Goal: Task Accomplishment & Management: Manage account settings

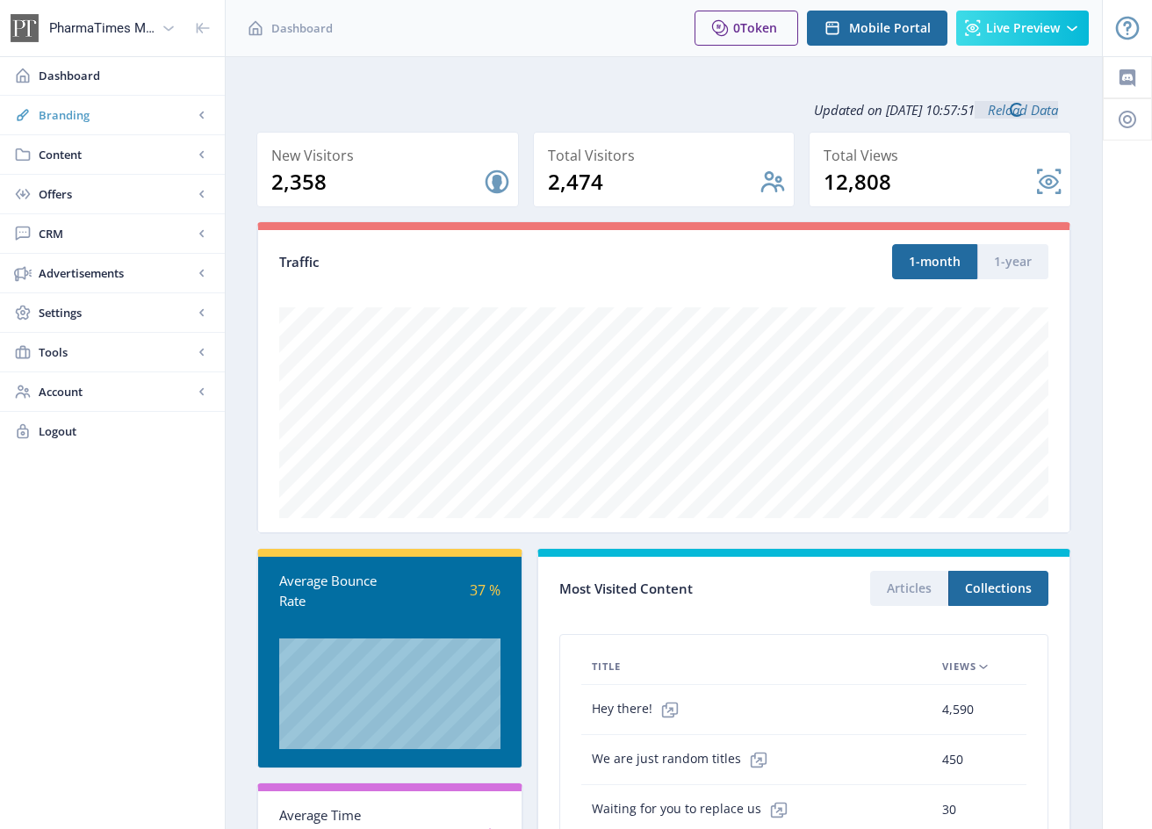
click at [72, 113] on span "Branding" at bounding box center [116, 115] width 154 height 18
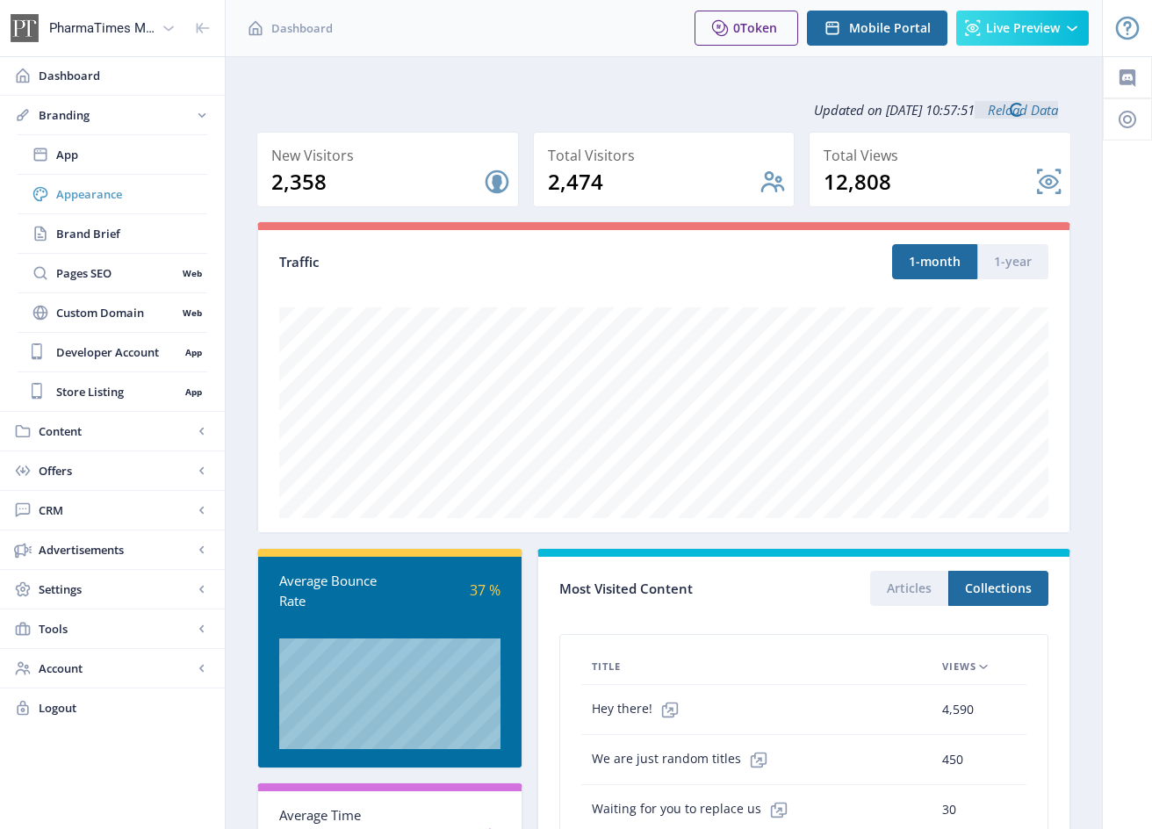
click at [86, 188] on span "Appearance" at bounding box center [131, 194] width 151 height 18
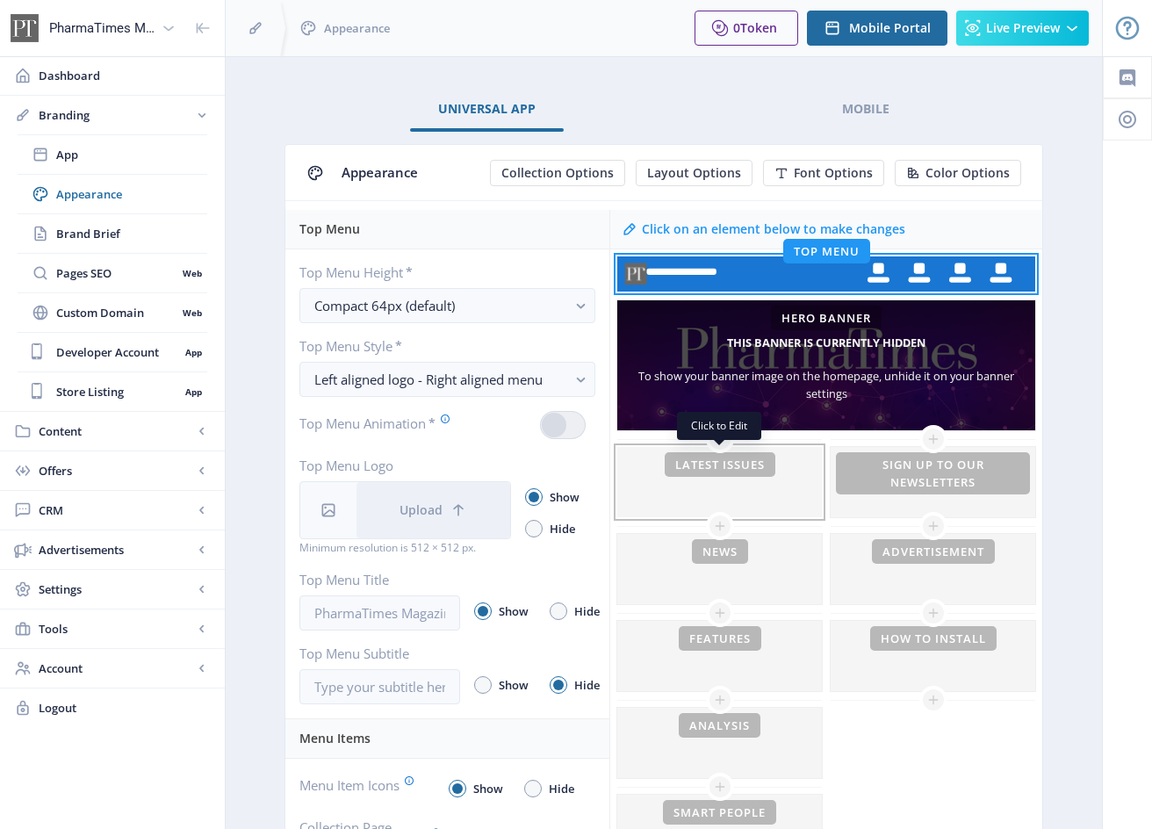
click at [726, 469] on div at bounding box center [719, 482] width 205 height 70
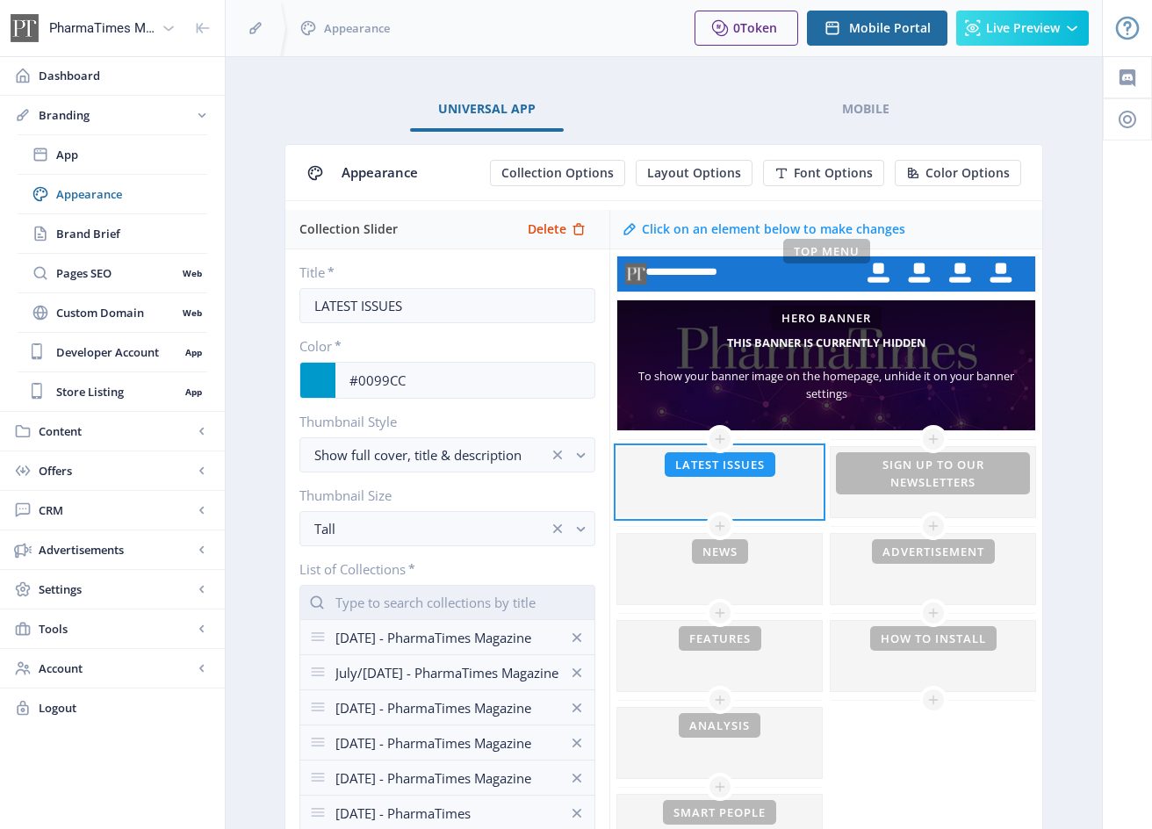
click at [399, 601] on input "text" at bounding box center [447, 602] width 296 height 35
click at [362, 644] on nb-option "[DATE] - PharmaTimes Magazine" at bounding box center [447, 644] width 294 height 33
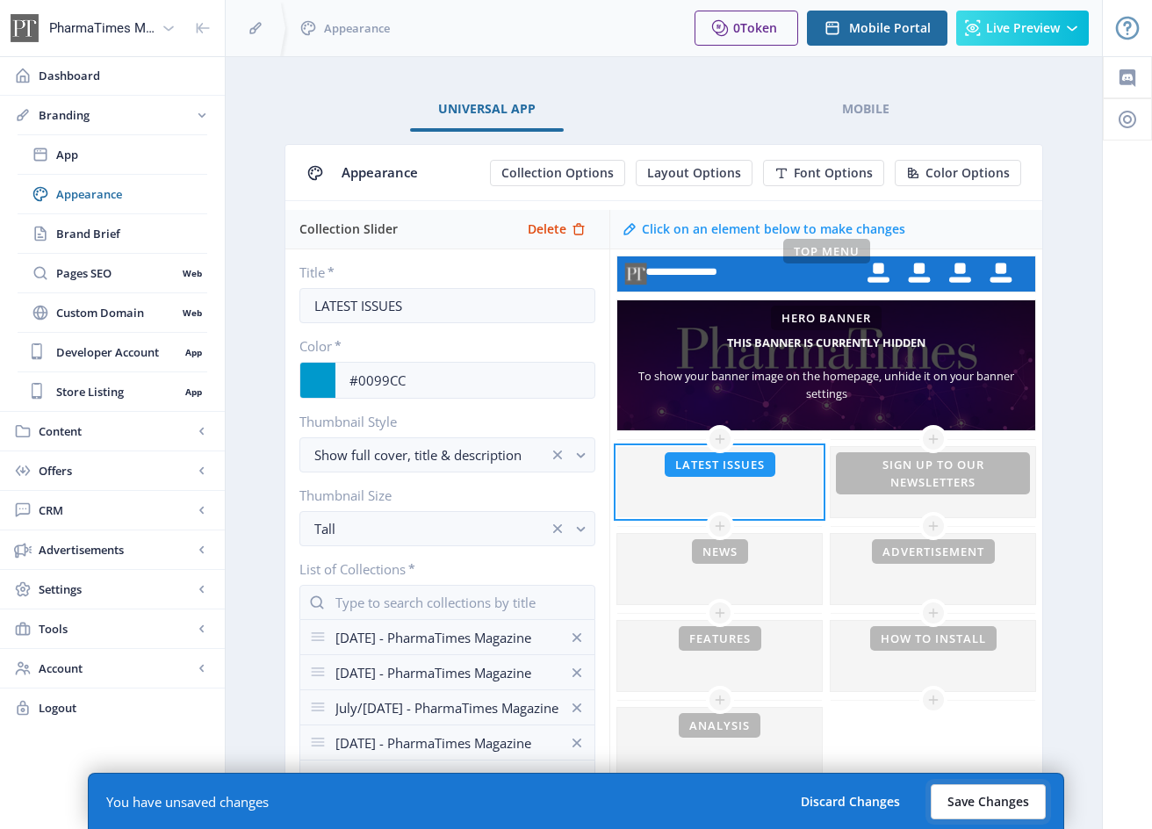
click at [966, 802] on button "Save Changes" at bounding box center [987, 801] width 115 height 35
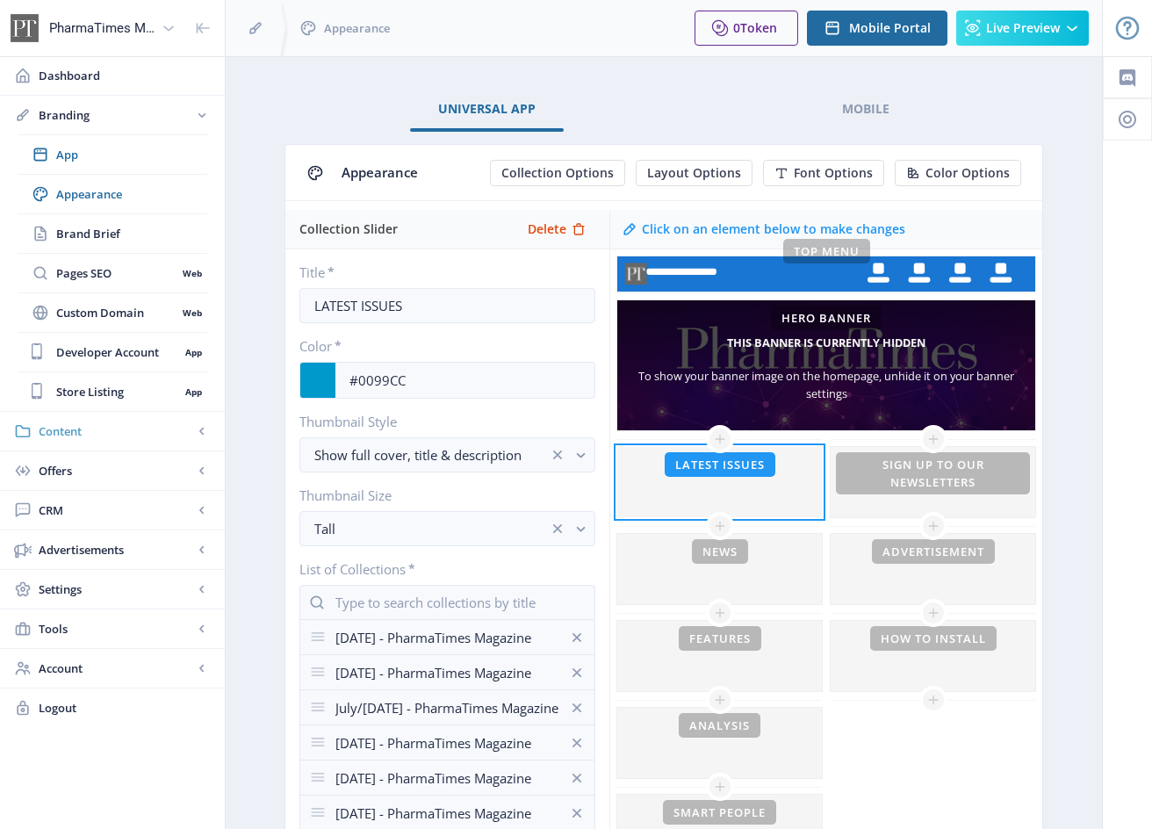
click at [70, 439] on span "Content" at bounding box center [116, 431] width 154 height 18
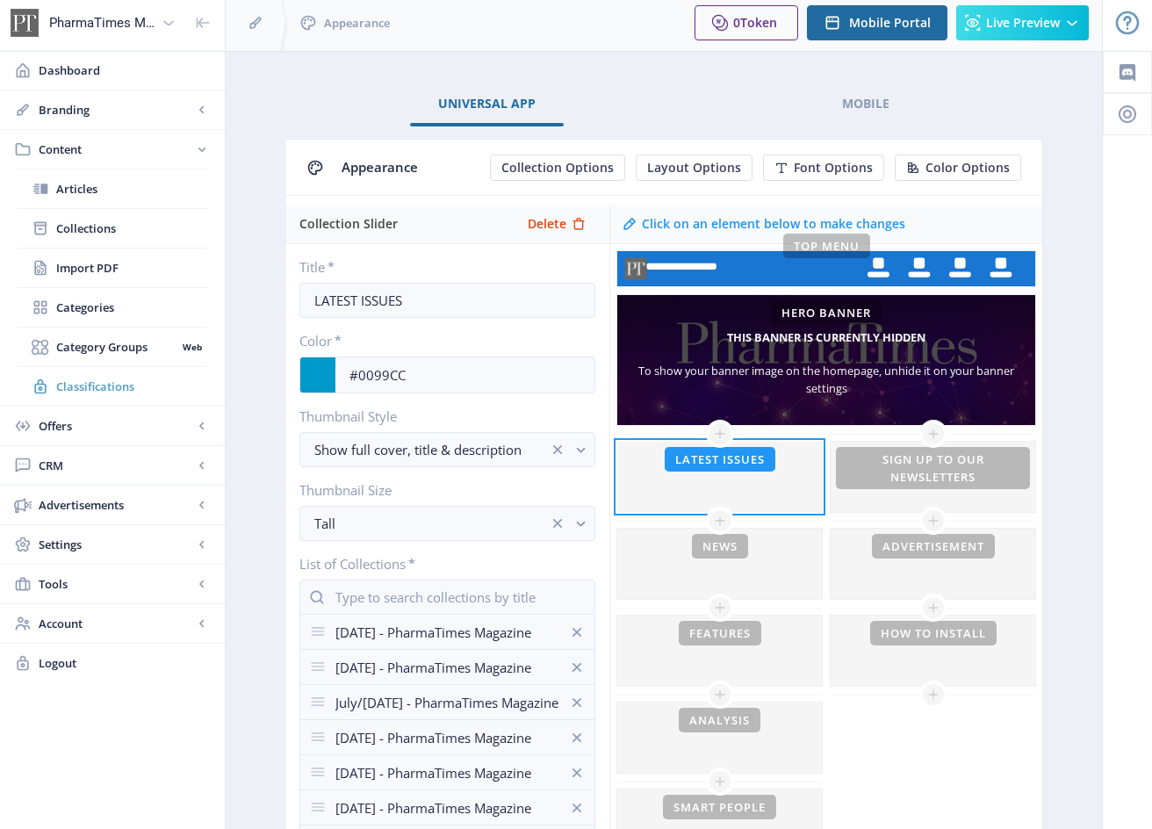
scroll to position [3, 0]
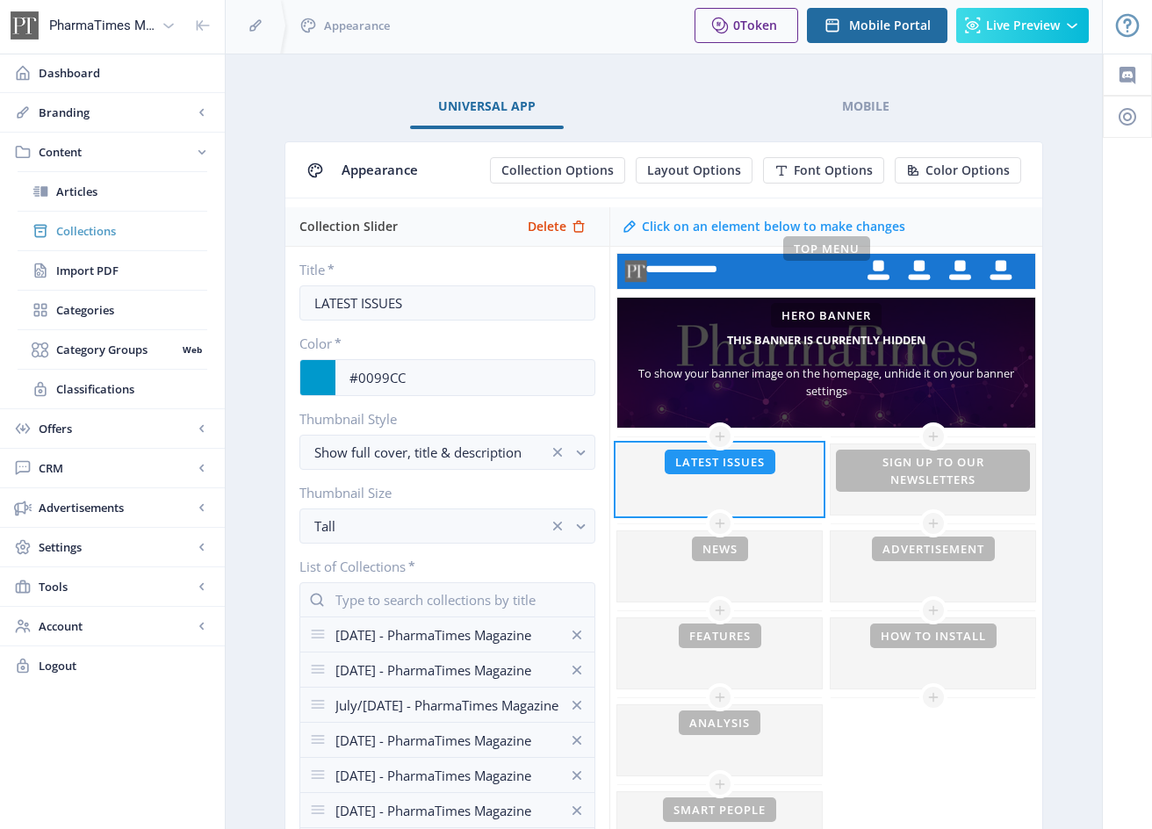
click at [91, 226] on span "Collections" at bounding box center [131, 231] width 151 height 18
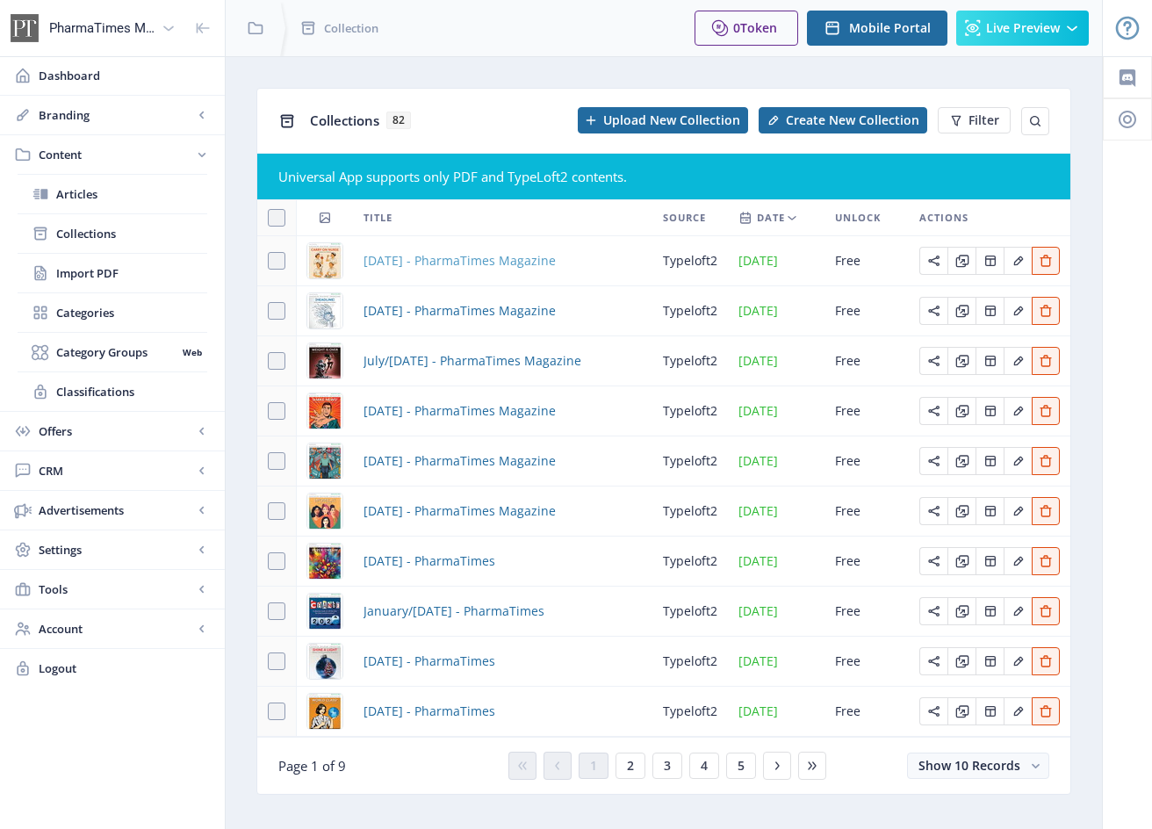
click at [499, 261] on span "[DATE] - PharmaTimes Magazine" at bounding box center [459, 260] width 192 height 21
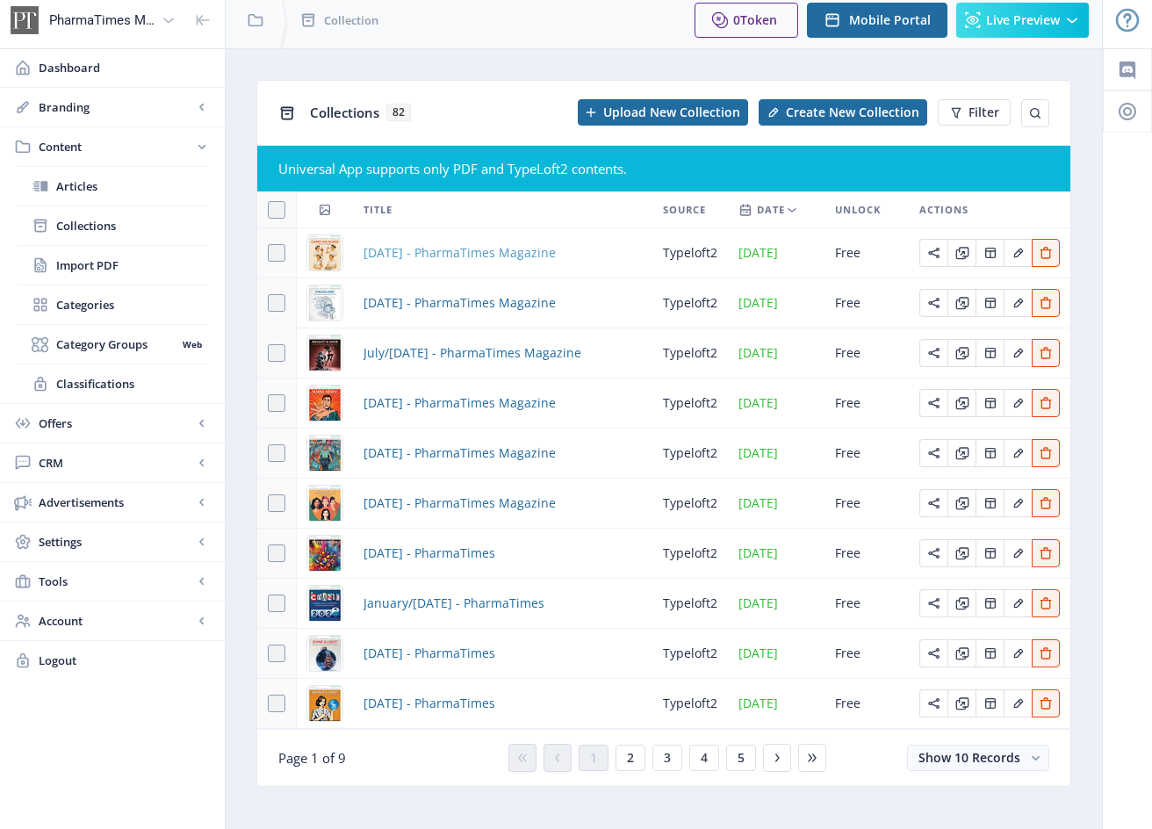
scroll to position [9, 0]
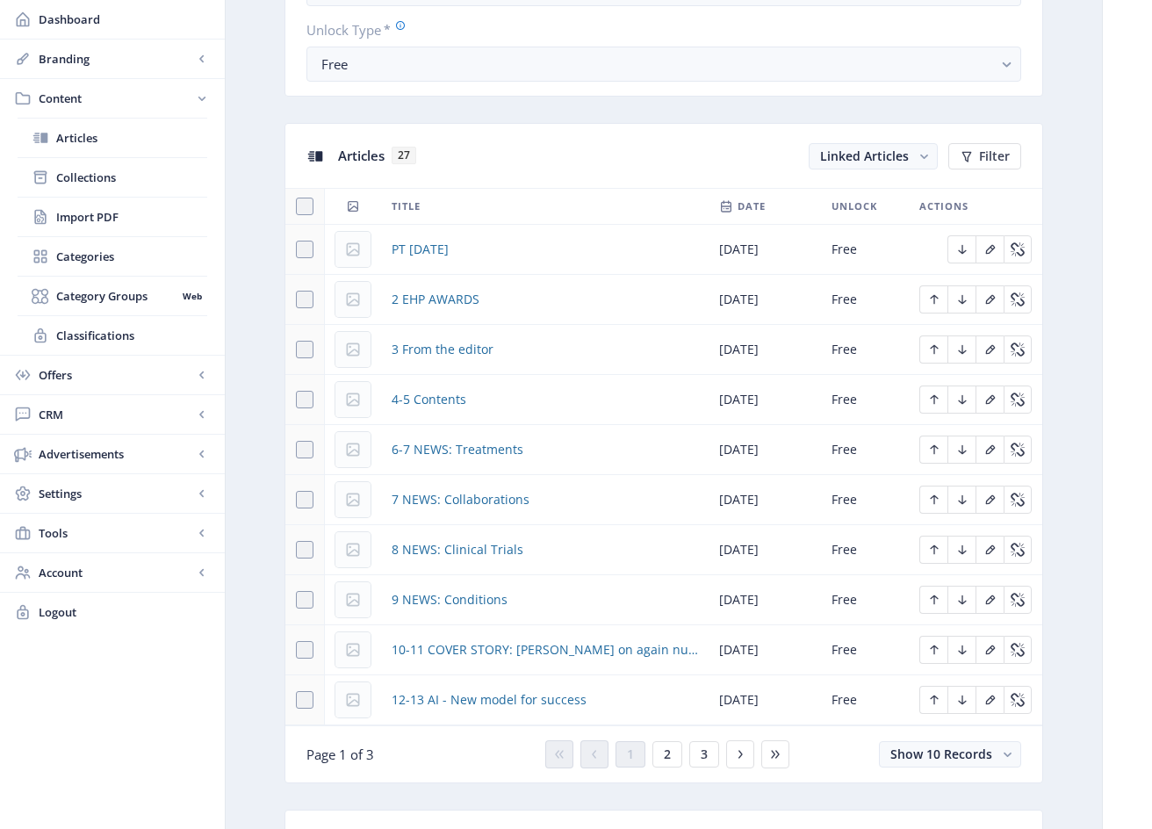
scroll to position [671, 0]
click at [449, 249] on span "PT [DATE]" at bounding box center [419, 248] width 57 height 21
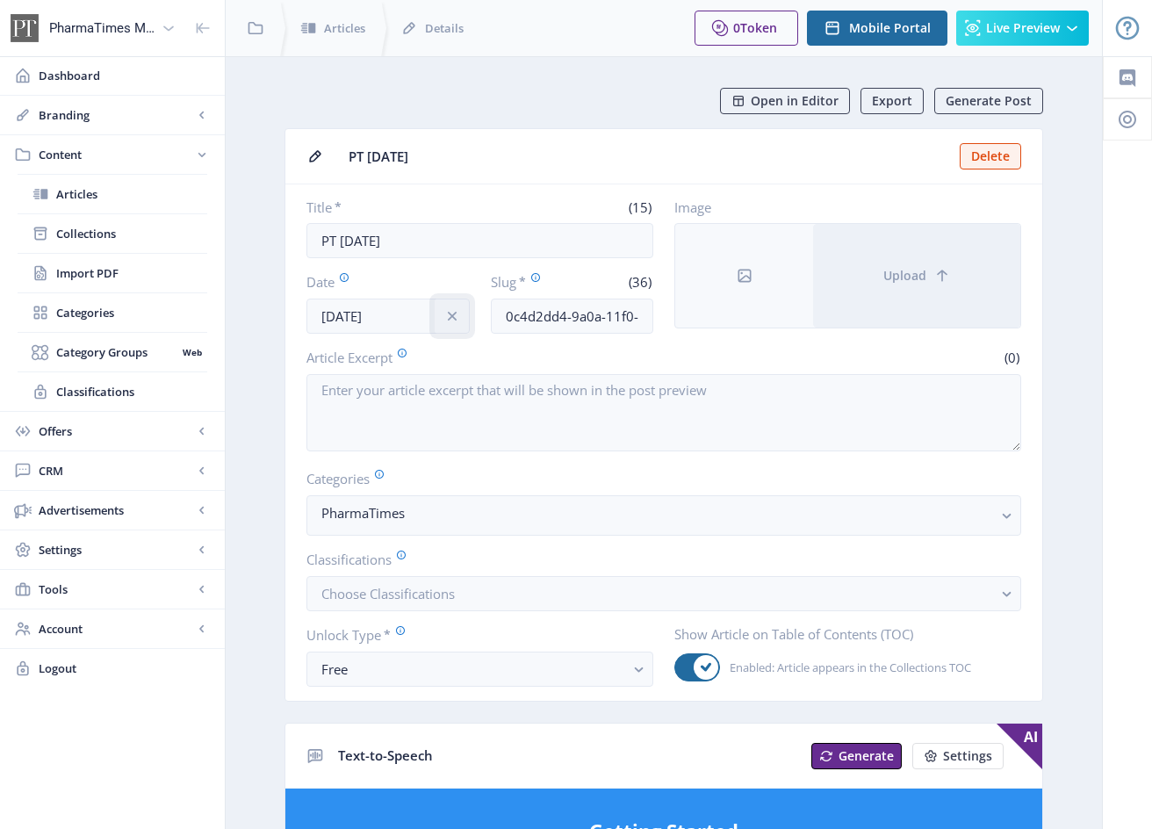
click at [458, 314] on icon "info" at bounding box center [452, 316] width 18 height 18
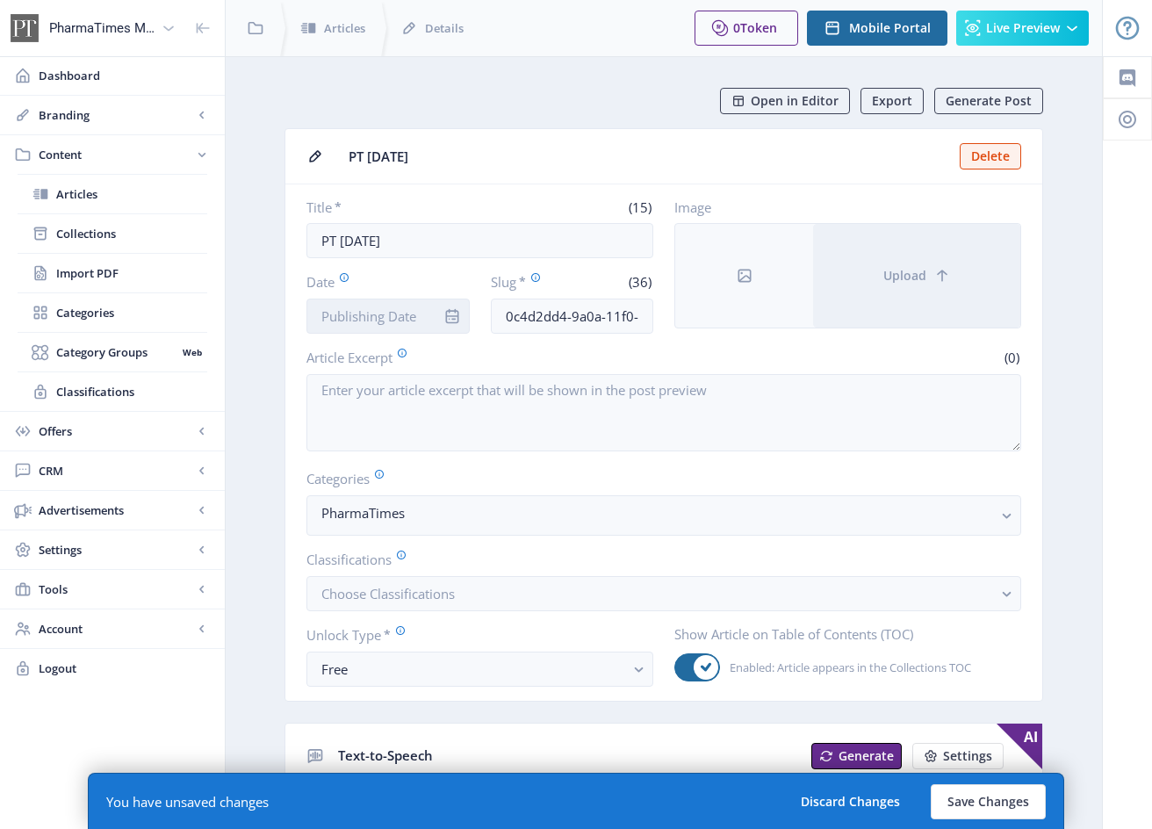
click at [391, 314] on input "Date" at bounding box center [387, 315] width 163 height 35
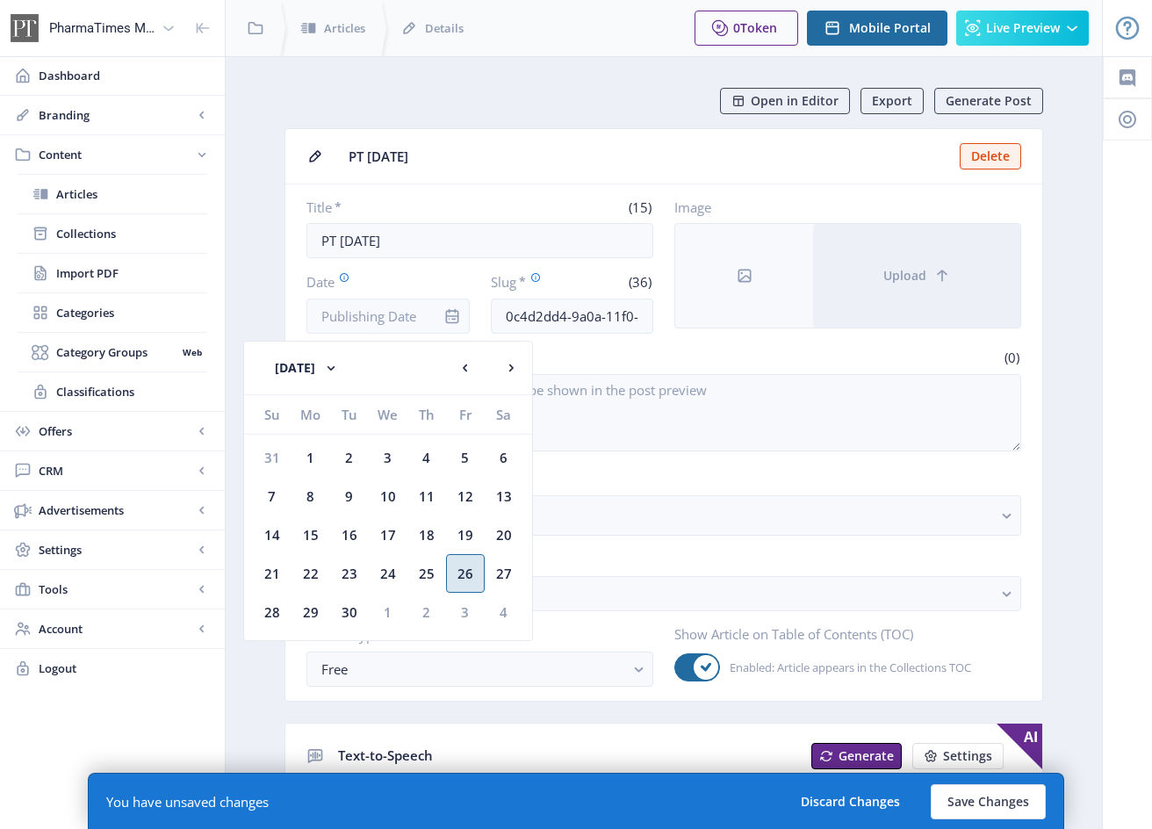
click at [463, 568] on div "26" at bounding box center [465, 573] width 39 height 39
type input "[DATE]"
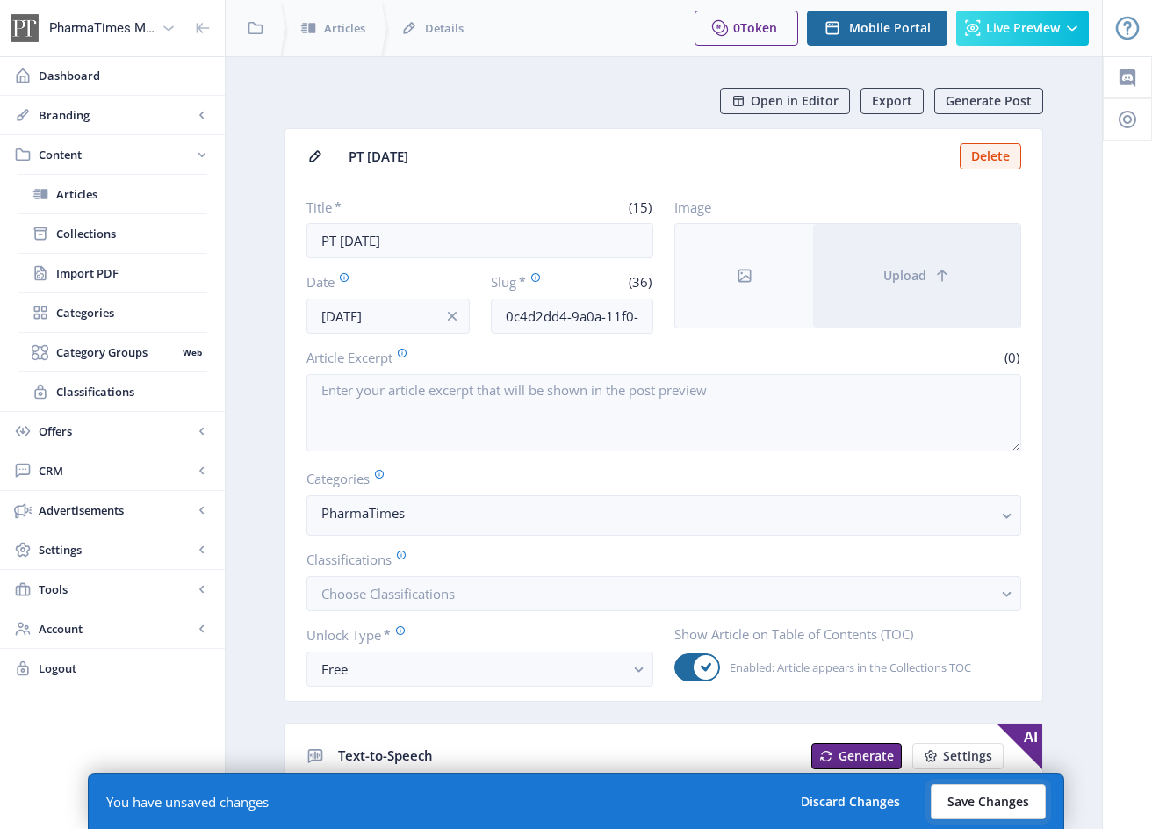
click at [976, 792] on button "Save Changes" at bounding box center [987, 801] width 115 height 35
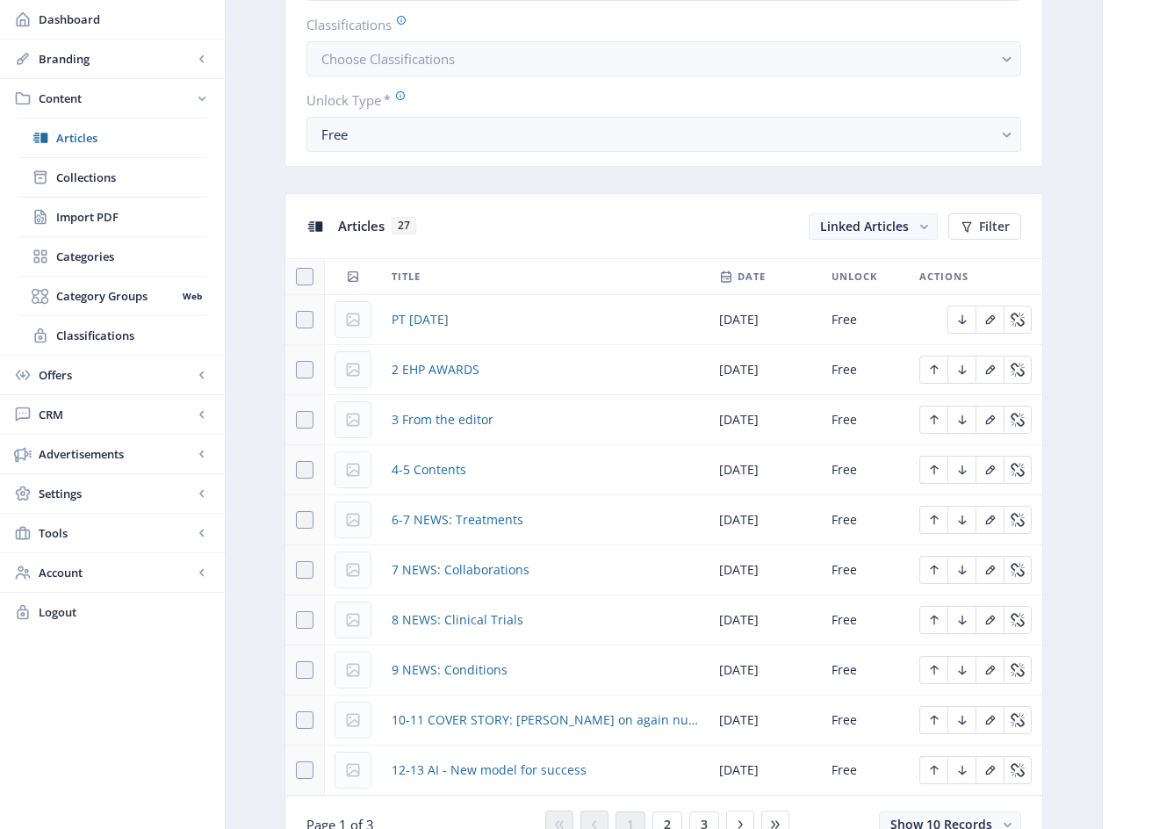
scroll to position [630, 0]
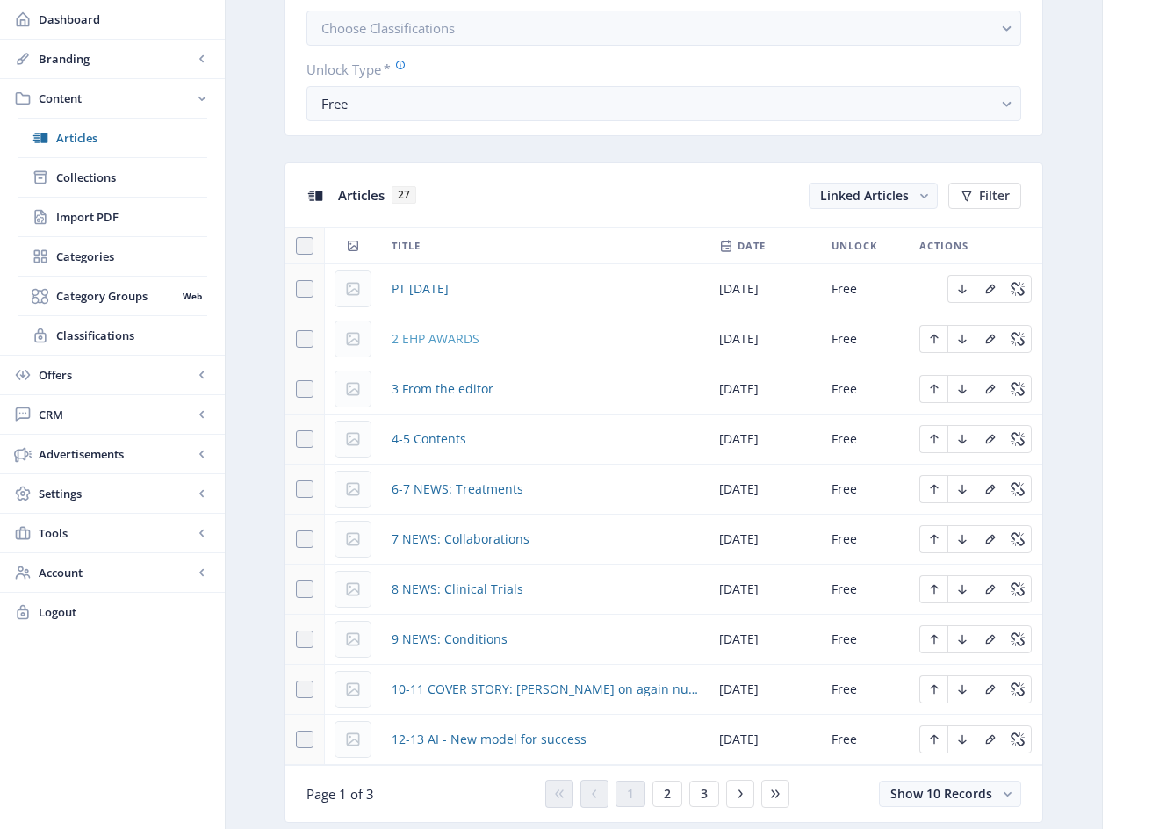
click at [464, 336] on span "2 EHP AWARDS" at bounding box center [435, 338] width 88 height 21
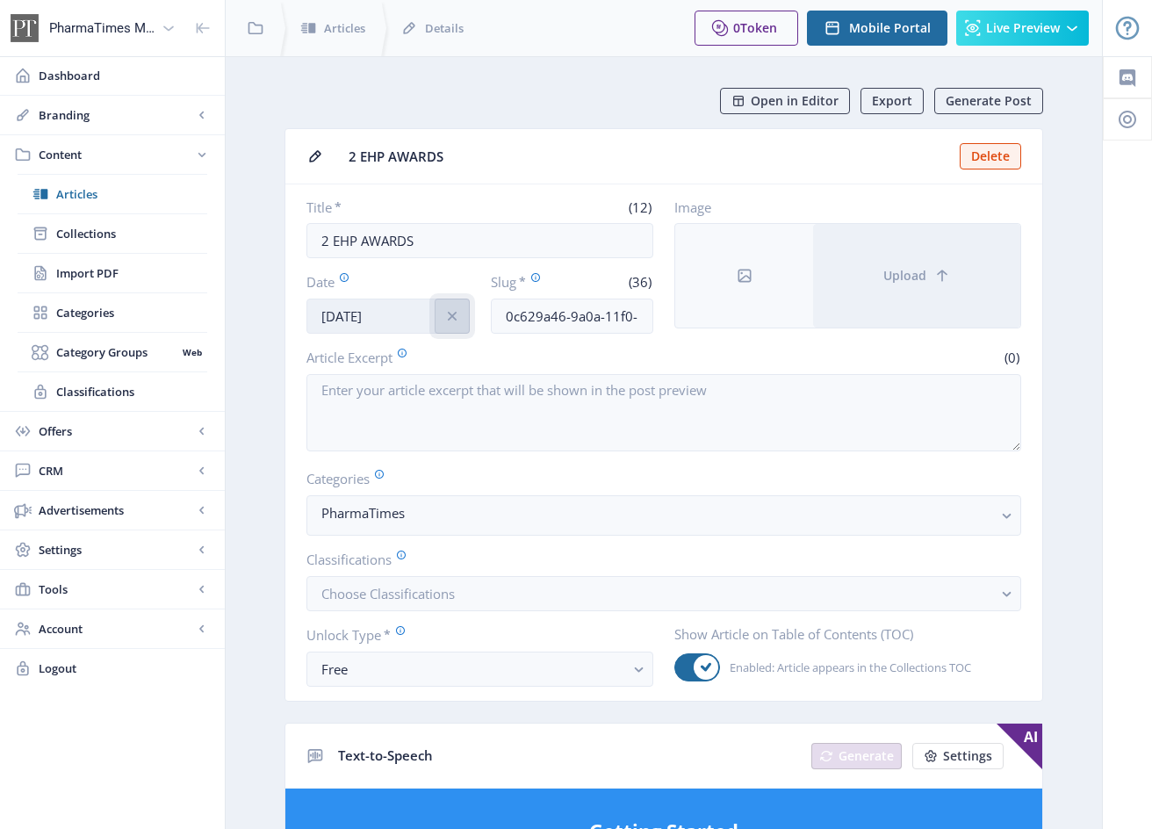
drag, startPoint x: 453, startPoint y: 313, endPoint x: 388, endPoint y: 319, distance: 65.2
click at [453, 313] on icon "info" at bounding box center [451, 316] width 9 height 9
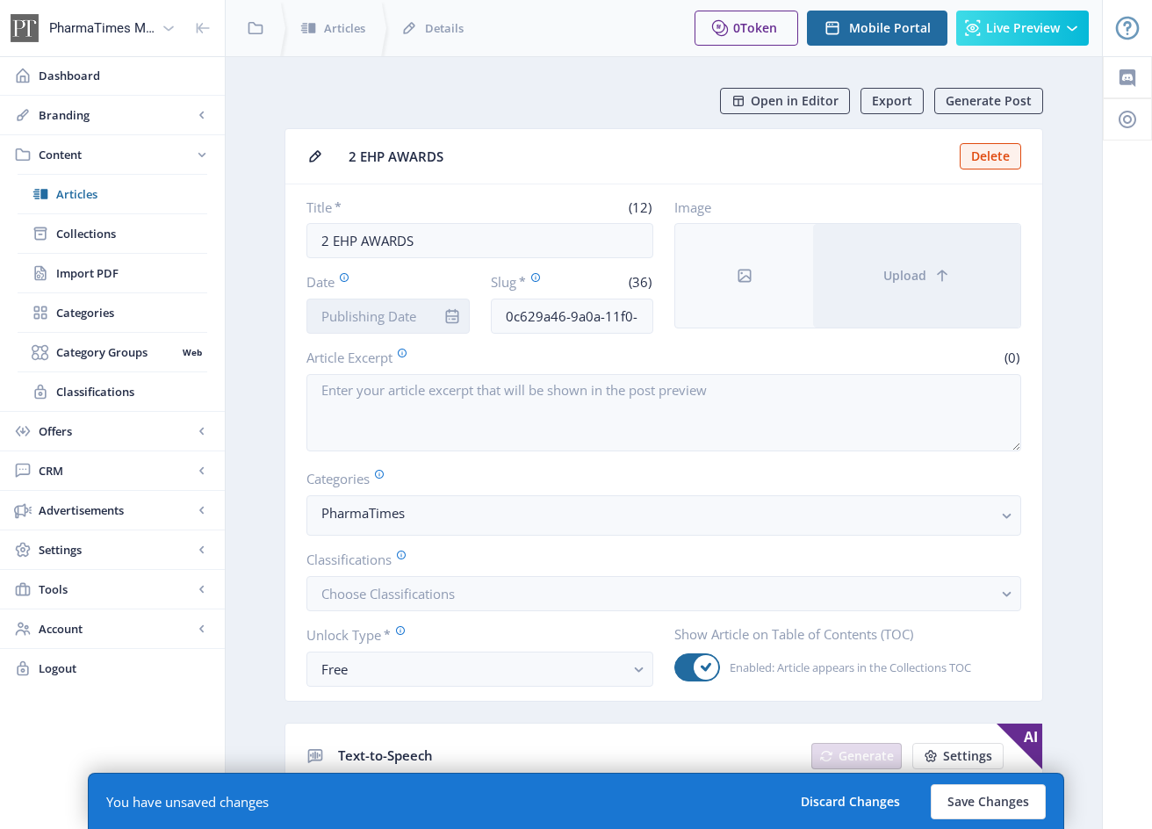
click at [387, 319] on input "Date" at bounding box center [387, 315] width 163 height 35
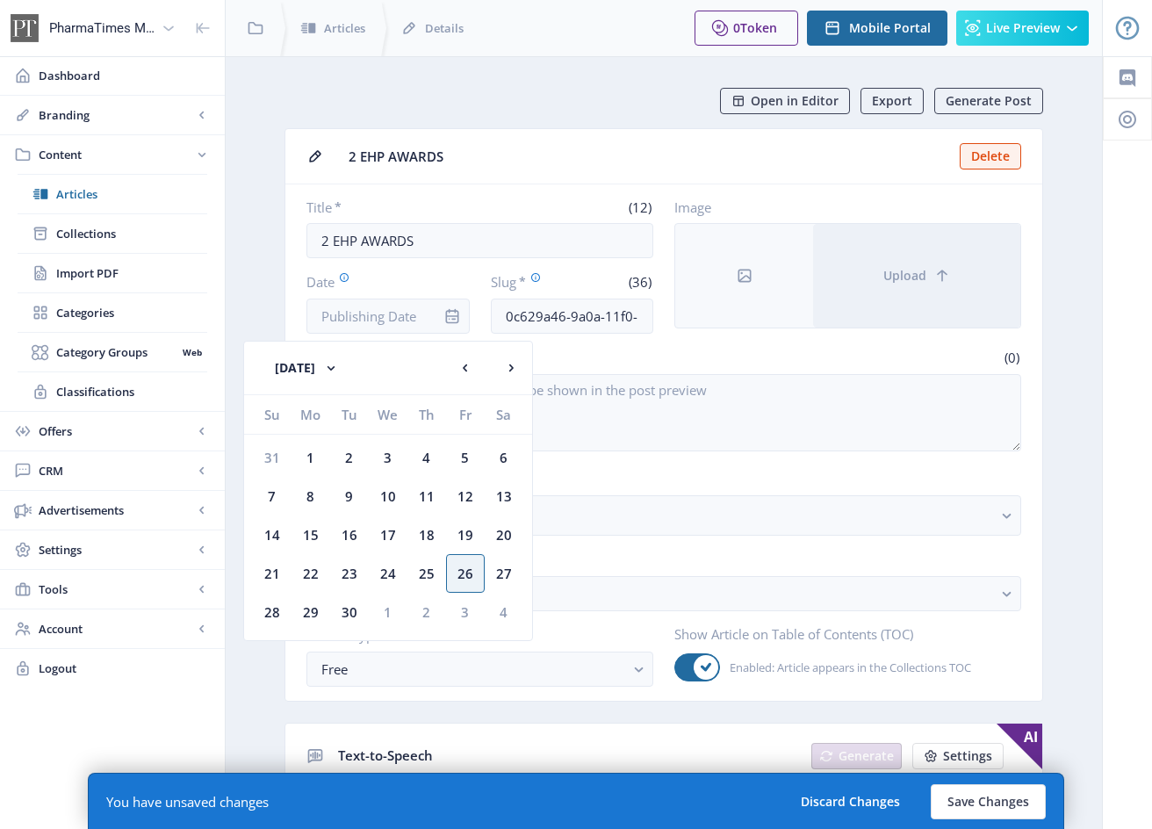
drag, startPoint x: 469, startPoint y: 570, endPoint x: 459, endPoint y: 569, distance: 9.7
click at [468, 570] on div "26" at bounding box center [465, 573] width 39 height 39
type input "[DATE]"
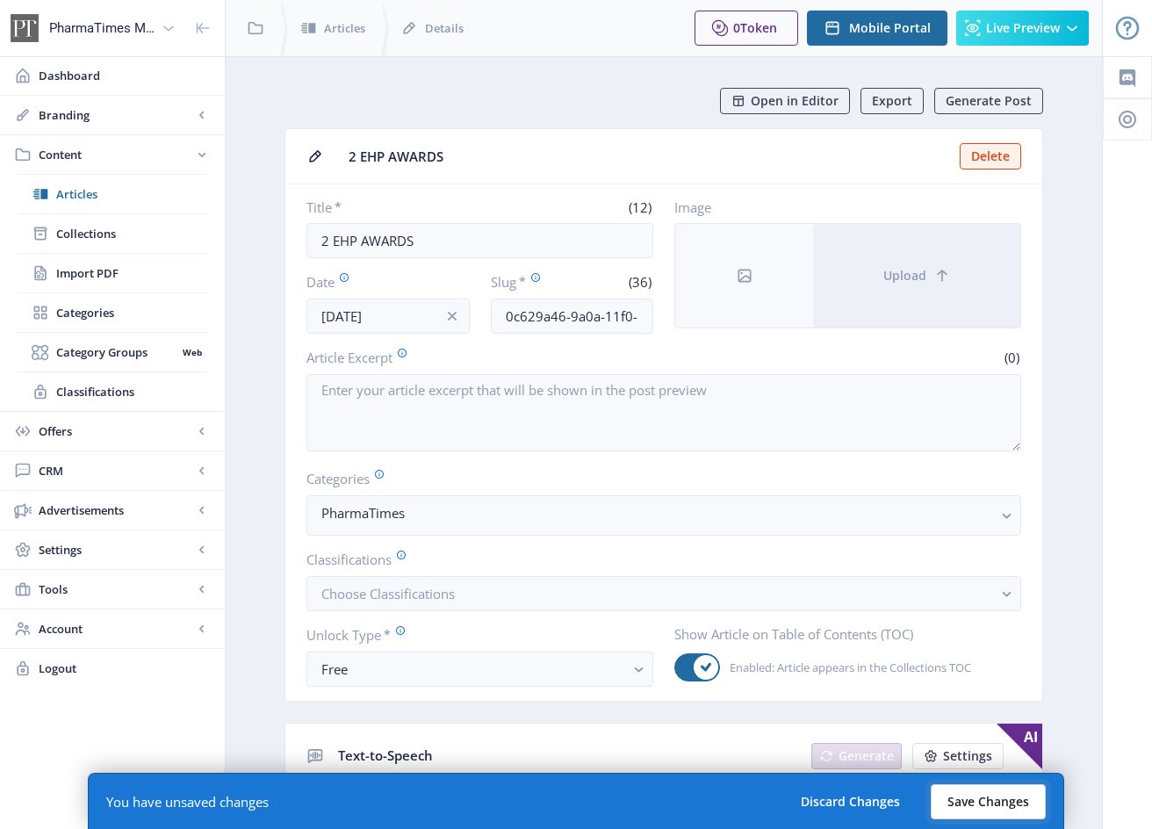
click at [1027, 800] on button "Save Changes" at bounding box center [987, 801] width 115 height 35
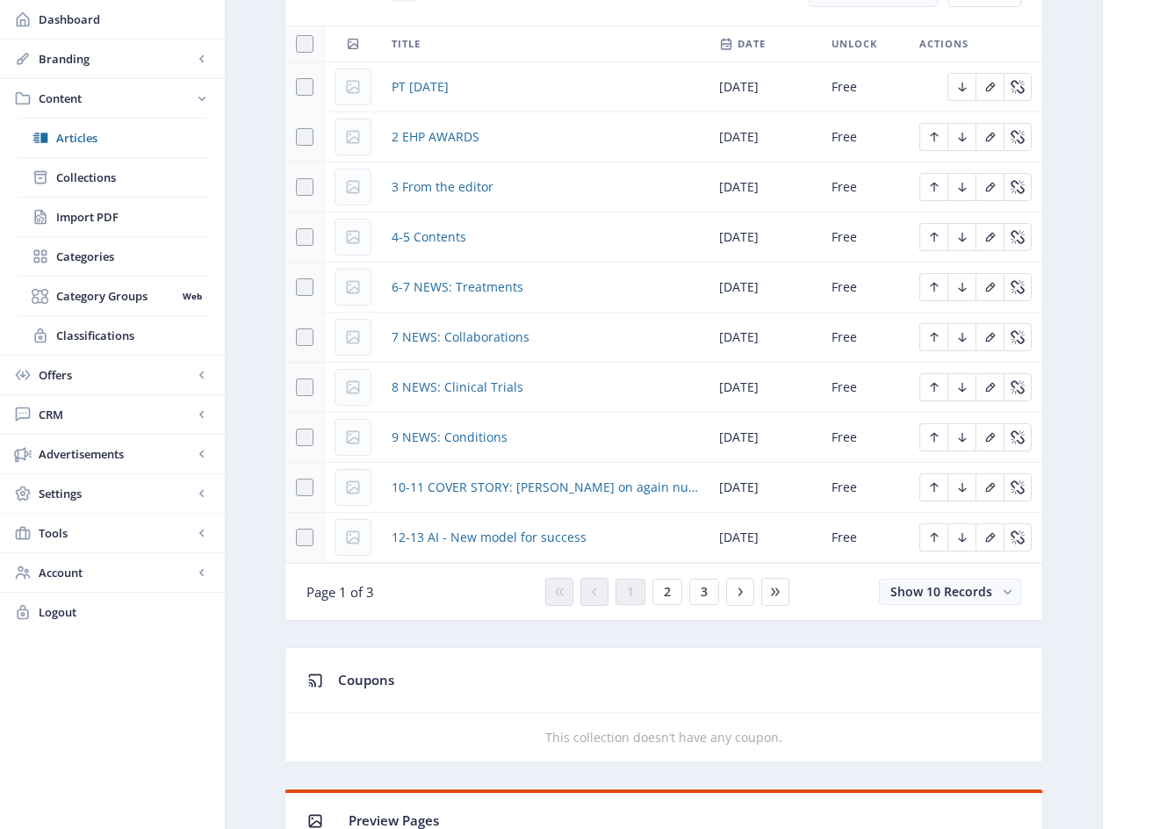
scroll to position [829, 0]
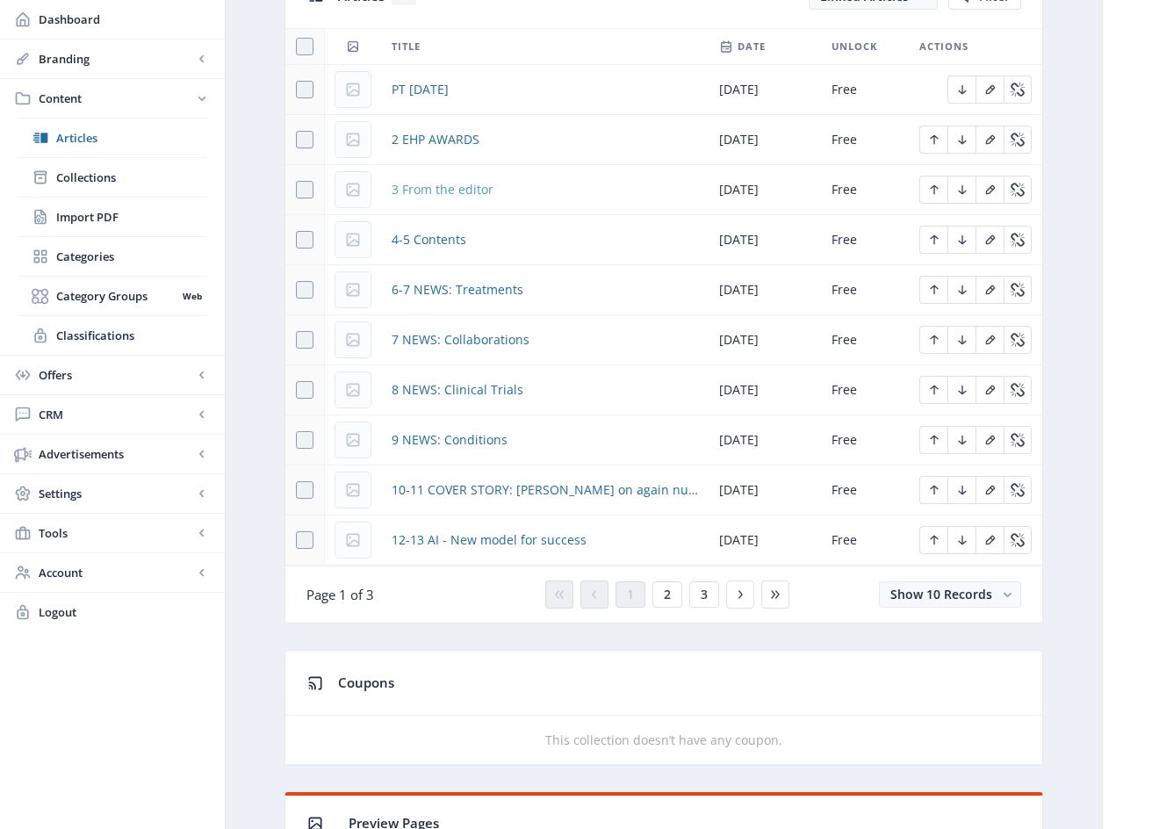
click at [441, 192] on span "3 From the editor" at bounding box center [442, 189] width 102 height 21
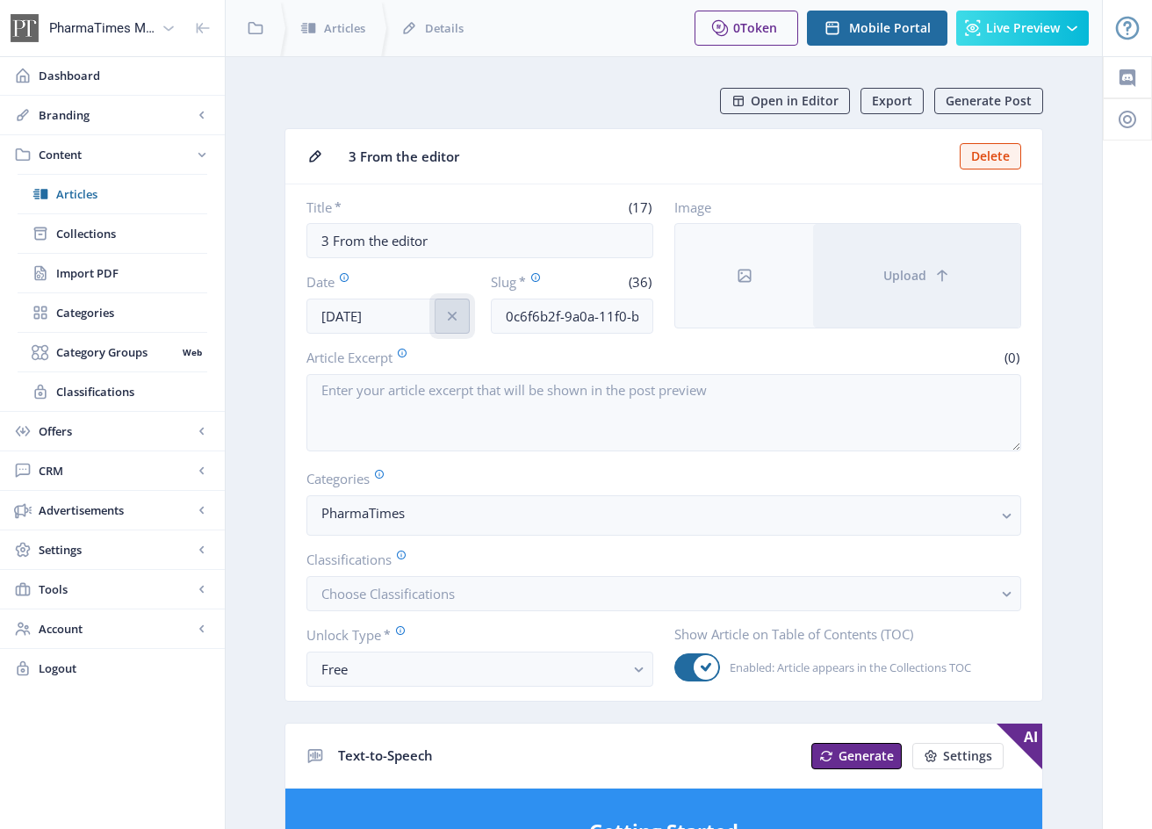
drag, startPoint x: 465, startPoint y: 315, endPoint x: 445, endPoint y: 317, distance: 20.3
click at [465, 315] on button at bounding box center [451, 315] width 35 height 35
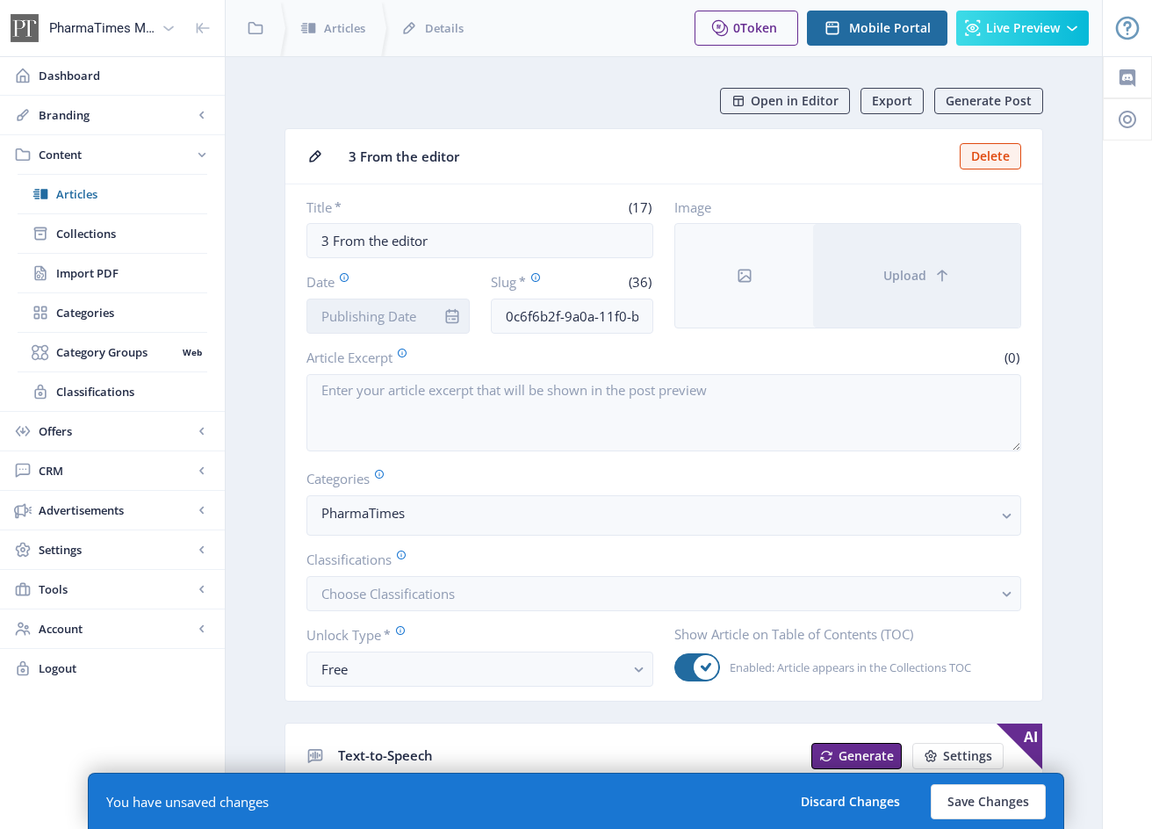
click at [411, 317] on input "Date" at bounding box center [387, 315] width 163 height 35
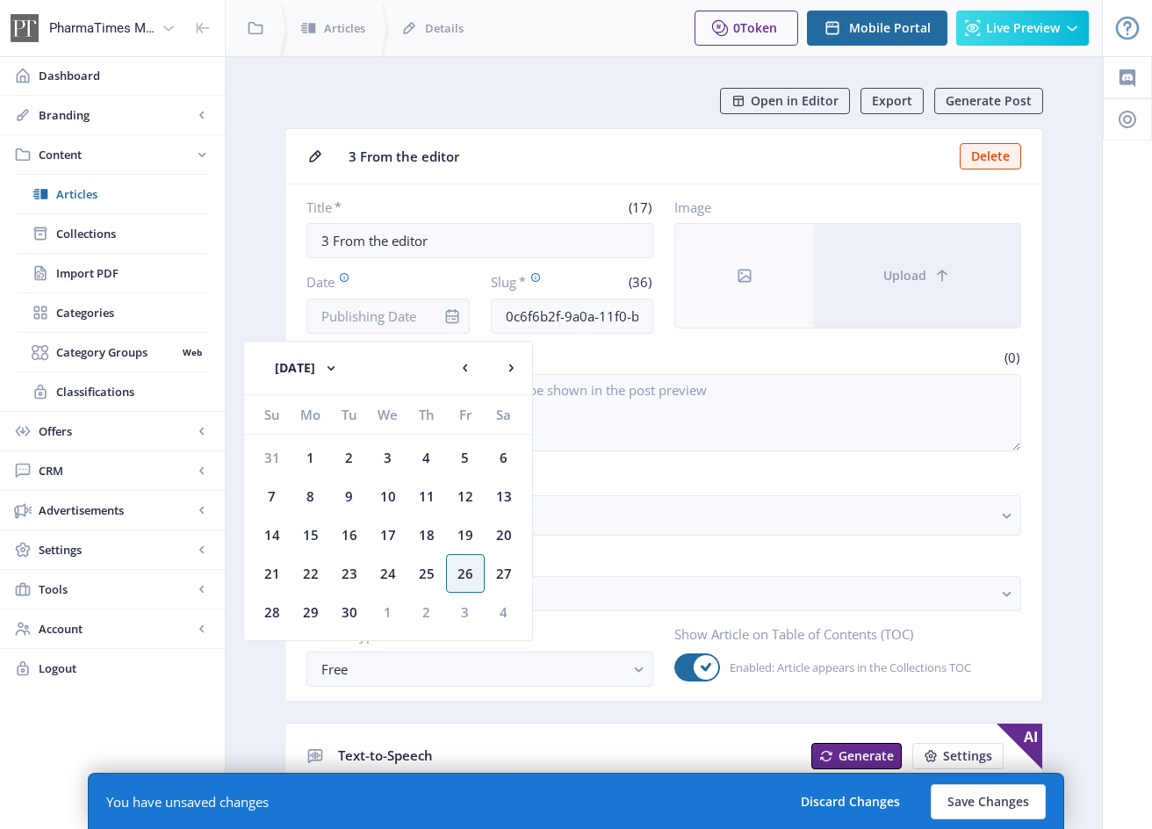
click at [461, 568] on div "26" at bounding box center [465, 573] width 39 height 39
type input "[DATE]"
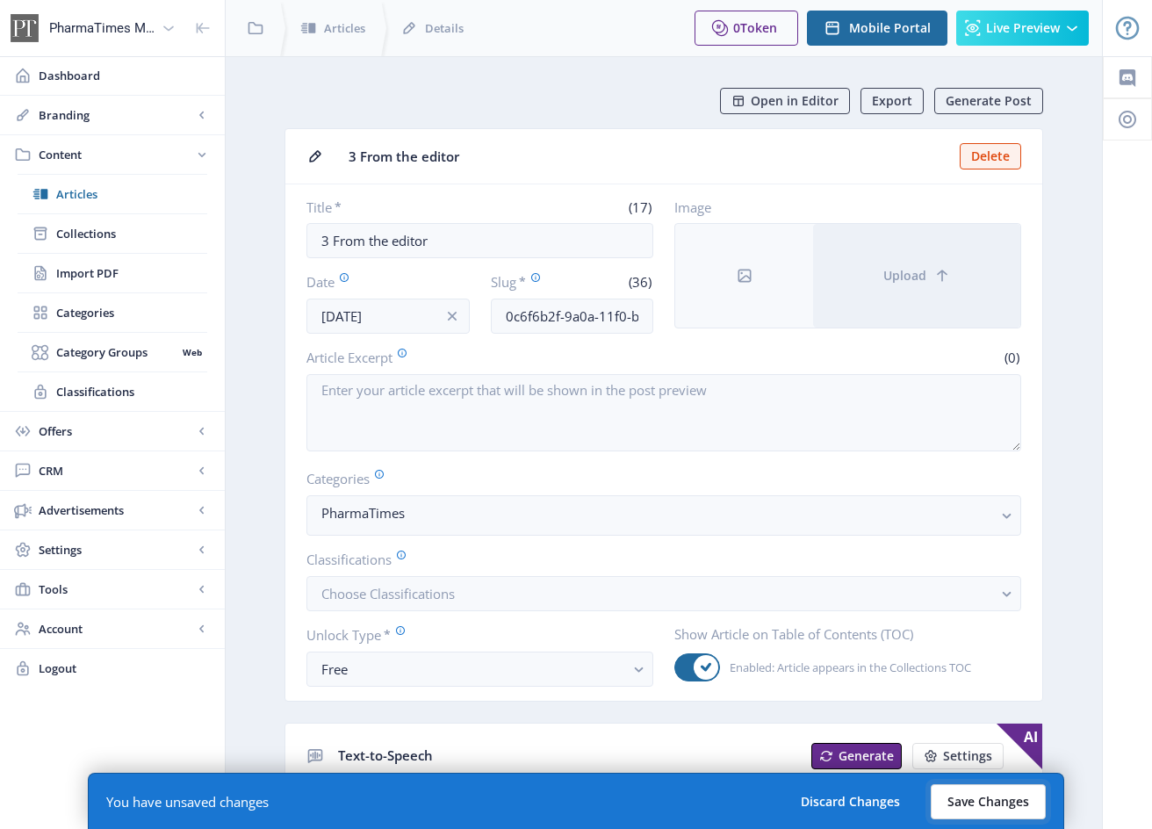
click at [1032, 796] on button "Save Changes" at bounding box center [987, 801] width 115 height 35
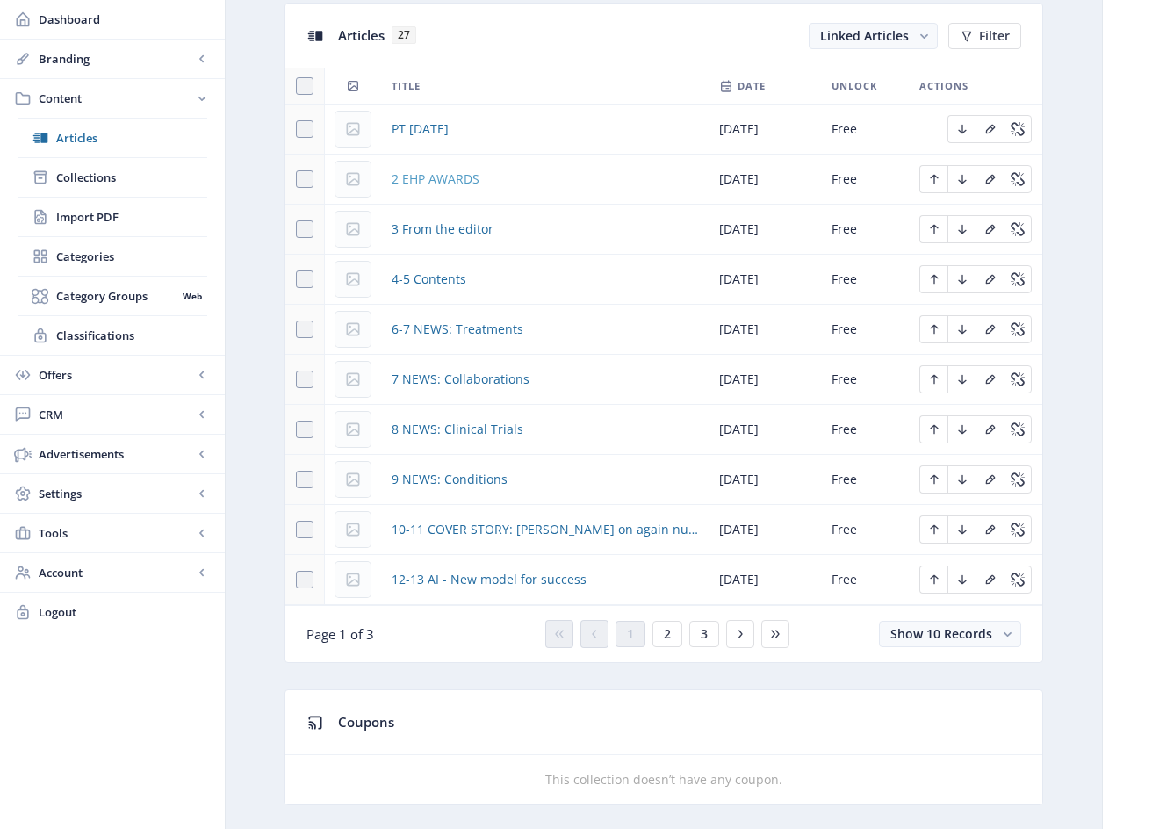
scroll to position [796, 0]
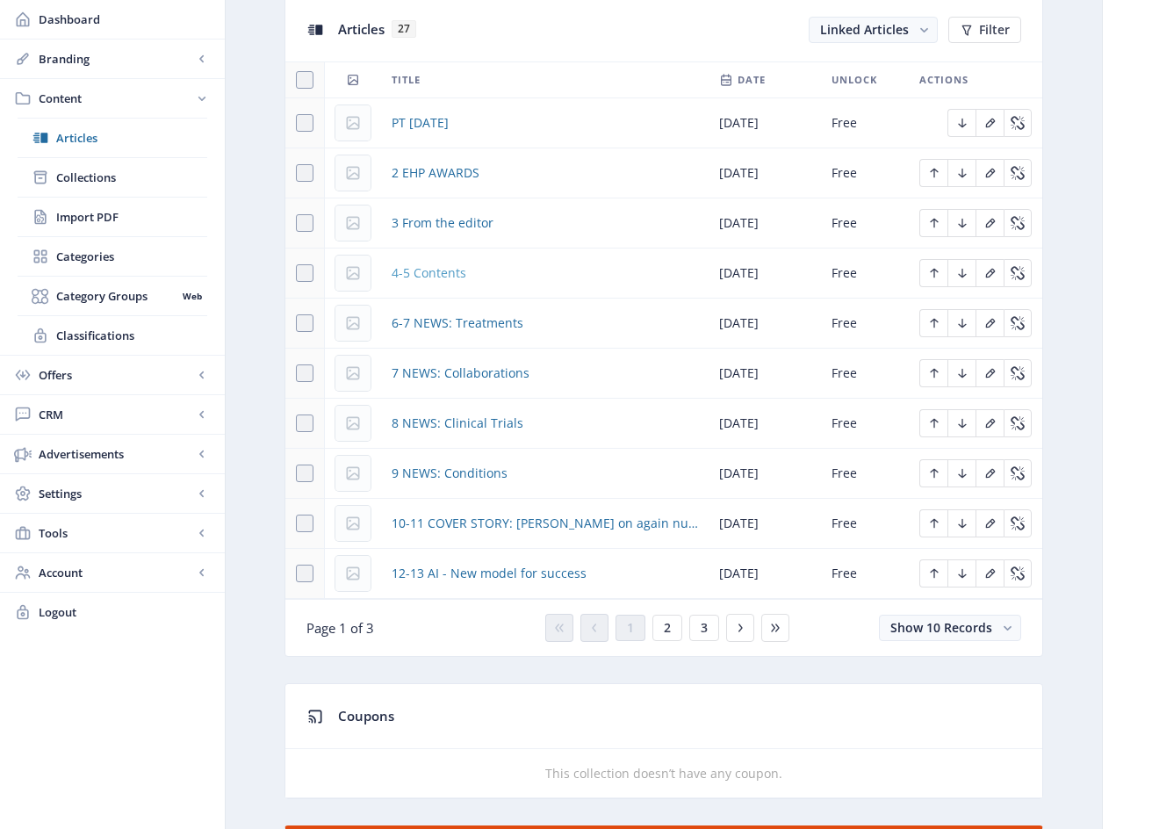
click at [434, 276] on span "4-5 Contents" at bounding box center [428, 272] width 75 height 21
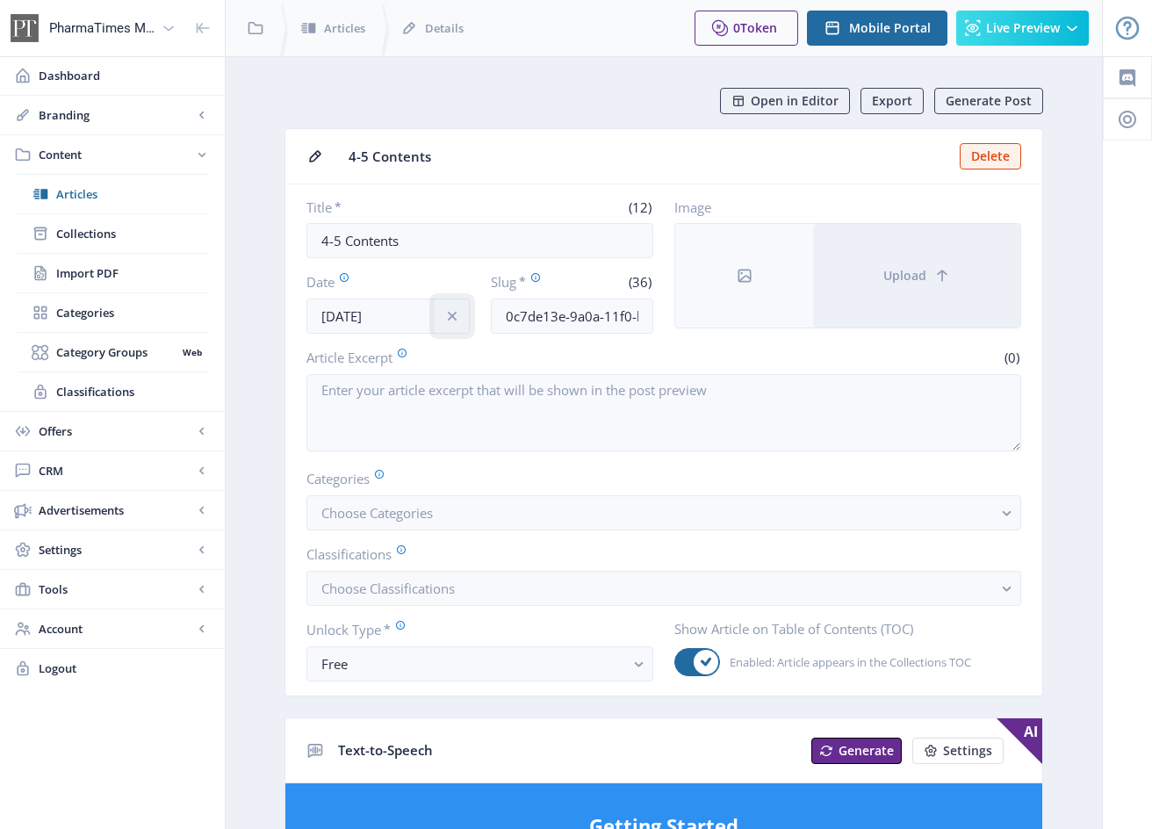
click at [455, 317] on icon "info" at bounding box center [452, 316] width 18 height 18
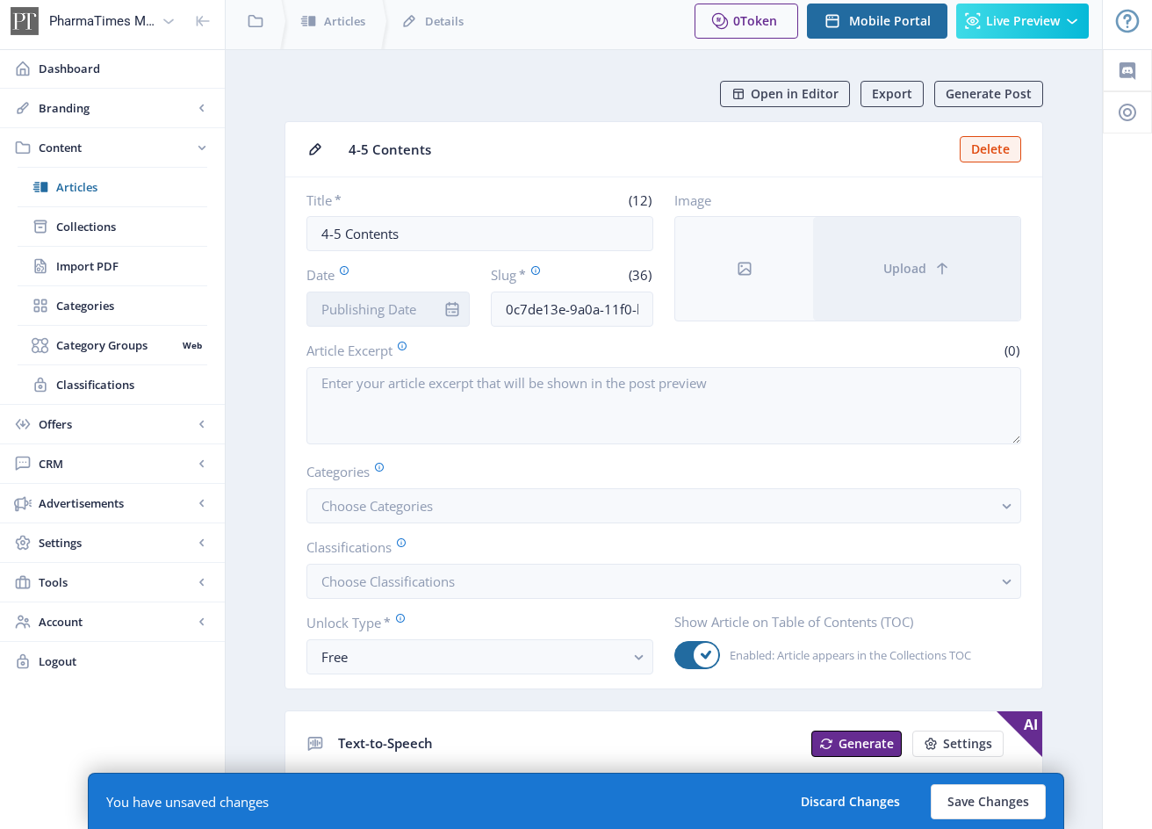
click at [398, 311] on input "Date" at bounding box center [387, 308] width 163 height 35
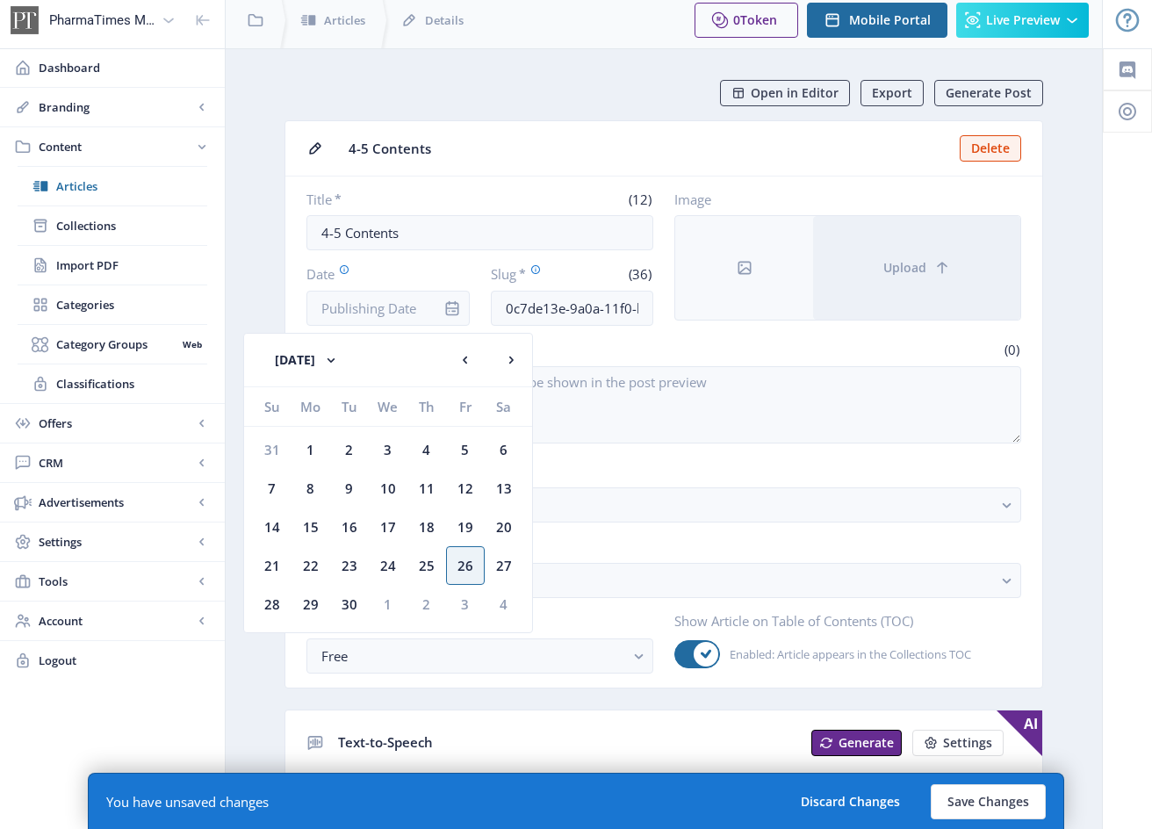
click at [470, 562] on div "26" at bounding box center [465, 565] width 39 height 39
type input "[DATE]"
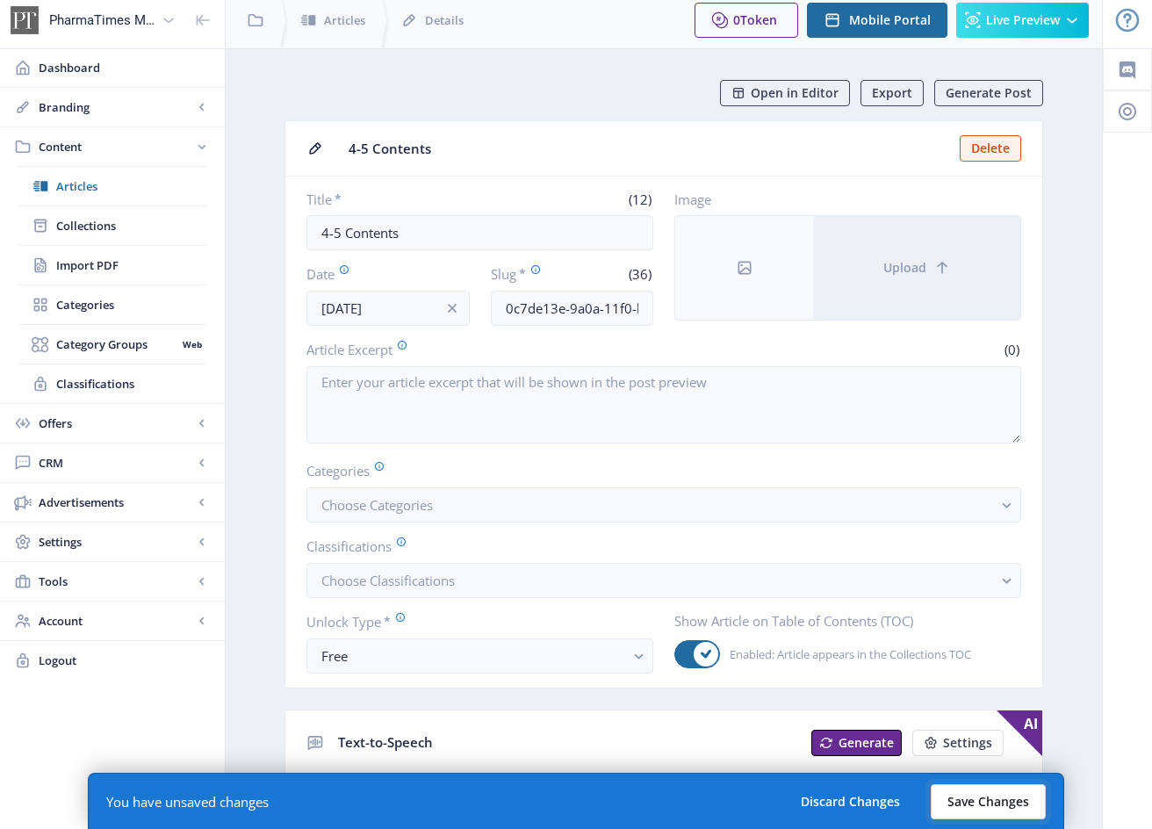
click at [1009, 800] on button "Save Changes" at bounding box center [987, 801] width 115 height 35
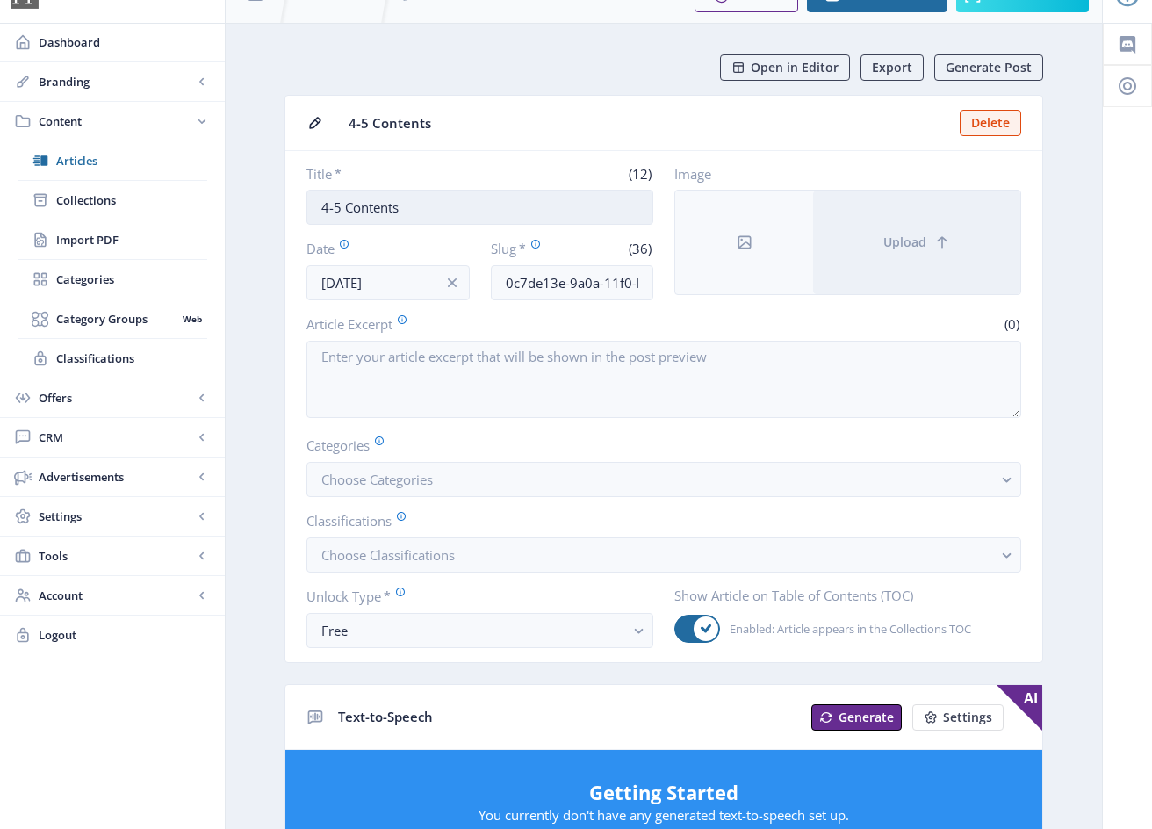
scroll to position [49, 0]
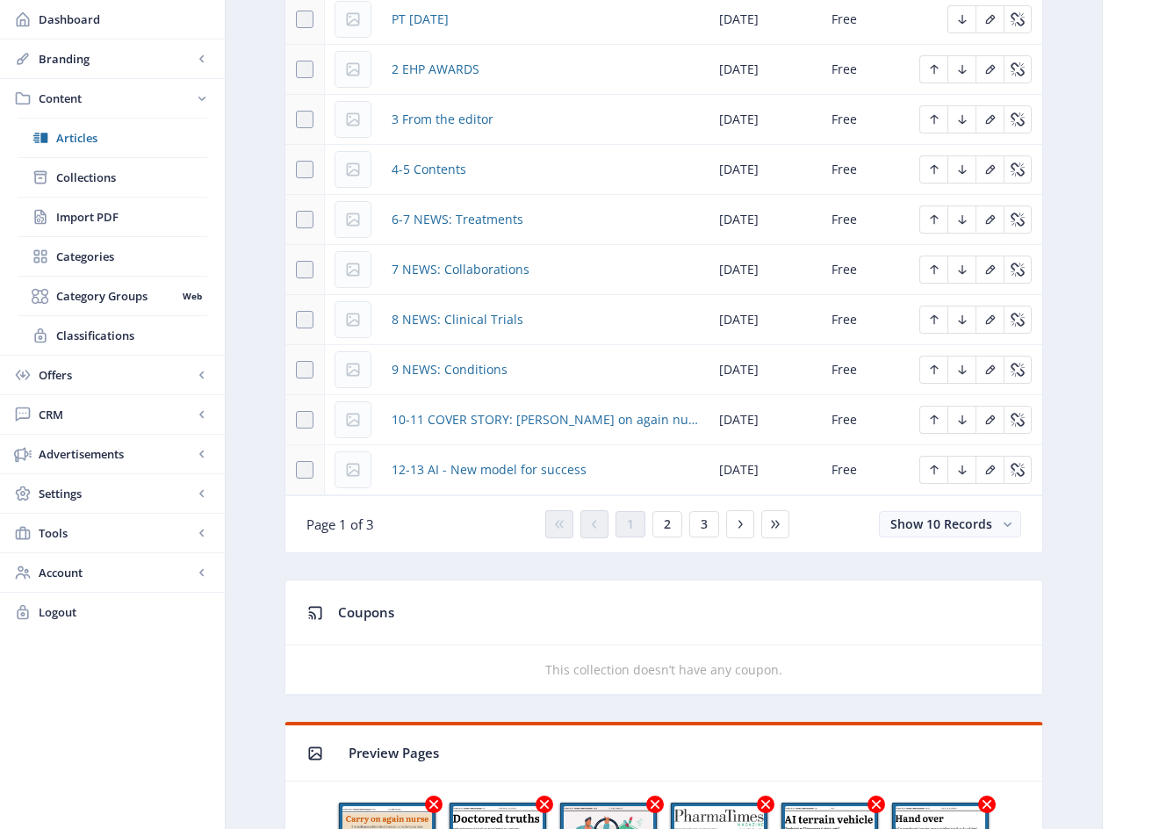
scroll to position [903, 0]
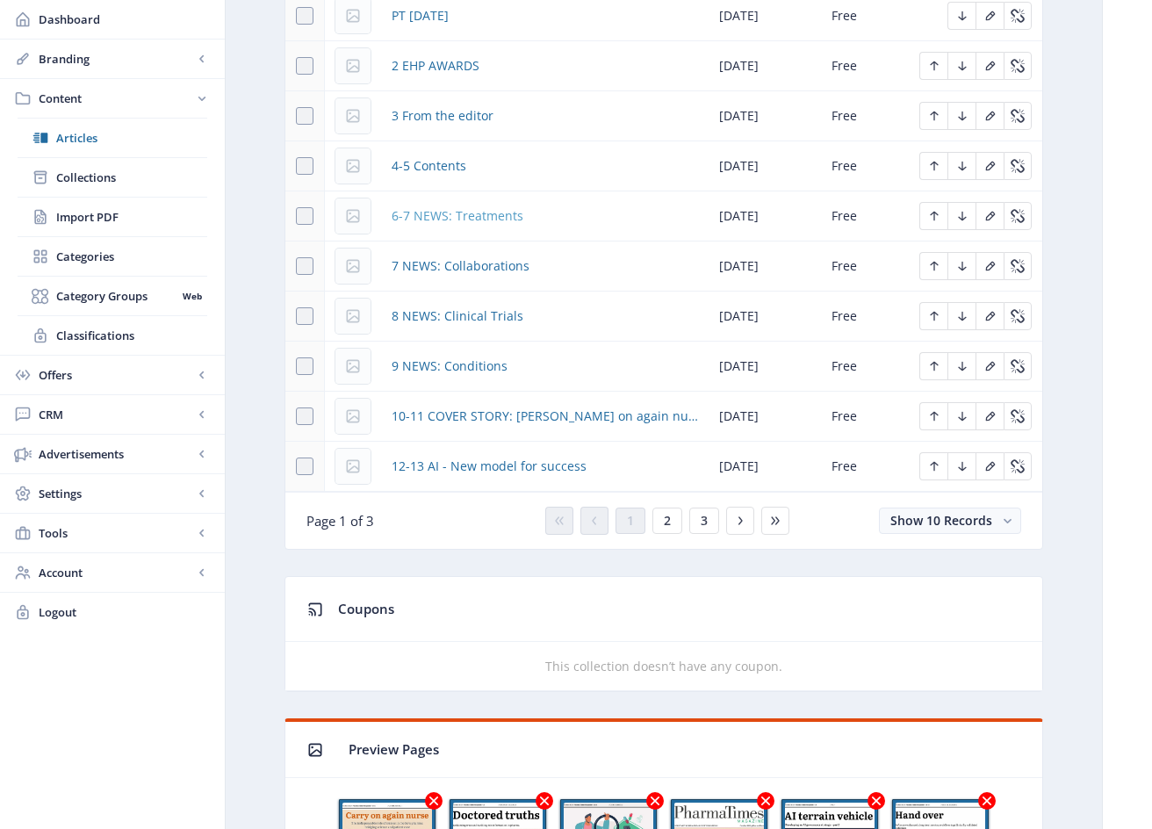
click at [508, 216] on span "6-7 NEWS: Treatments" at bounding box center [457, 215] width 132 height 21
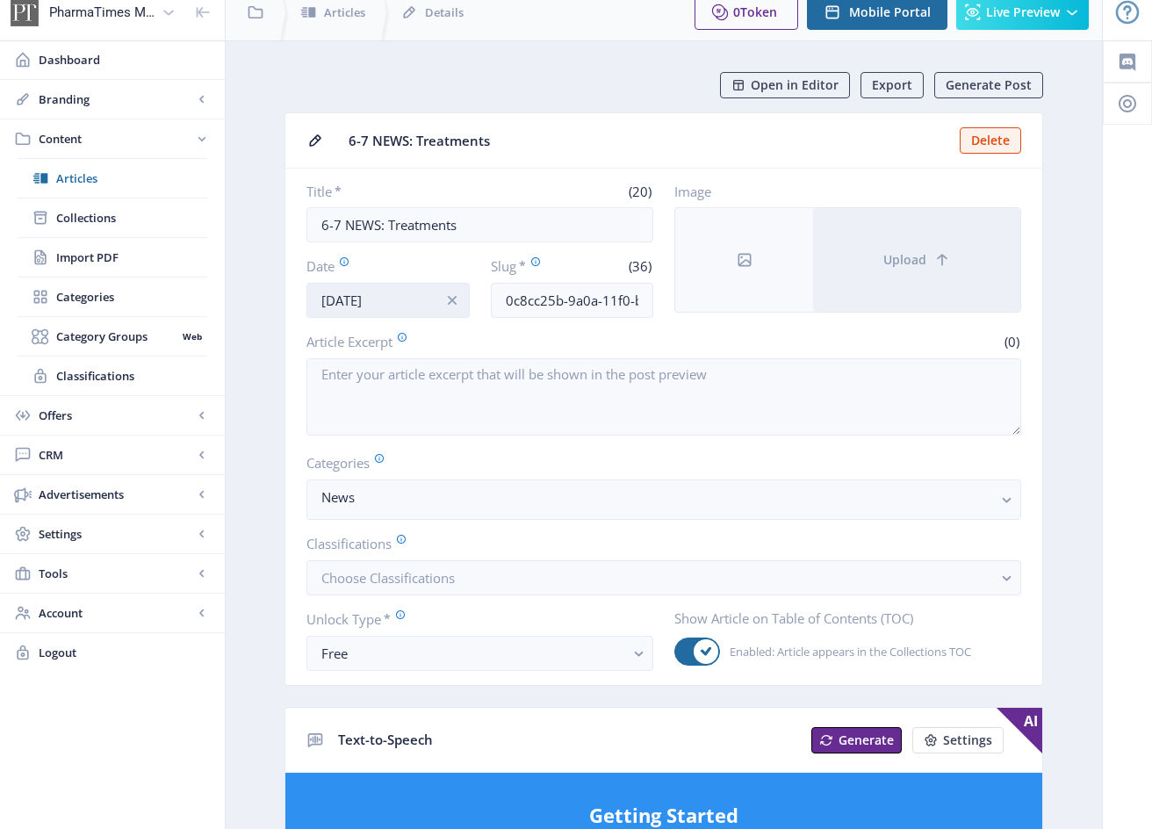
scroll to position [11, 0]
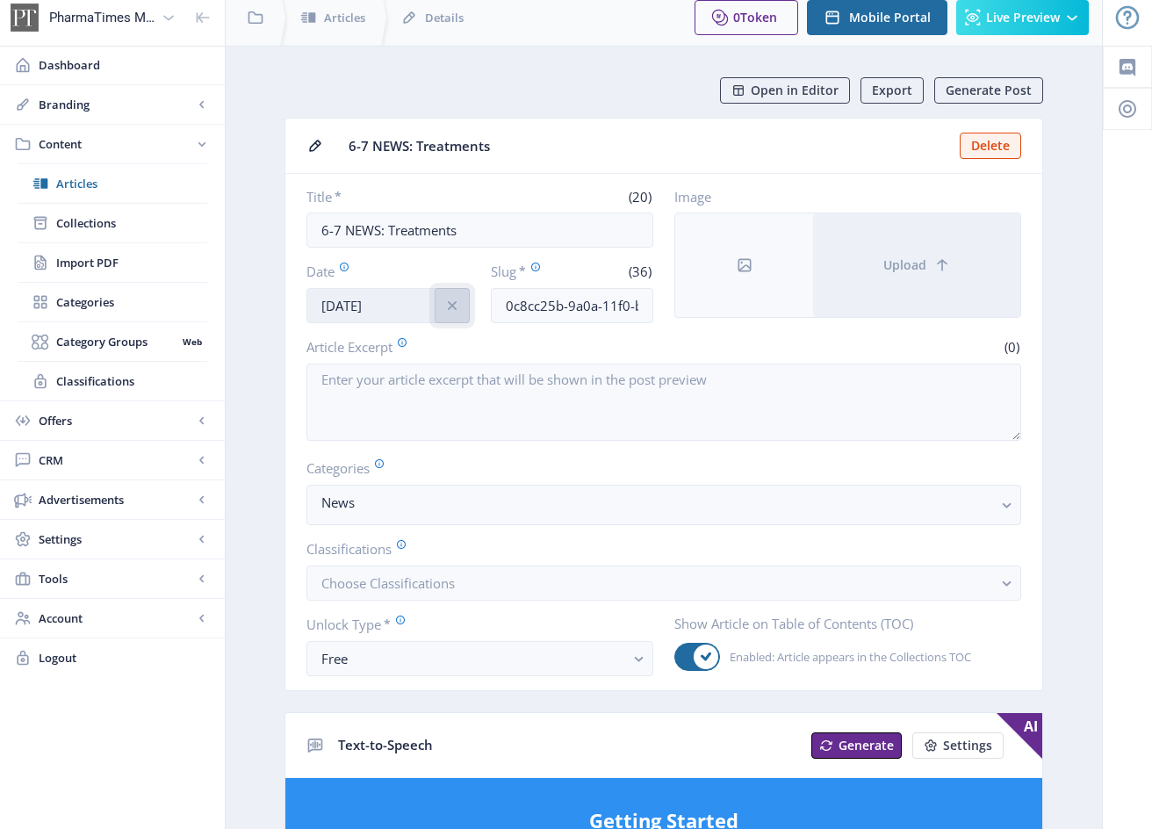
drag, startPoint x: 443, startPoint y: 299, endPoint x: 418, endPoint y: 309, distance: 27.2
click at [443, 299] on icon "info" at bounding box center [452, 306] width 18 height 18
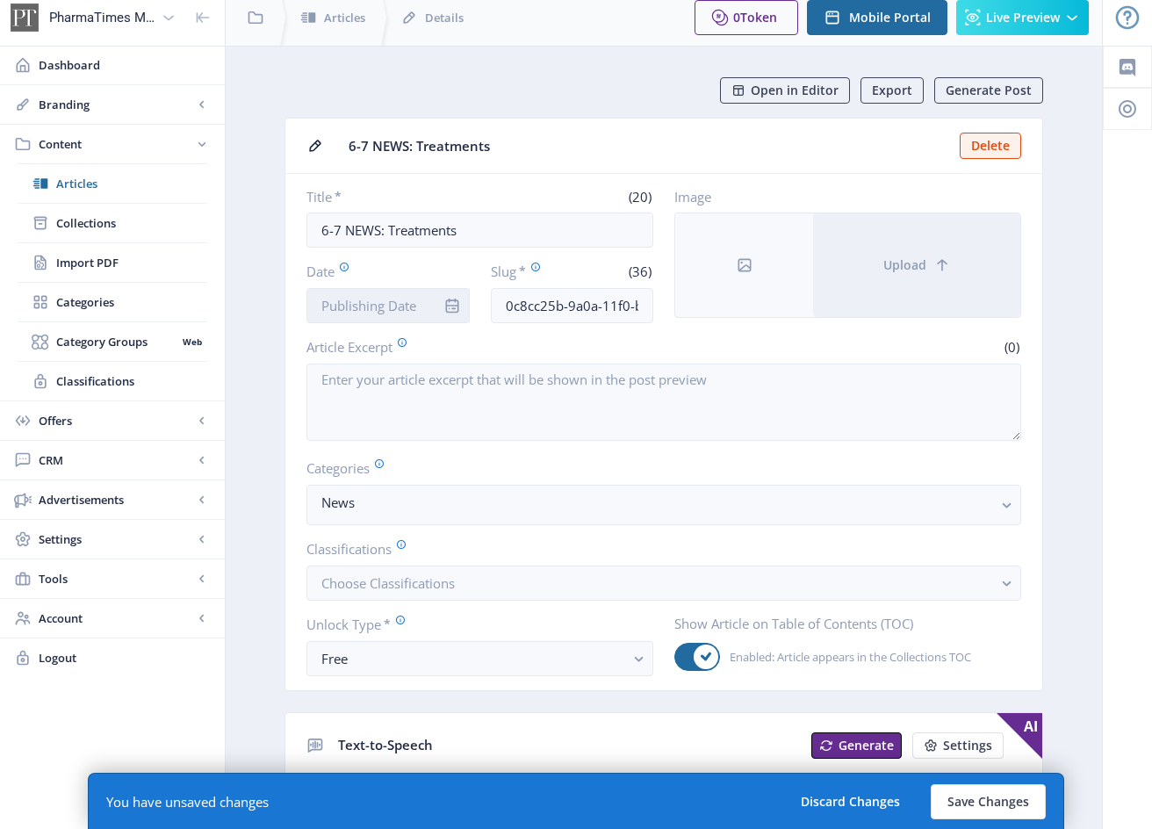
click at [414, 309] on input "Date" at bounding box center [387, 305] width 163 height 35
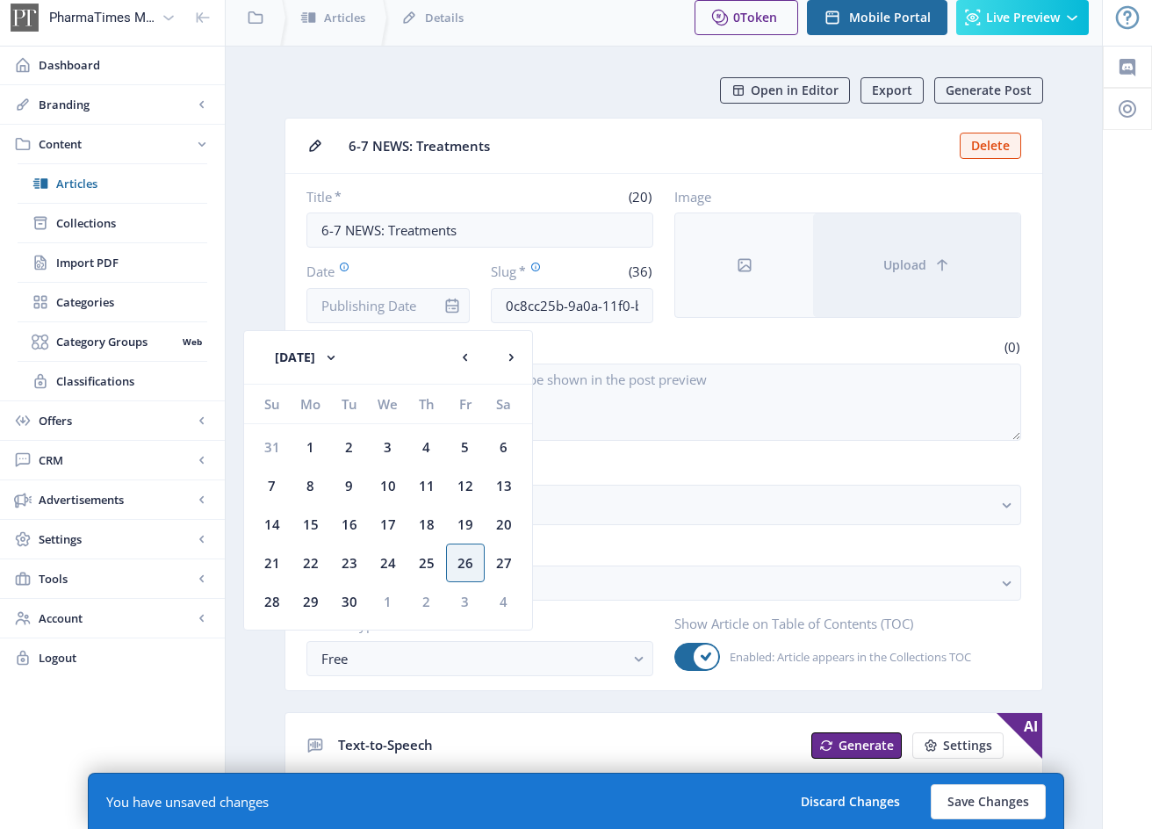
click at [472, 564] on div "26" at bounding box center [465, 562] width 39 height 39
type input "[DATE]"
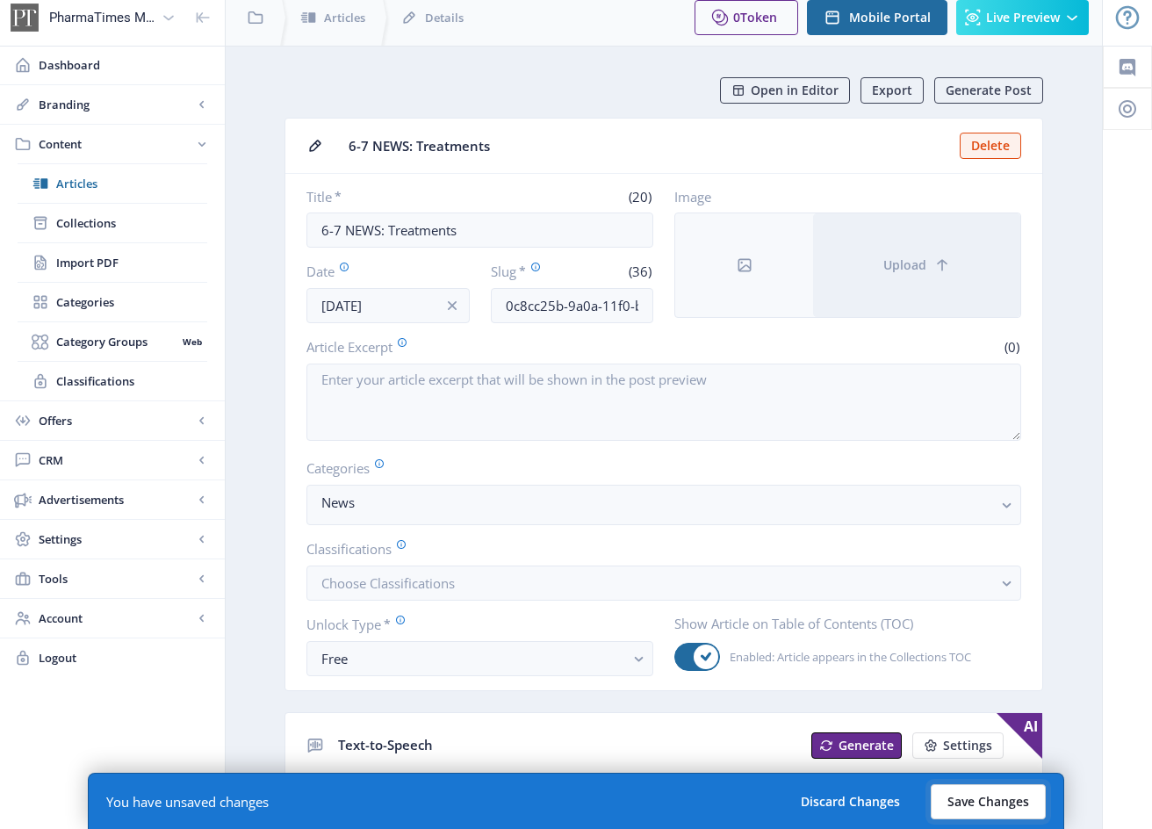
click at [1027, 801] on button "Save Changes" at bounding box center [987, 801] width 115 height 35
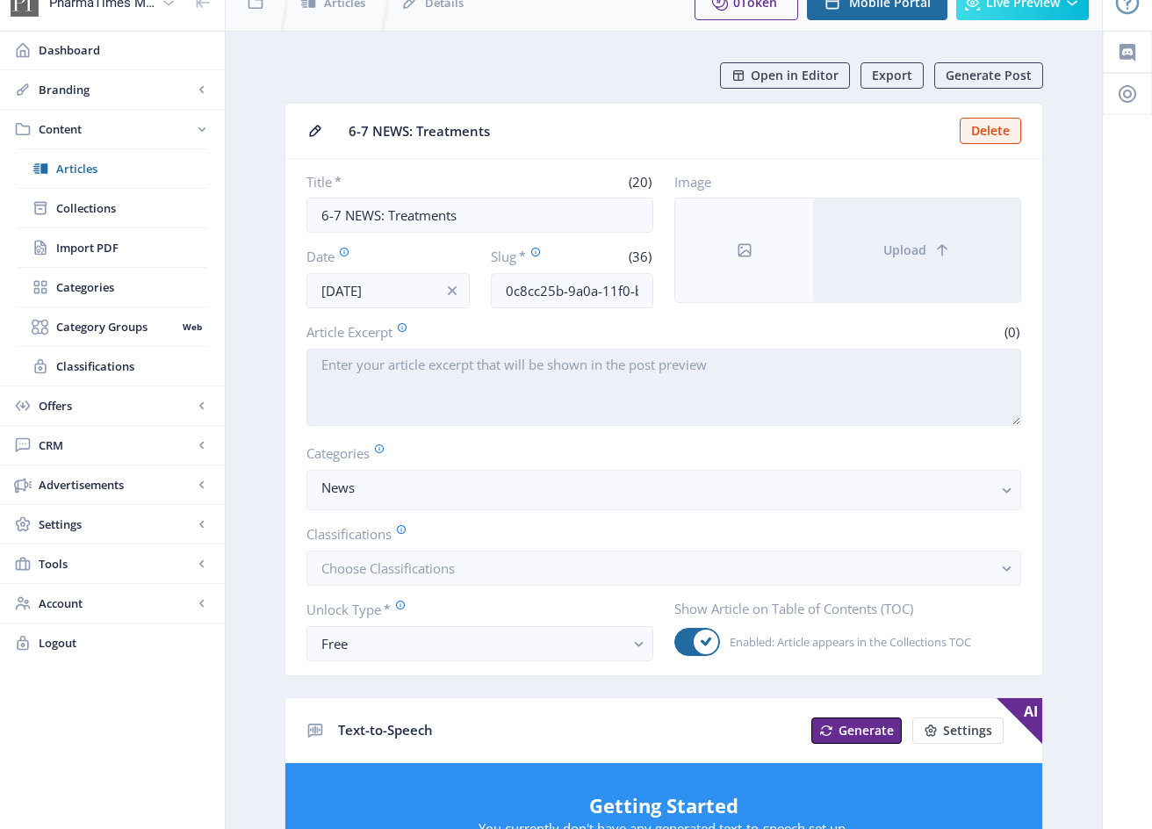
scroll to position [29, 0]
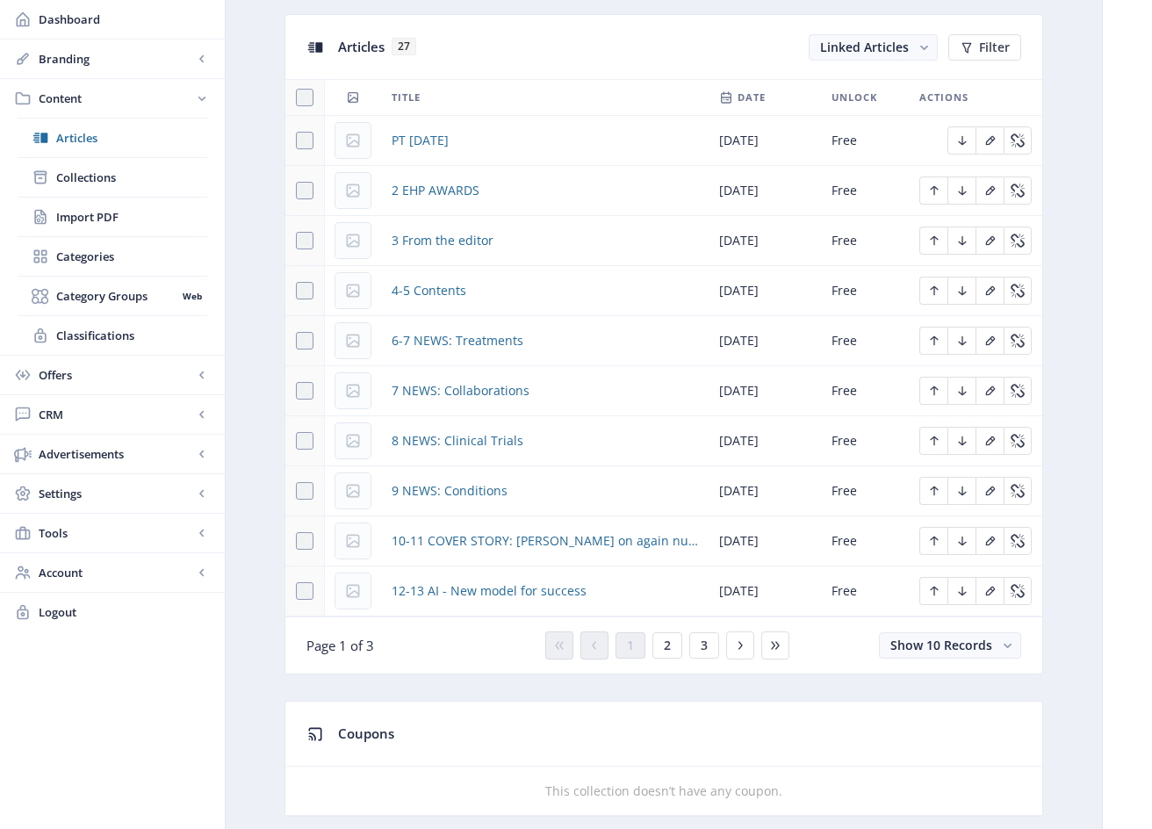
scroll to position [779, 0]
click at [494, 396] on span "7 NEWS: Collaborations" at bounding box center [460, 389] width 138 height 21
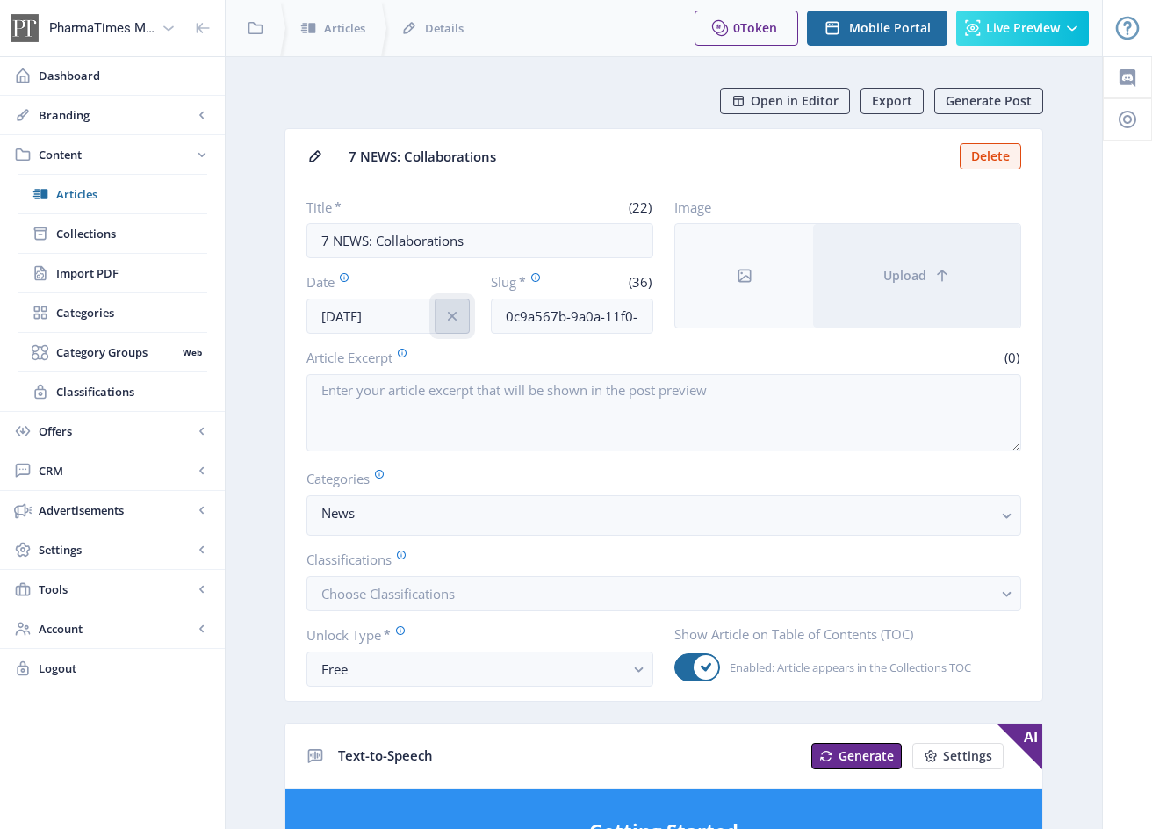
click at [449, 312] on icon "info" at bounding box center [452, 316] width 18 height 18
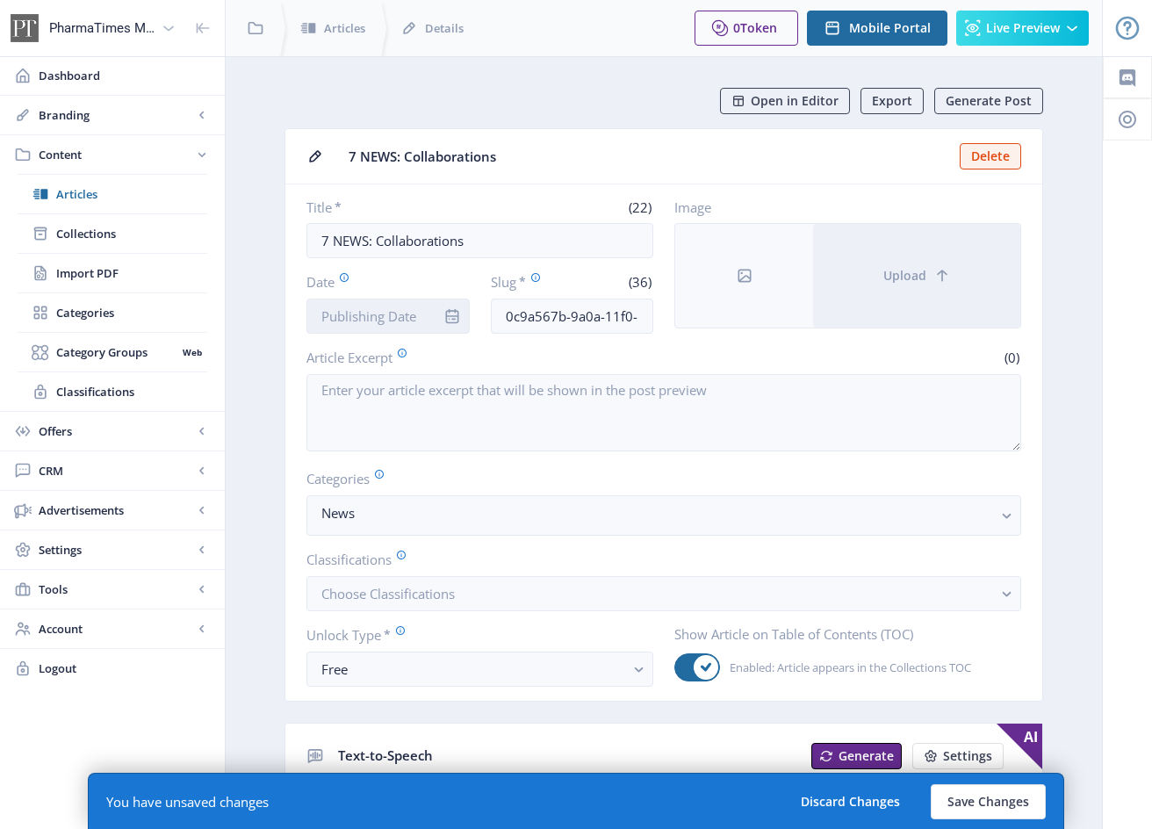
click at [370, 317] on input "Date" at bounding box center [387, 315] width 163 height 35
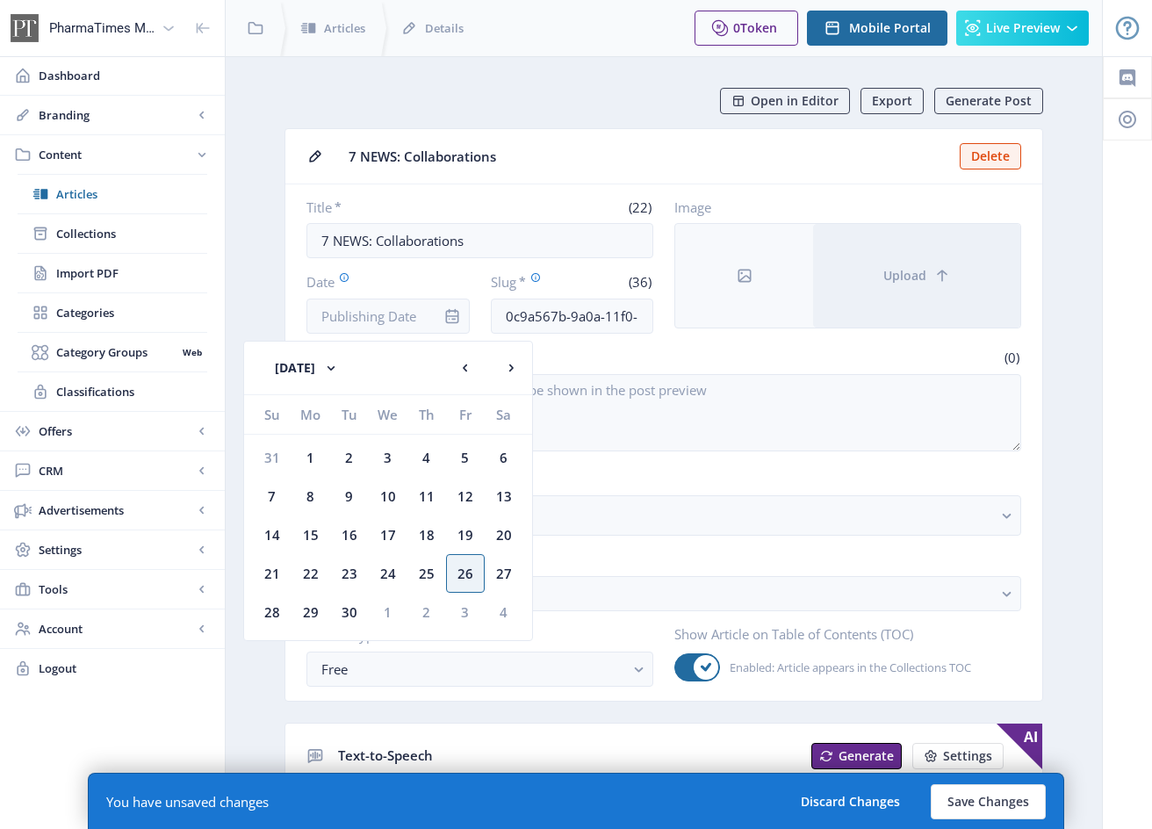
click at [470, 567] on div "26" at bounding box center [465, 573] width 39 height 39
type input "[DATE]"
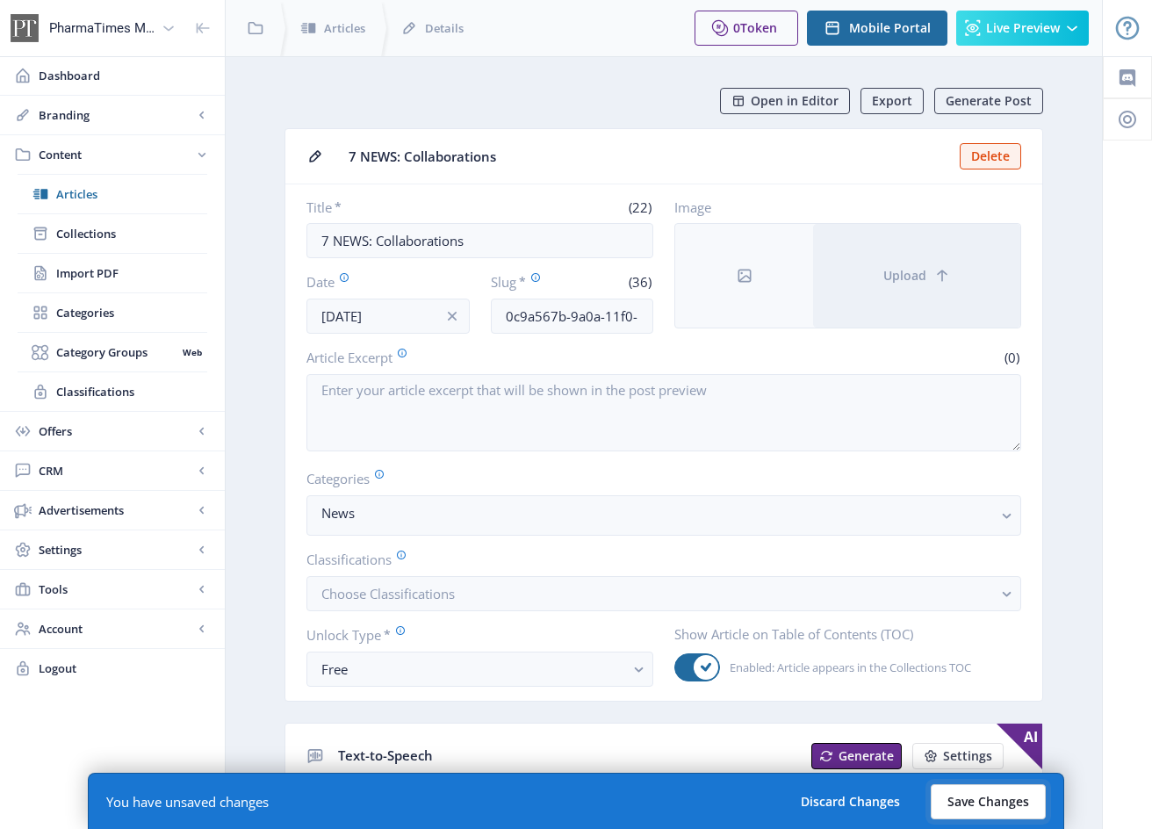
click at [1023, 804] on button "Save Changes" at bounding box center [987, 801] width 115 height 35
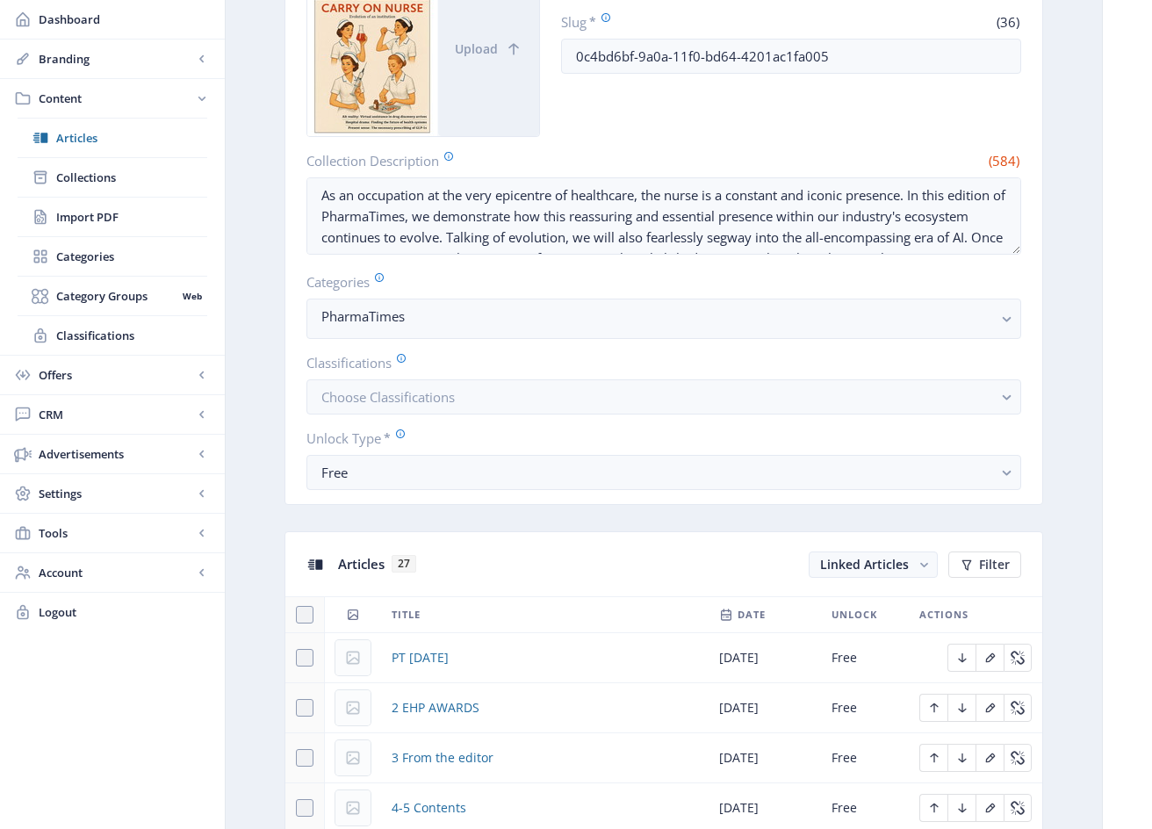
scroll to position [843, 0]
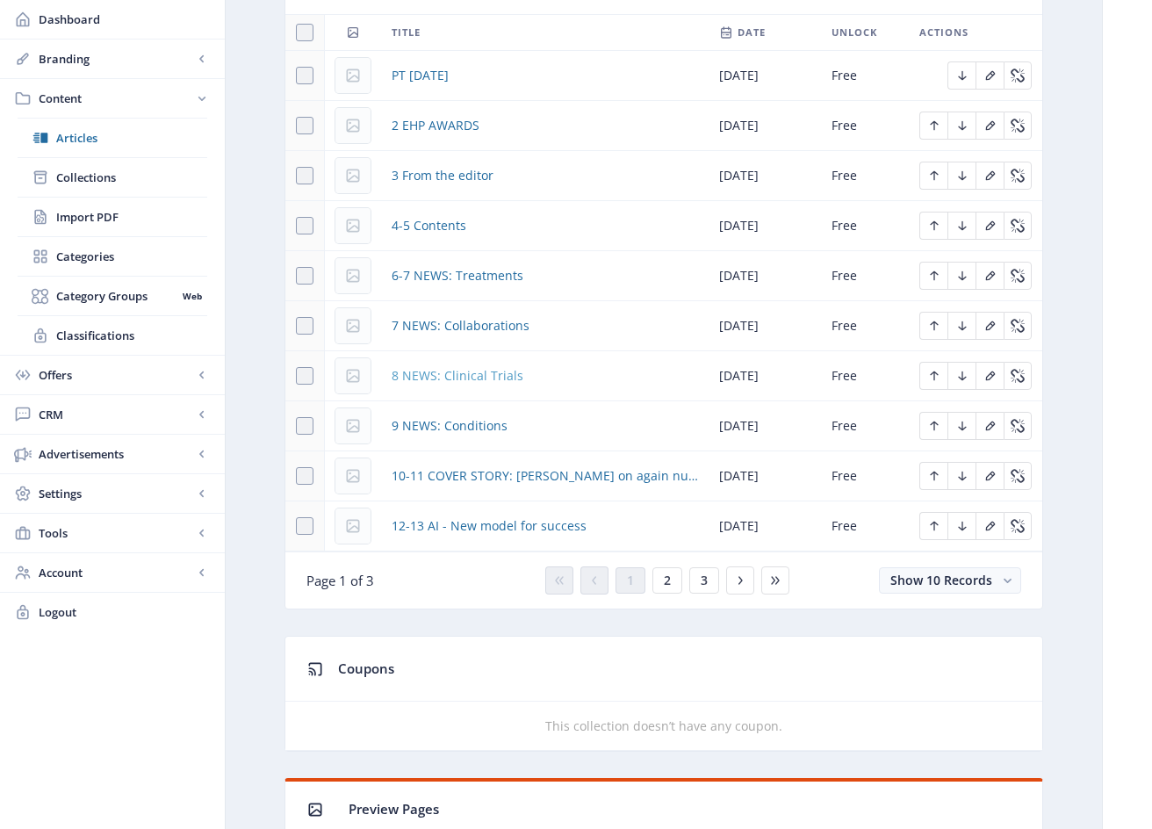
click at [484, 378] on span "8 NEWS: Clinical Trials" at bounding box center [457, 375] width 132 height 21
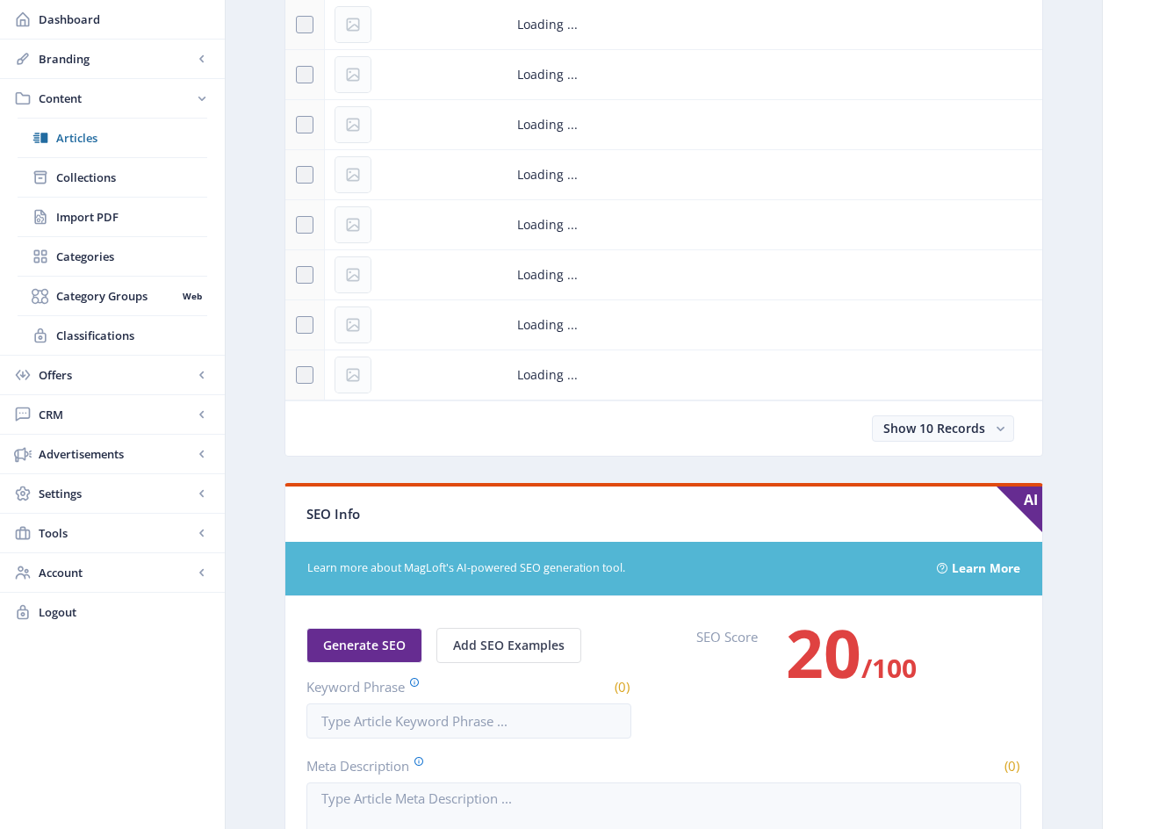
scroll to position [3, 0]
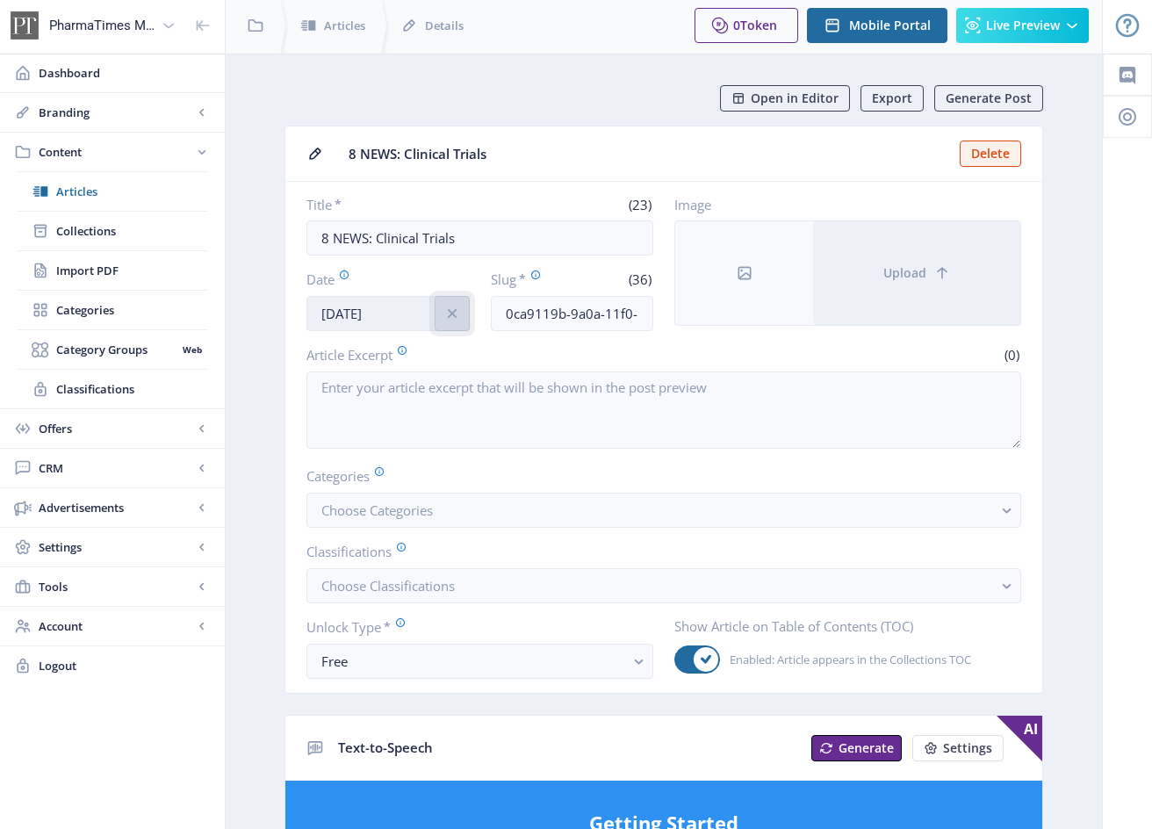
drag, startPoint x: 459, startPoint y: 309, endPoint x: 417, endPoint y: 313, distance: 42.4
click at [459, 309] on icon "info" at bounding box center [452, 314] width 18 height 18
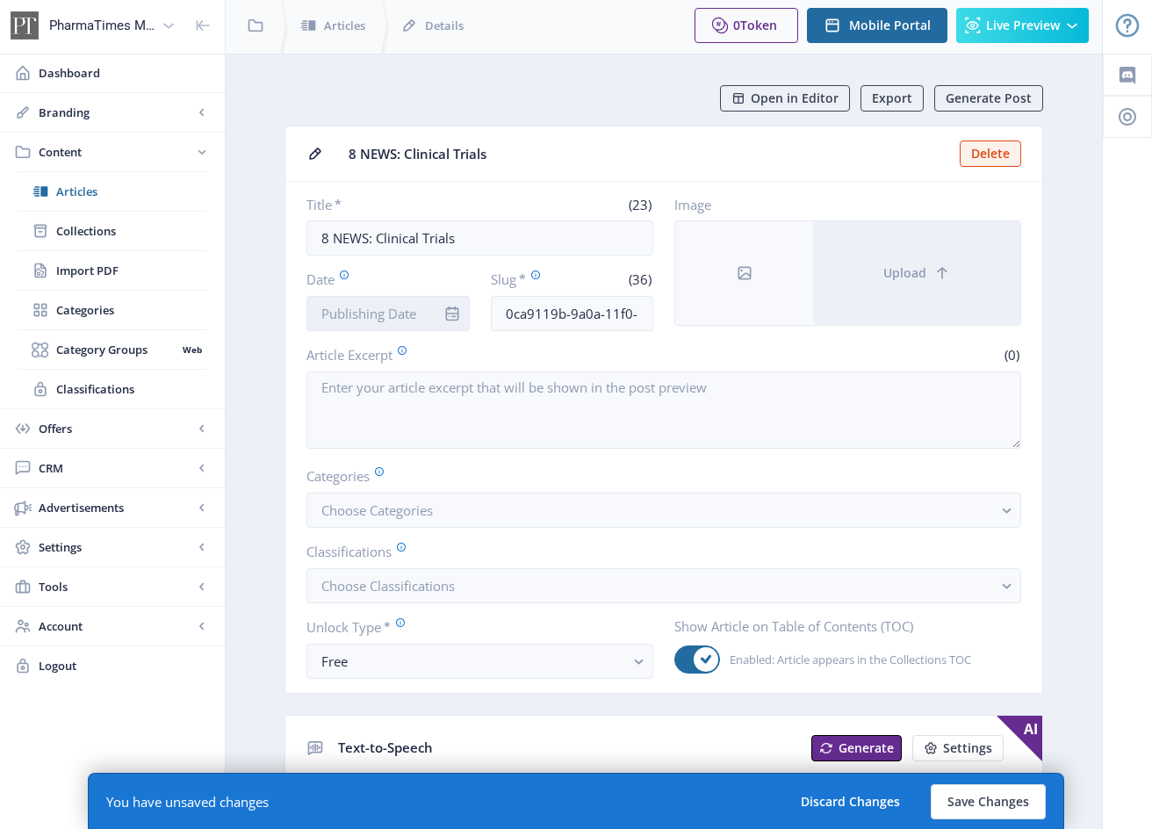
scroll to position [5, 0]
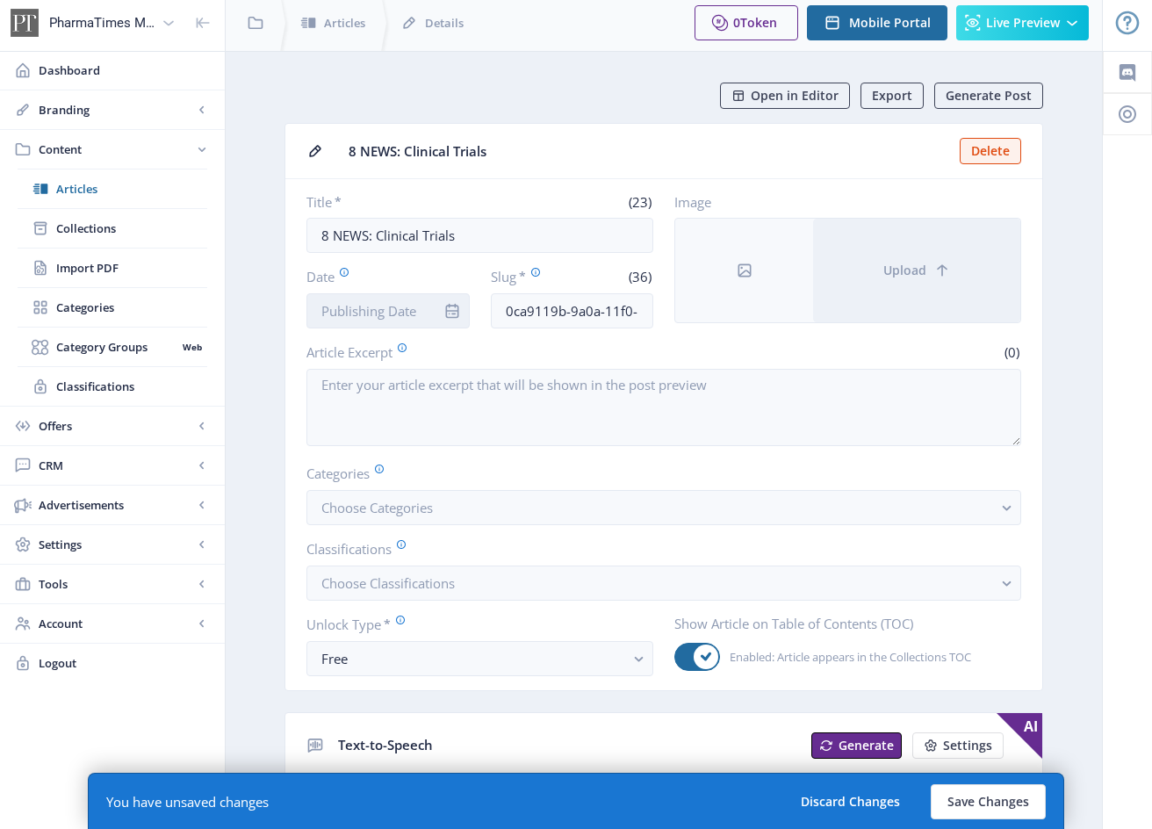
click at [409, 312] on input "Date" at bounding box center [387, 310] width 163 height 35
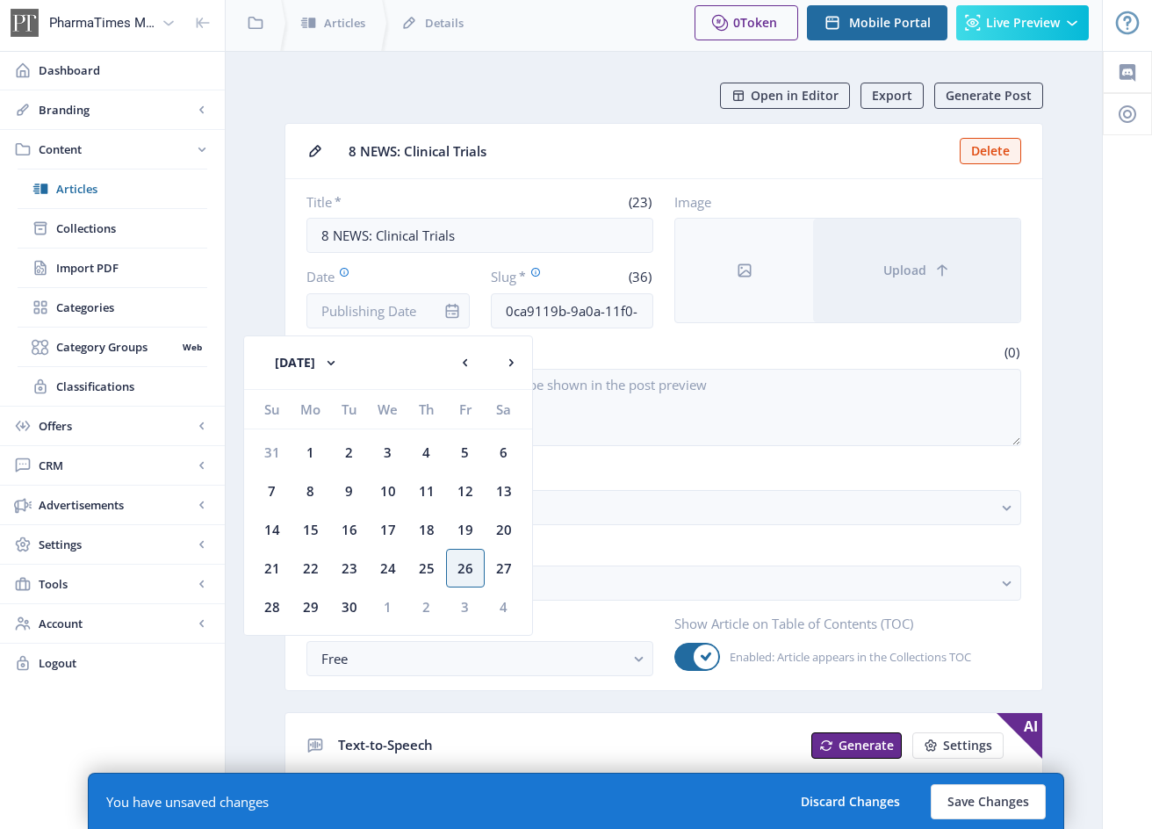
click at [470, 558] on div "26" at bounding box center [465, 568] width 39 height 39
type input "[DATE]"
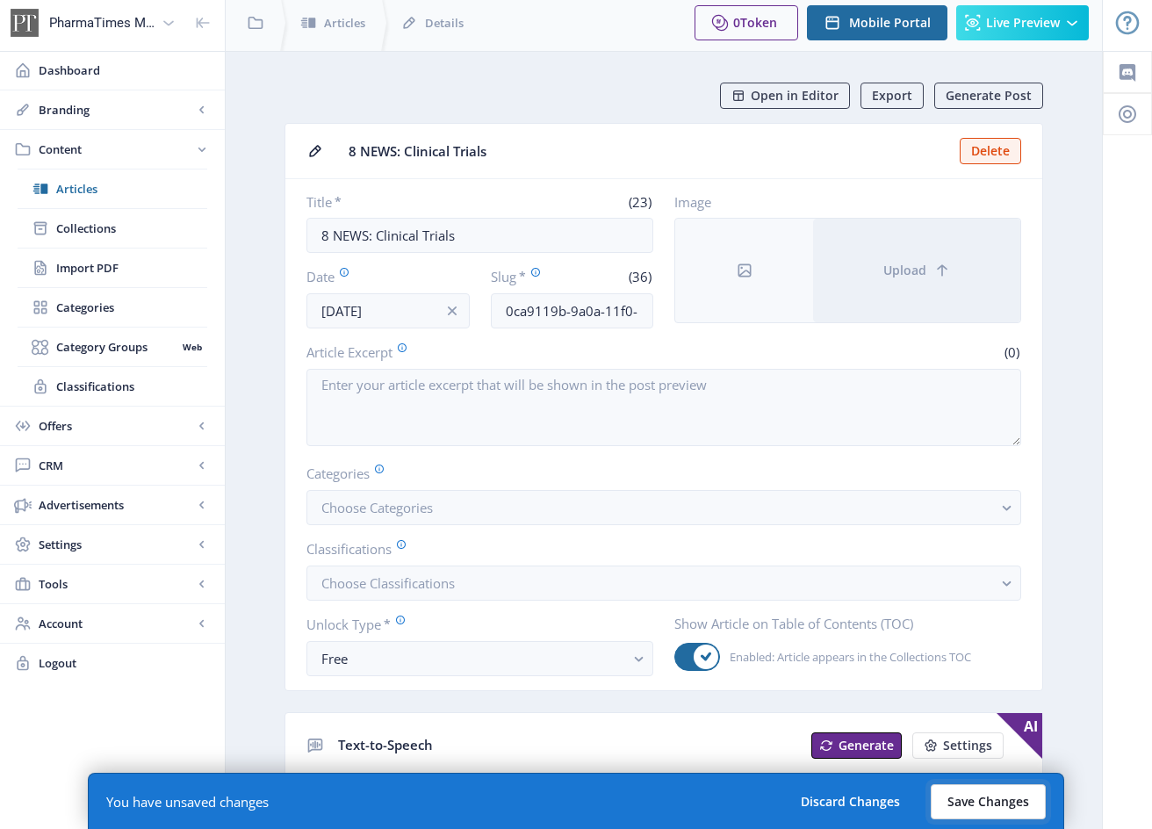
click at [1015, 800] on button "Save Changes" at bounding box center [987, 801] width 115 height 35
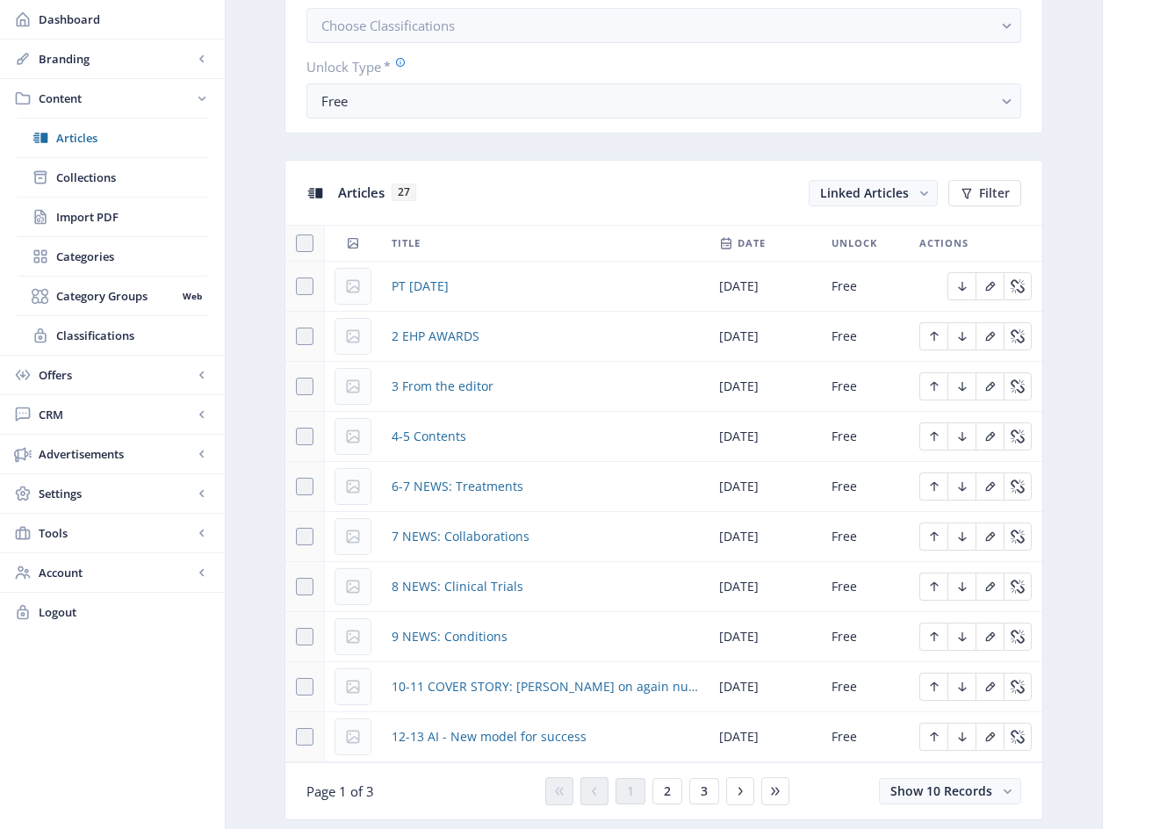
scroll to position [635, 0]
click at [473, 637] on span "9 NEWS: Conditions" at bounding box center [449, 634] width 116 height 21
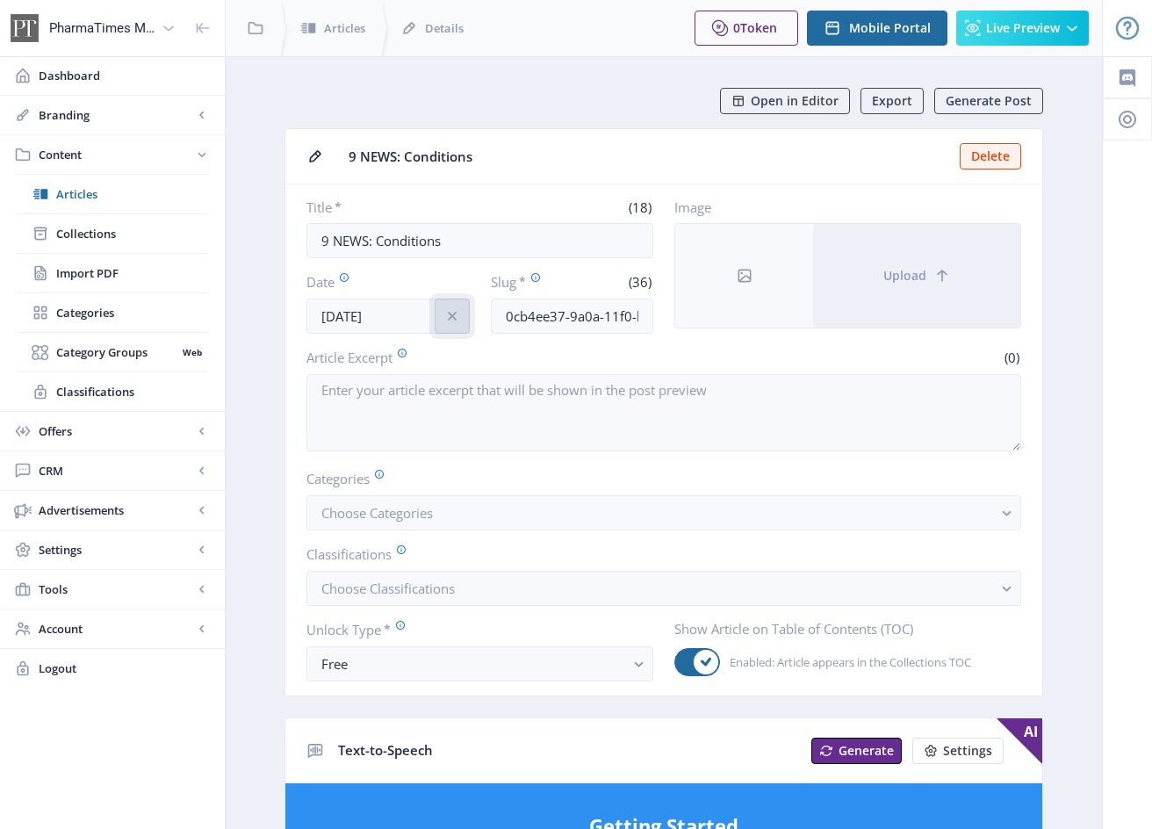
click at [449, 318] on icon "info" at bounding box center [452, 316] width 18 height 18
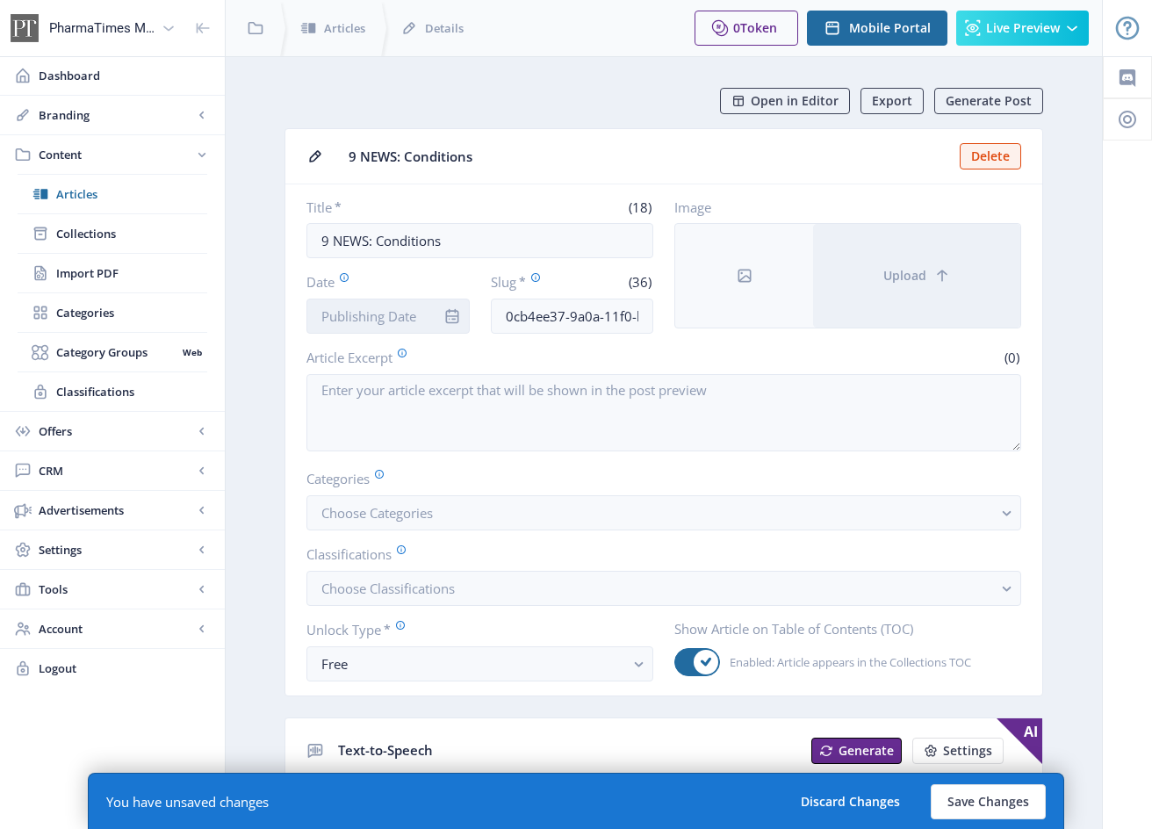
click at [407, 317] on input "Date" at bounding box center [387, 315] width 163 height 35
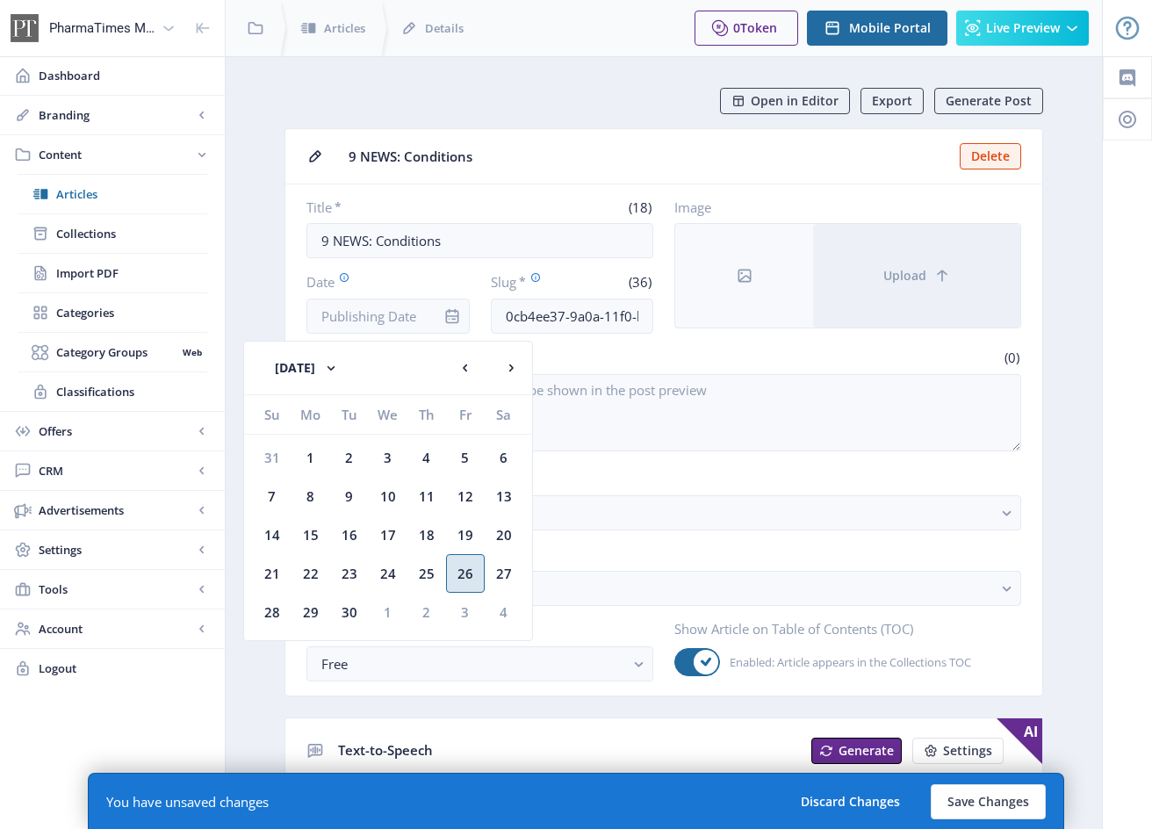
click at [464, 574] on div "26" at bounding box center [465, 573] width 39 height 39
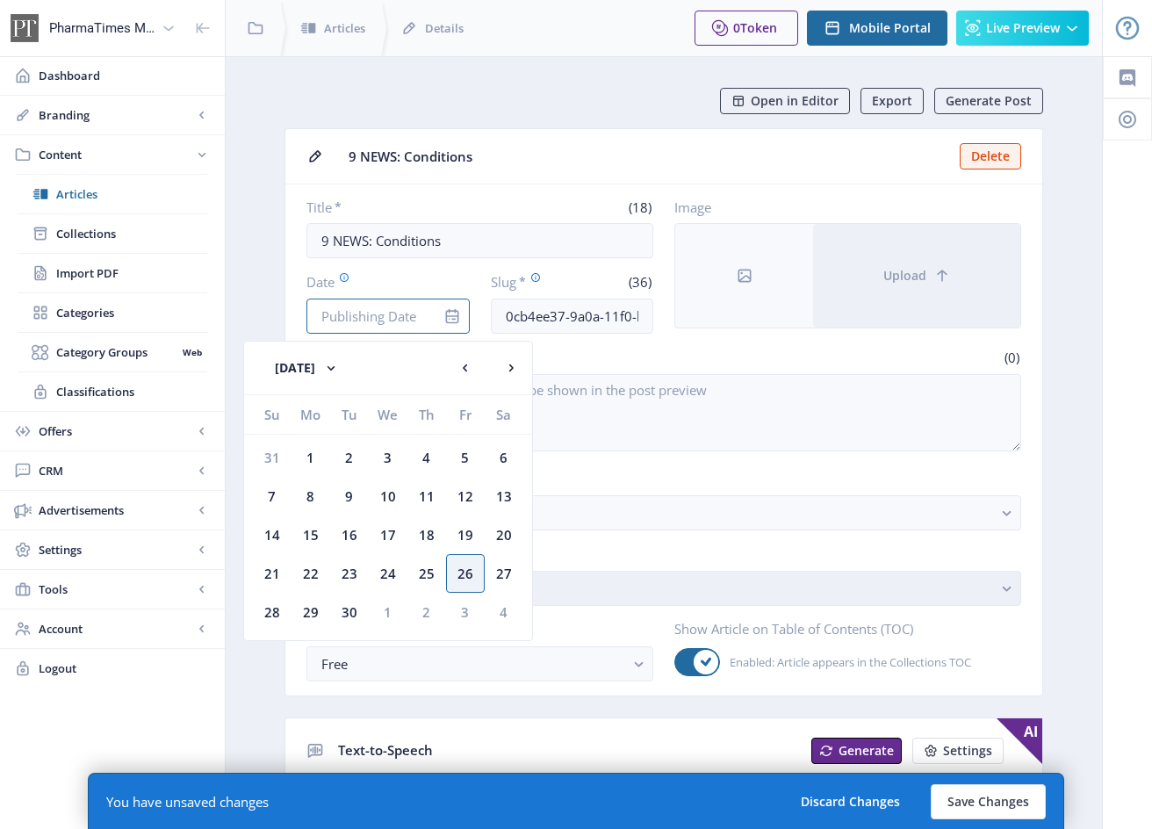
type input "[DATE]"
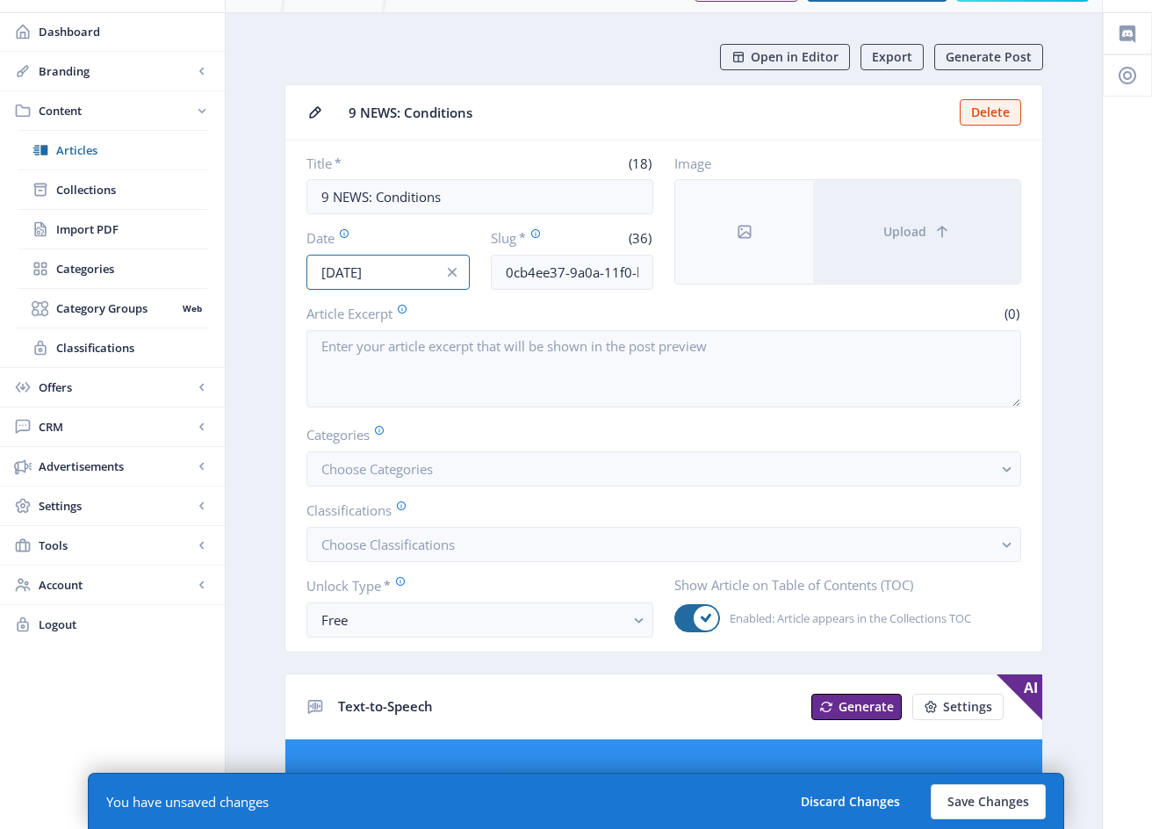
scroll to position [54, 0]
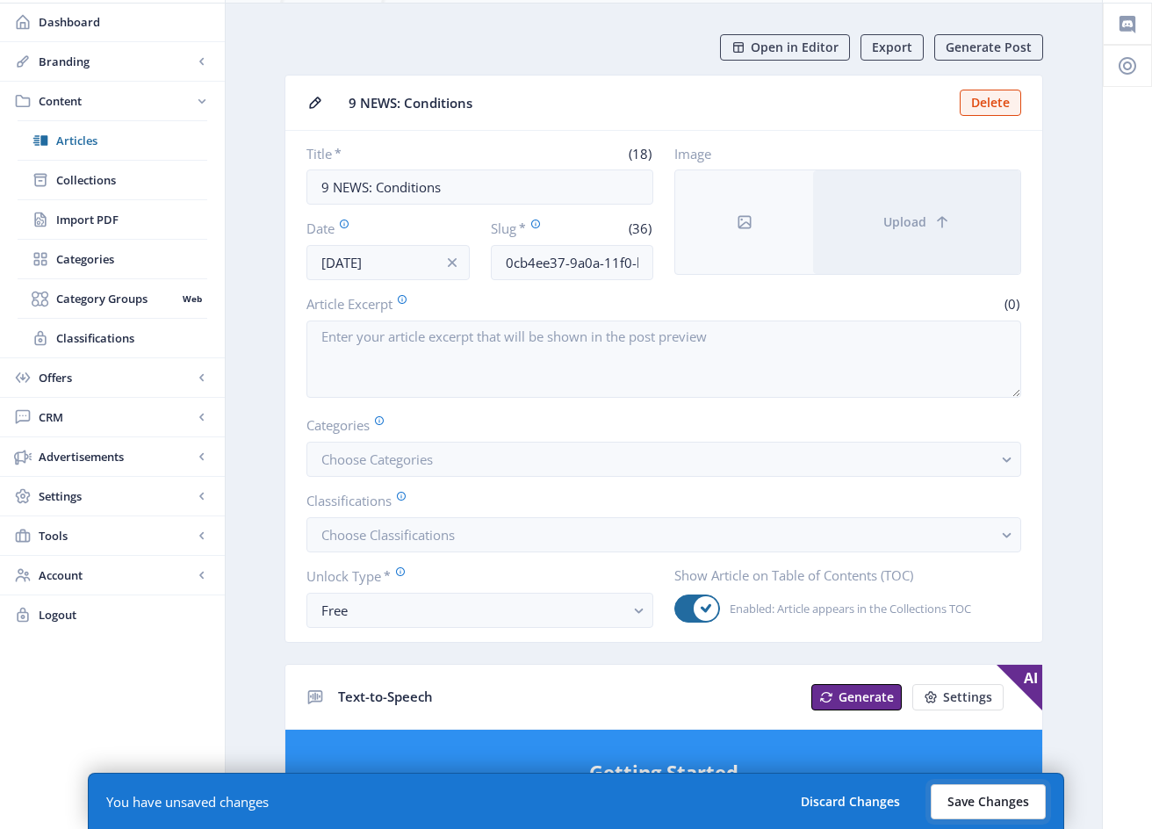
click at [1023, 803] on button "Save Changes" at bounding box center [987, 801] width 115 height 35
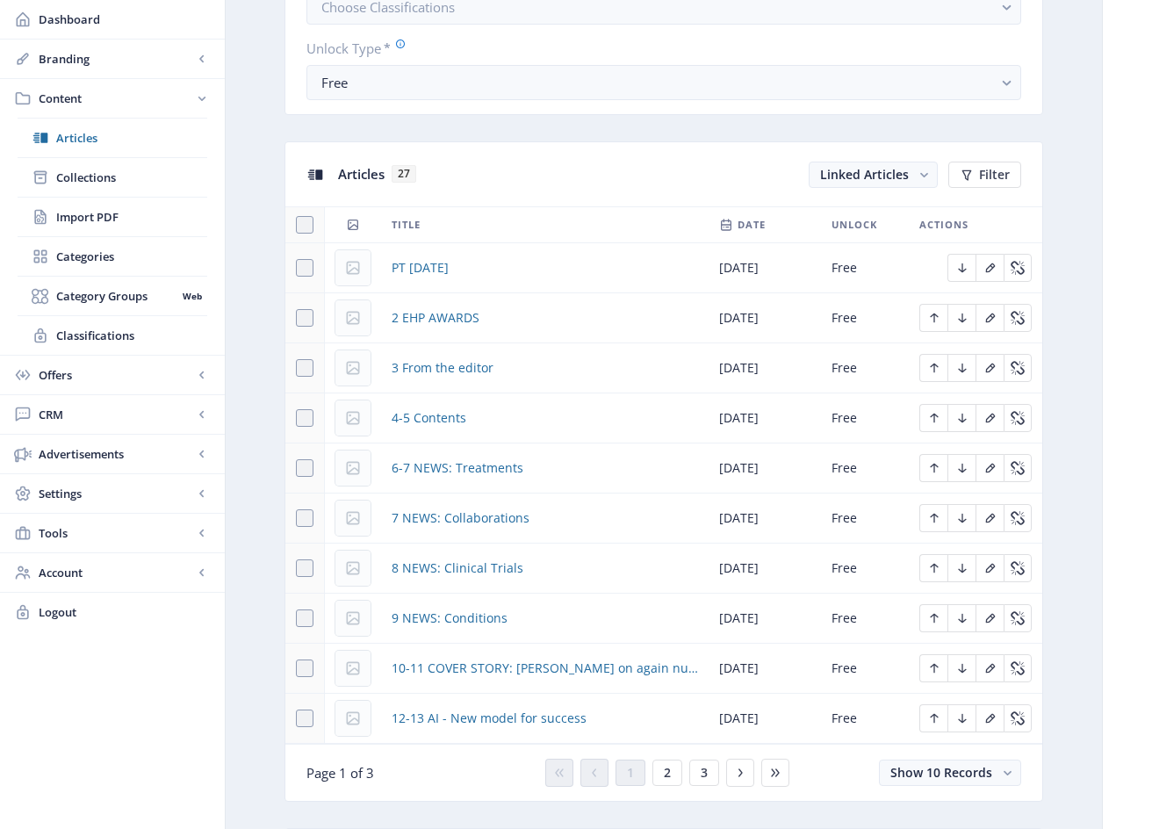
scroll to position [655, 0]
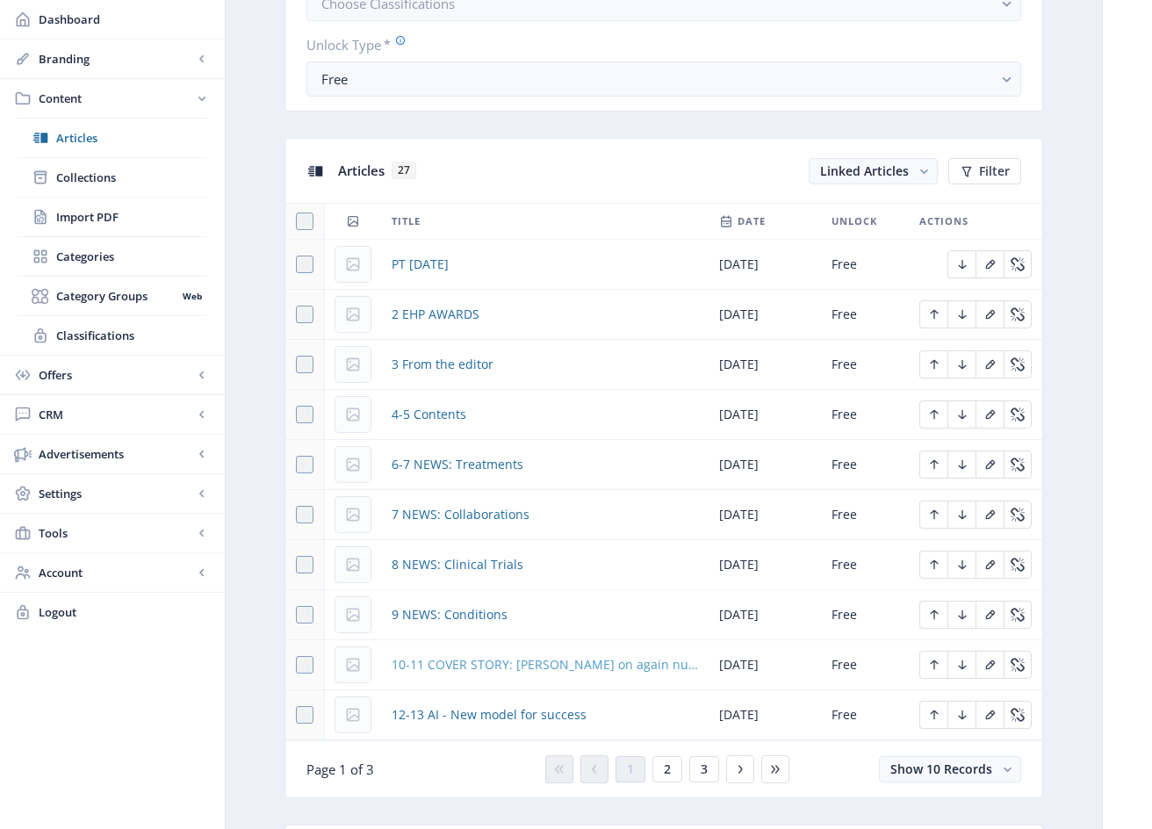
click at [564, 665] on span "10-11 COVER STORY: [PERSON_NAME] on again nurse" at bounding box center [544, 664] width 306 height 21
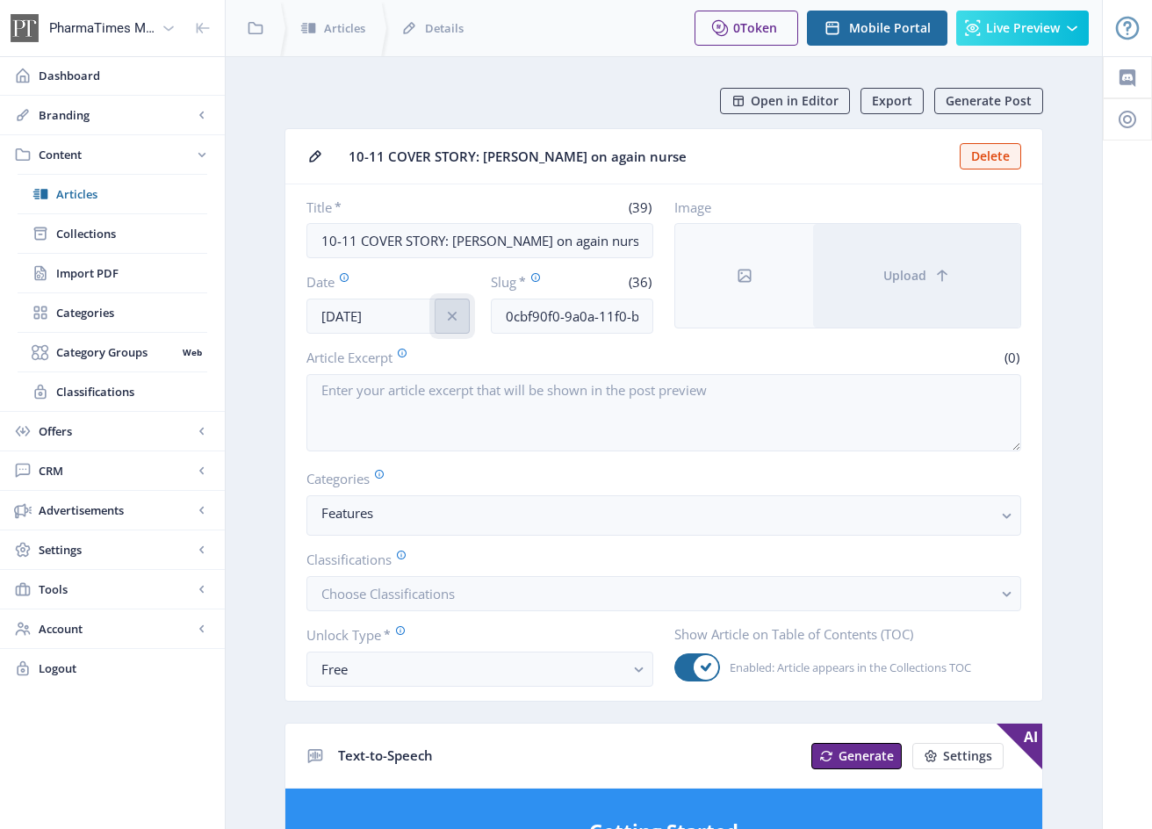
drag, startPoint x: 455, startPoint y: 320, endPoint x: 441, endPoint y: 319, distance: 13.2
click at [454, 320] on icon "info" at bounding box center [452, 316] width 18 height 18
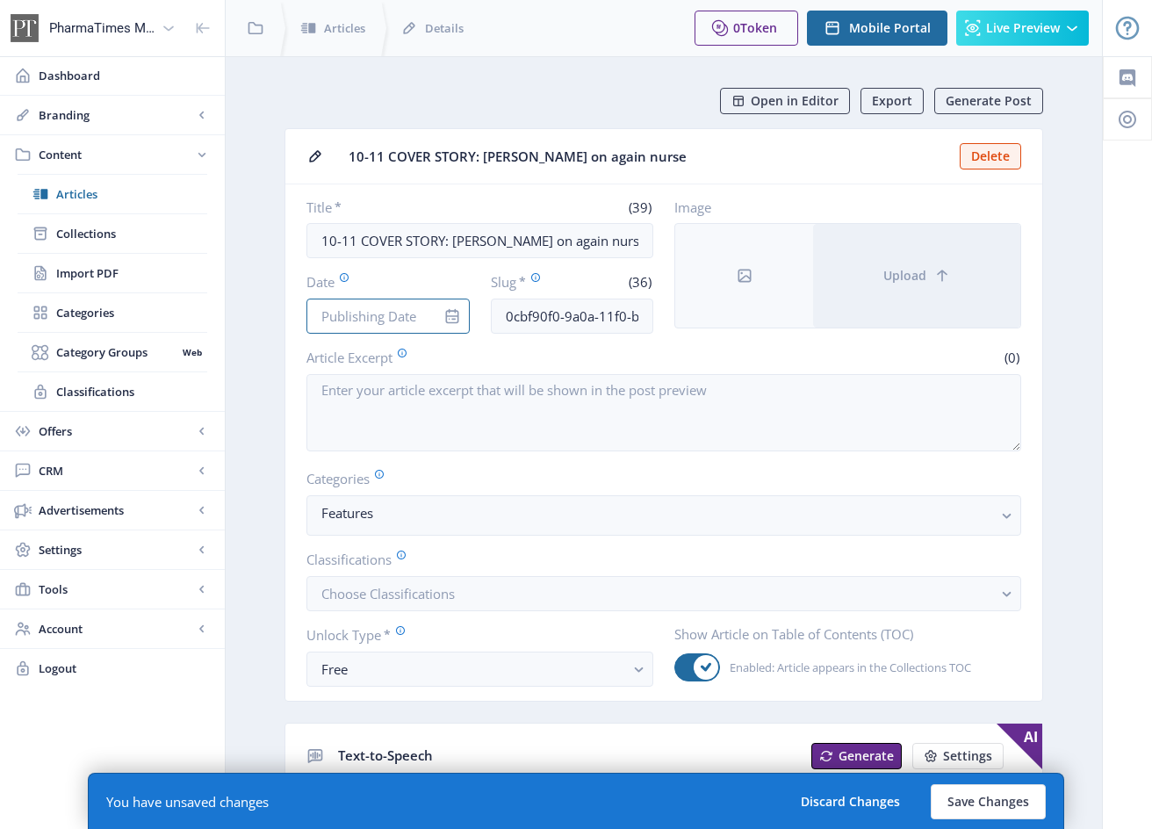
drag, startPoint x: 406, startPoint y: 313, endPoint x: 414, endPoint y: 341, distance: 29.4
click at [406, 313] on input "Date" at bounding box center [387, 315] width 163 height 35
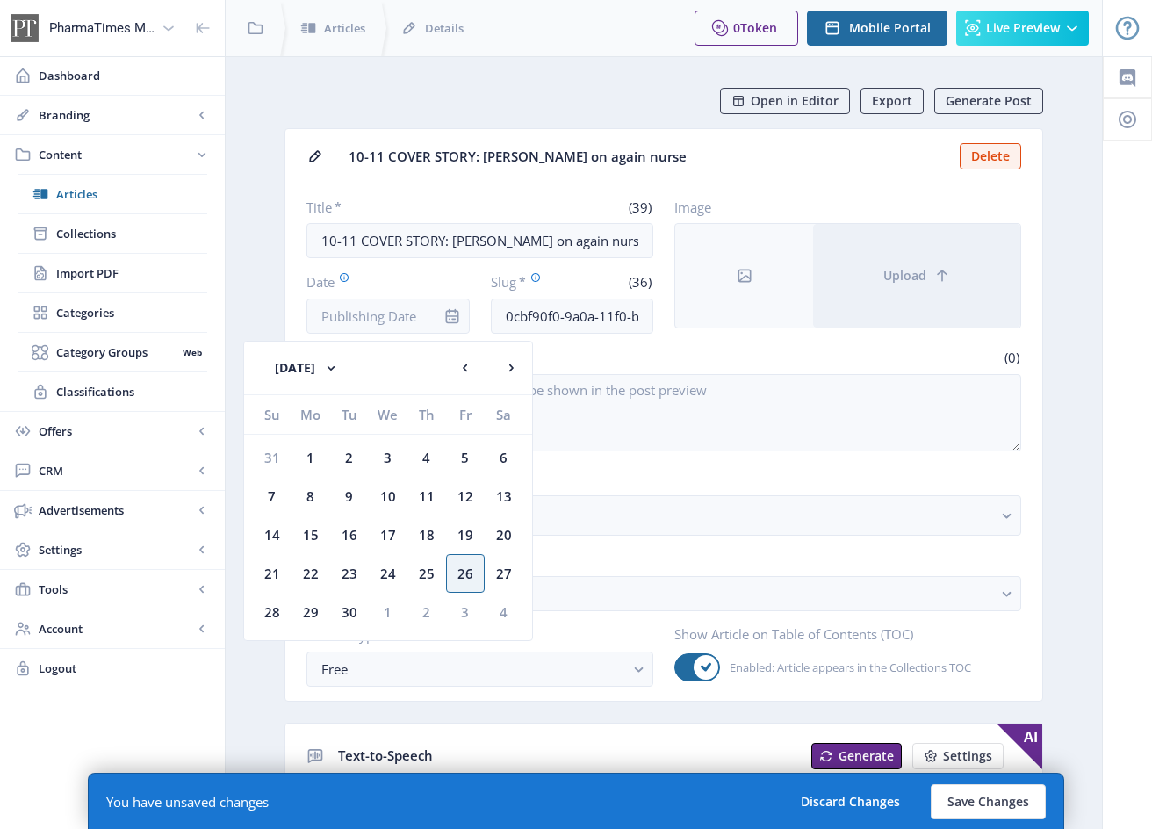
click at [471, 575] on div "26" at bounding box center [465, 573] width 39 height 39
type input "[DATE]"
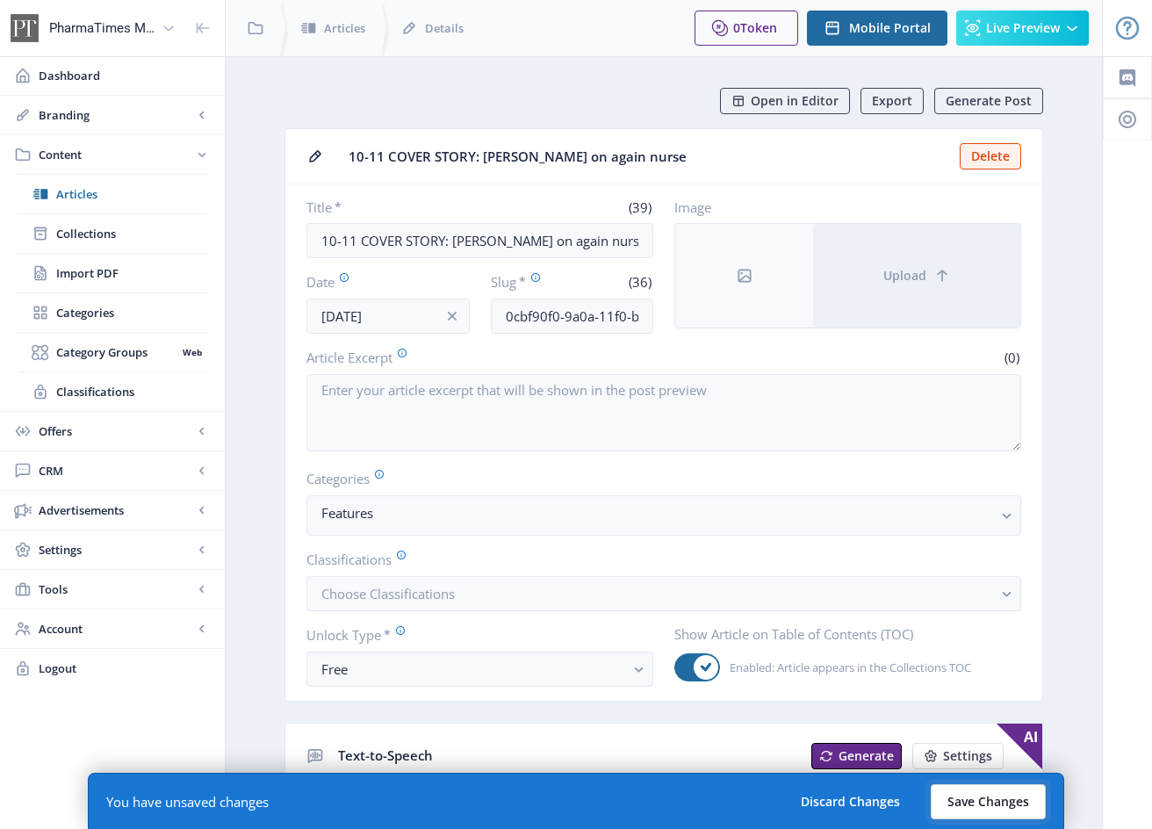
click at [1016, 803] on button "Save Changes" at bounding box center [987, 801] width 115 height 35
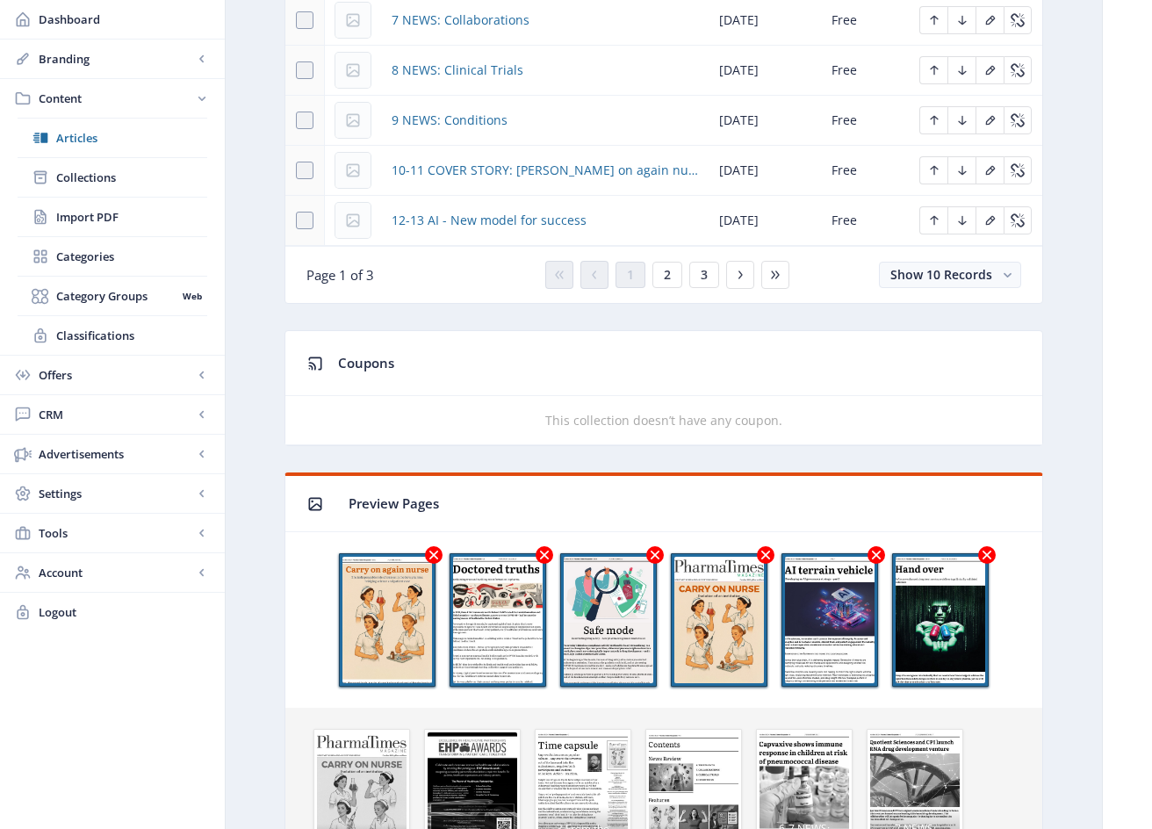
scroll to position [1169, 0]
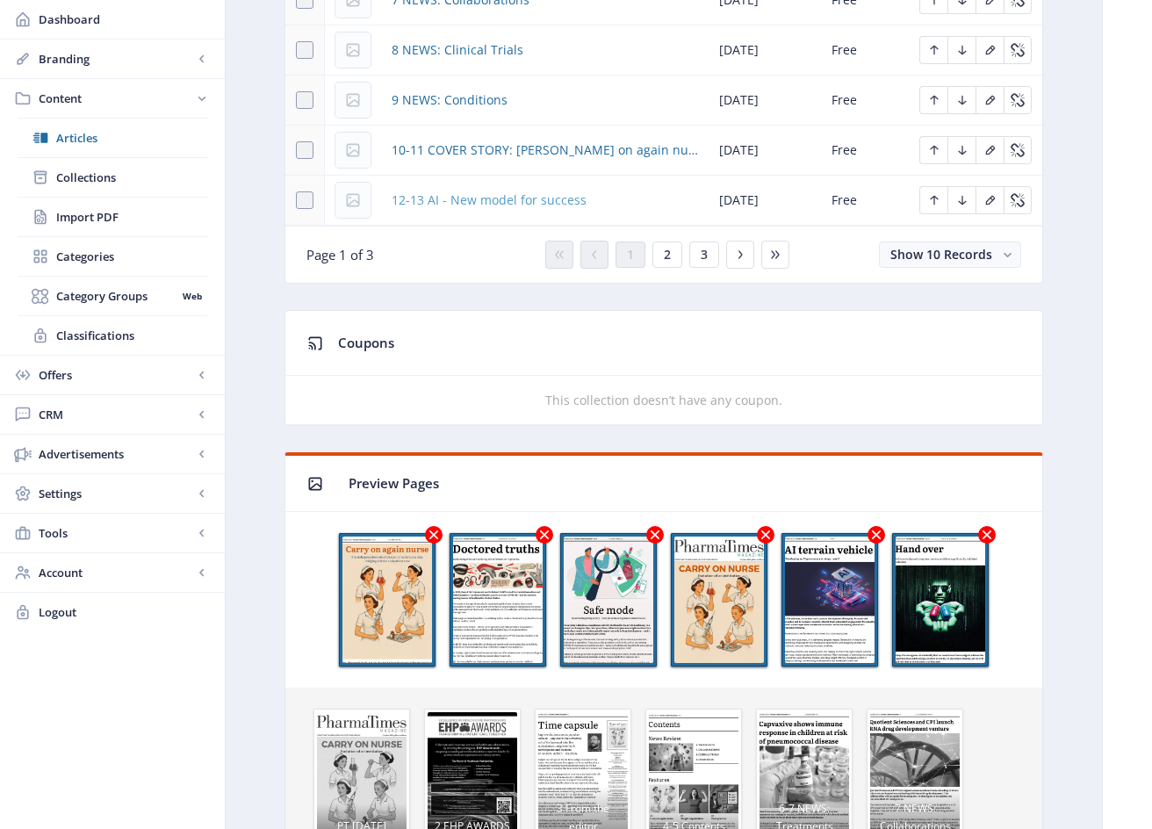
click at [549, 200] on span "12-13 AI - New model for success" at bounding box center [488, 200] width 195 height 21
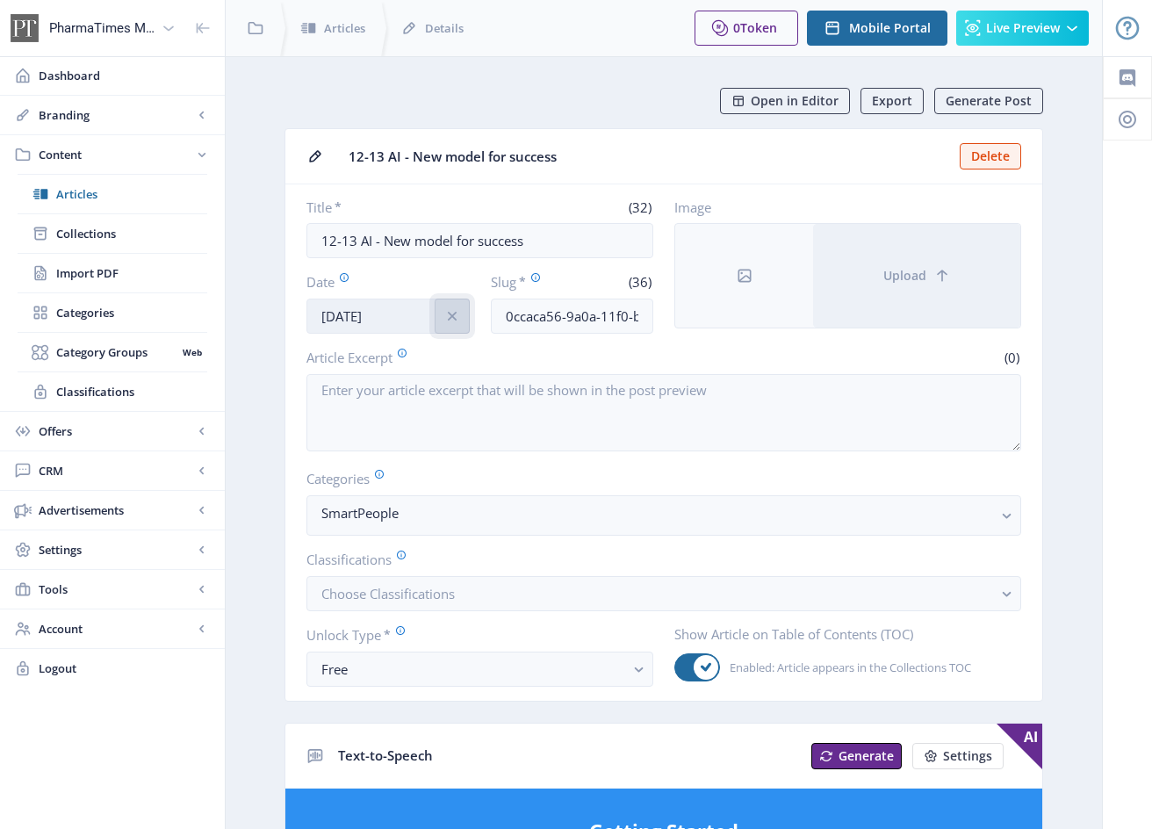
drag, startPoint x: 463, startPoint y: 316, endPoint x: 425, endPoint y: 315, distance: 37.8
click at [462, 316] on button at bounding box center [451, 315] width 35 height 35
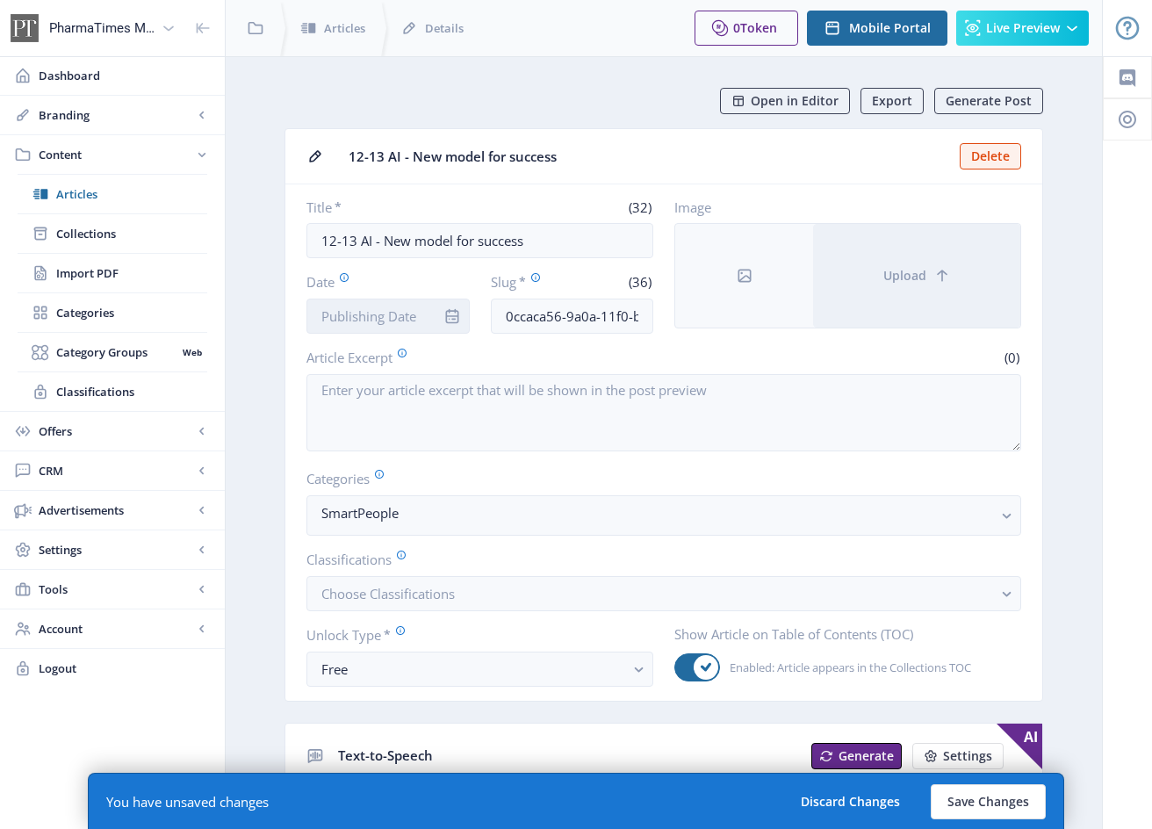
click at [409, 315] on input "Date" at bounding box center [387, 315] width 163 height 35
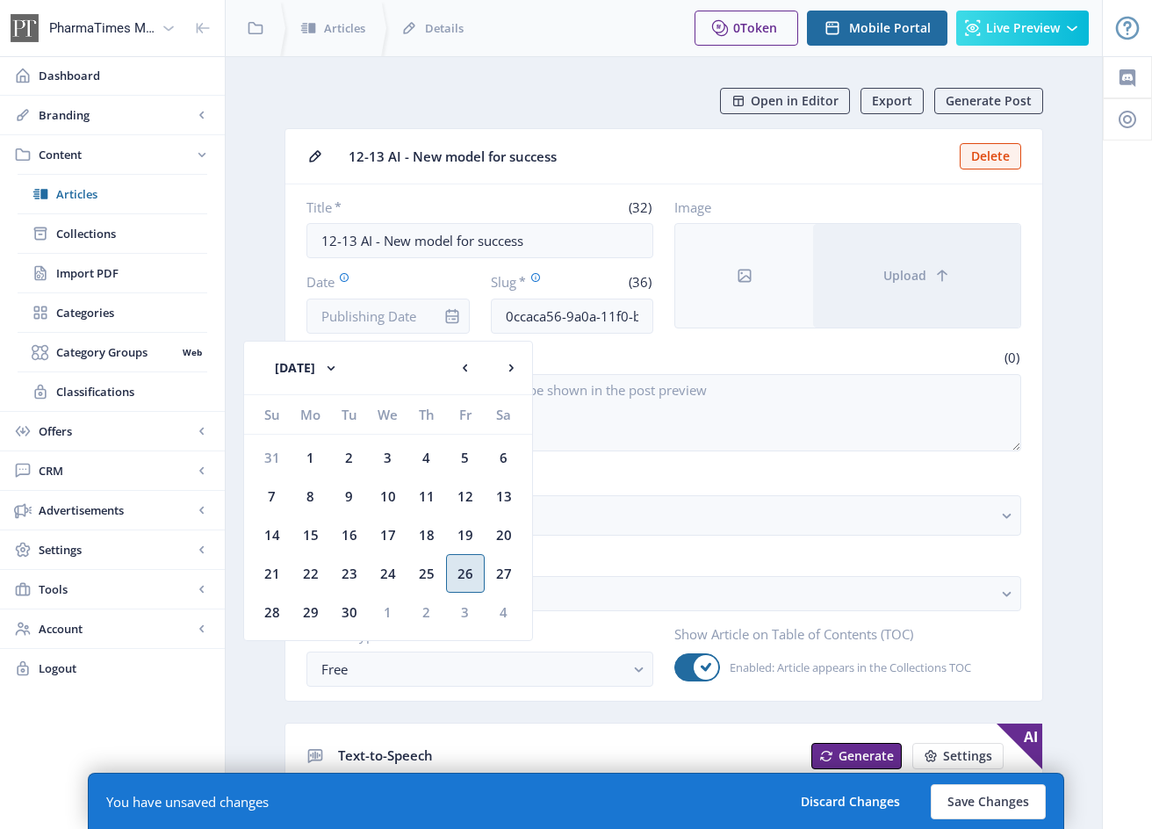
click at [458, 564] on div "26" at bounding box center [465, 573] width 39 height 39
type input "[DATE]"
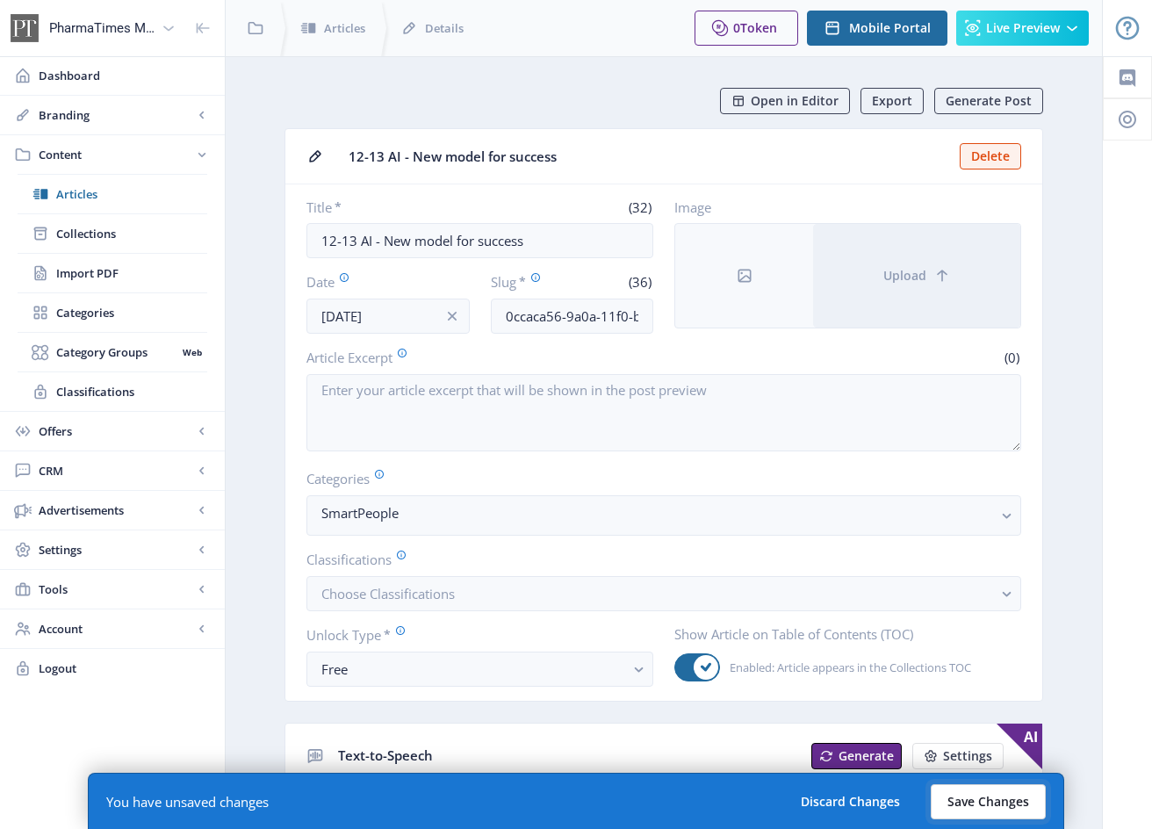
click at [1006, 796] on button "Save Changes" at bounding box center [987, 801] width 115 height 35
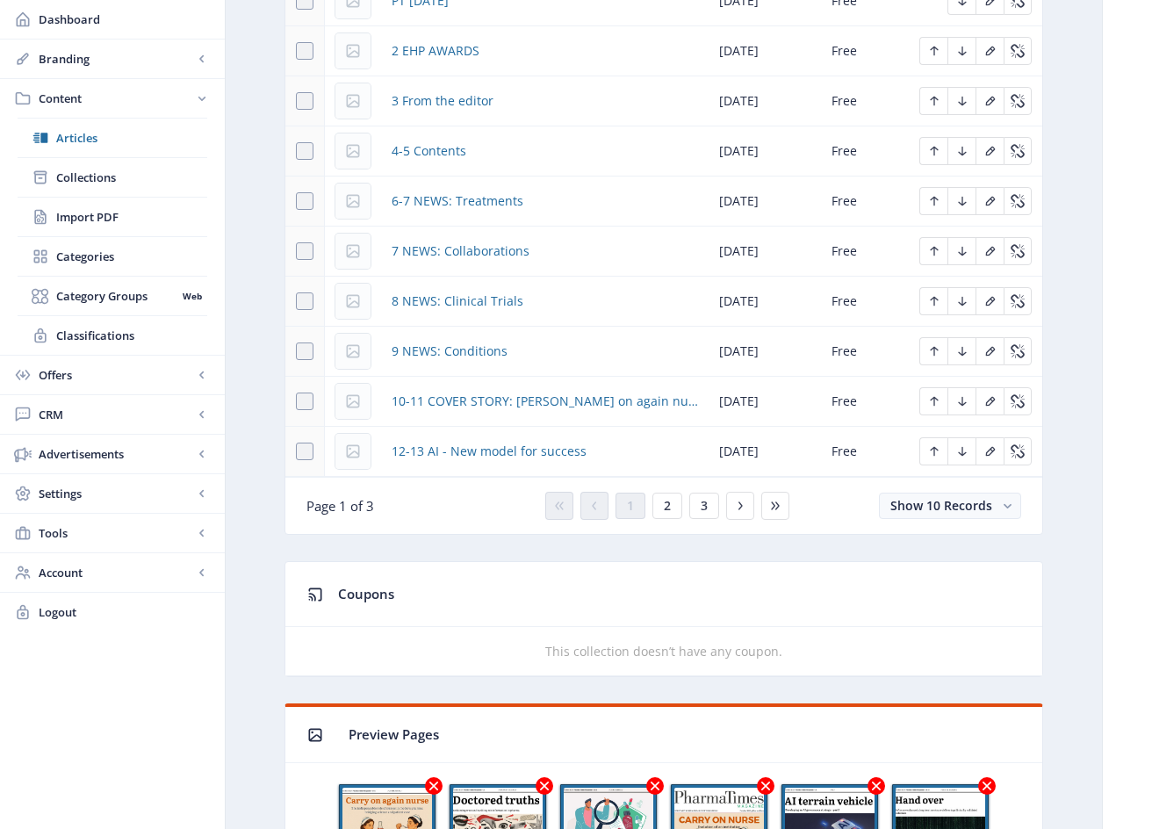
scroll to position [923, 0]
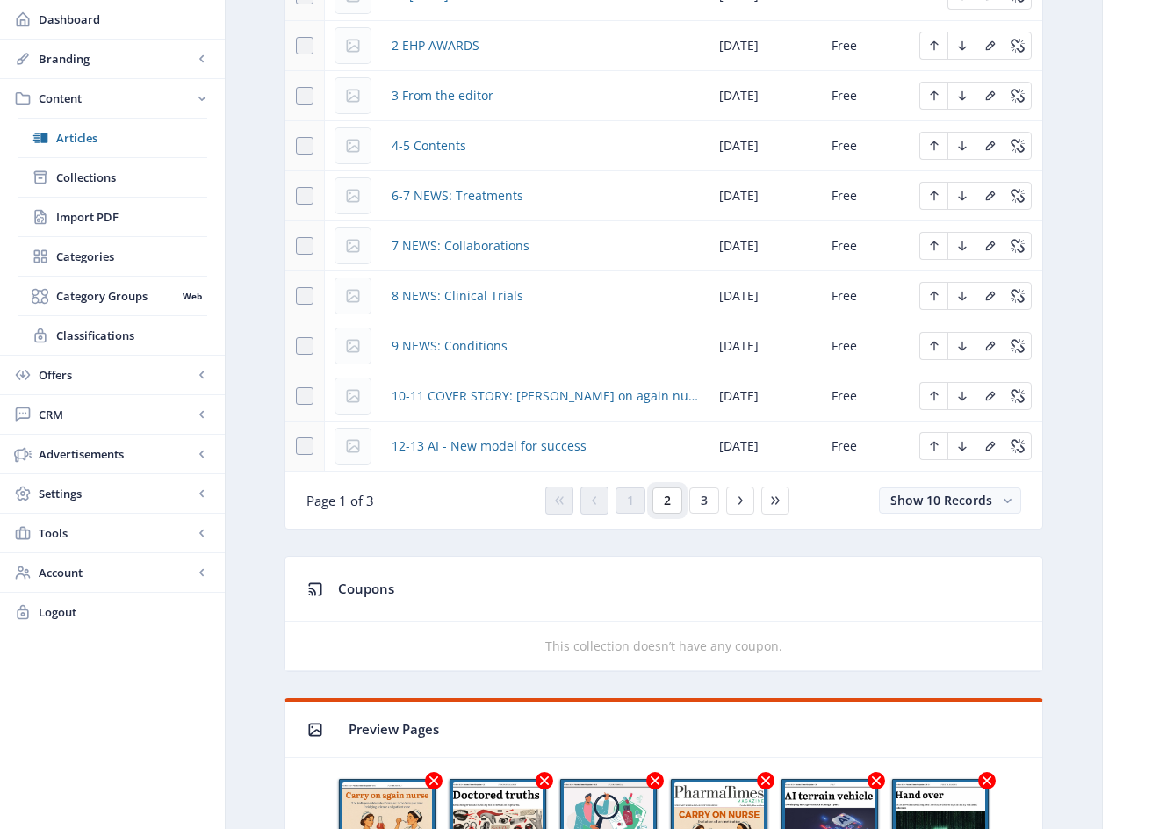
click at [668, 503] on span "2" at bounding box center [667, 500] width 7 height 14
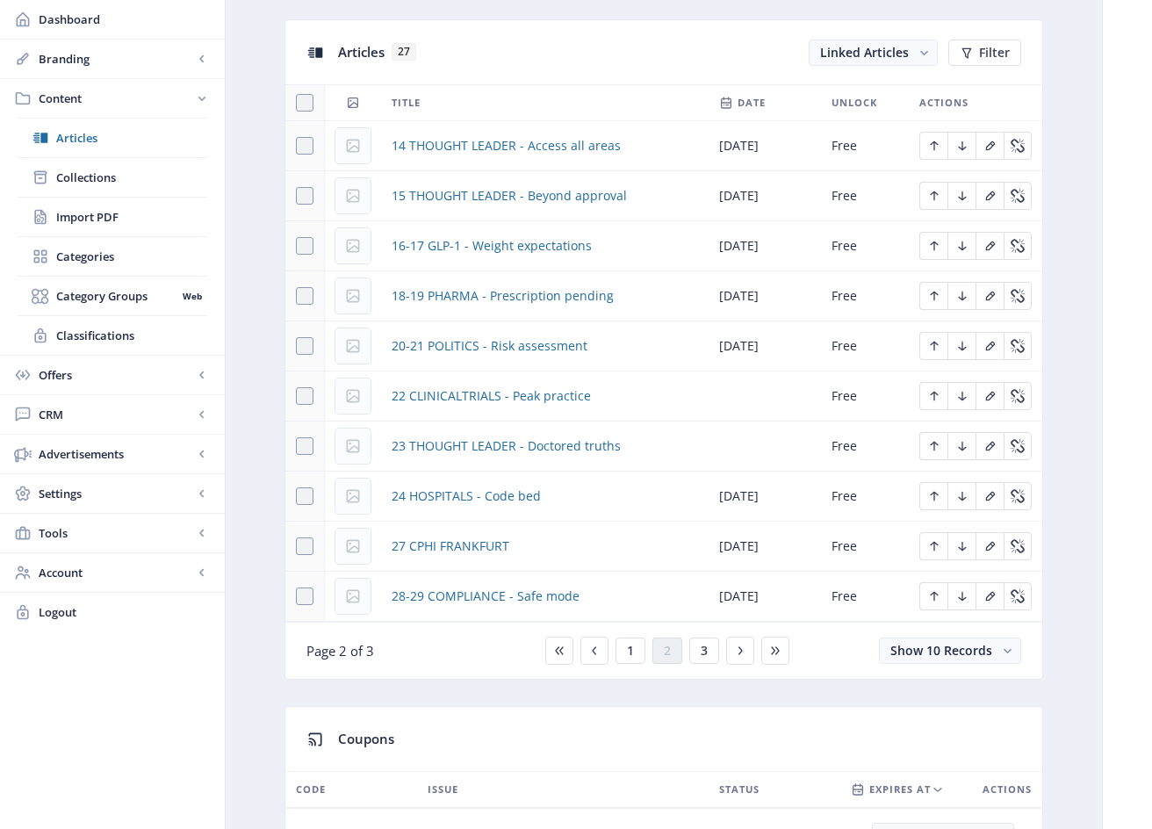
scroll to position [765, 0]
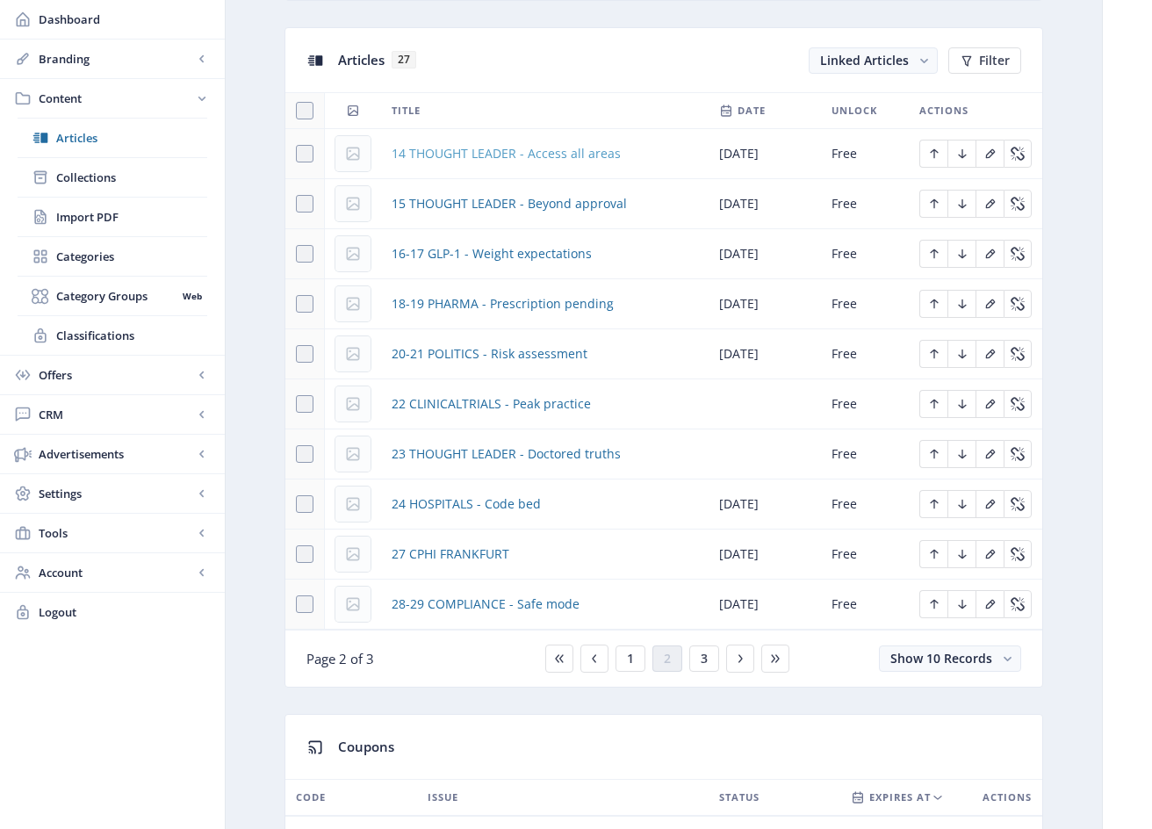
click at [428, 150] on span "14 THOUGHT LEADER - Access all areas" at bounding box center [505, 153] width 229 height 21
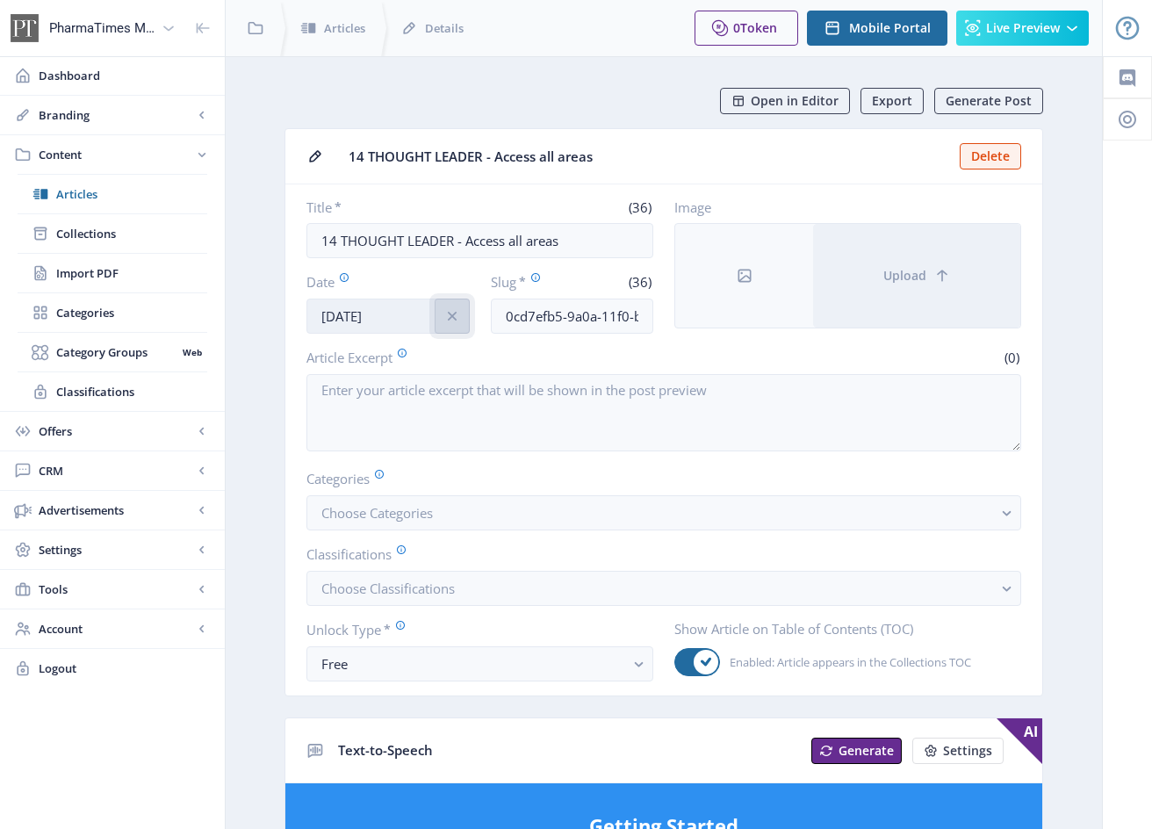
drag, startPoint x: 448, startPoint y: 316, endPoint x: 395, endPoint y: 313, distance: 52.7
click at [448, 316] on icon "info" at bounding box center [452, 316] width 18 height 18
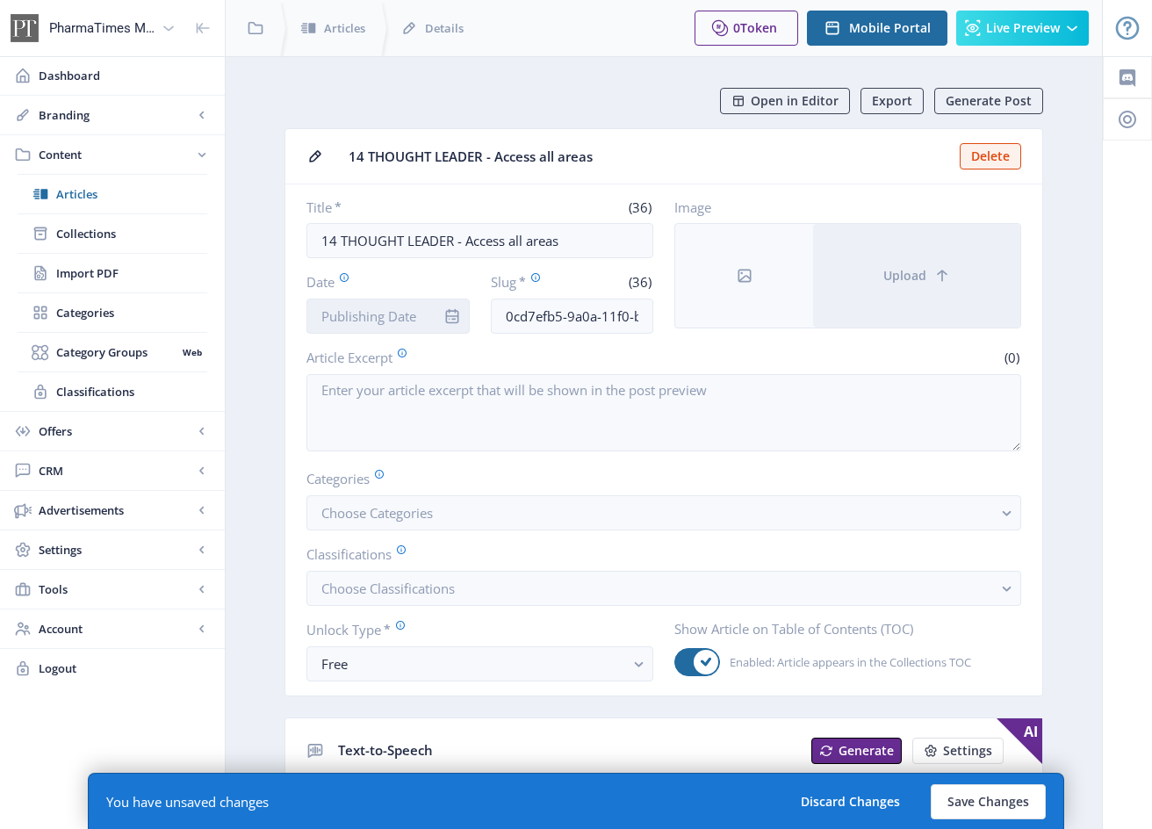
click at [394, 313] on input "Date" at bounding box center [387, 315] width 163 height 35
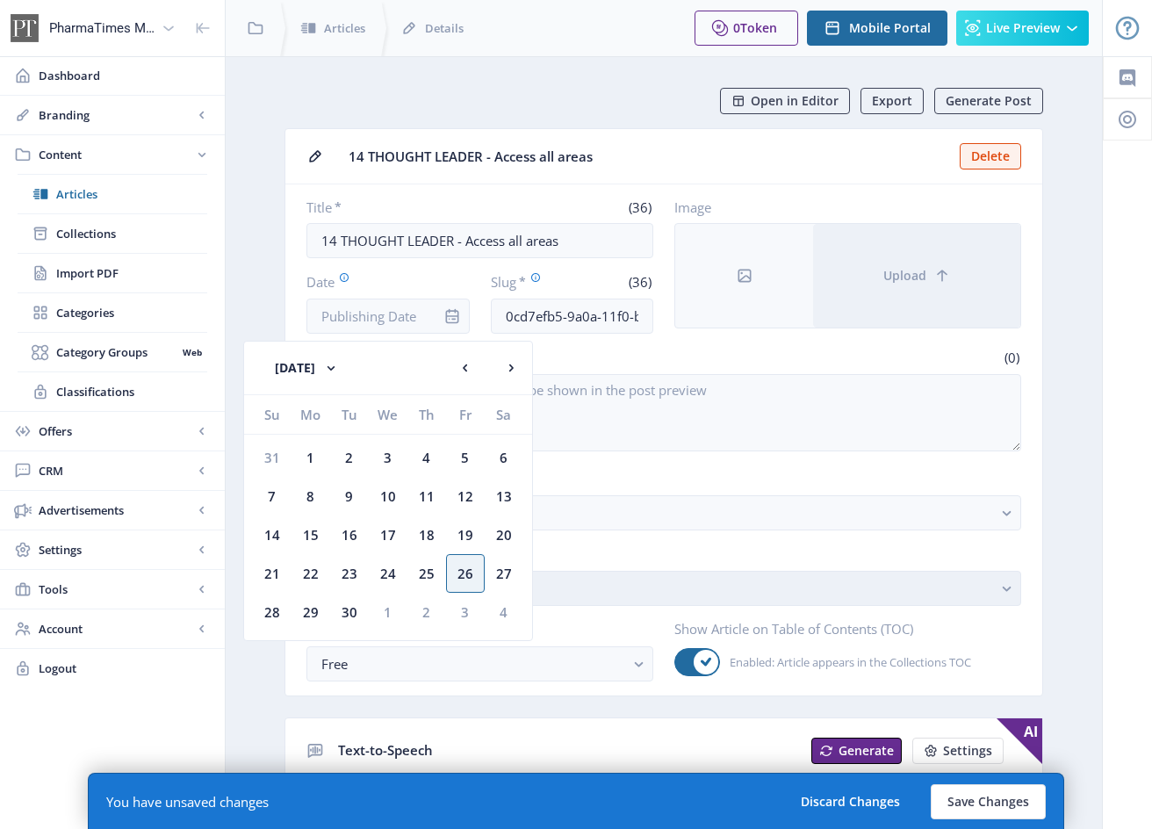
click at [470, 578] on div "26" at bounding box center [465, 573] width 39 height 39
type input "[DATE]"
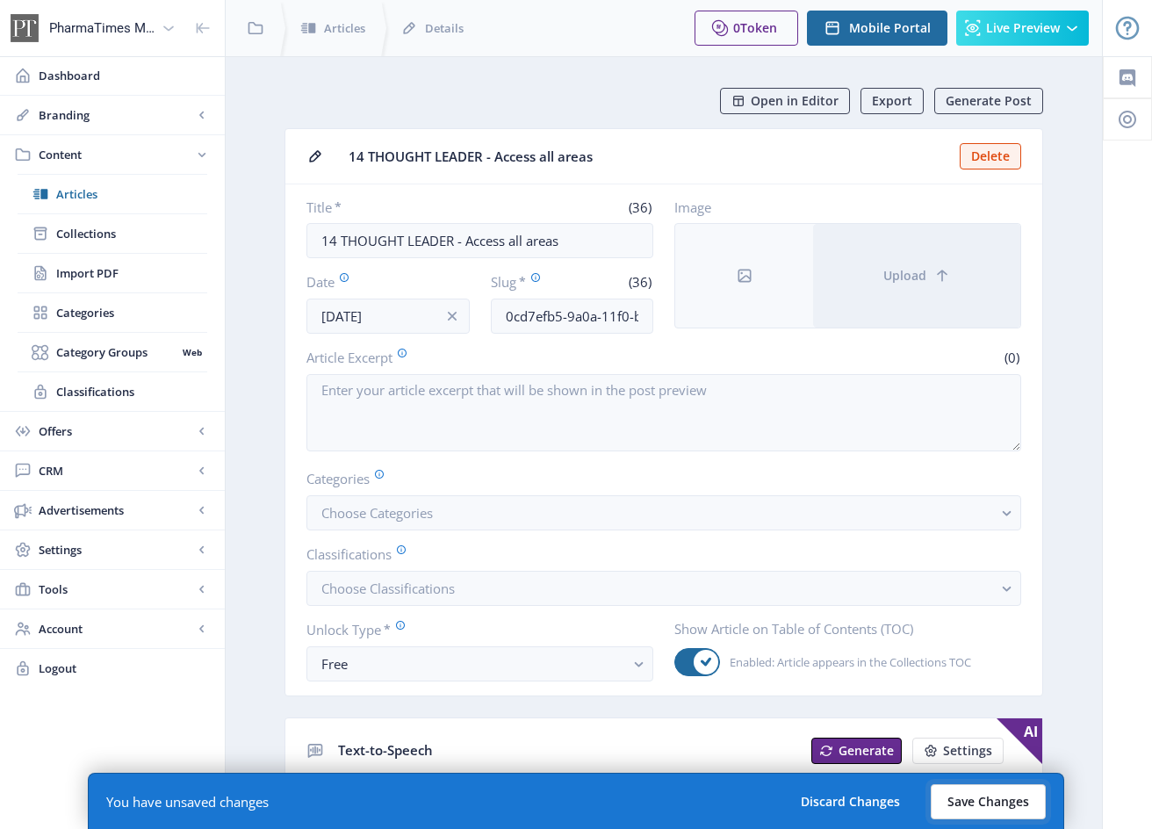
click at [1031, 801] on button "Save Changes" at bounding box center [987, 801] width 115 height 35
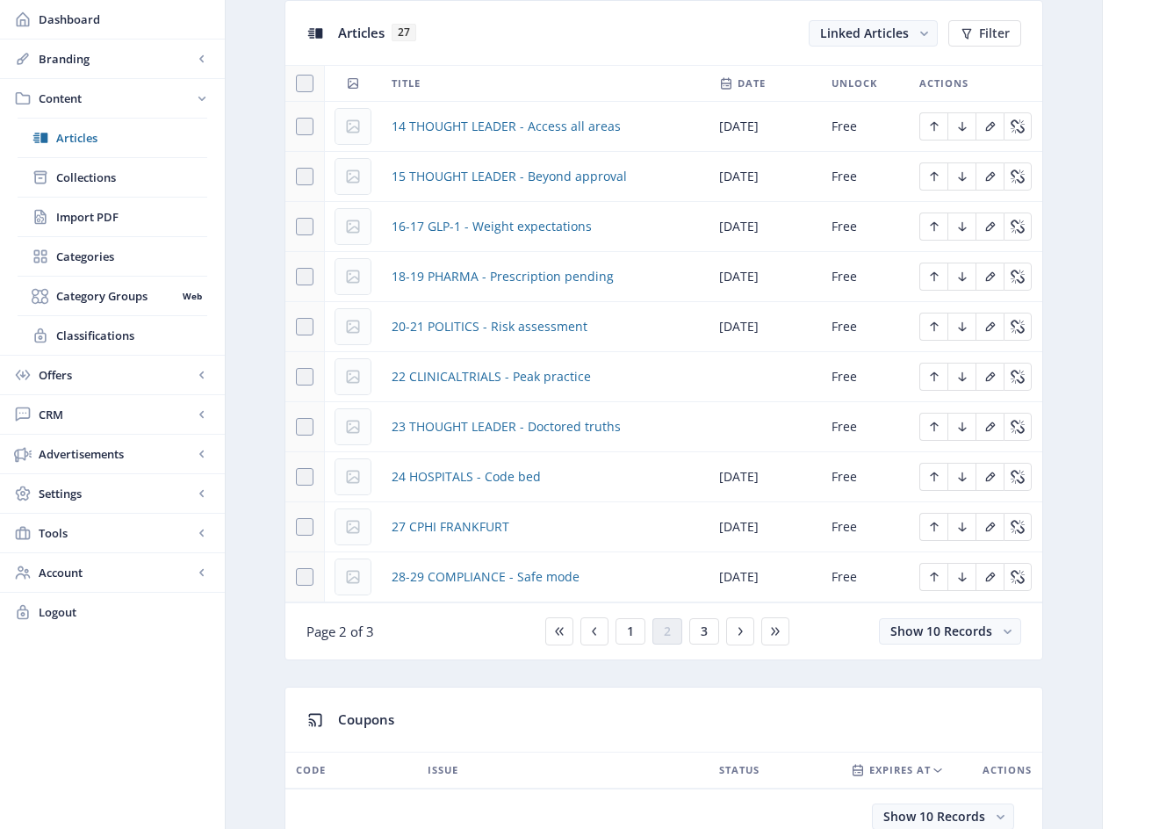
scroll to position [787, 0]
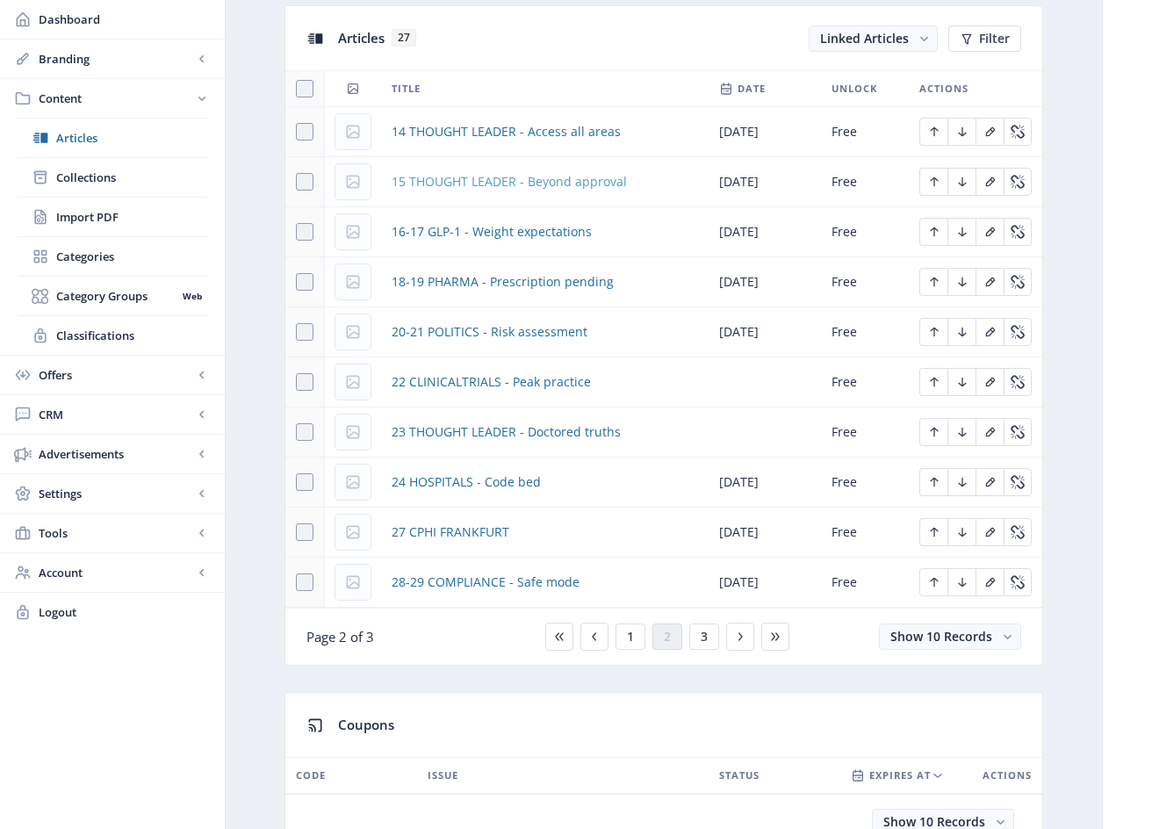
click at [606, 178] on span "15 THOUGHT LEADER - Beyond approval" at bounding box center [508, 181] width 235 height 21
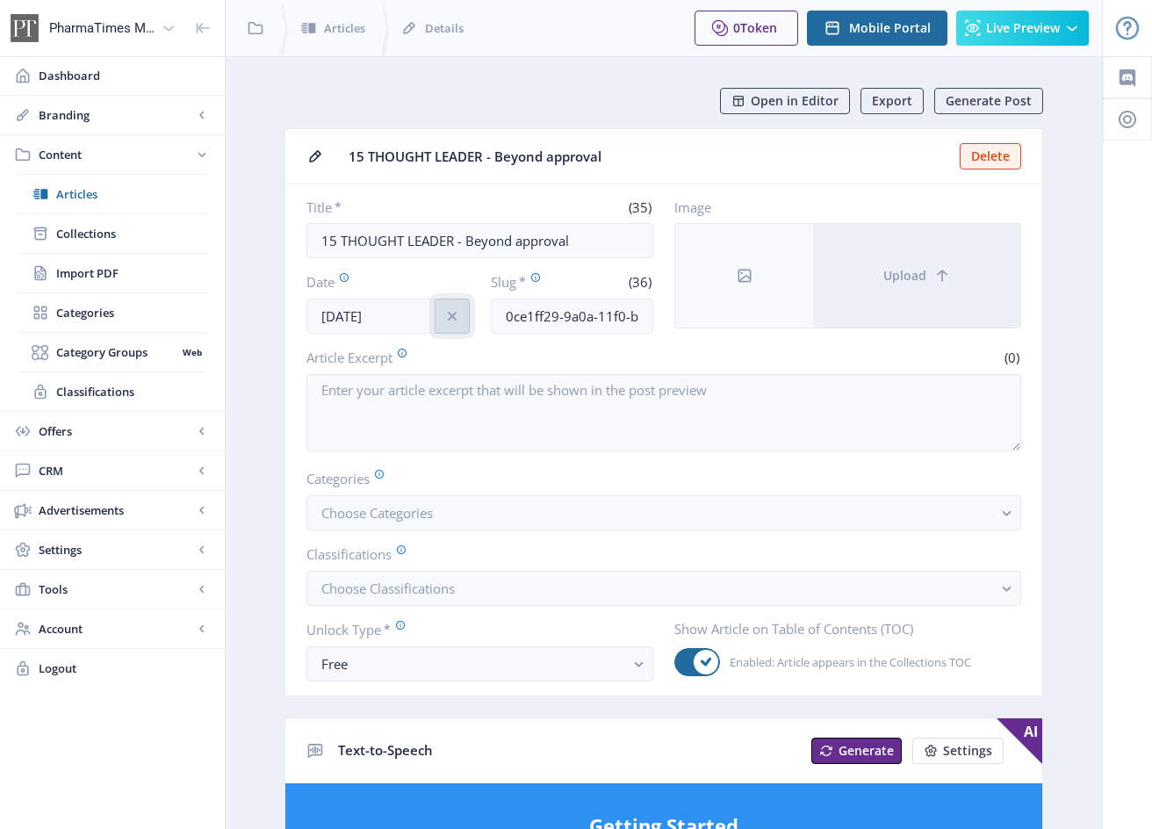
click at [461, 318] on button at bounding box center [451, 315] width 35 height 35
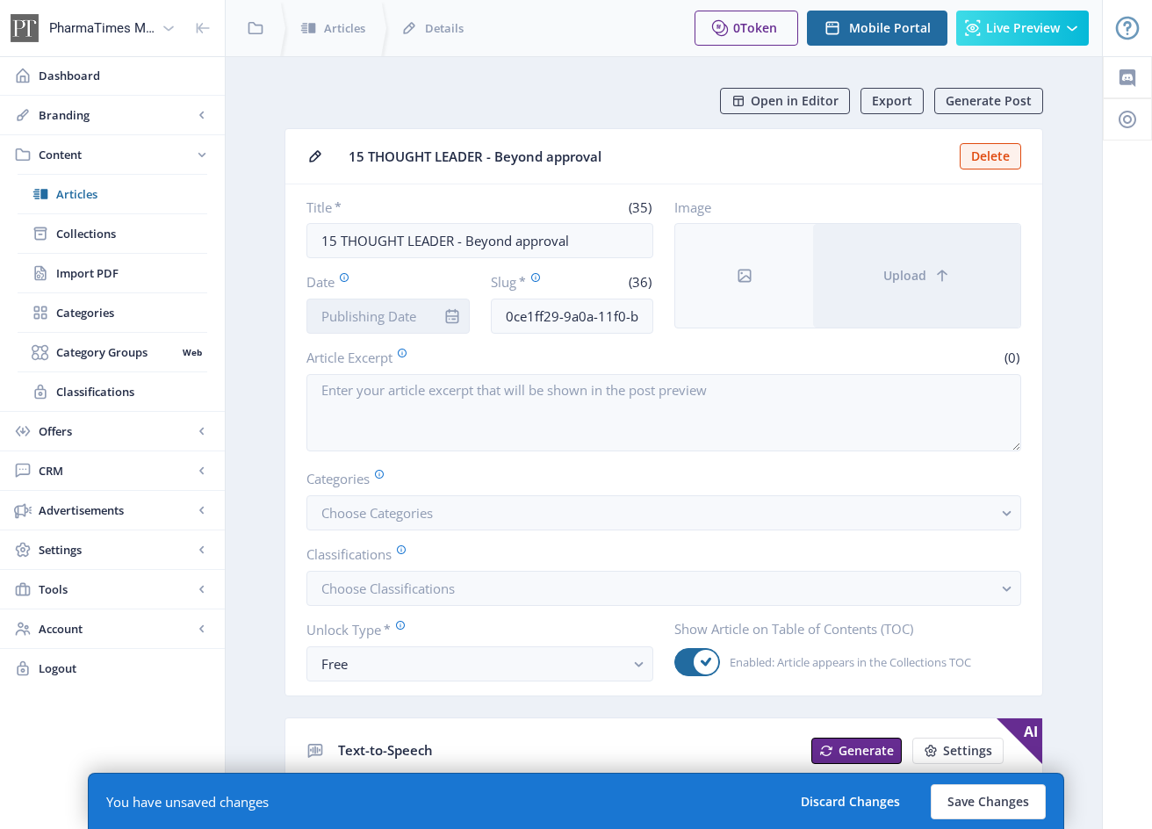
click at [406, 319] on input "Date" at bounding box center [387, 315] width 163 height 35
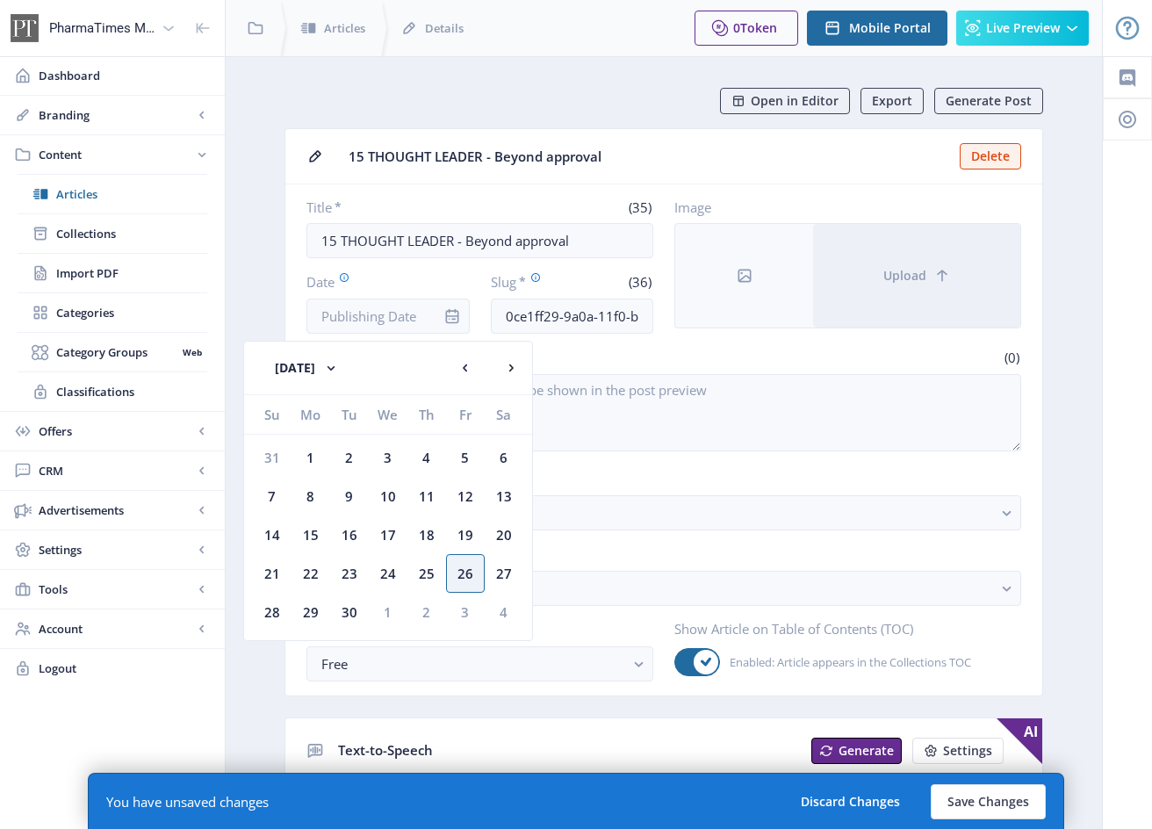
click at [470, 570] on div "26" at bounding box center [465, 573] width 39 height 39
type input "[DATE]"
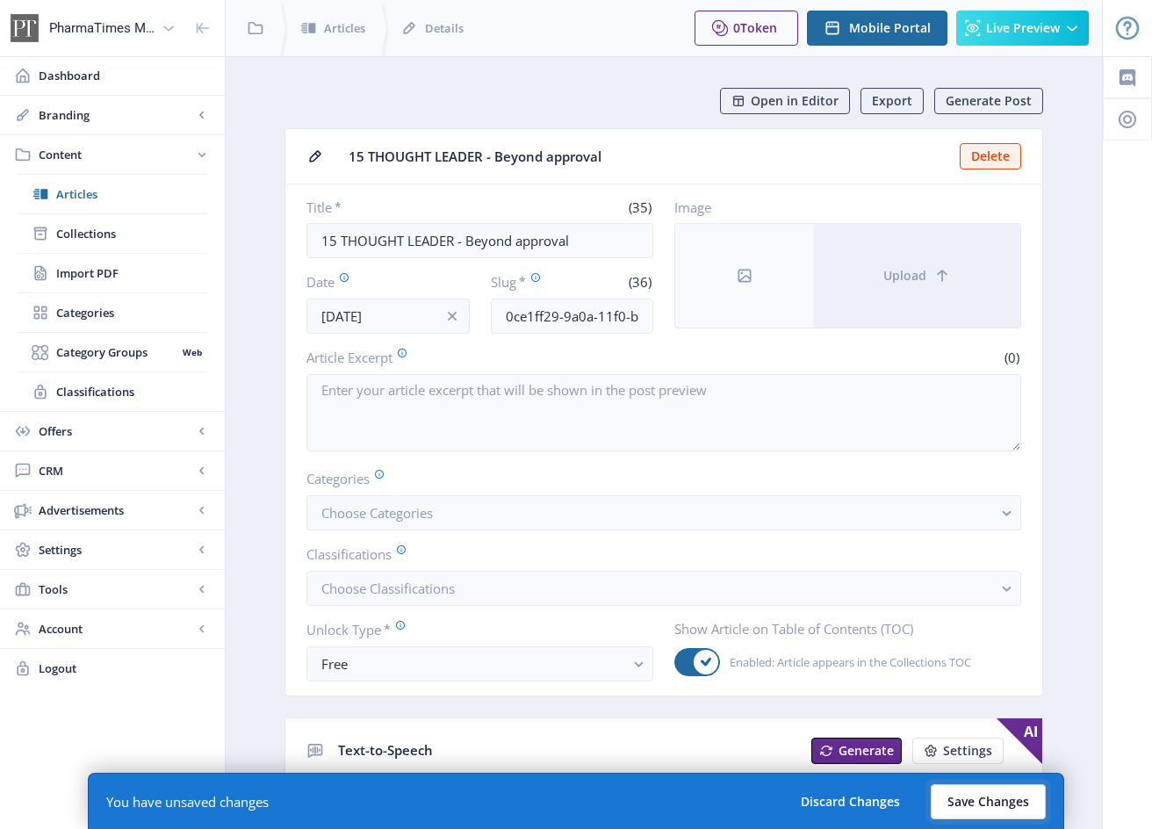
click at [1001, 796] on button "Save Changes" at bounding box center [987, 801] width 115 height 35
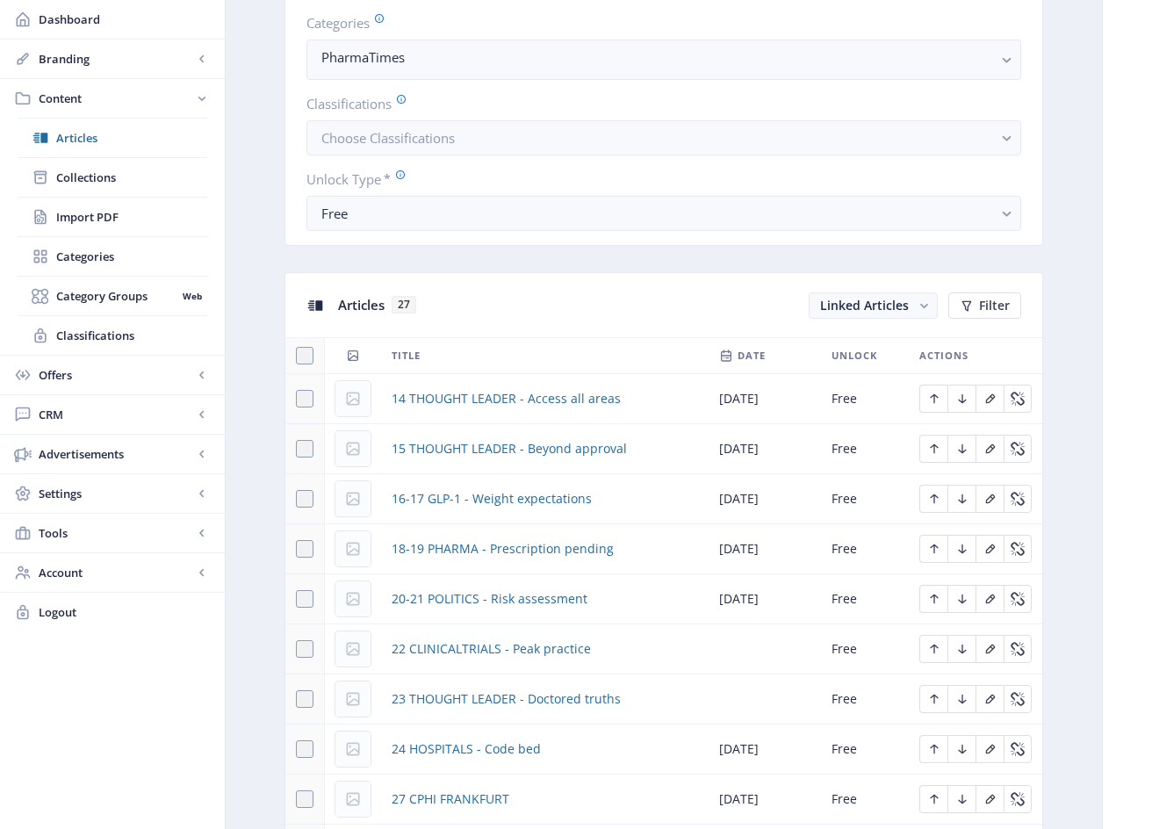
scroll to position [523, 0]
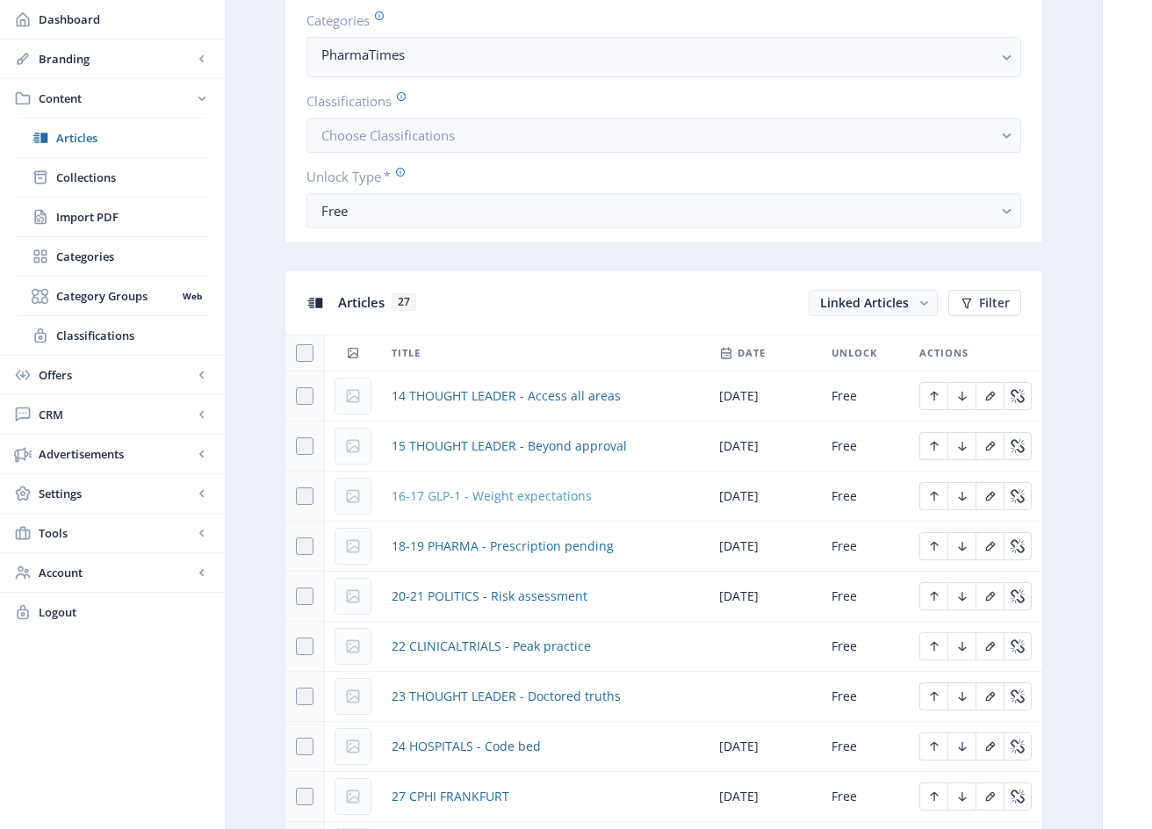
click at [529, 499] on span "16-17 GLP-1 - Weight expectations" at bounding box center [491, 495] width 200 height 21
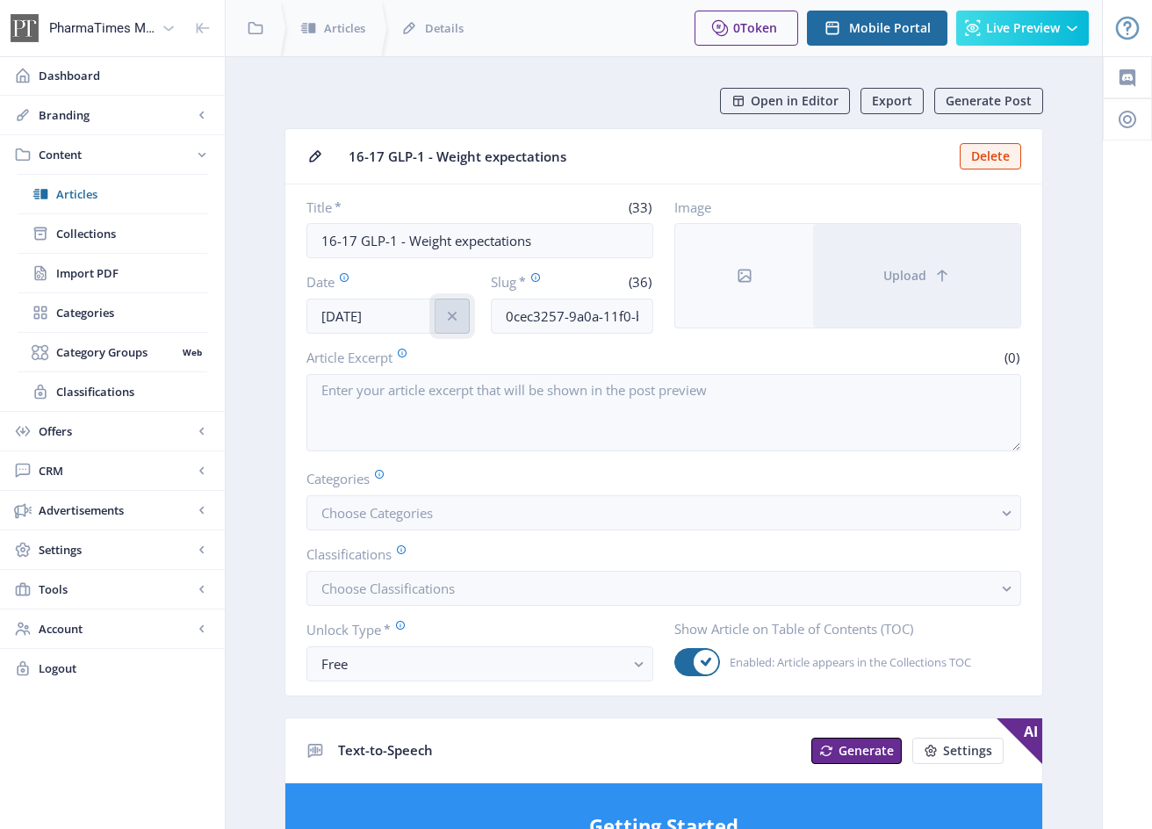
click at [452, 318] on icon "info" at bounding box center [452, 316] width 18 height 18
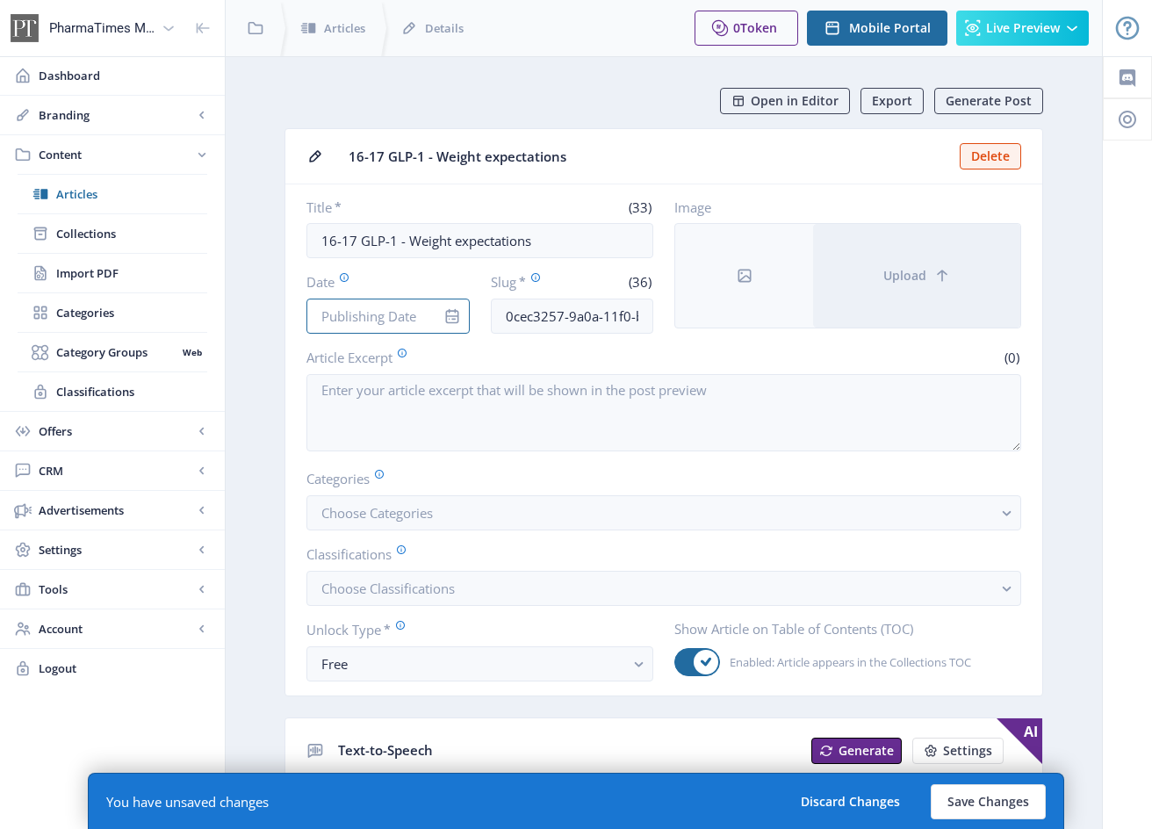
drag, startPoint x: 405, startPoint y: 315, endPoint x: 418, endPoint y: 360, distance: 46.7
click at [405, 315] on input "Date" at bounding box center [387, 315] width 163 height 35
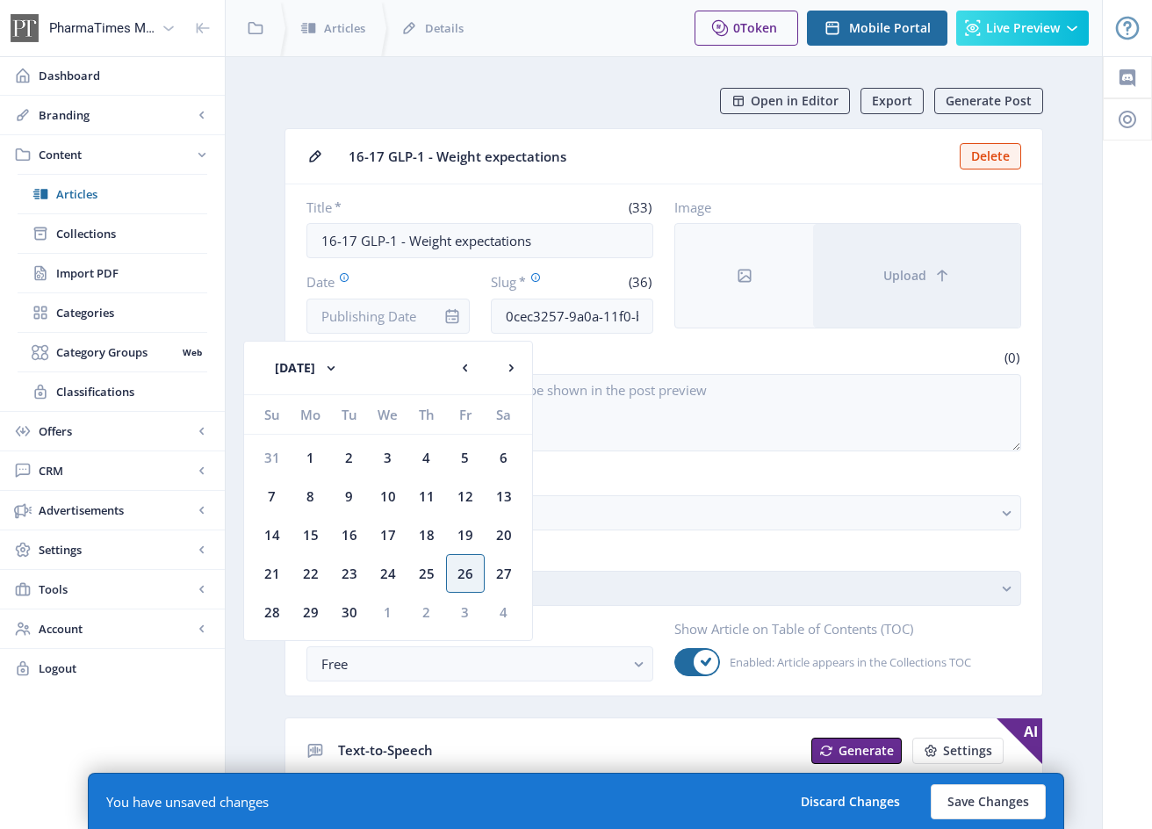
drag, startPoint x: 468, startPoint y: 575, endPoint x: 554, endPoint y: 600, distance: 89.7
click at [468, 575] on div "26" at bounding box center [465, 573] width 39 height 39
type input "[DATE]"
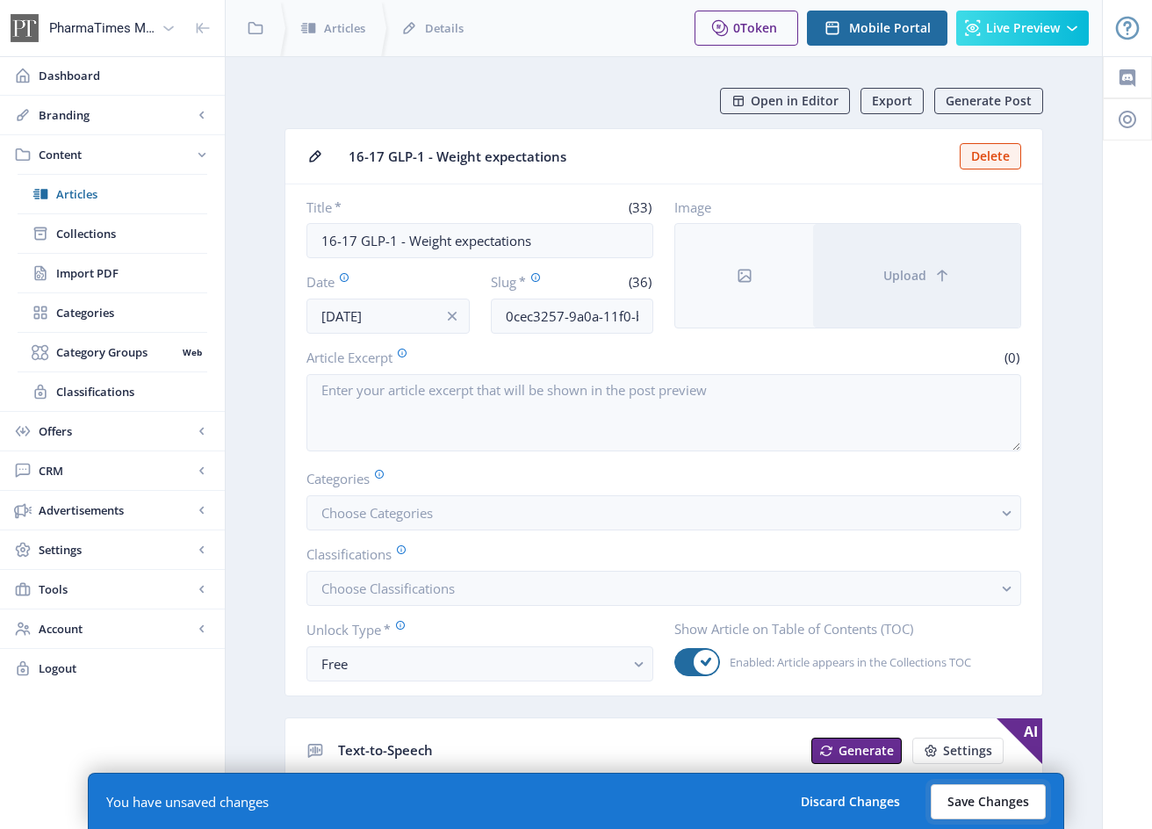
click at [957, 808] on button "Save Changes" at bounding box center [987, 801] width 115 height 35
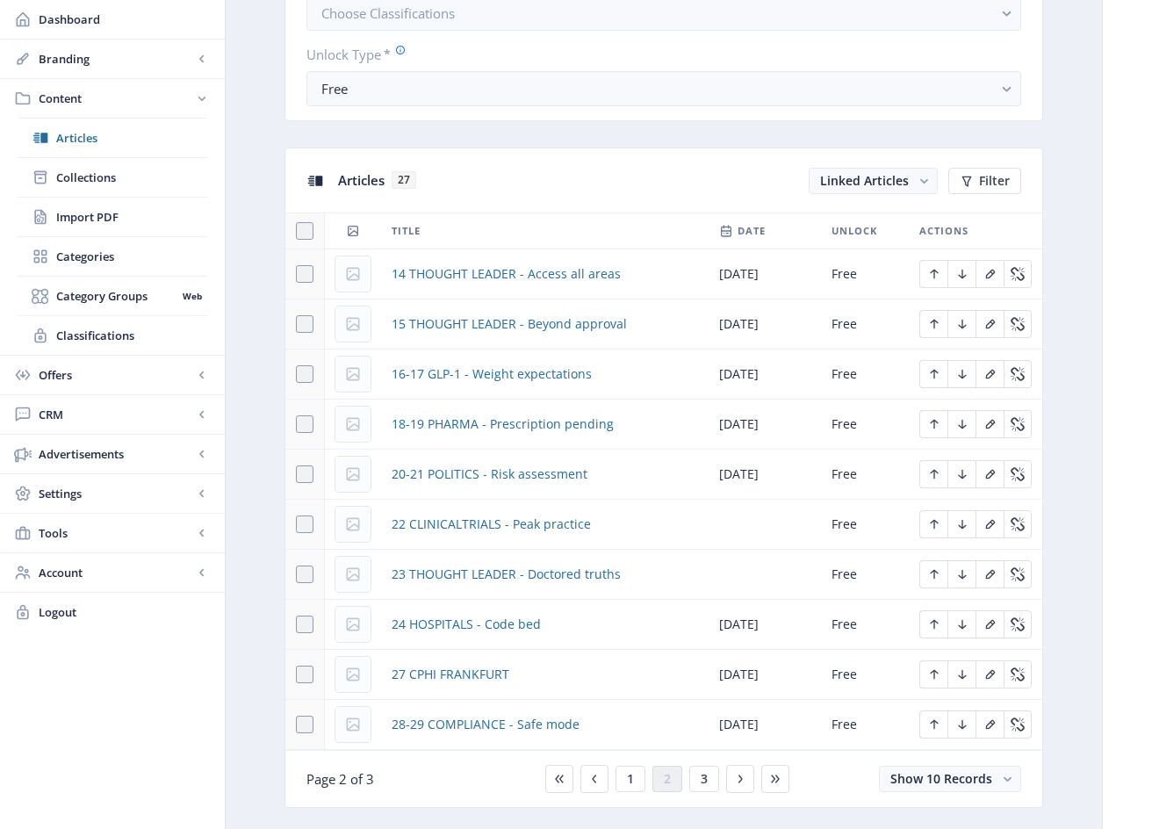
scroll to position [654, 0]
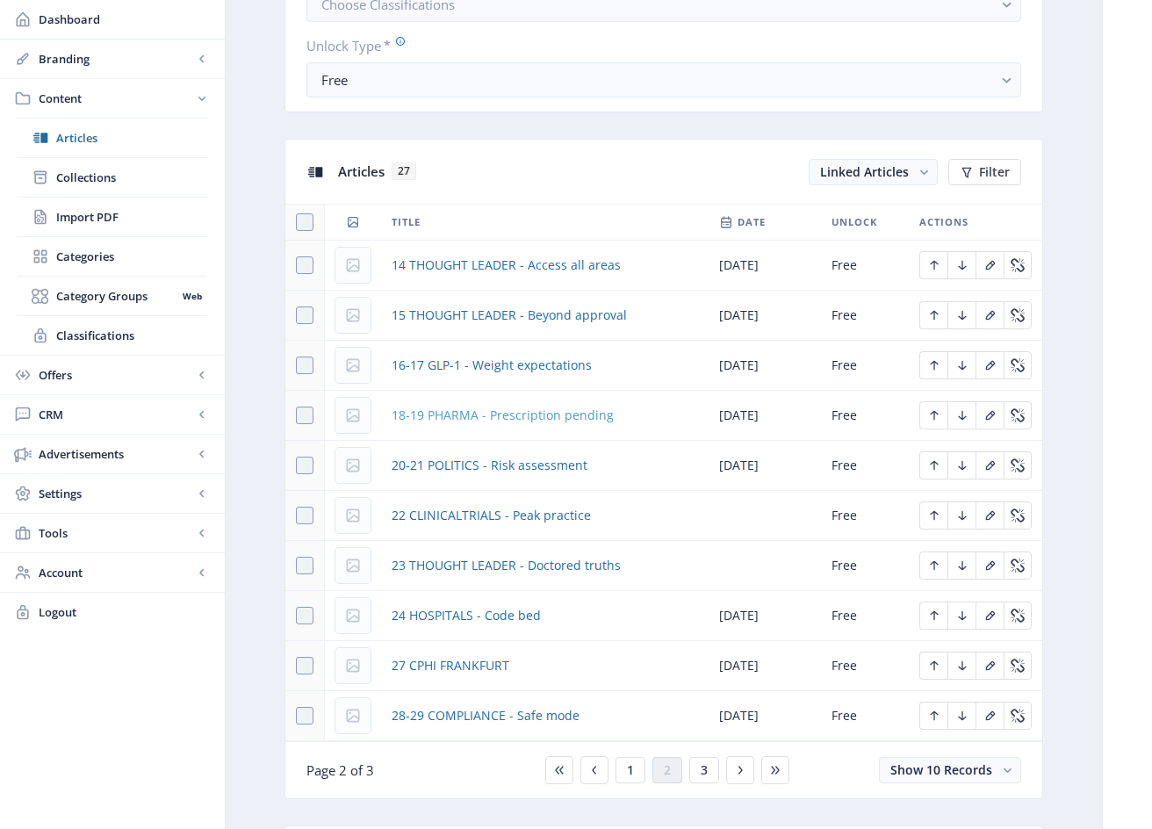
click at [598, 419] on span "18-19 PHARMA - Prescription pending" at bounding box center [502, 415] width 222 height 21
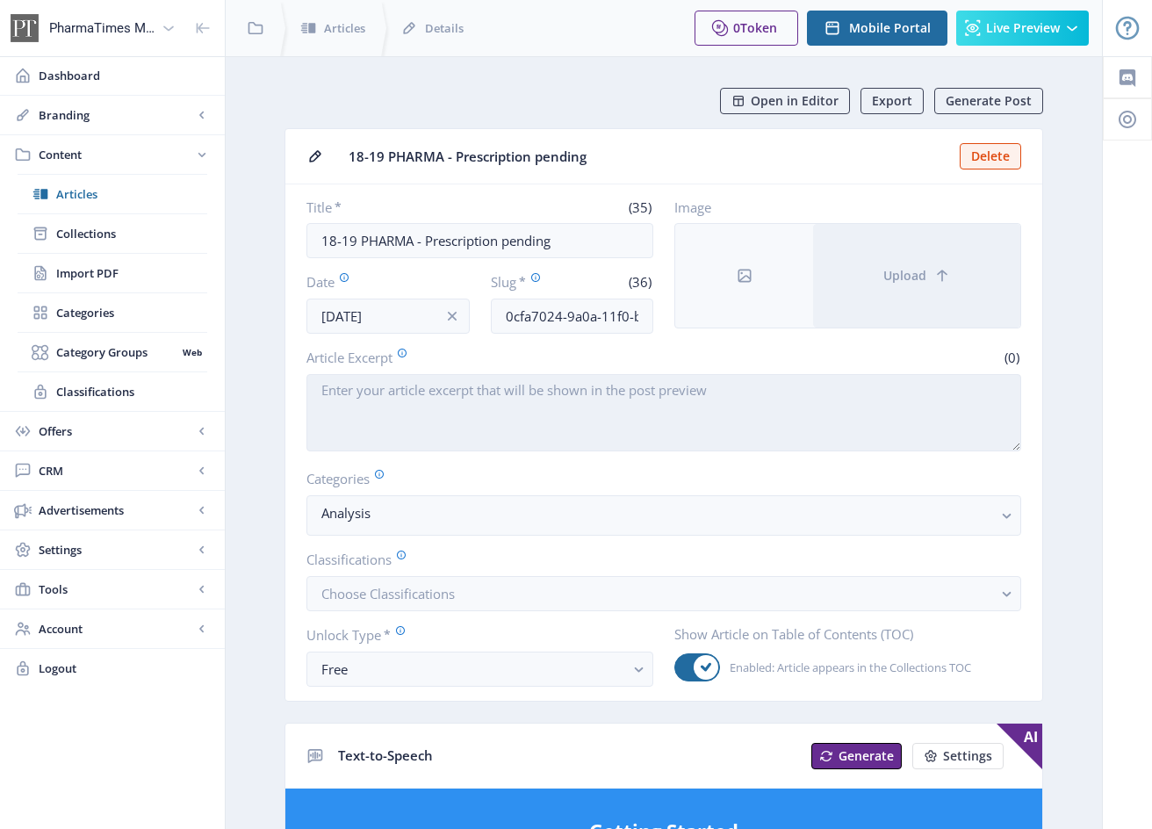
scroll to position [2, 0]
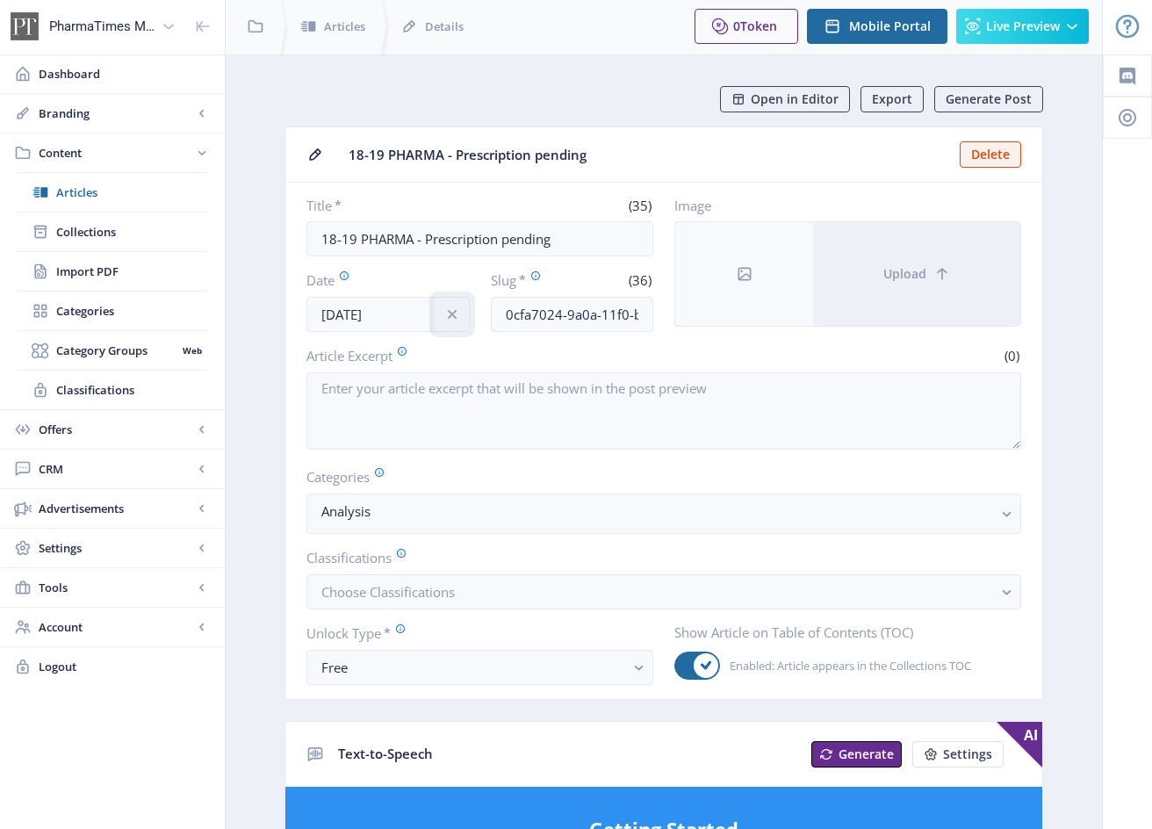
click at [443, 316] on icon "info" at bounding box center [452, 314] width 18 height 18
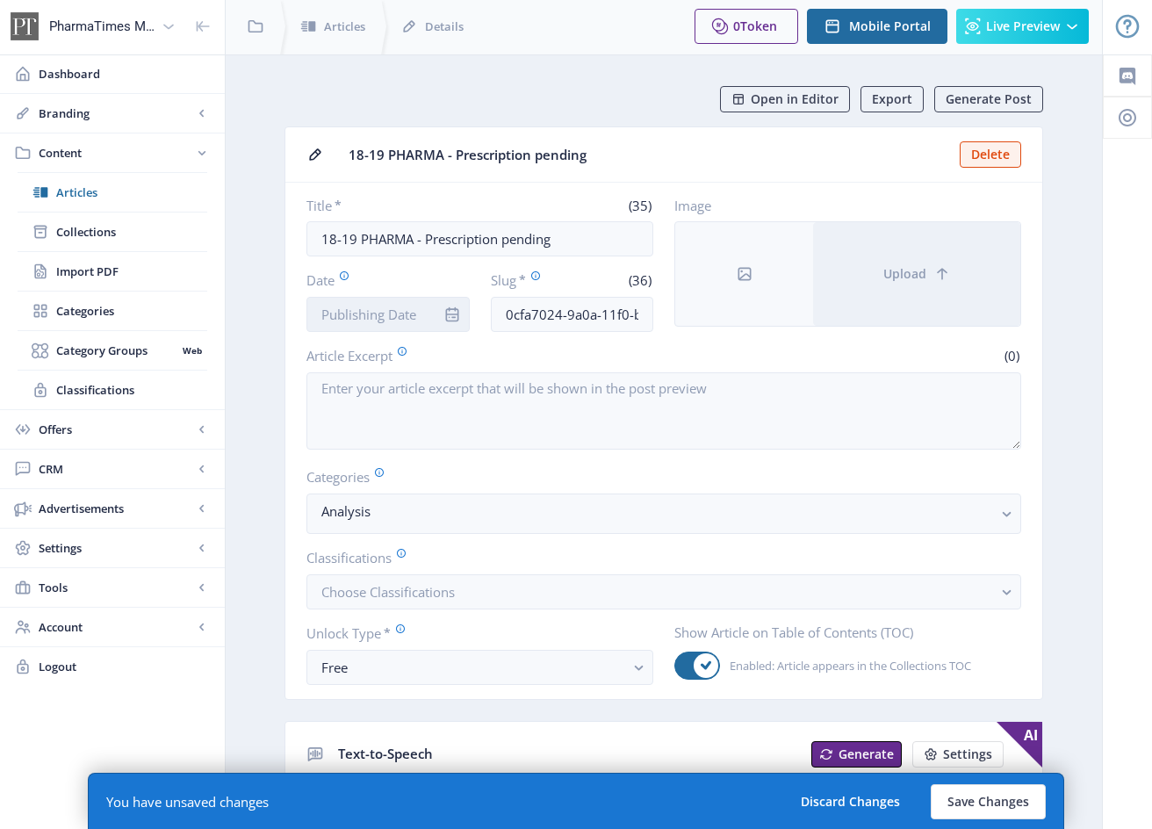
click at [409, 312] on input "Date" at bounding box center [387, 314] width 163 height 35
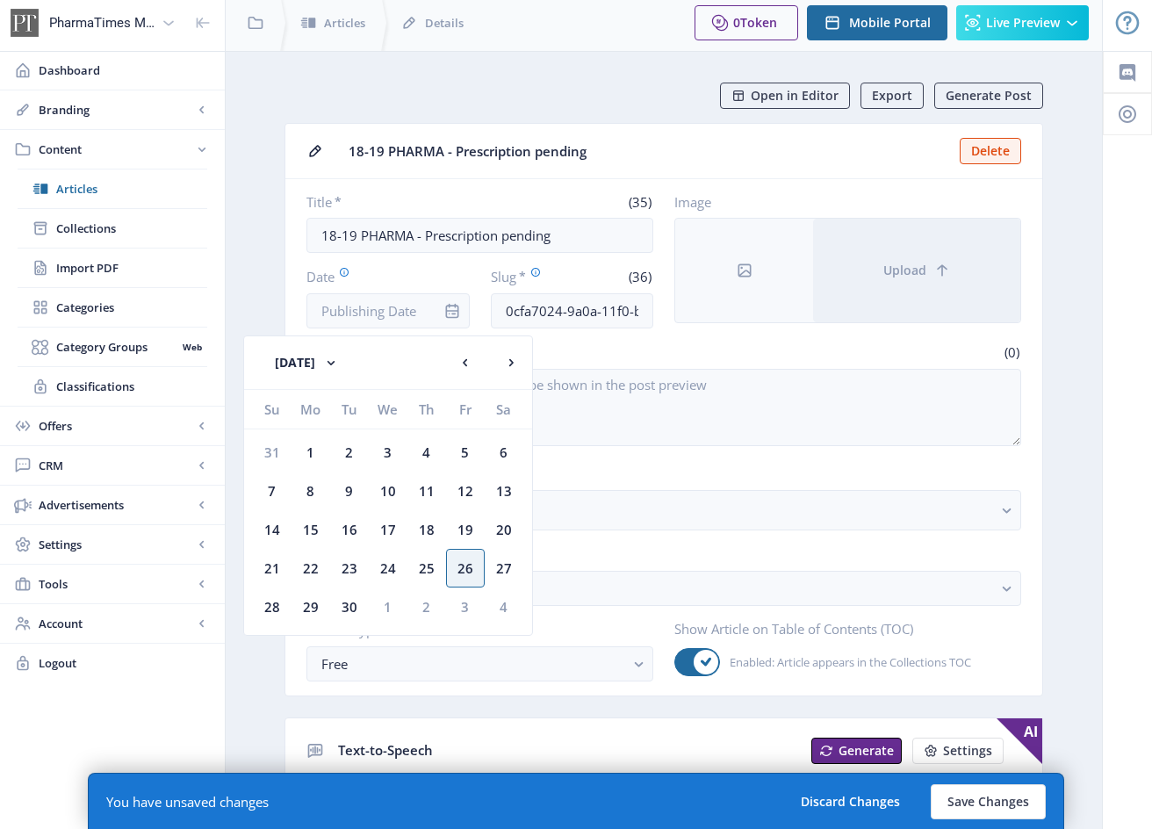
click at [472, 571] on div "26" at bounding box center [465, 568] width 39 height 39
type input "[DATE]"
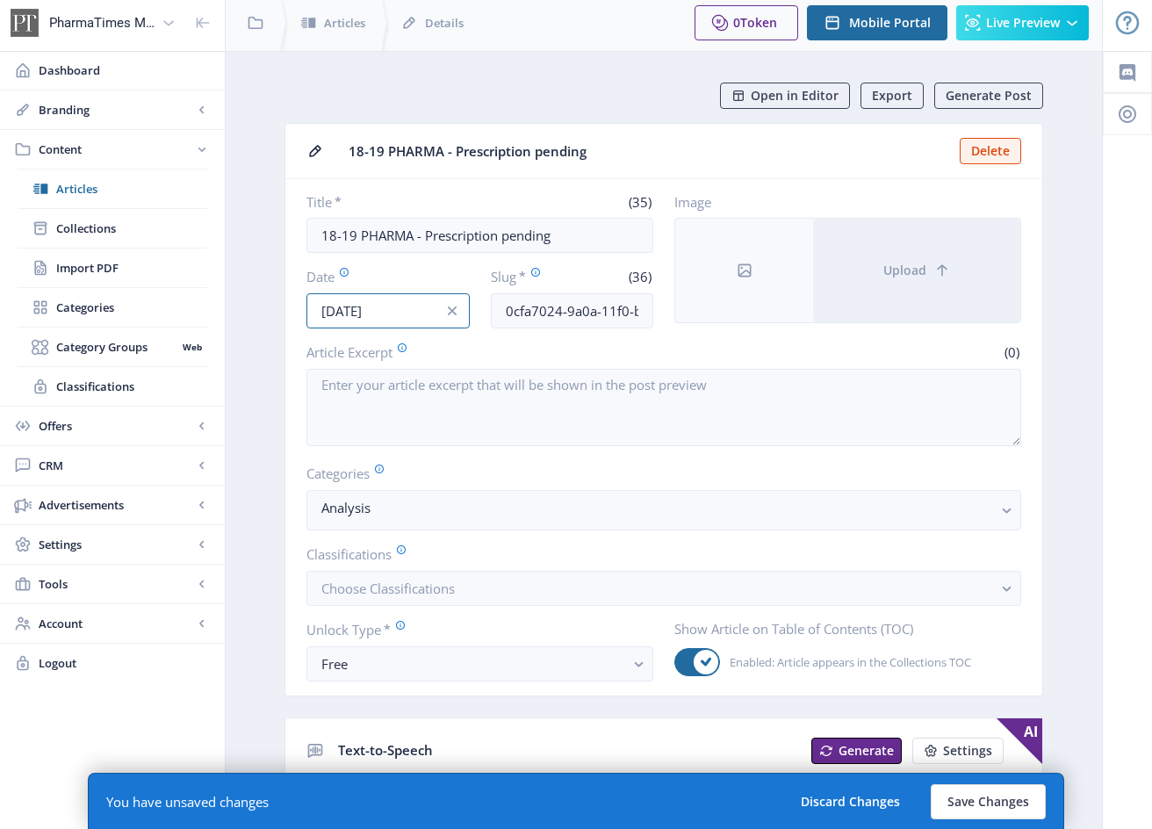
scroll to position [4, 0]
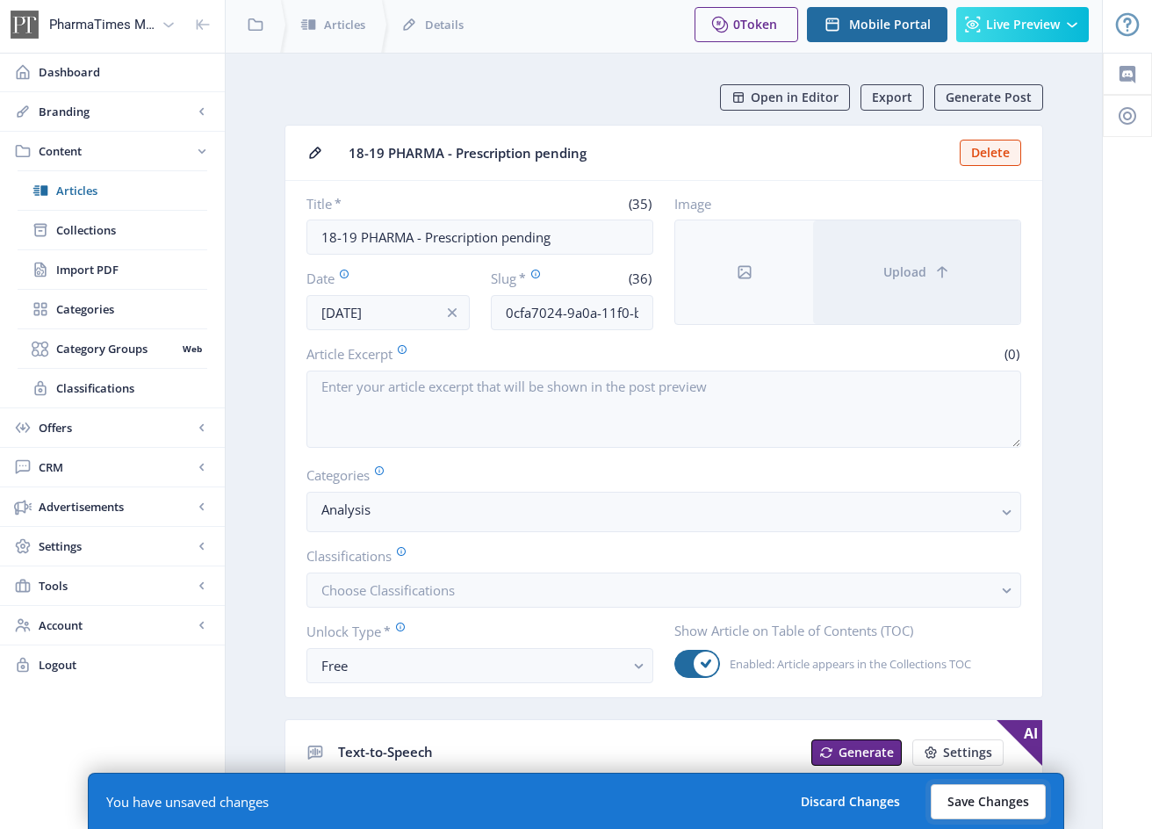
click at [1014, 793] on button "Save Changes" at bounding box center [987, 801] width 115 height 35
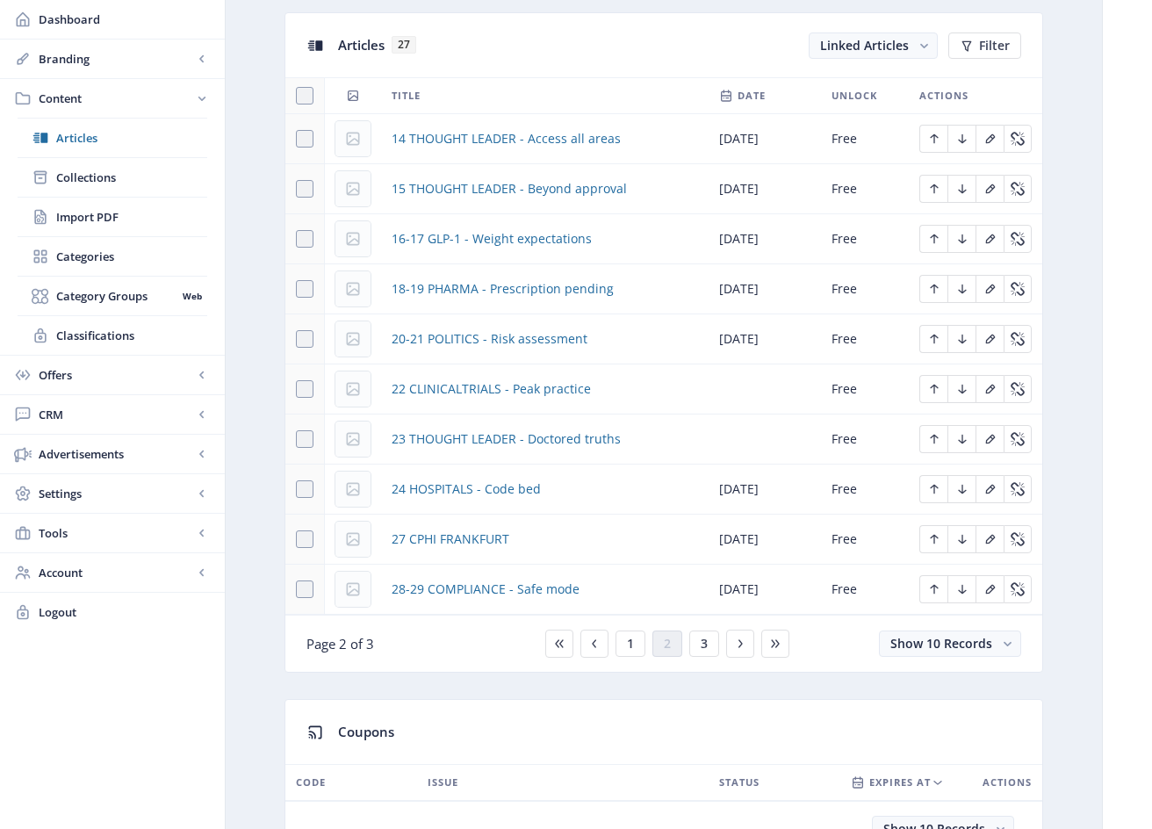
scroll to position [787, 0]
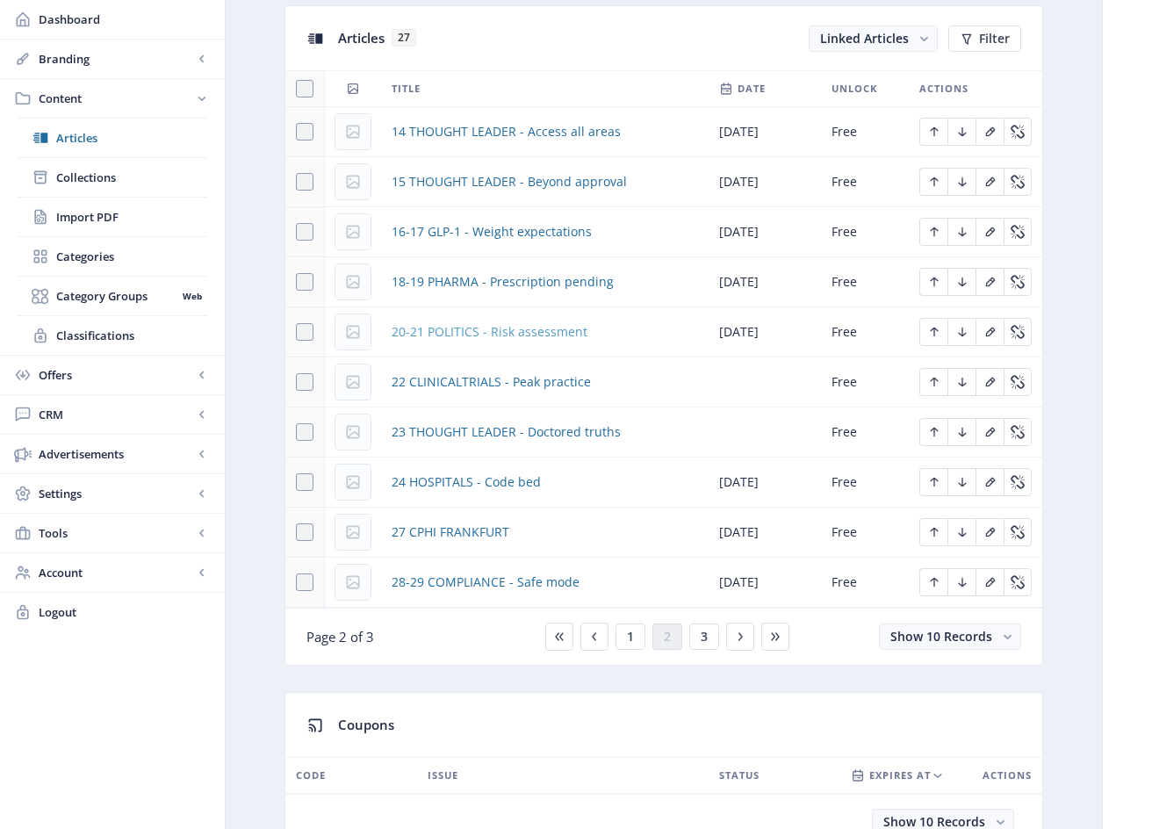
click at [552, 331] on span "20-21 POLITICS - Risk assessment" at bounding box center [489, 331] width 196 height 21
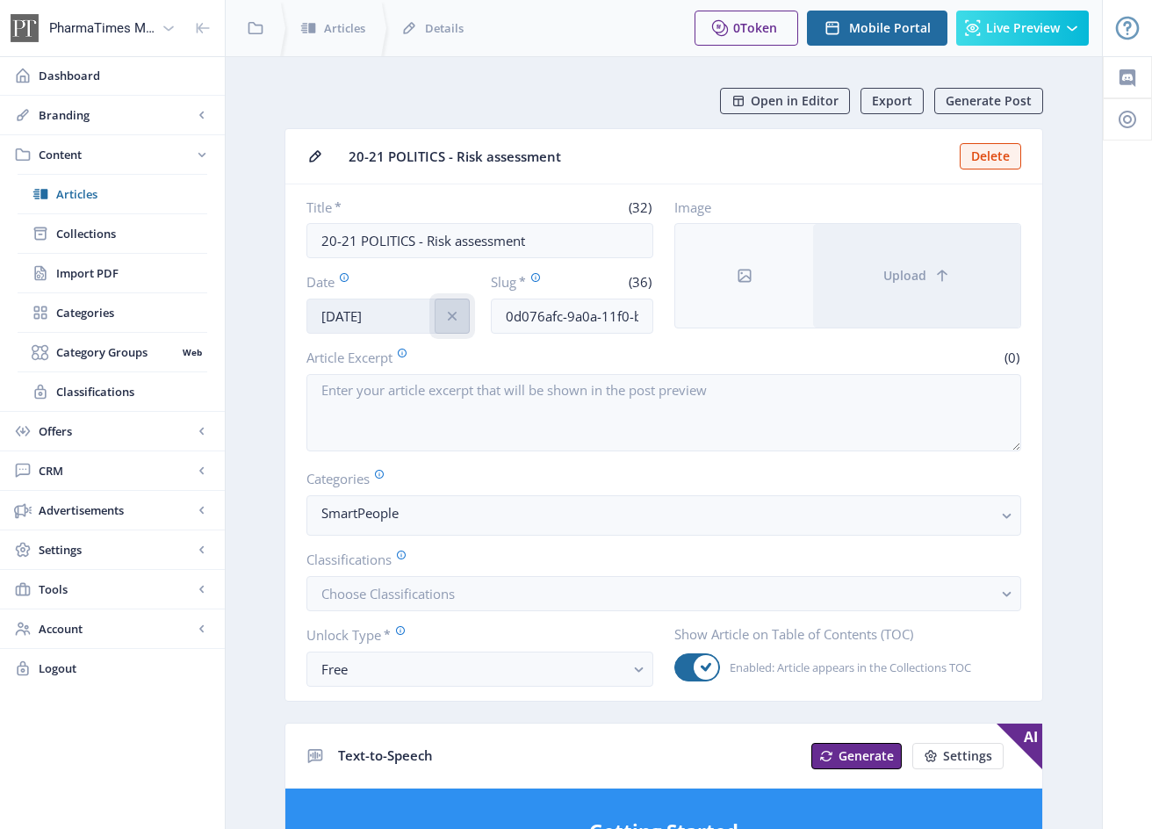
drag, startPoint x: 449, startPoint y: 319, endPoint x: 387, endPoint y: 324, distance: 61.6
click at [445, 320] on icon "info" at bounding box center [452, 316] width 18 height 18
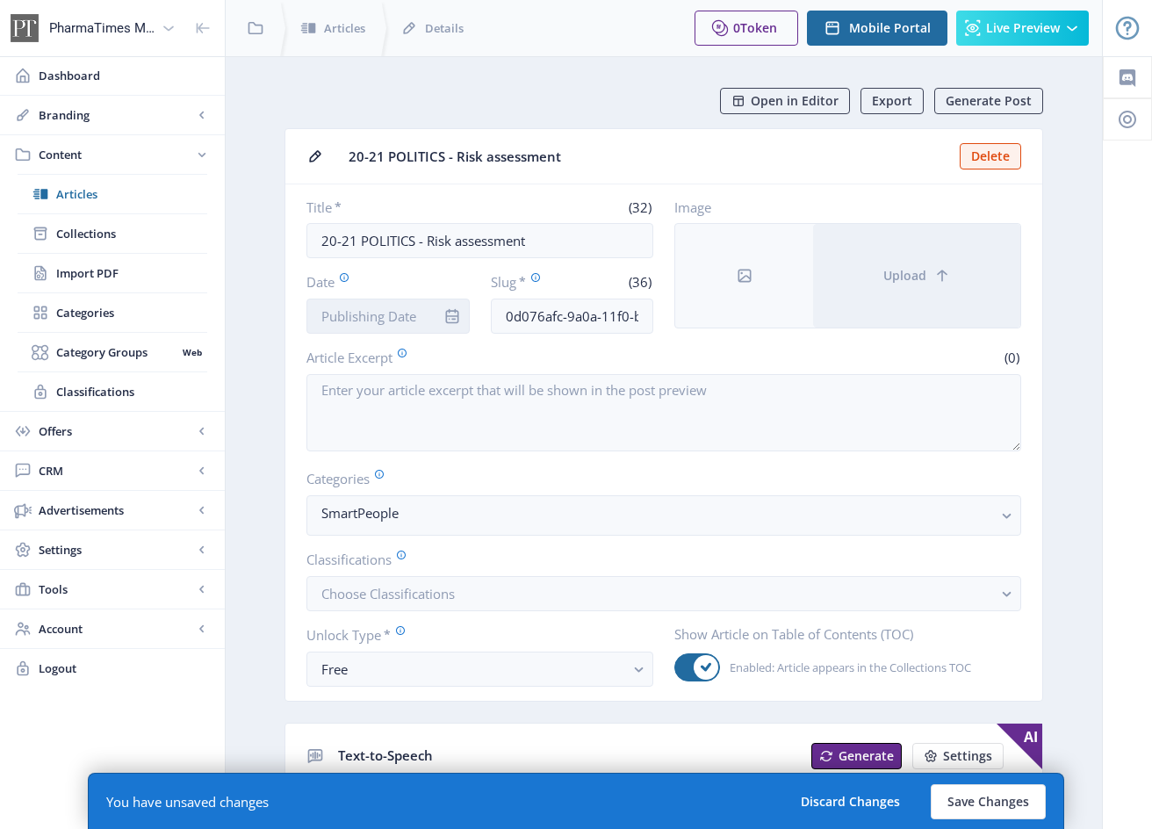
click at [384, 323] on input "Date" at bounding box center [387, 315] width 163 height 35
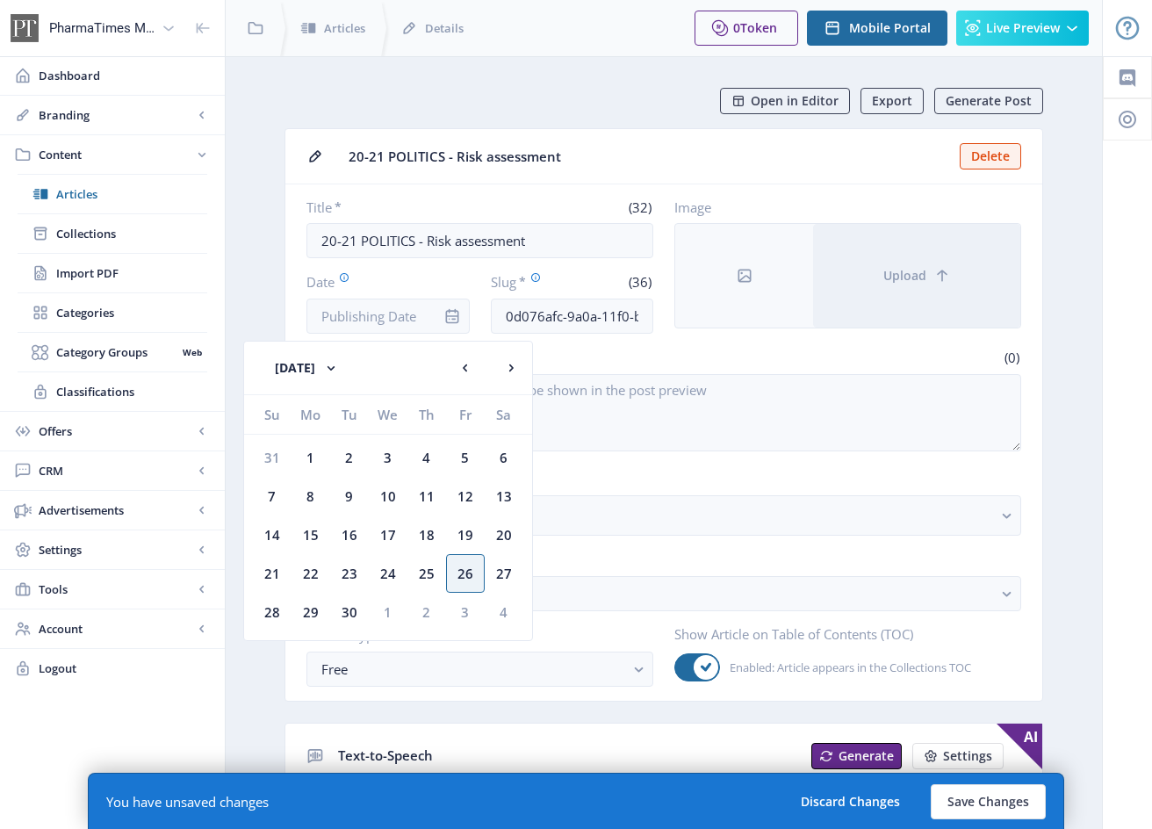
click at [461, 571] on div "26" at bounding box center [465, 573] width 39 height 39
type input "[DATE]"
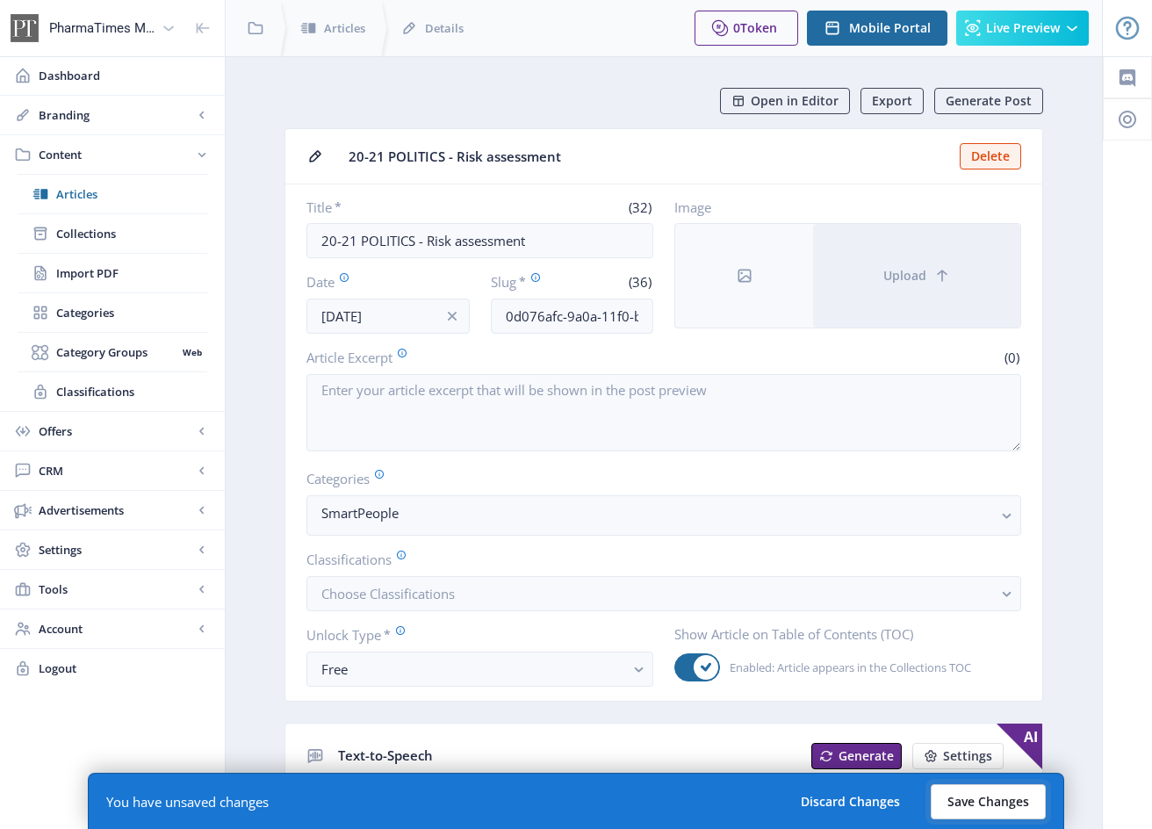
drag, startPoint x: 1025, startPoint y: 797, endPoint x: 1043, endPoint y: 789, distance: 19.2
click at [1025, 797] on button "Save Changes" at bounding box center [987, 801] width 115 height 35
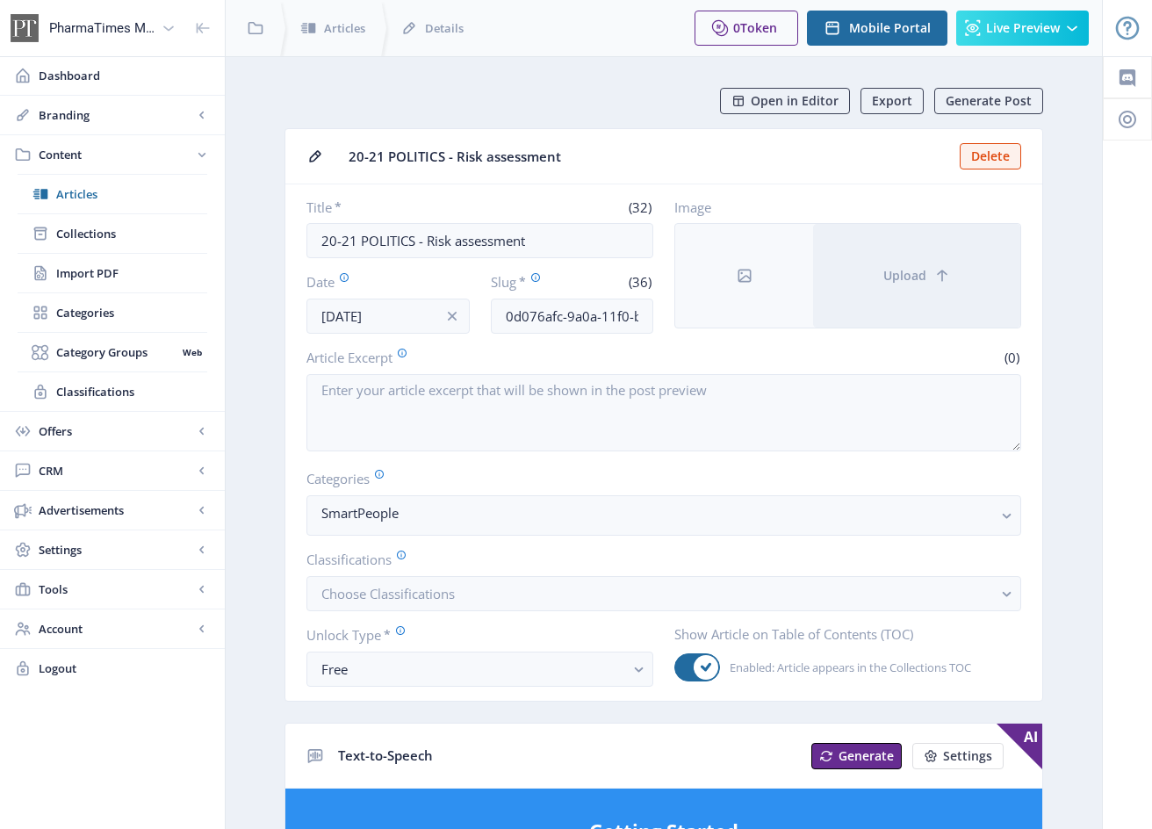
scroll to position [8, 0]
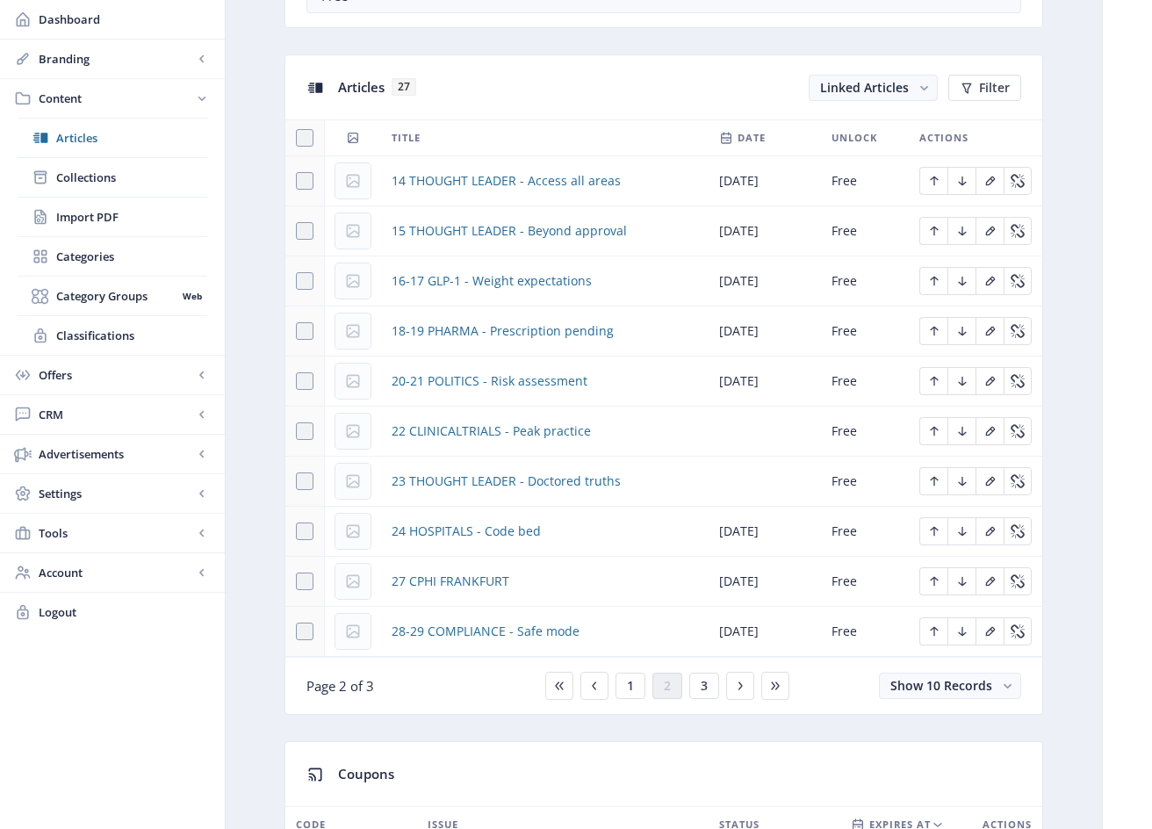
scroll to position [739, 0]
click at [519, 433] on span "22 CLINICALTRIALS - Peak practice" at bounding box center [490, 430] width 199 height 21
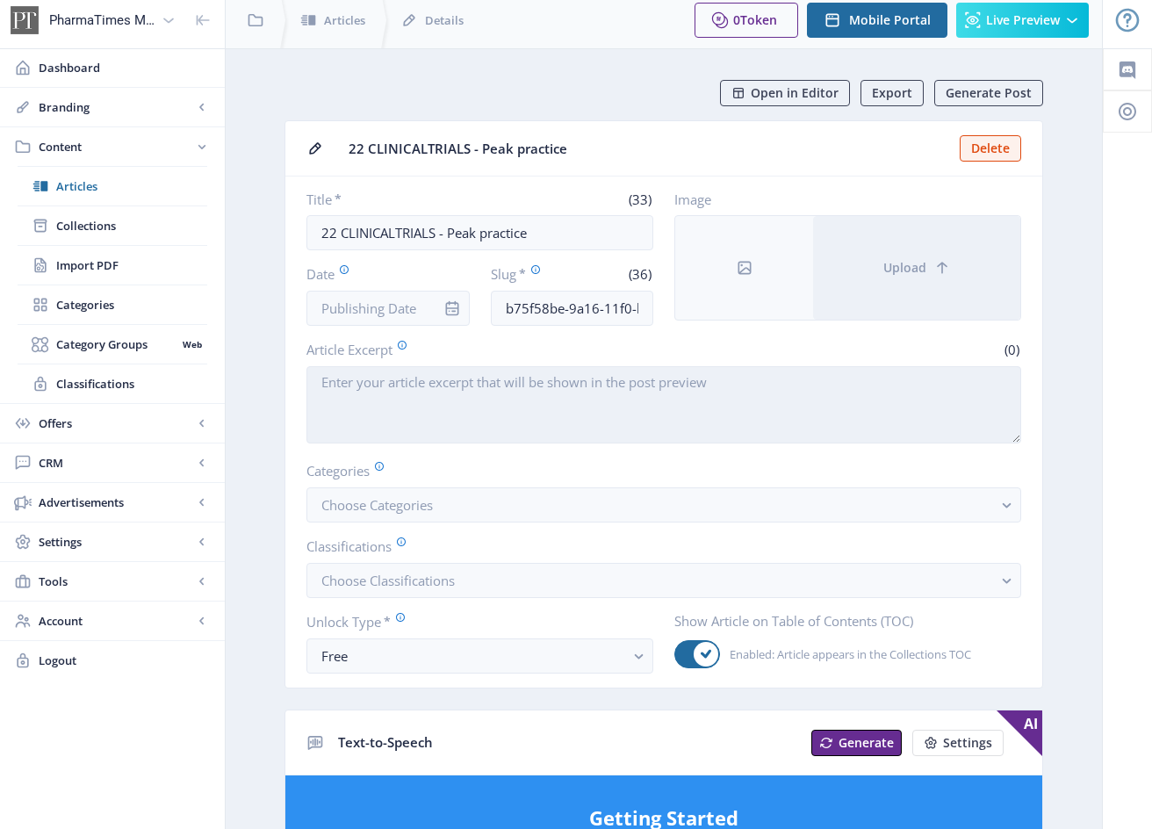
scroll to position [9, 0]
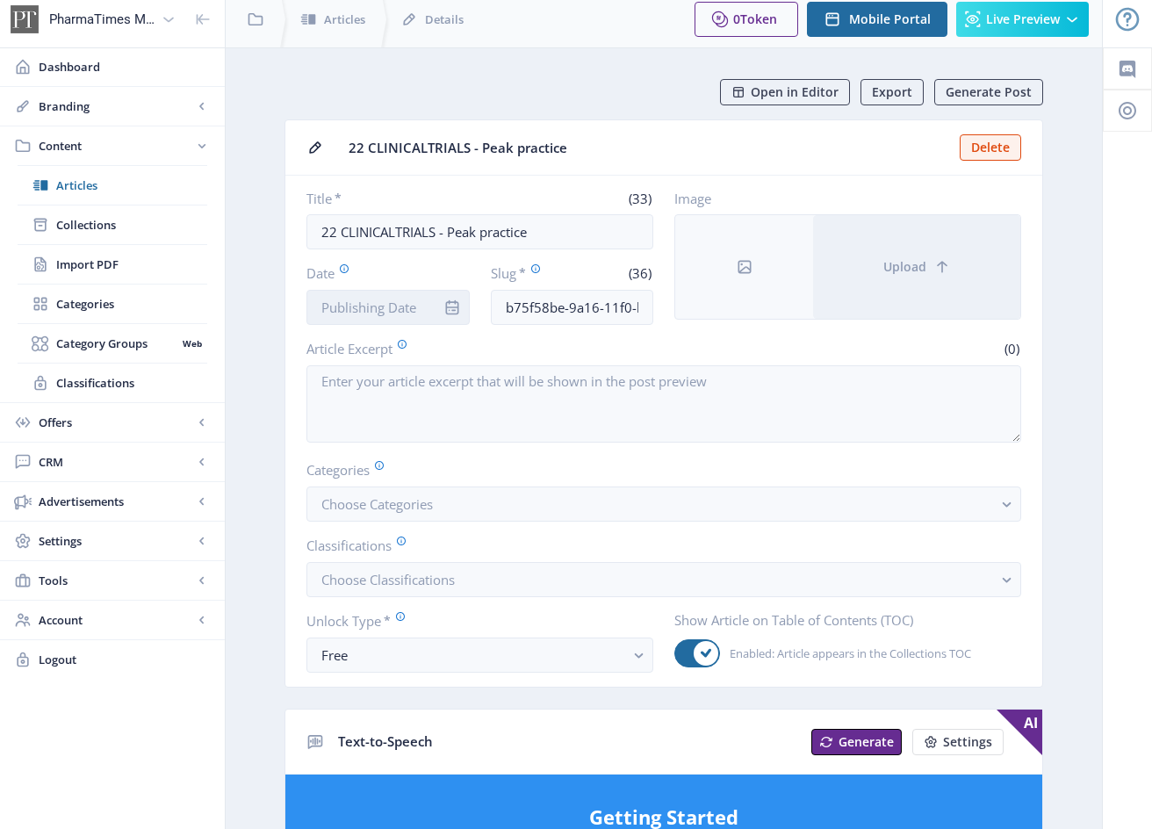
drag, startPoint x: 378, startPoint y: 305, endPoint x: 381, endPoint y: 314, distance: 10.0
click at [377, 305] on input "Date" at bounding box center [387, 307] width 163 height 35
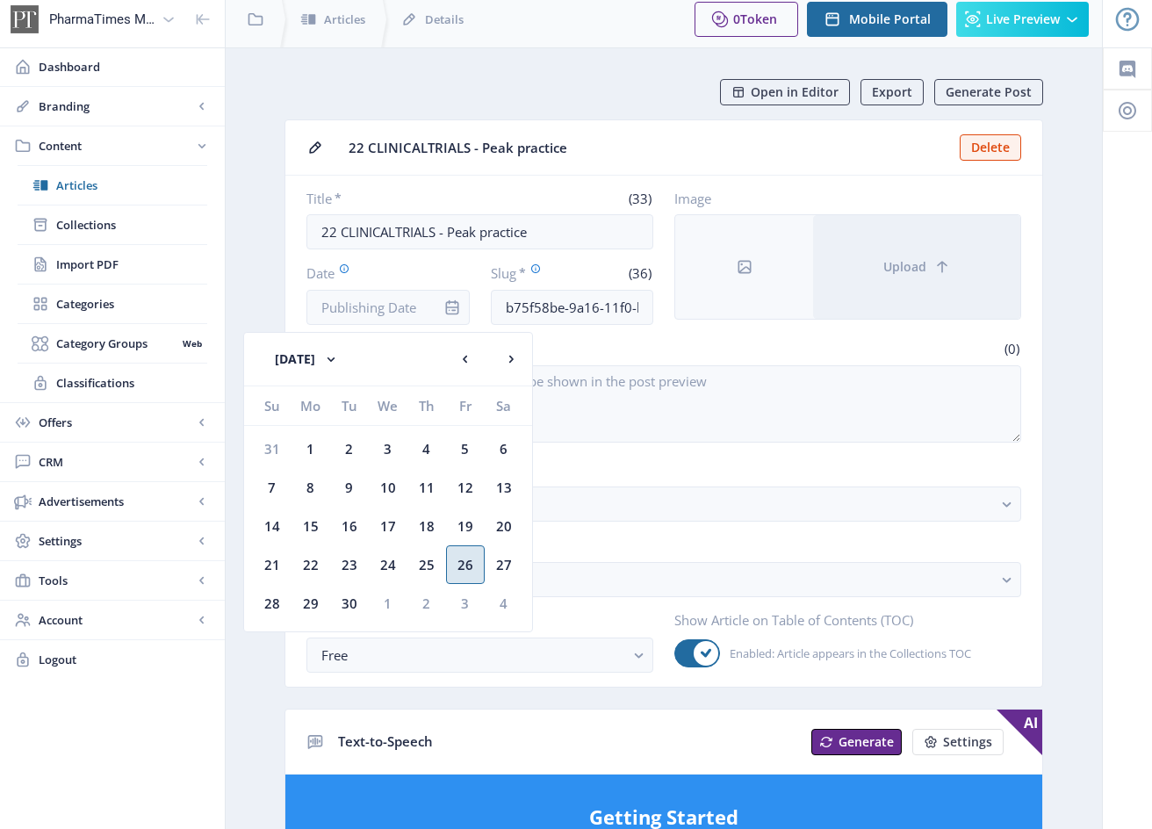
click at [470, 566] on div "26" at bounding box center [465, 564] width 39 height 39
type input "[DATE]"
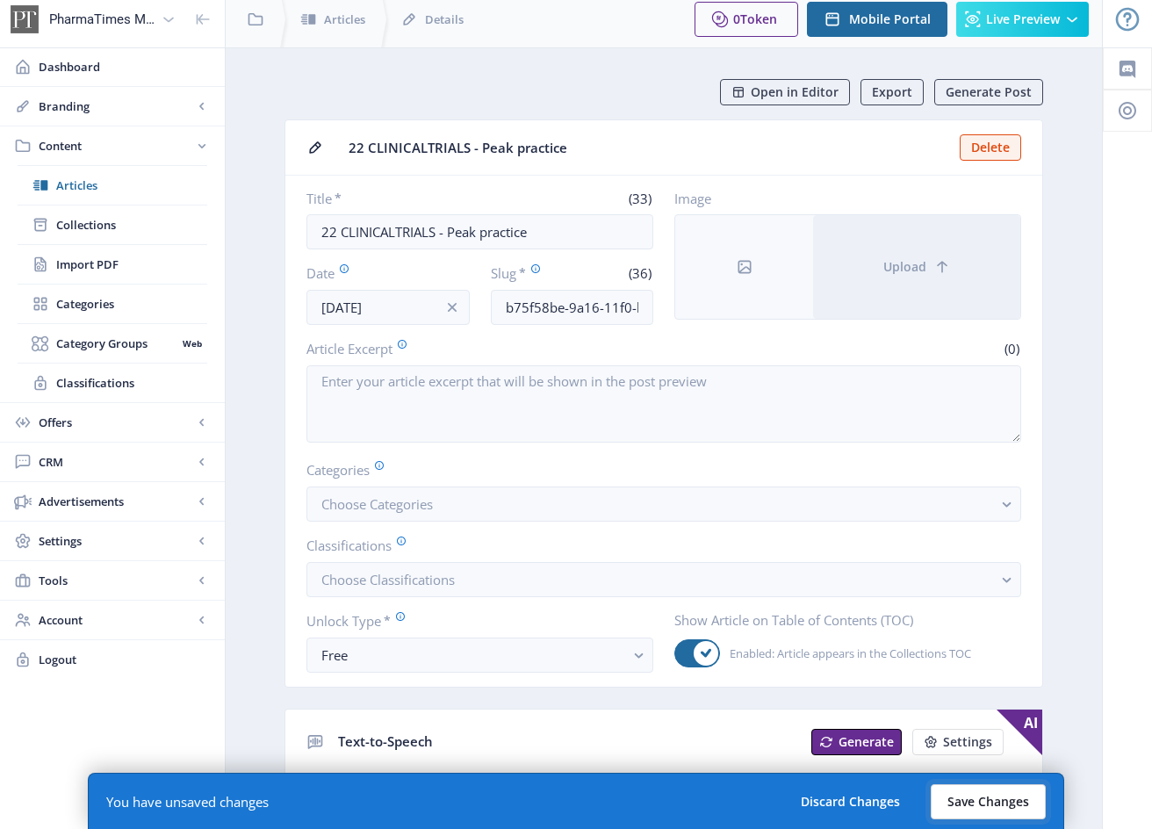
click at [999, 795] on button "Save Changes" at bounding box center [987, 801] width 115 height 35
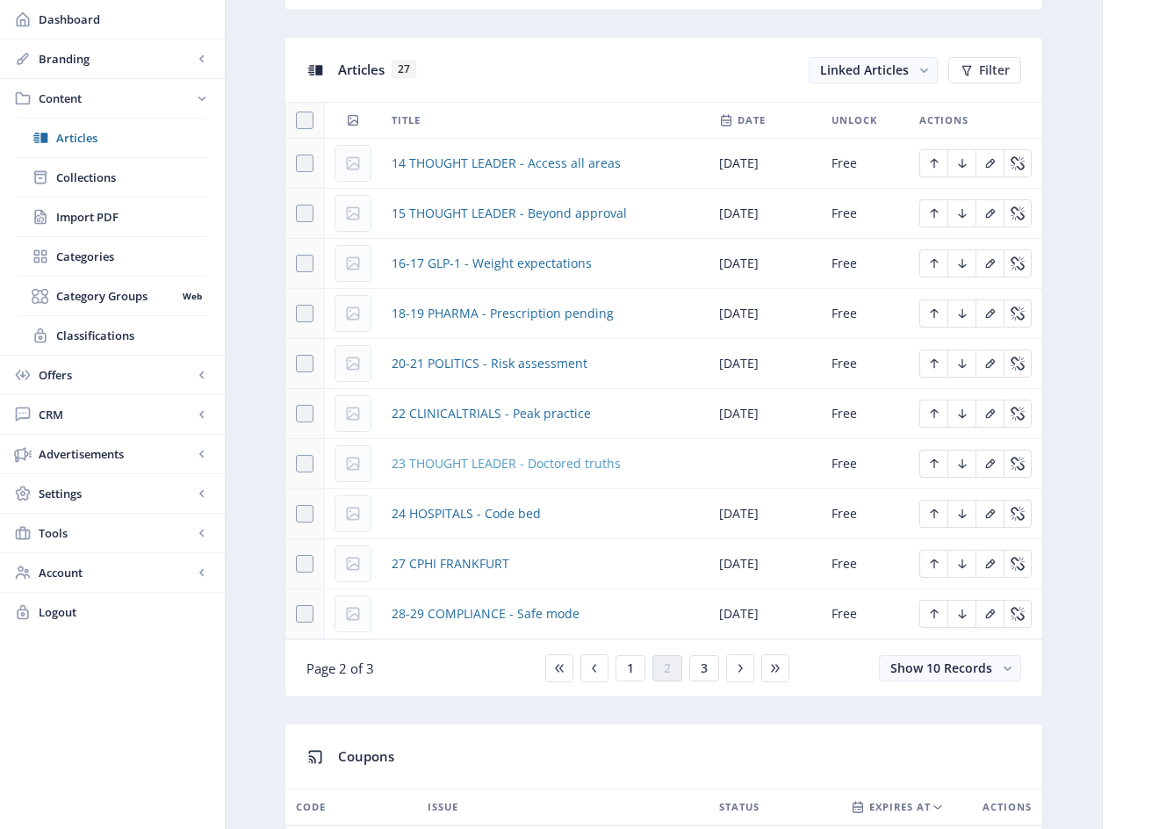
scroll to position [762, 0]
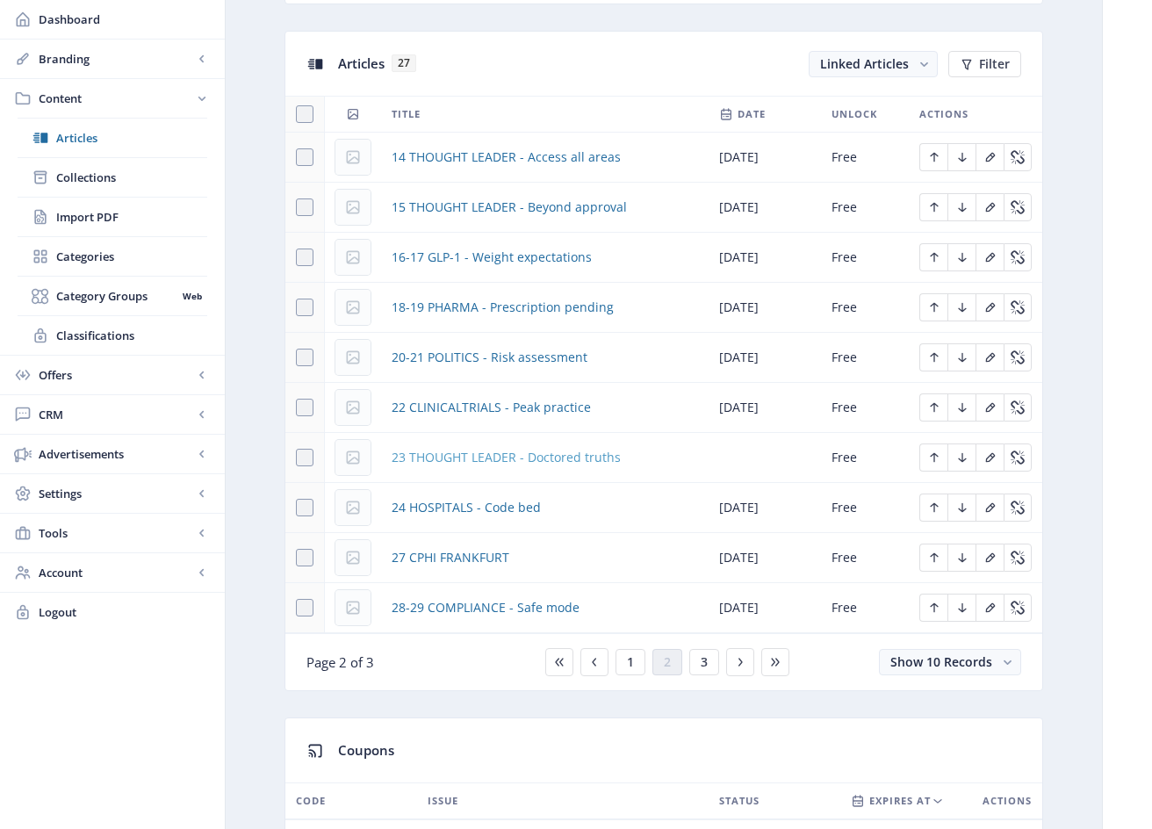
click at [535, 459] on span "23 THOUGHT LEADER - Doctored truths" at bounding box center [505, 457] width 229 height 21
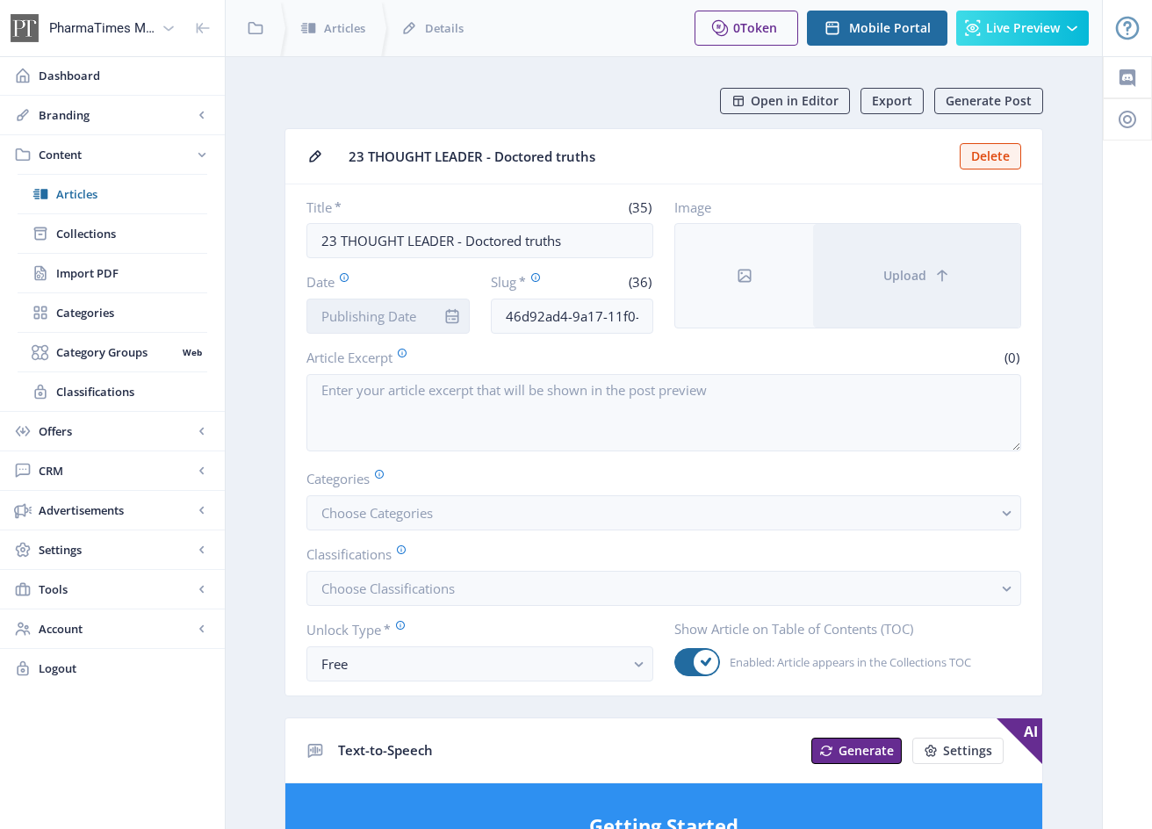
click at [399, 313] on input "Date" at bounding box center [387, 315] width 163 height 35
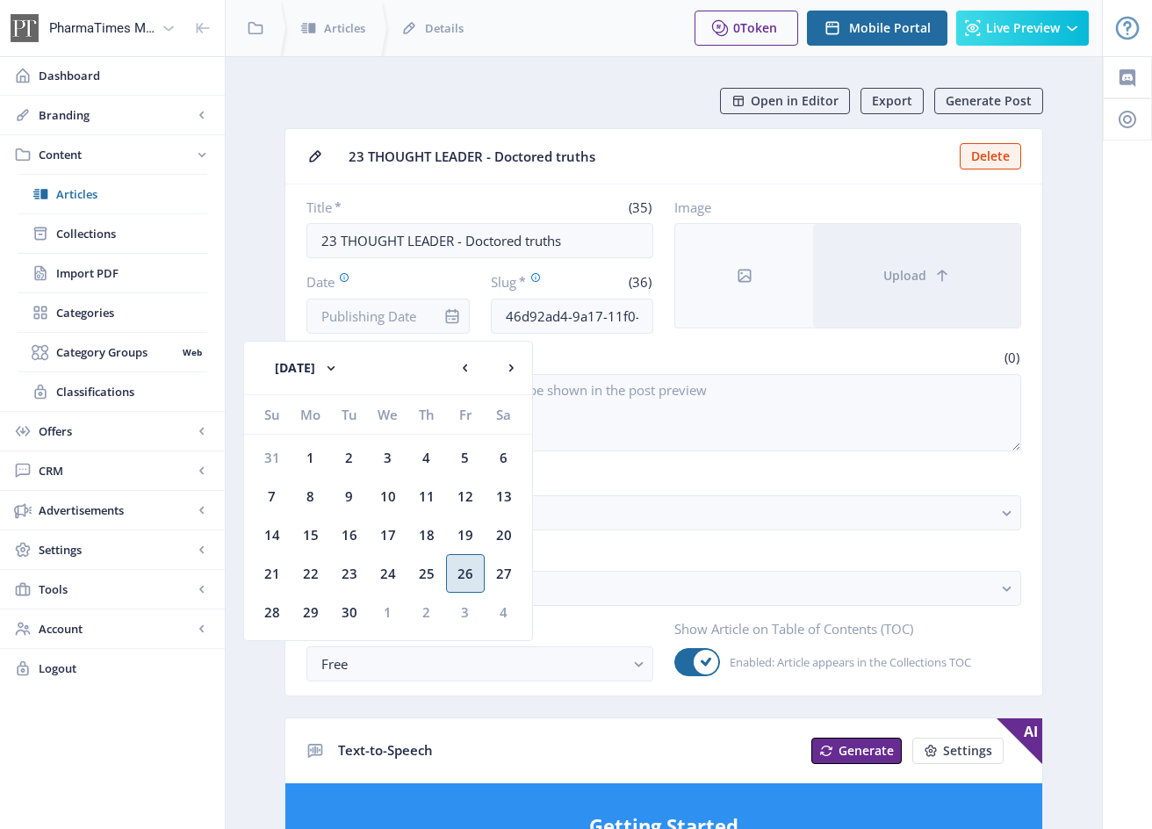
click at [468, 572] on div "26" at bounding box center [465, 573] width 39 height 39
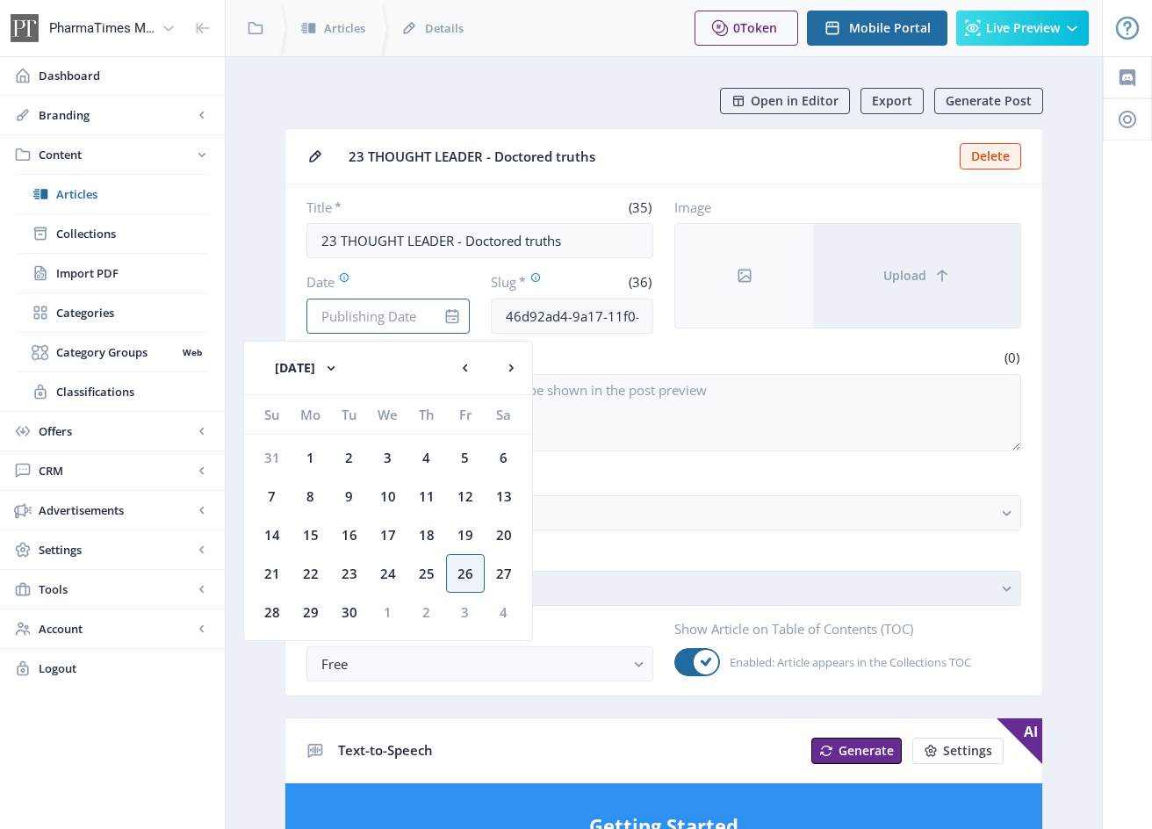
type input "[DATE]"
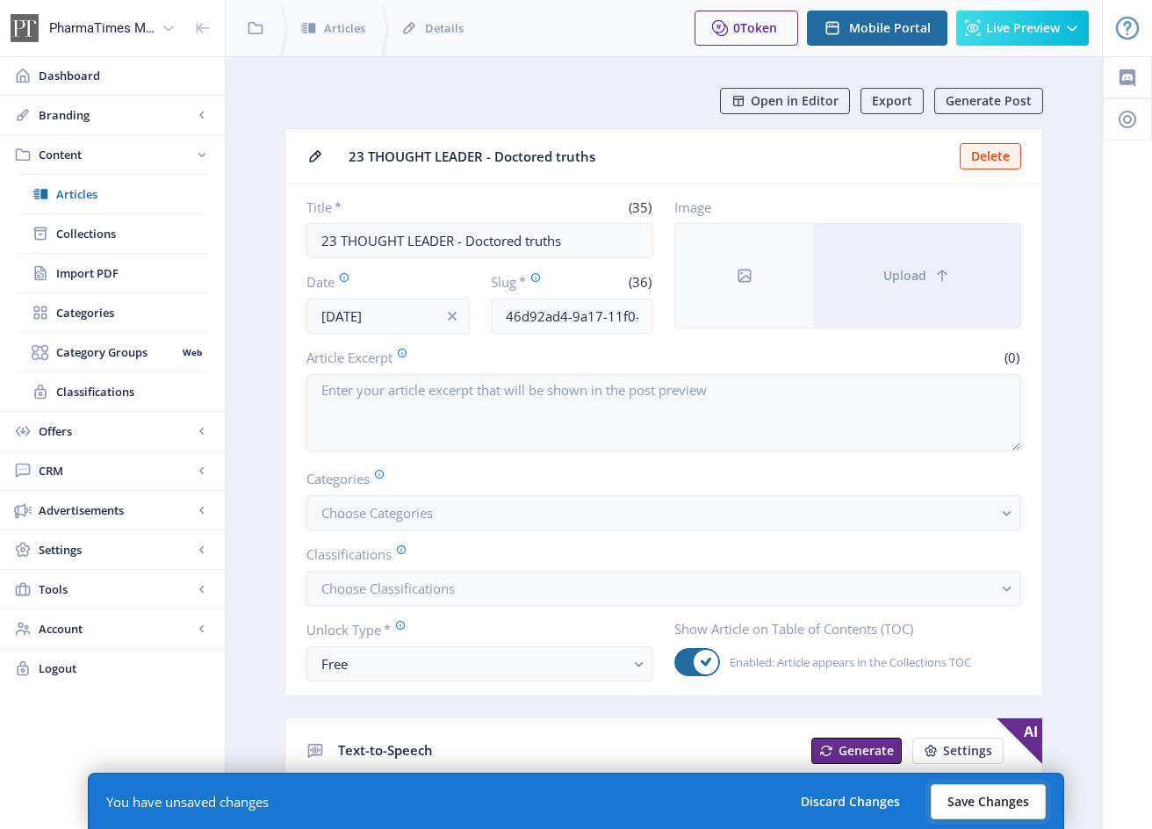
click at [1021, 796] on button "Save Changes" at bounding box center [987, 801] width 115 height 35
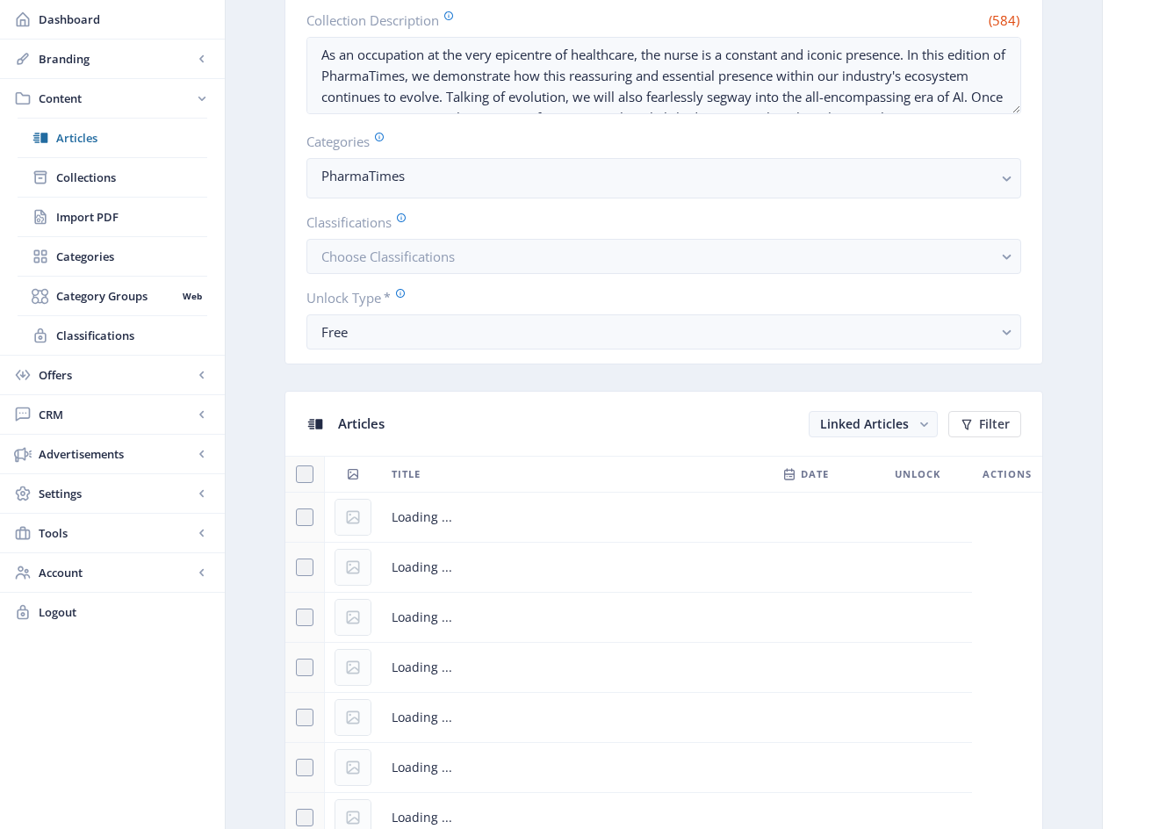
scroll to position [401, 0]
click at [83, 177] on span "Collections" at bounding box center [131, 178] width 151 height 18
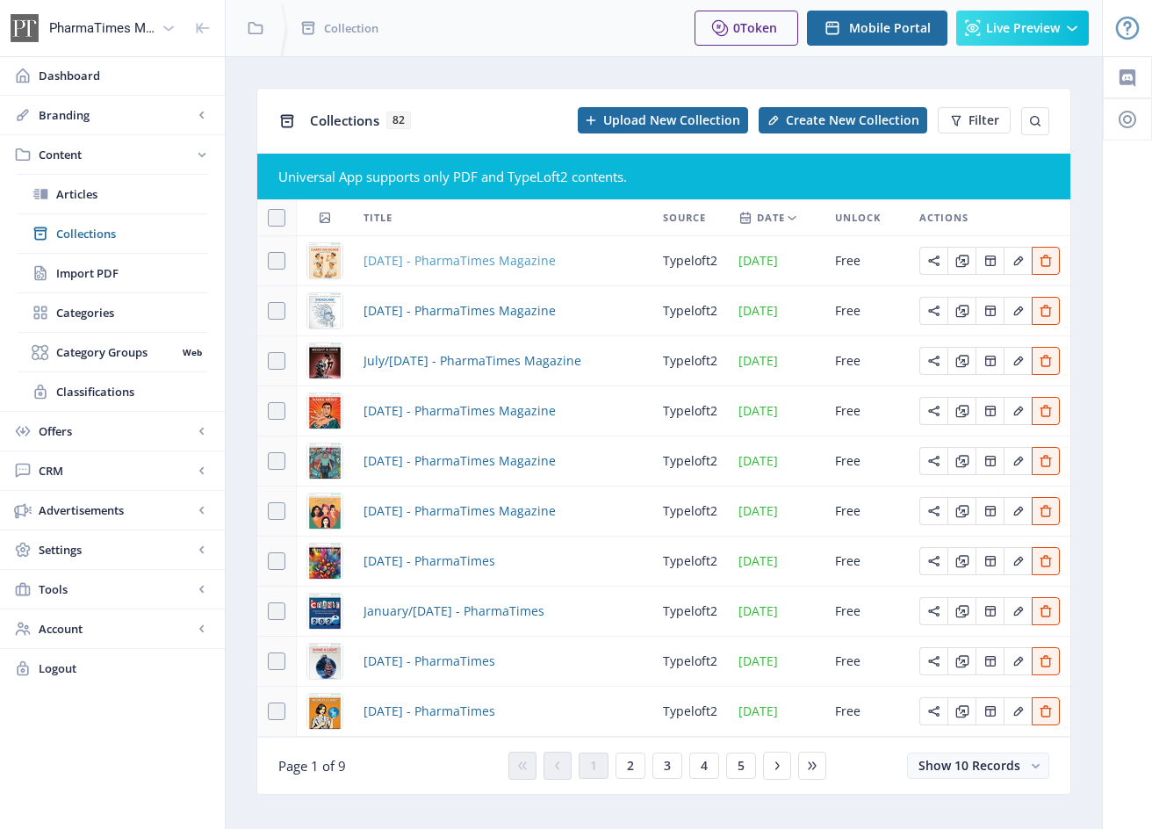
click at [438, 265] on span "[DATE] - PharmaTimes Magazine" at bounding box center [459, 260] width 192 height 21
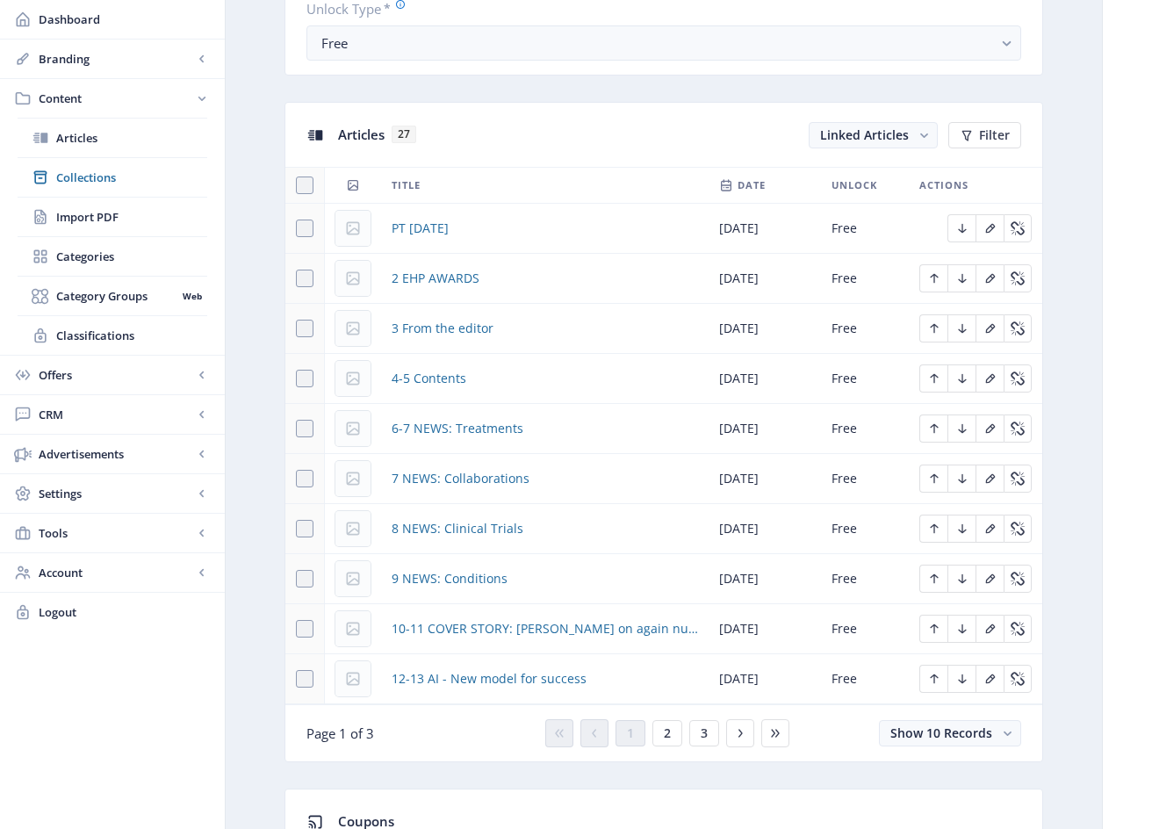
scroll to position [696, 0]
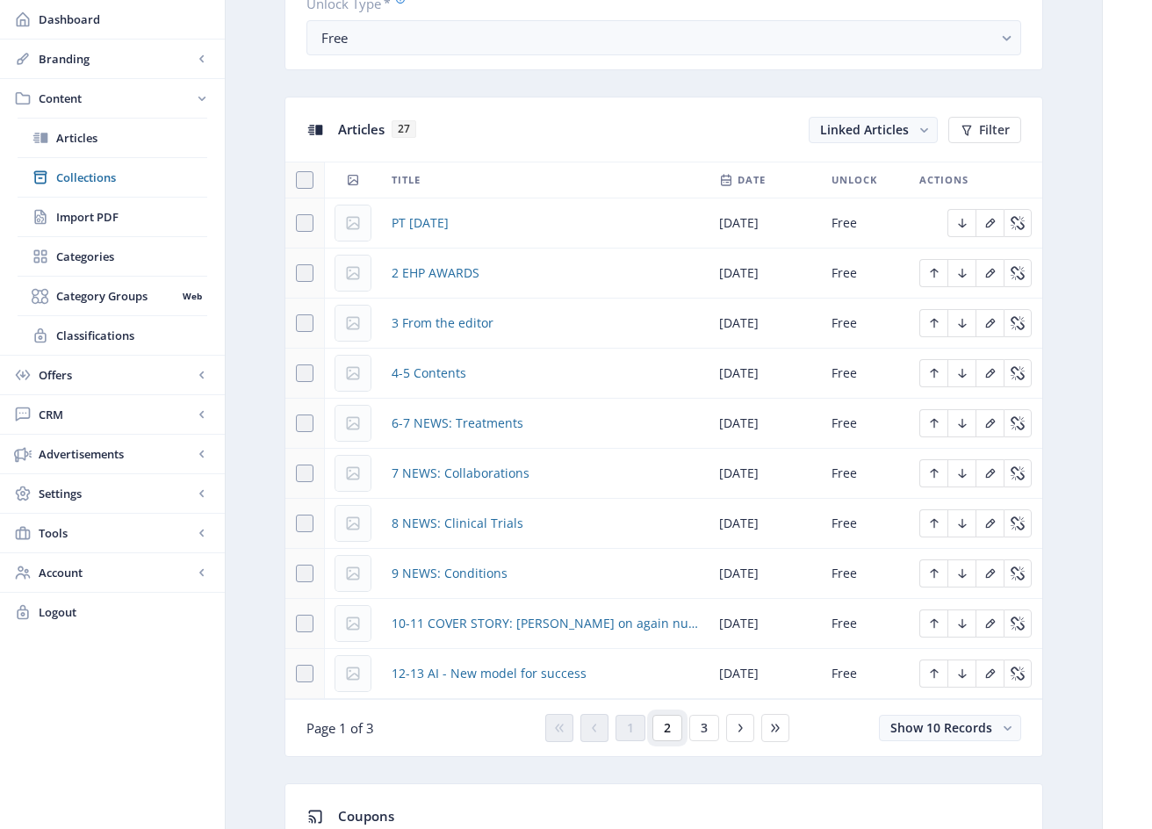
click at [662, 725] on button "2" at bounding box center [667, 727] width 30 height 26
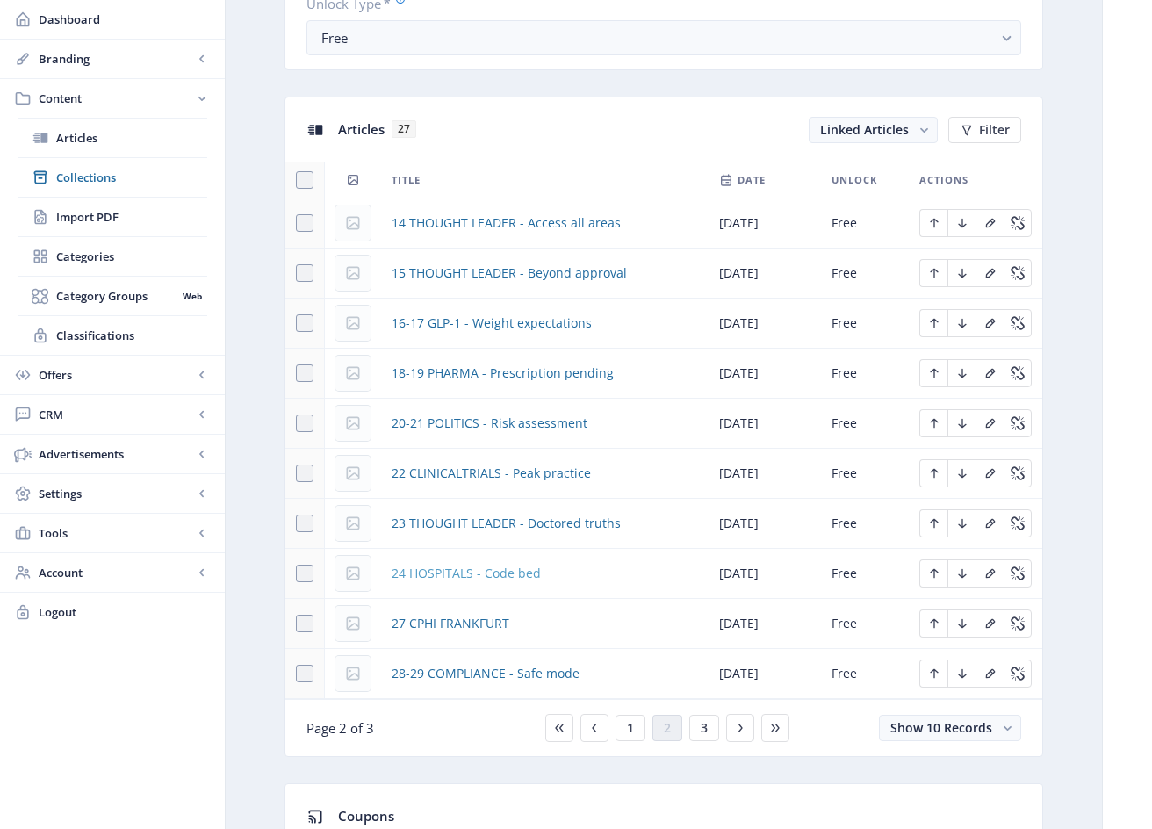
click at [528, 576] on span "24 HOSPITALS - Code bed" at bounding box center [465, 573] width 149 height 21
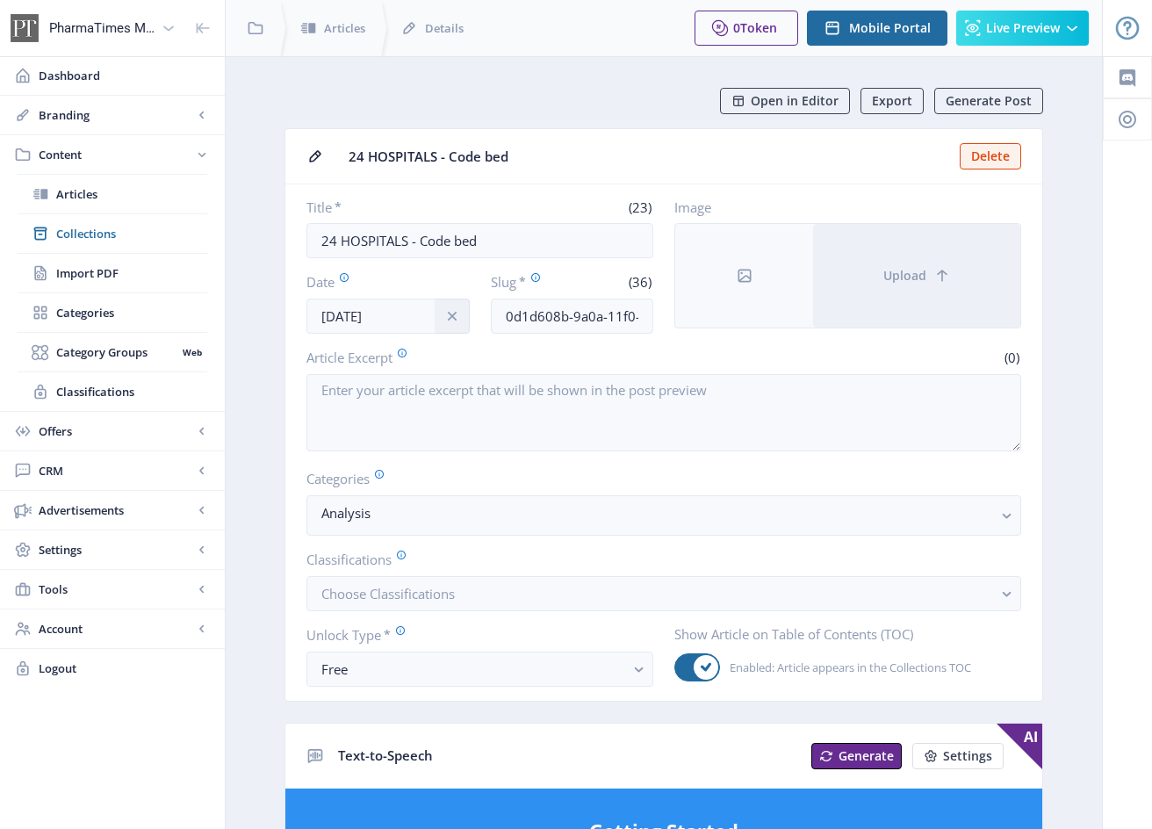
click at [473, 317] on div "Date [DATE] Slug * (36) 0d1d608b-9a0a-11f0-bd64-4201ac1fa005" at bounding box center [479, 302] width 347 height 61
click at [451, 314] on icon "info" at bounding box center [451, 316] width 9 height 9
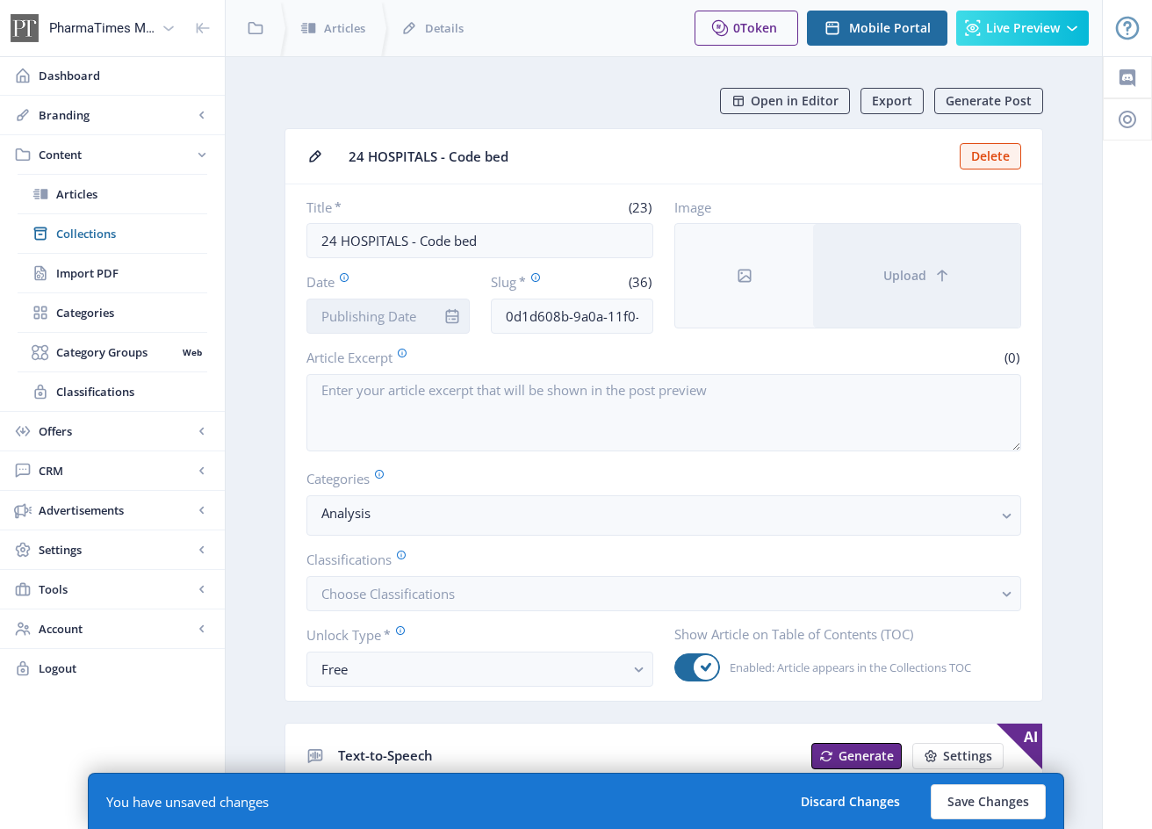
click at [403, 314] on input "Date" at bounding box center [387, 315] width 163 height 35
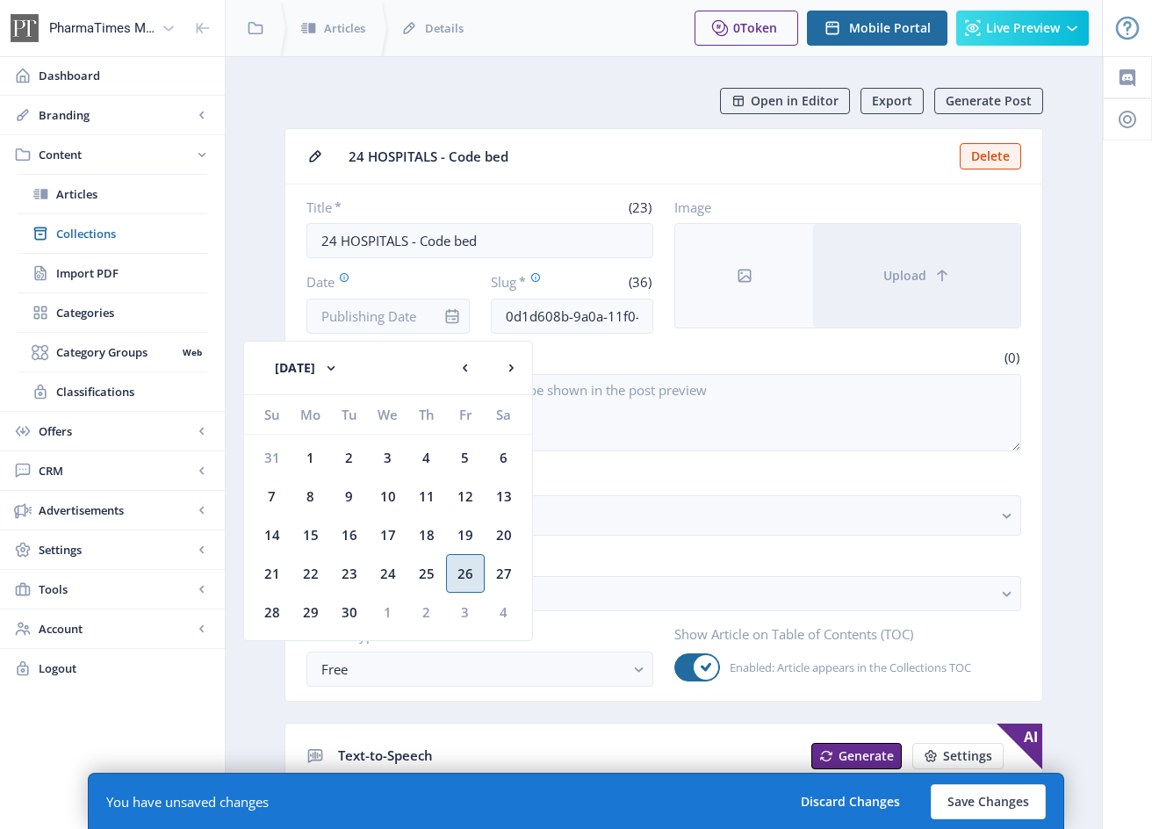
click at [463, 570] on div "26" at bounding box center [465, 573] width 39 height 39
type input "[DATE]"
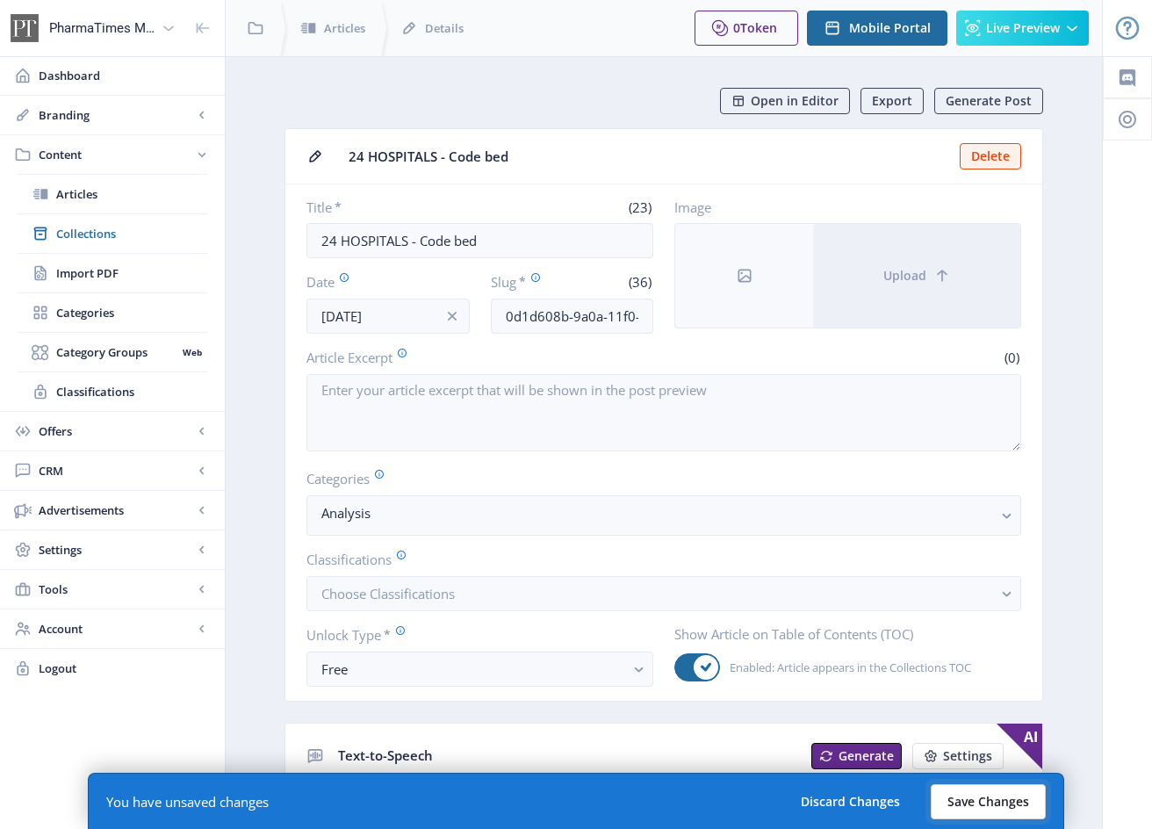
click at [987, 801] on button "Save Changes" at bounding box center [987, 801] width 115 height 35
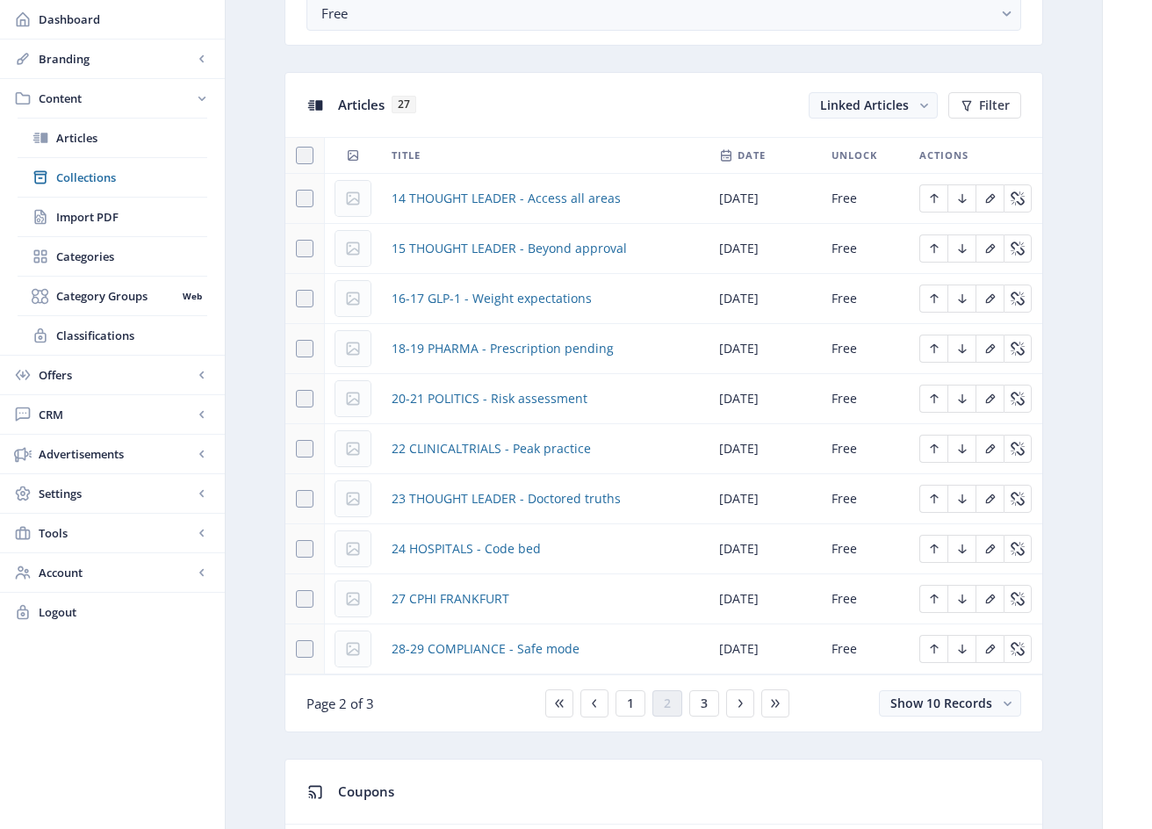
scroll to position [723, 0]
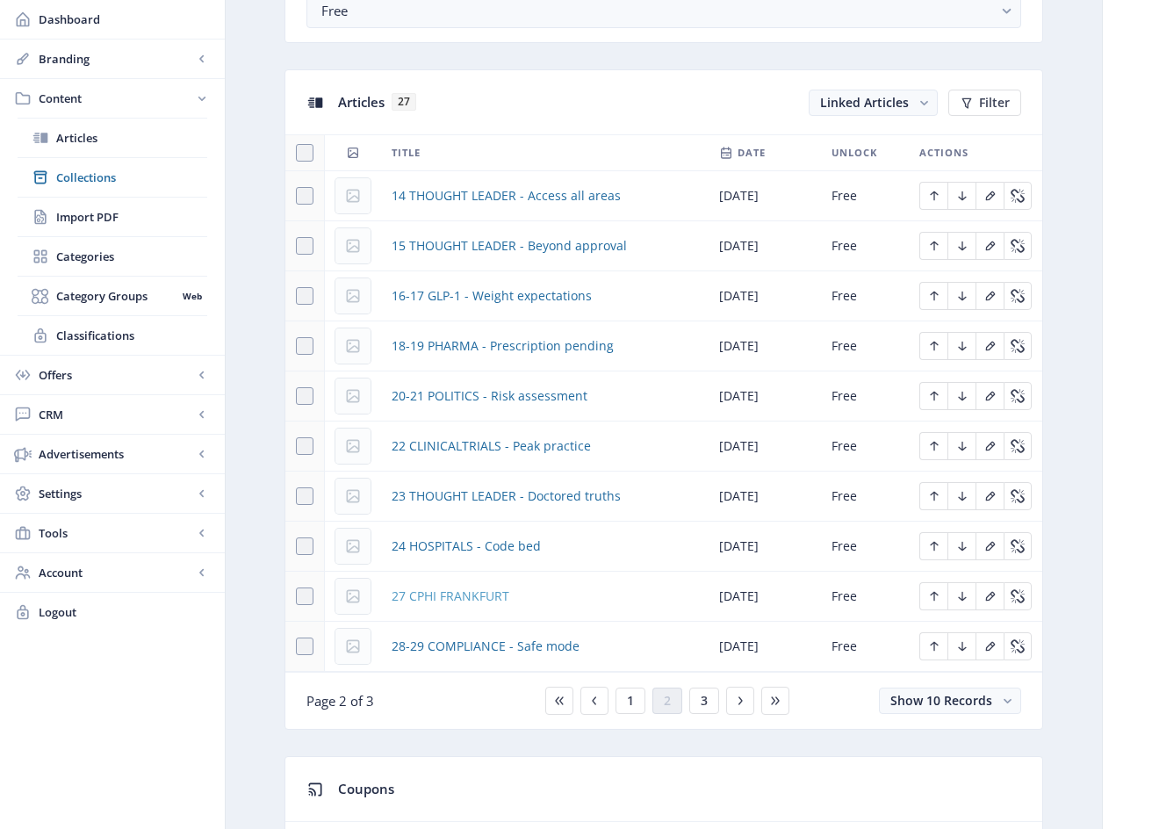
click at [500, 596] on span "27 CPHI FRANKFURT" at bounding box center [450, 595] width 118 height 21
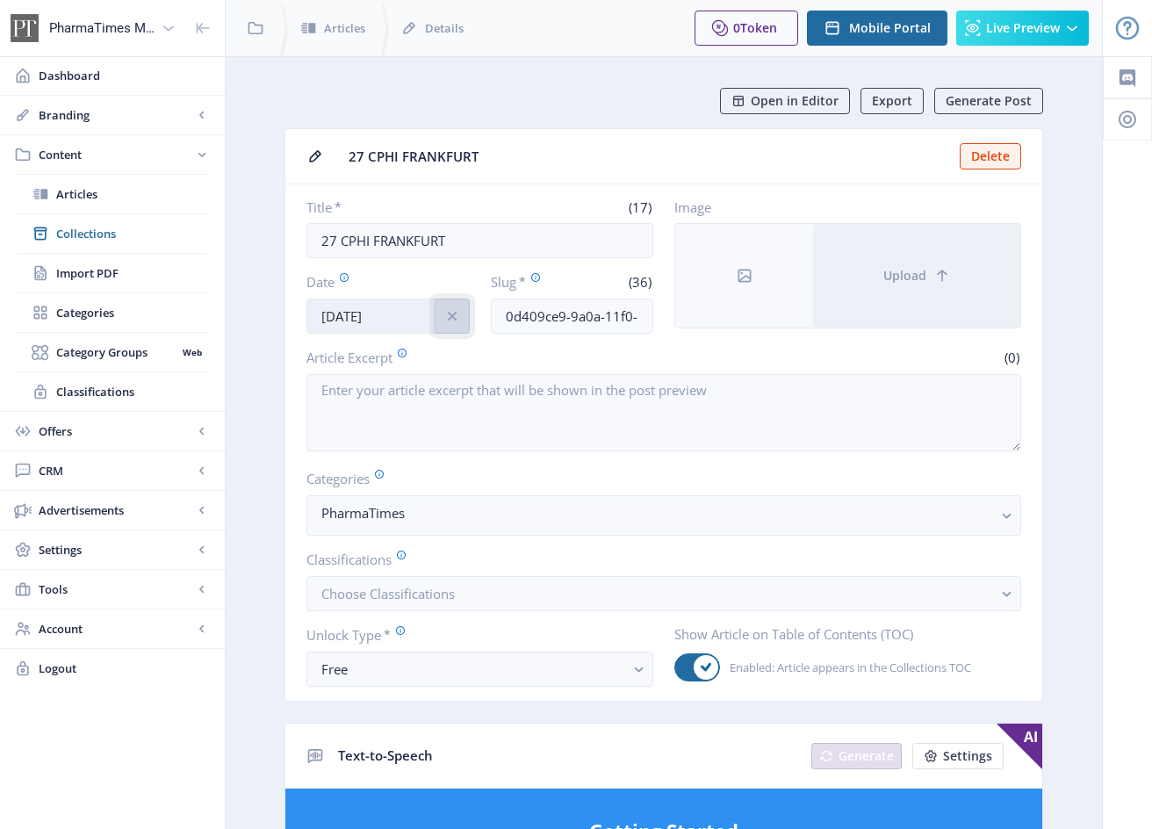
drag, startPoint x: 446, startPoint y: 322, endPoint x: 395, endPoint y: 319, distance: 51.0
click at [444, 322] on icon "info" at bounding box center [452, 316] width 18 height 18
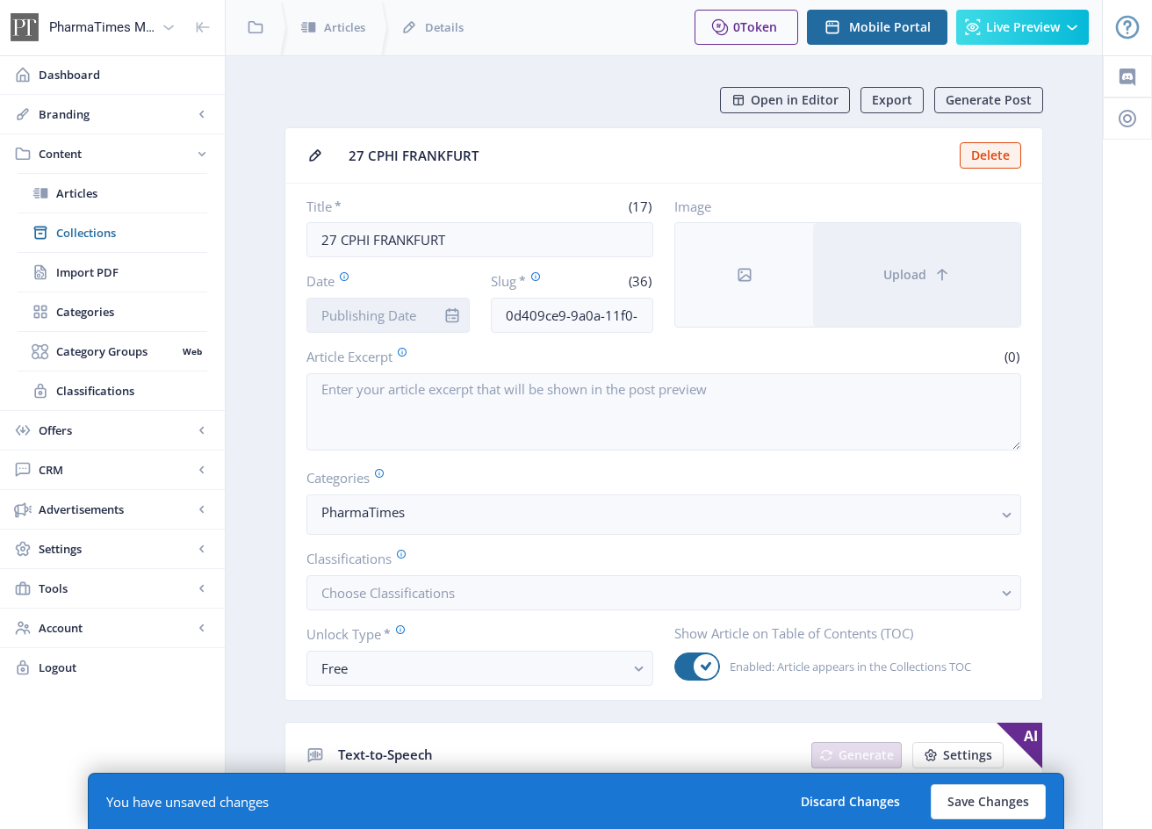
scroll to position [3, 0]
click at [395, 319] on input "Date" at bounding box center [387, 313] width 163 height 35
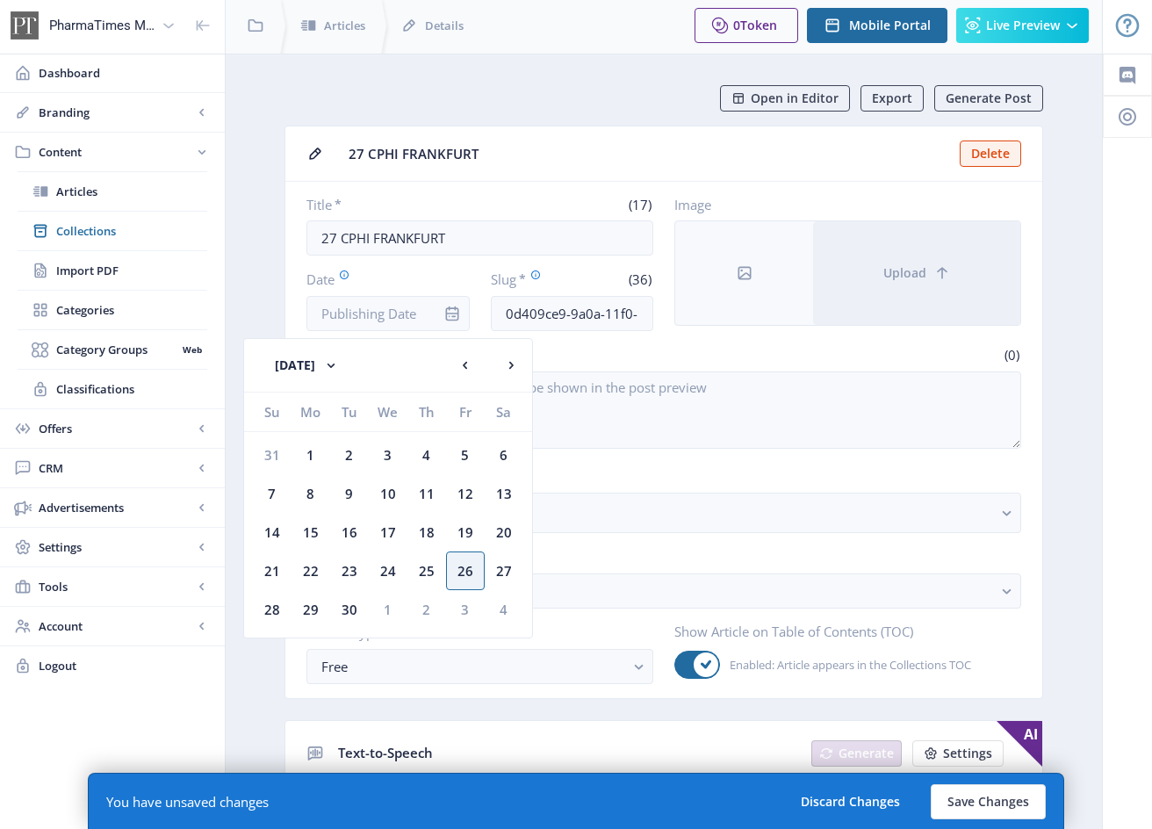
click at [461, 563] on div "26" at bounding box center [465, 570] width 39 height 39
type input "[DATE]"
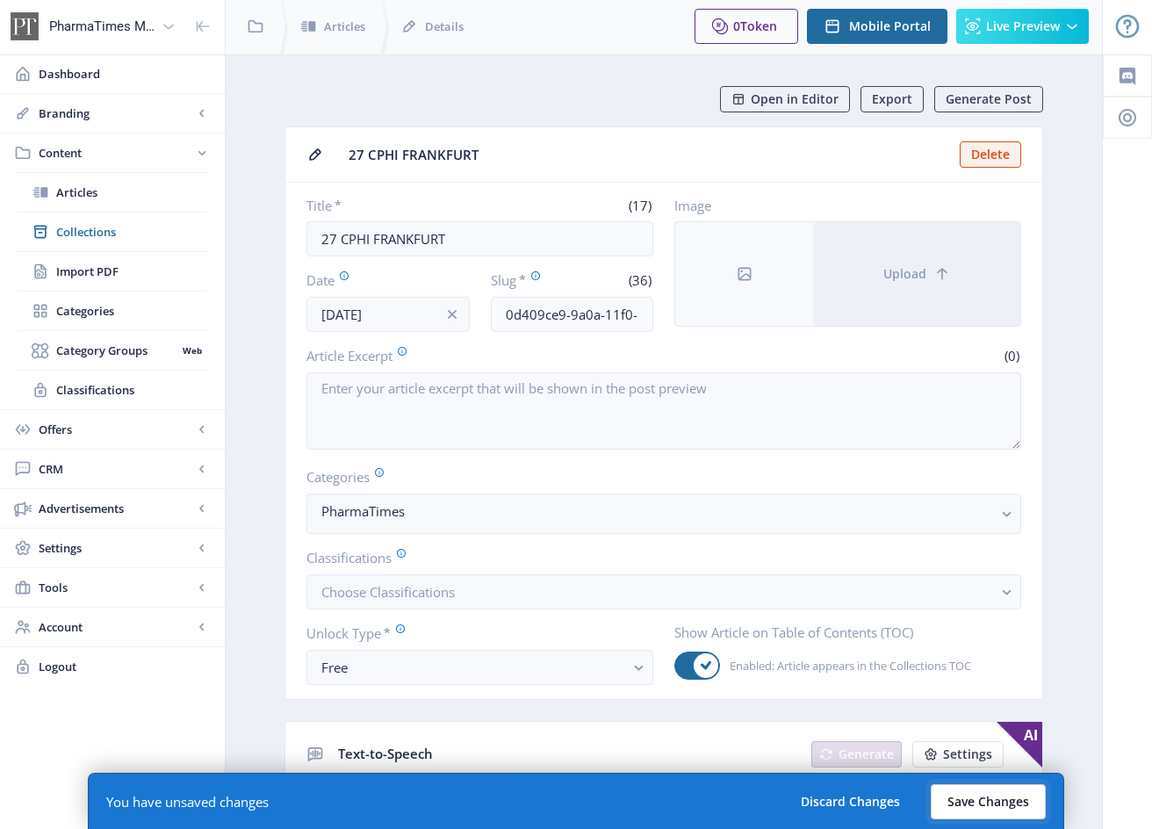
drag, startPoint x: 987, startPoint y: 796, endPoint x: 1003, endPoint y: 783, distance: 20.6
click at [988, 796] on button "Save Changes" at bounding box center [987, 801] width 115 height 35
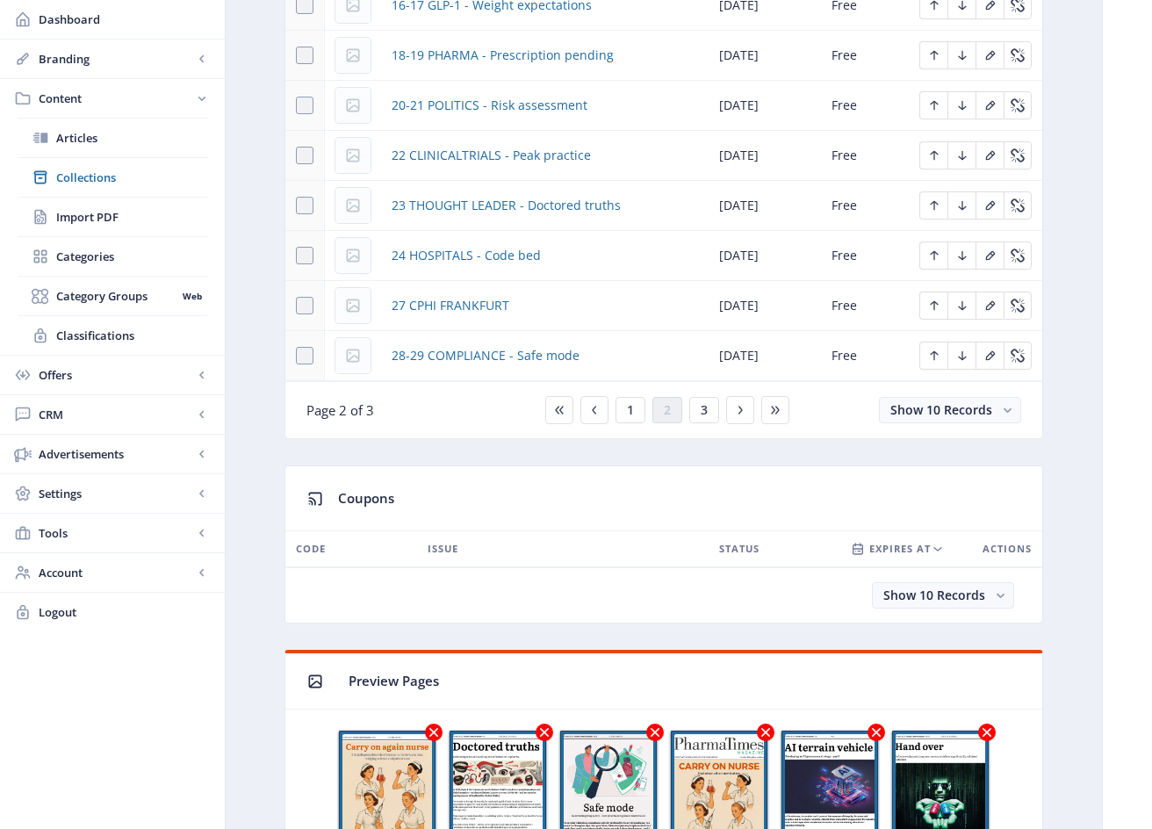
scroll to position [1016, 0]
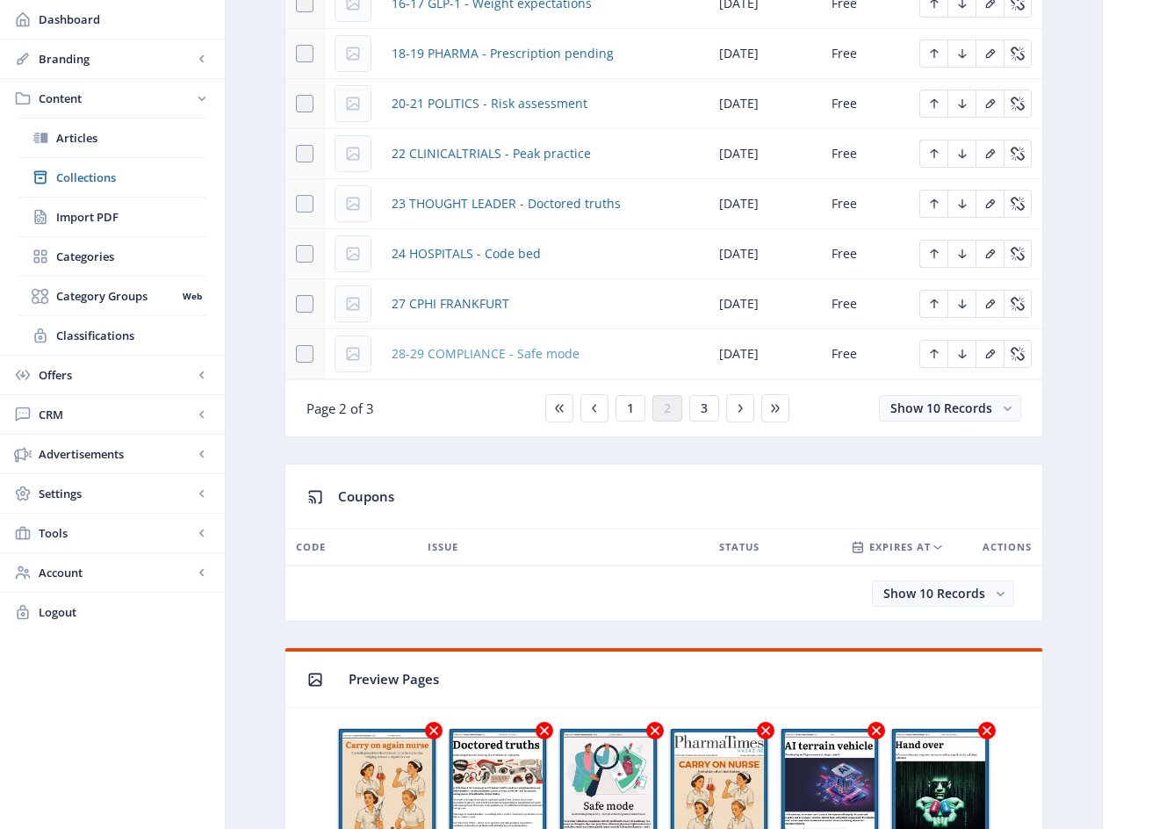
click at [505, 357] on span "28-29 COMPLIANCE - Safe mode" at bounding box center [485, 353] width 188 height 21
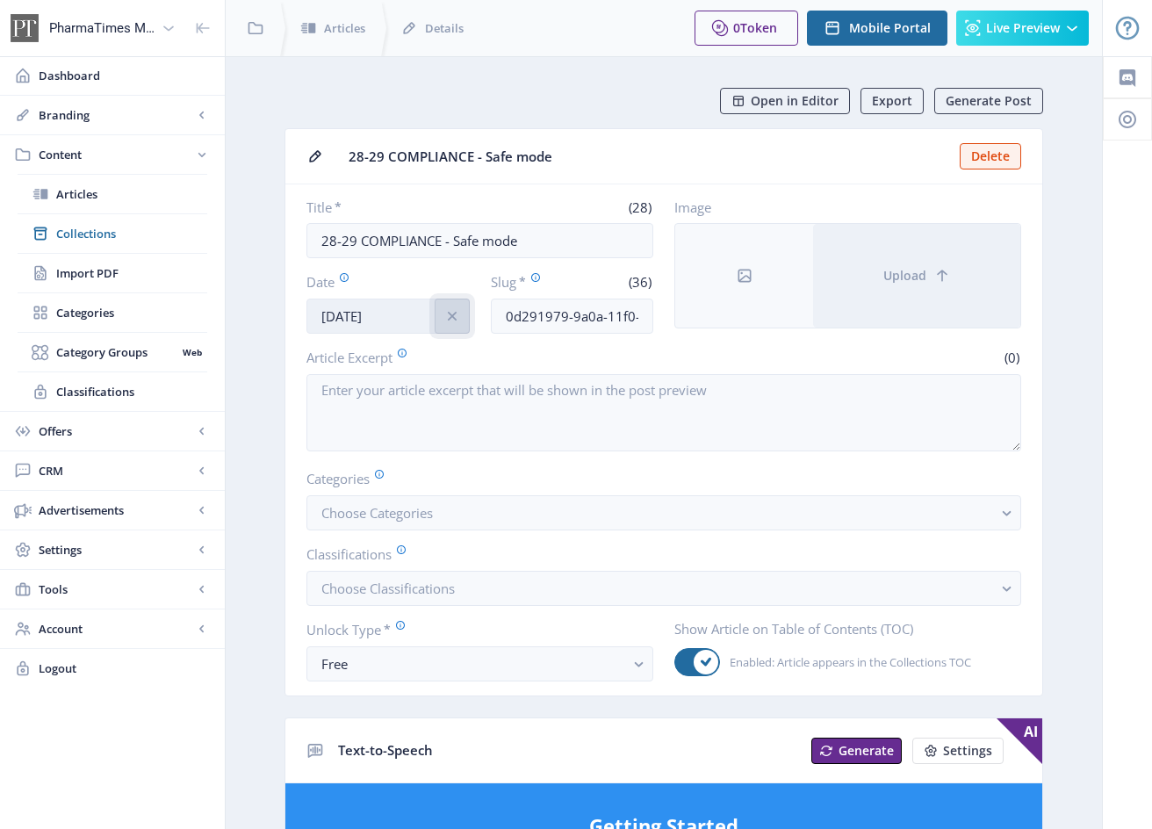
drag, startPoint x: 453, startPoint y: 315, endPoint x: 406, endPoint y: 314, distance: 47.4
click at [453, 315] on icon "info" at bounding box center [452, 316] width 18 height 18
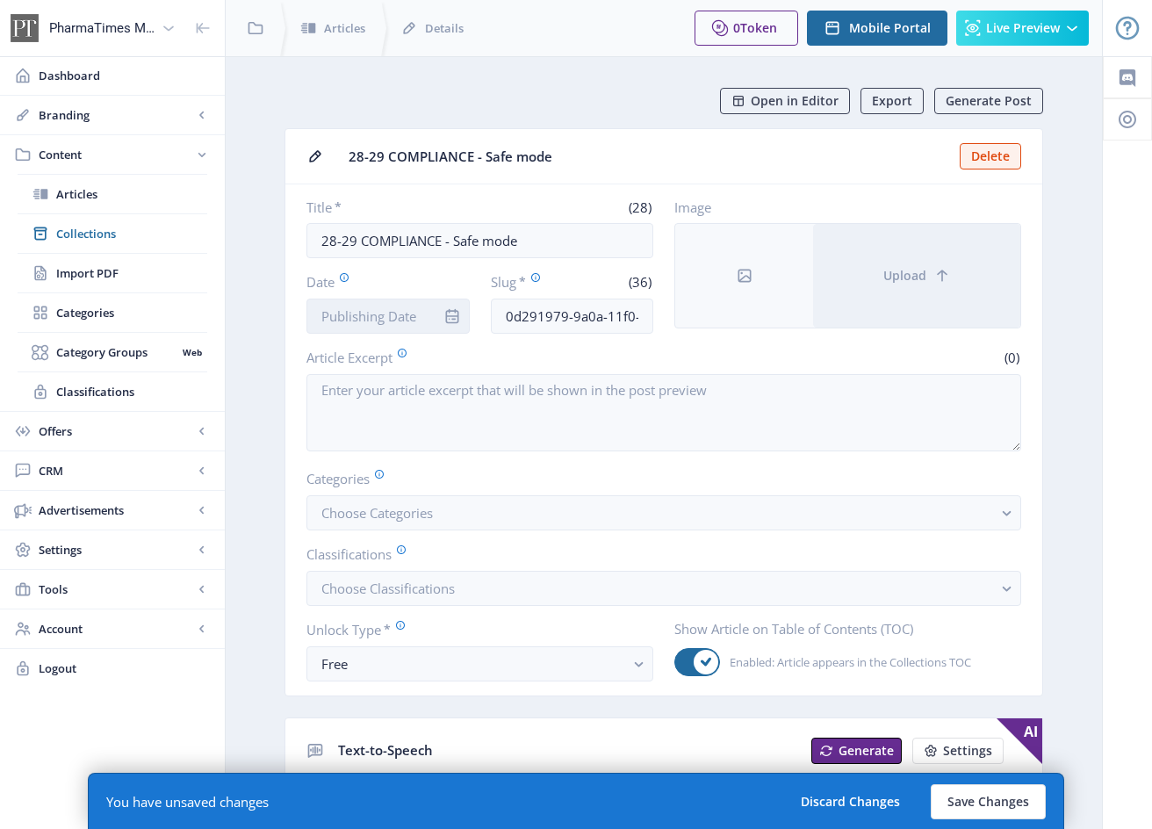
scroll to position [1, 0]
click at [403, 314] on input "Date" at bounding box center [387, 315] width 163 height 35
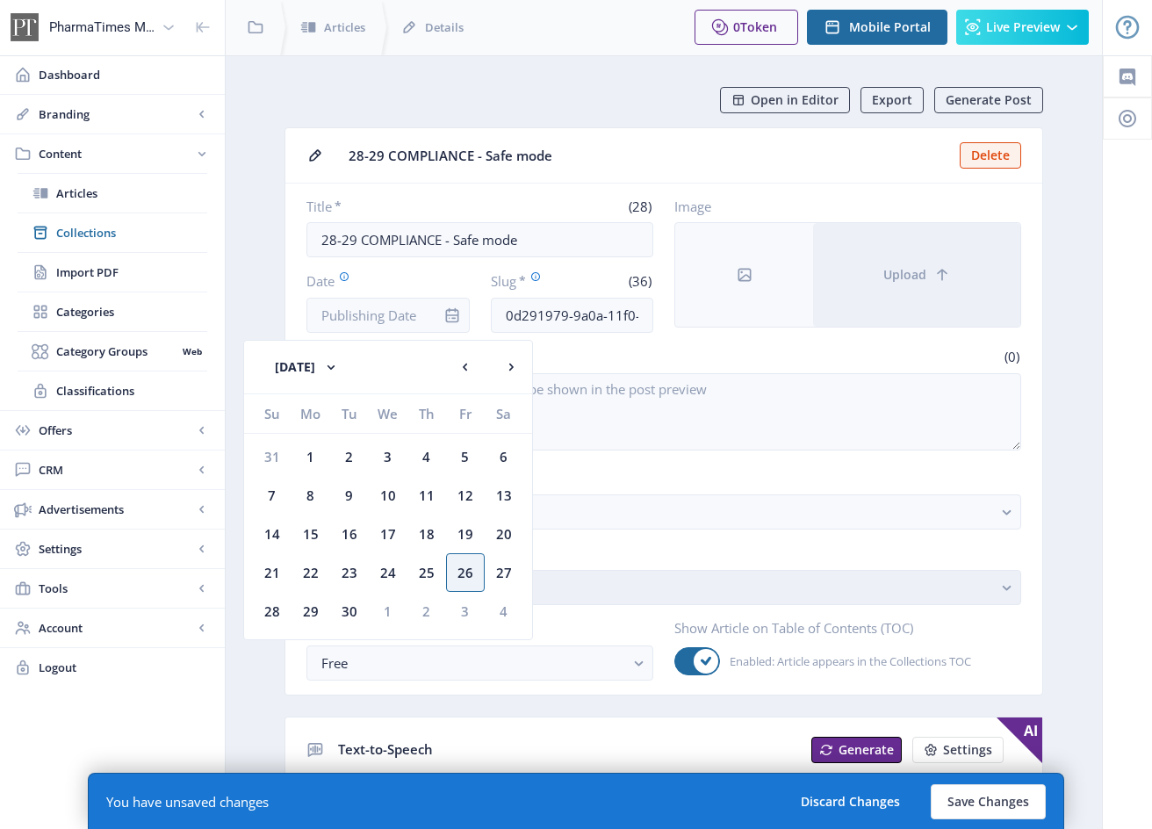
click at [470, 574] on div "26" at bounding box center [465, 572] width 39 height 39
type input "[DATE]"
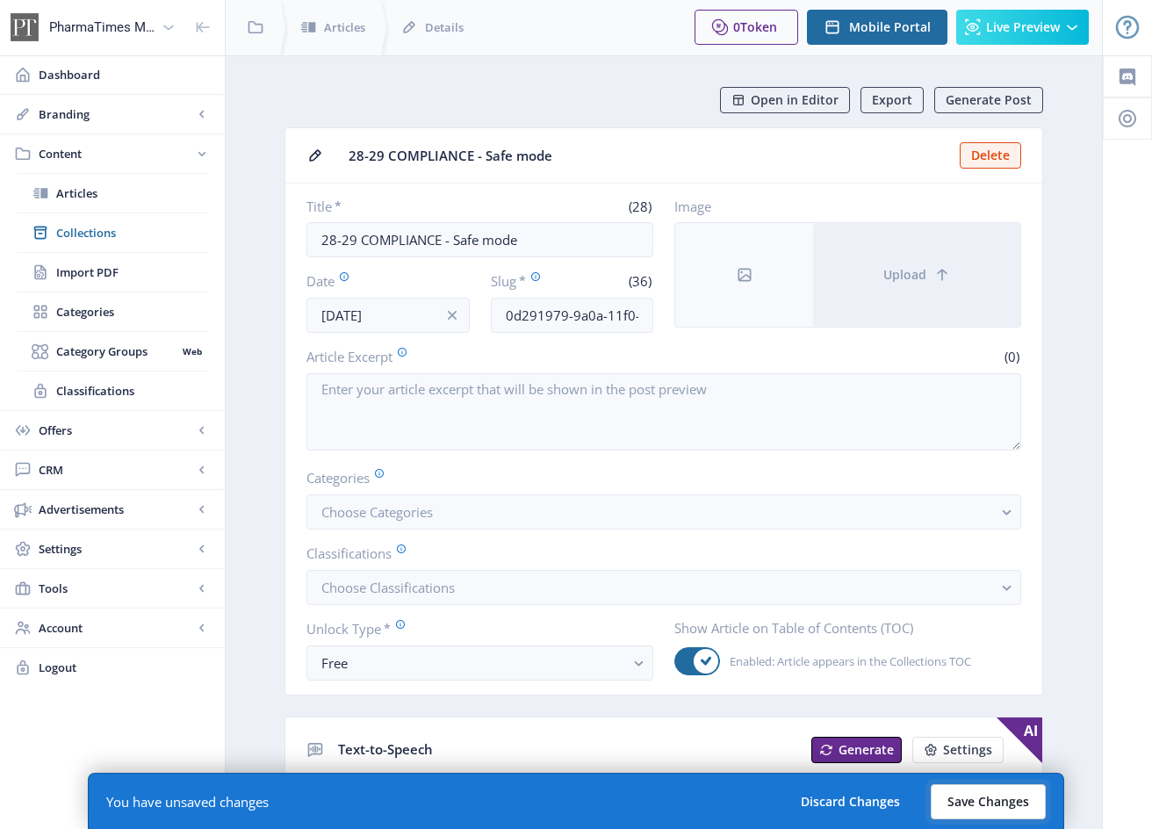
click at [983, 801] on button "Save Changes" at bounding box center [987, 801] width 115 height 35
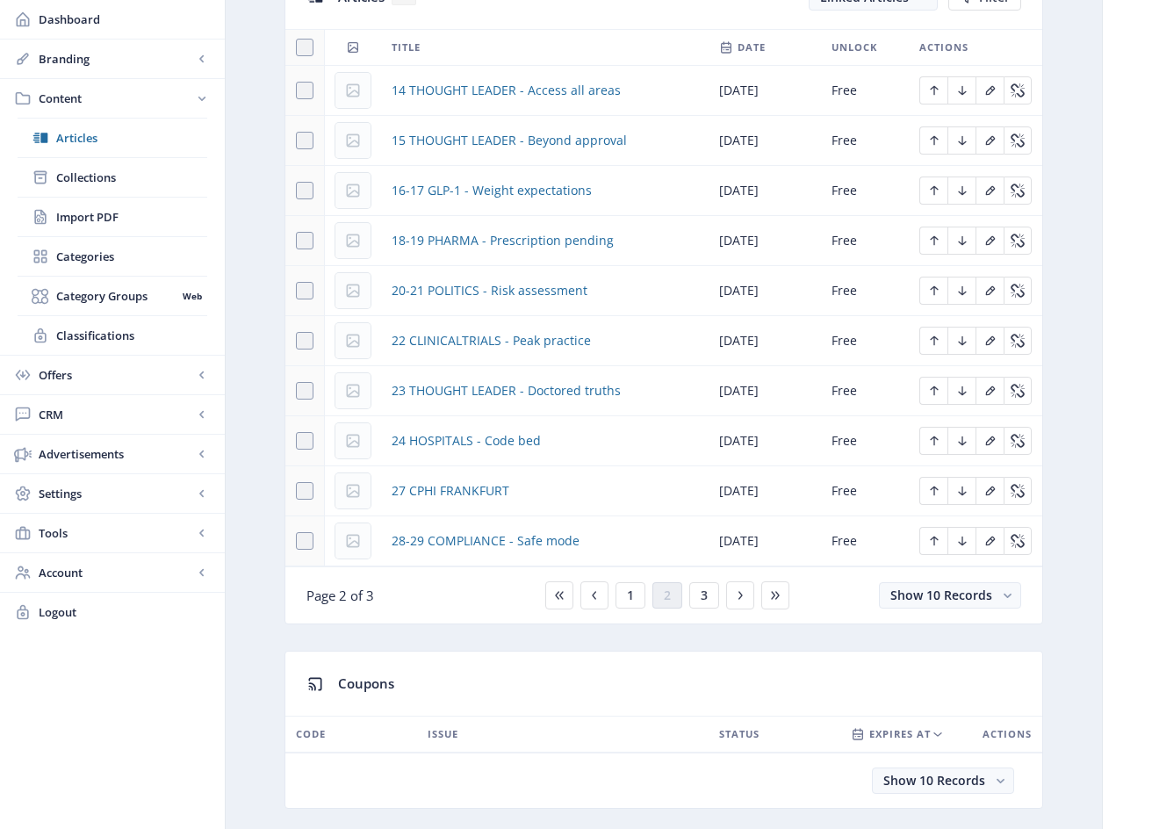
scroll to position [883, 0]
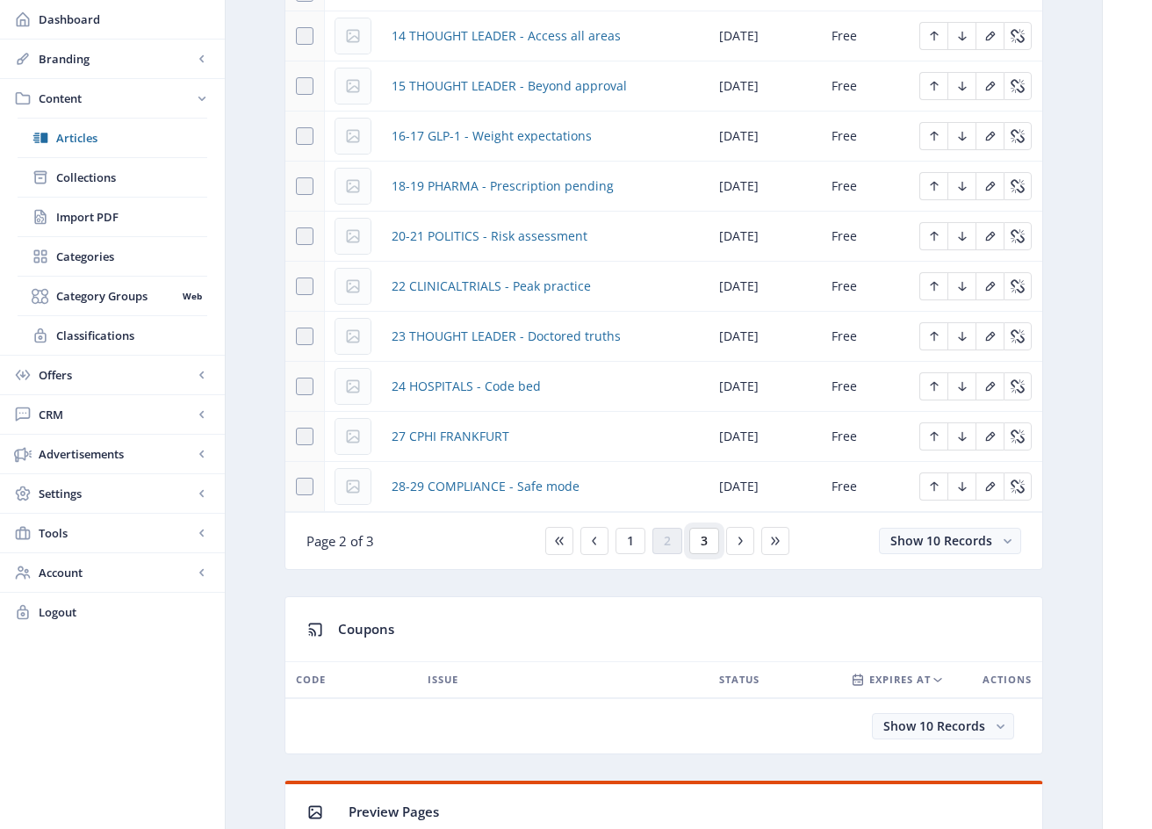
click at [702, 543] on span "3" at bounding box center [703, 541] width 7 height 14
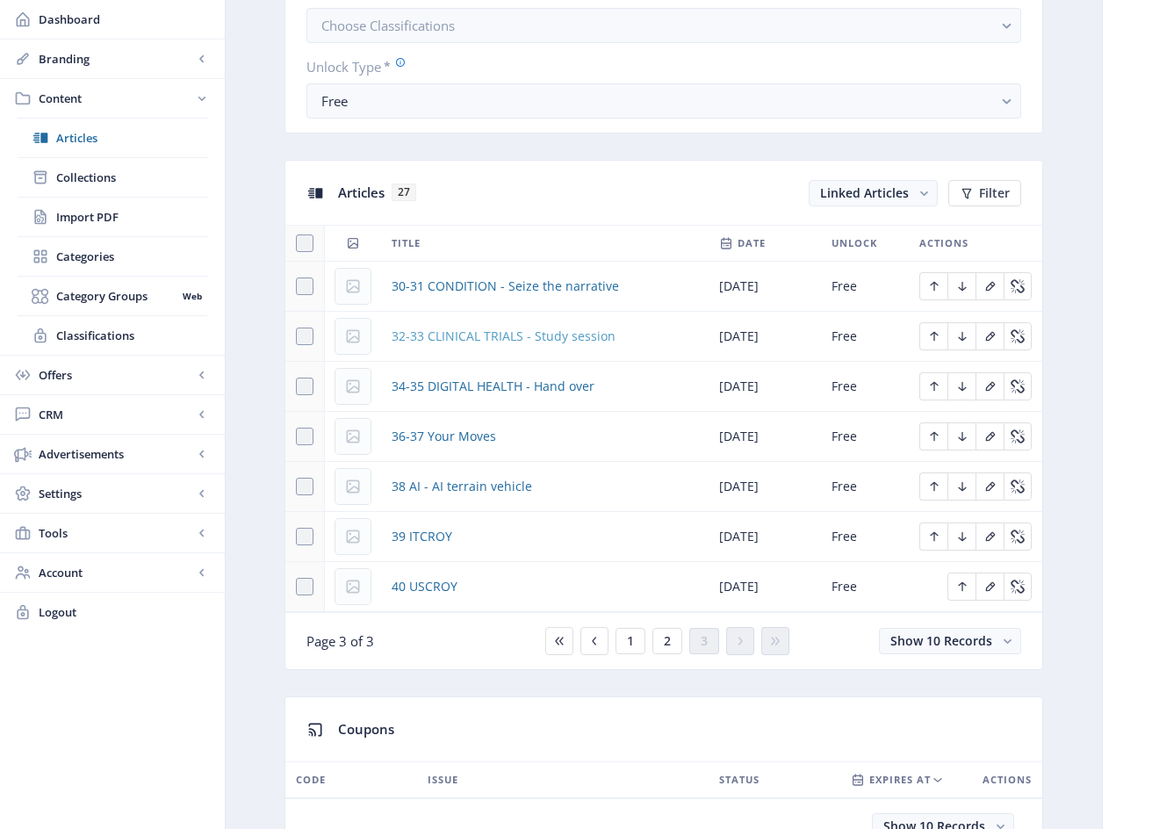
scroll to position [656, 0]
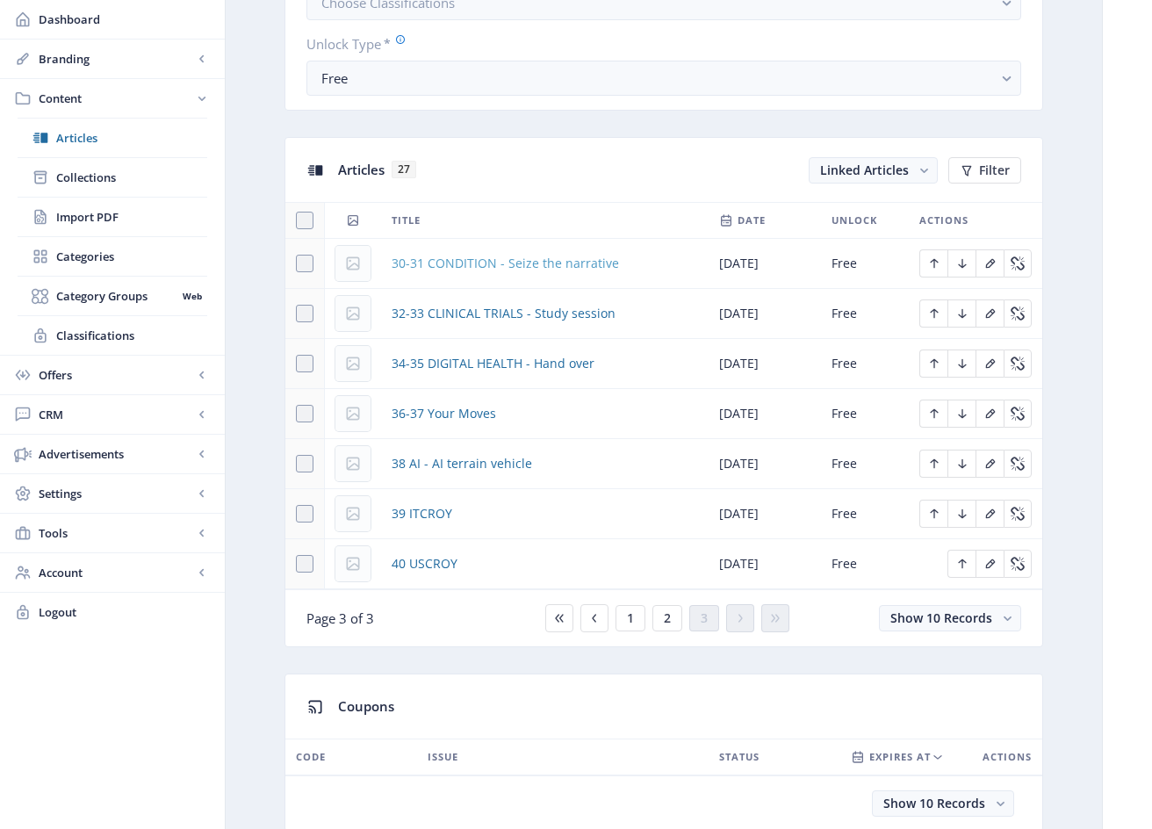
click at [489, 264] on span "30-31 CONDITION - Seize the narrative" at bounding box center [504, 263] width 227 height 21
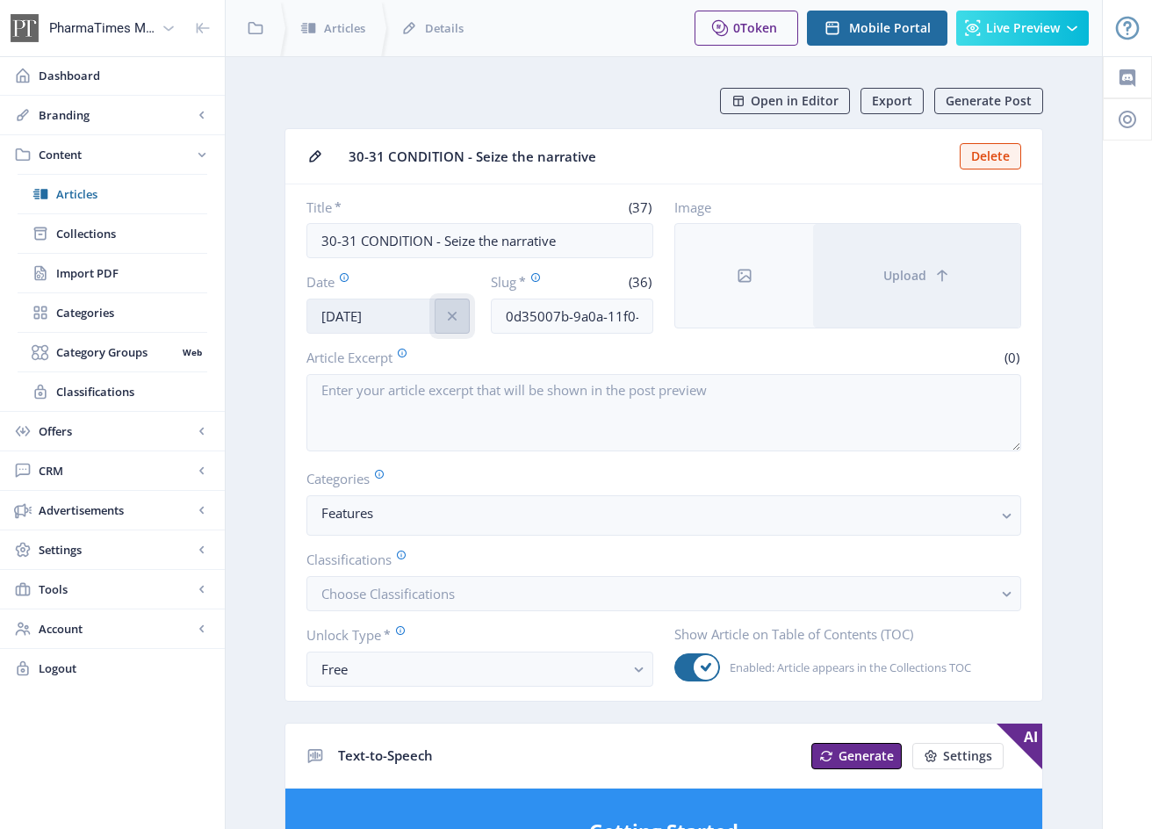
drag, startPoint x: 454, startPoint y: 317, endPoint x: 404, endPoint y: 317, distance: 50.0
click at [453, 317] on icon "info" at bounding box center [452, 316] width 18 height 18
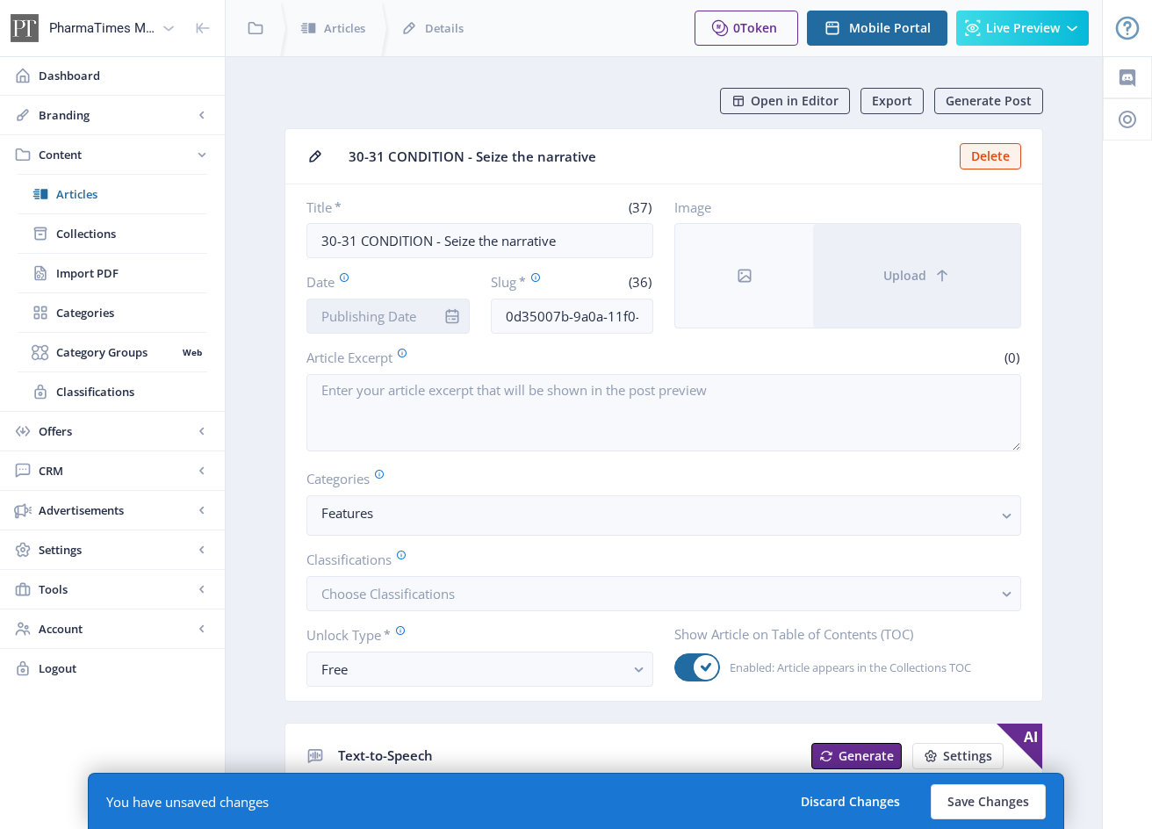
click at [405, 317] on input "Date" at bounding box center [387, 315] width 163 height 35
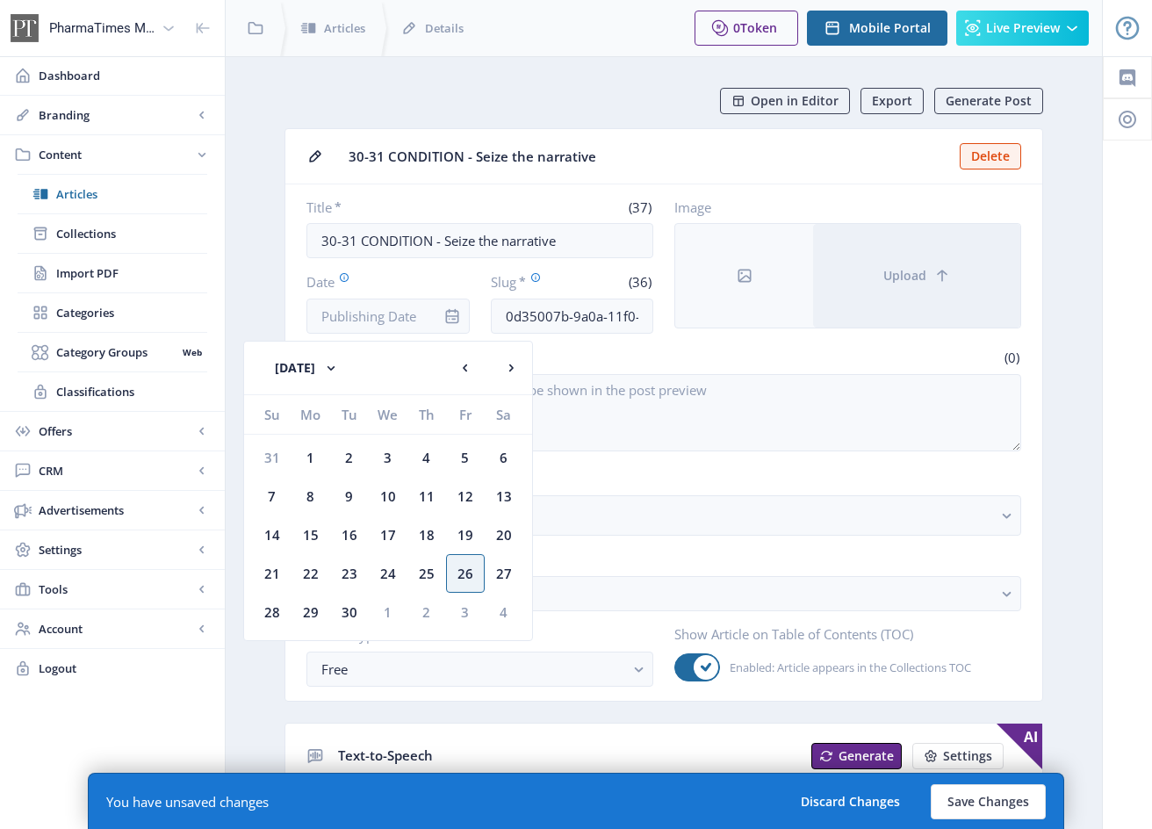
drag, startPoint x: 463, startPoint y: 560, endPoint x: 449, endPoint y: 563, distance: 14.3
click at [463, 560] on div "26" at bounding box center [465, 573] width 39 height 39
type input "[DATE]"
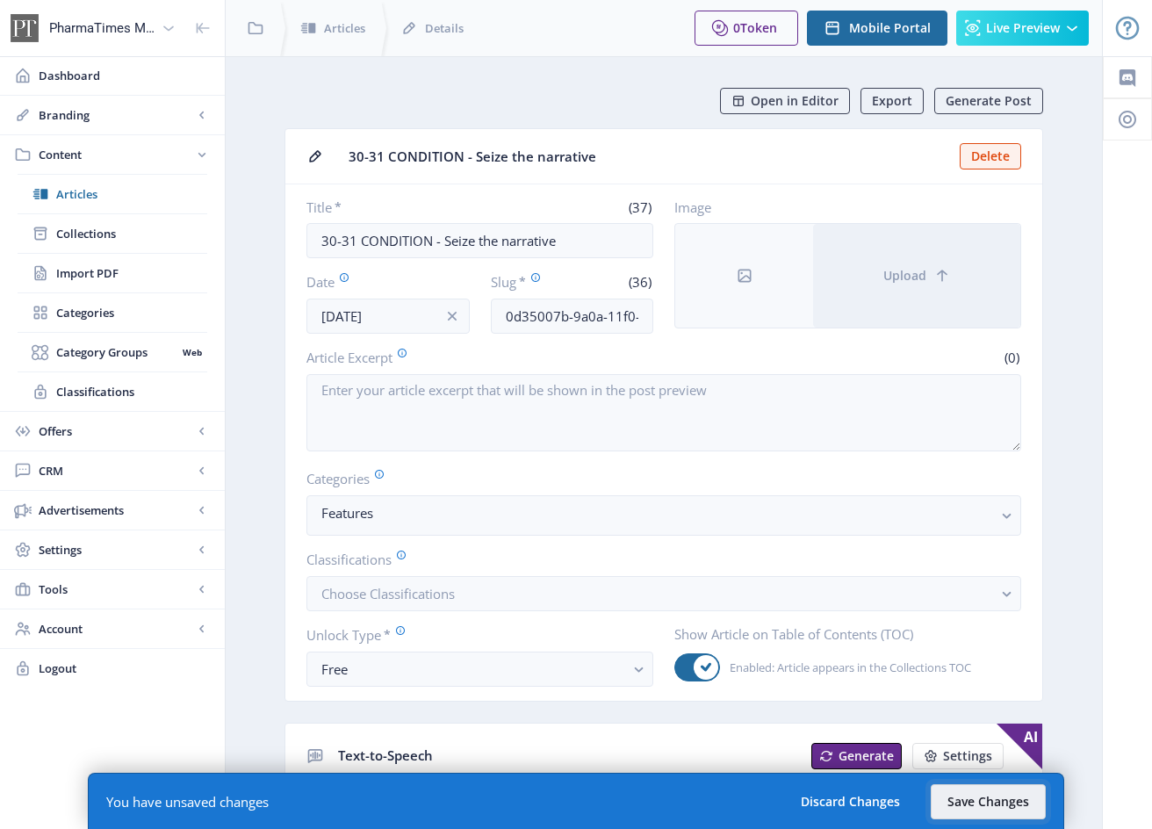
drag, startPoint x: 998, startPoint y: 803, endPoint x: 970, endPoint y: 776, distance: 39.1
click at [998, 803] on button "Save Changes" at bounding box center [987, 801] width 115 height 35
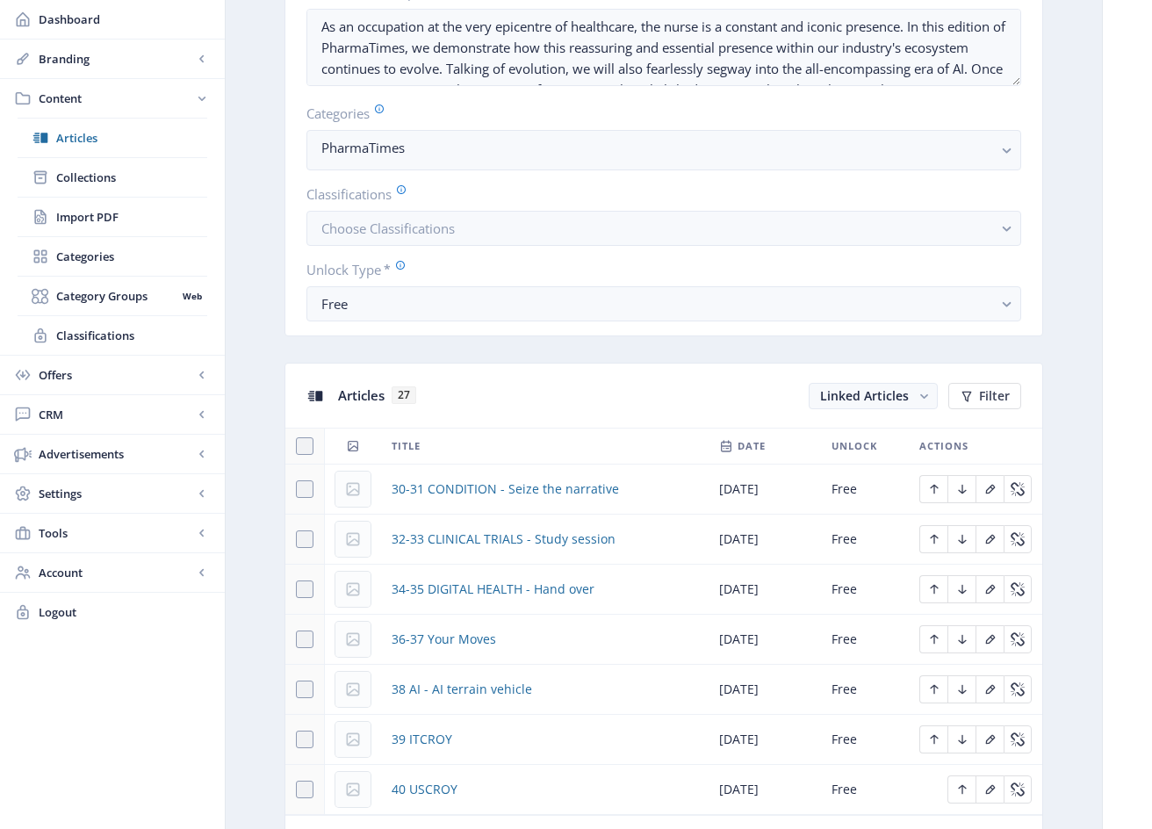
scroll to position [522, 0]
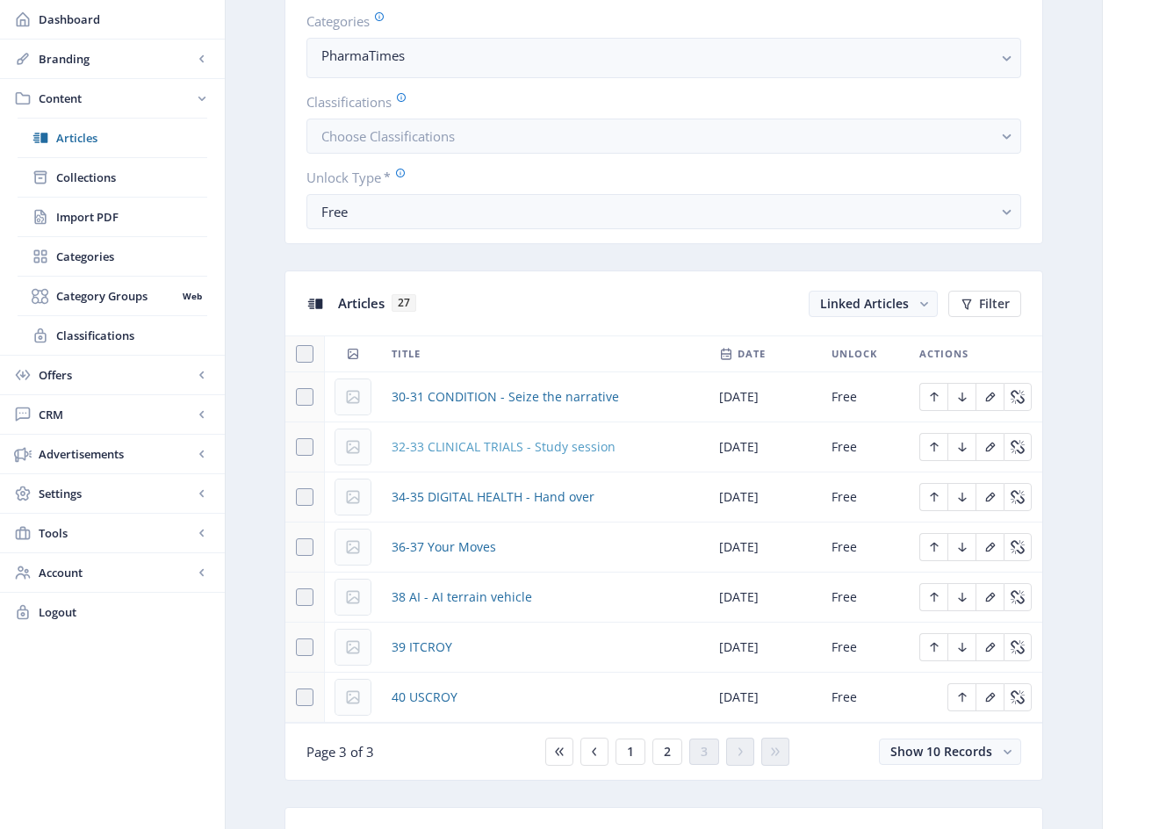
click at [543, 451] on span "32-33 CLINICAL TRIALS - Study session" at bounding box center [503, 446] width 224 height 21
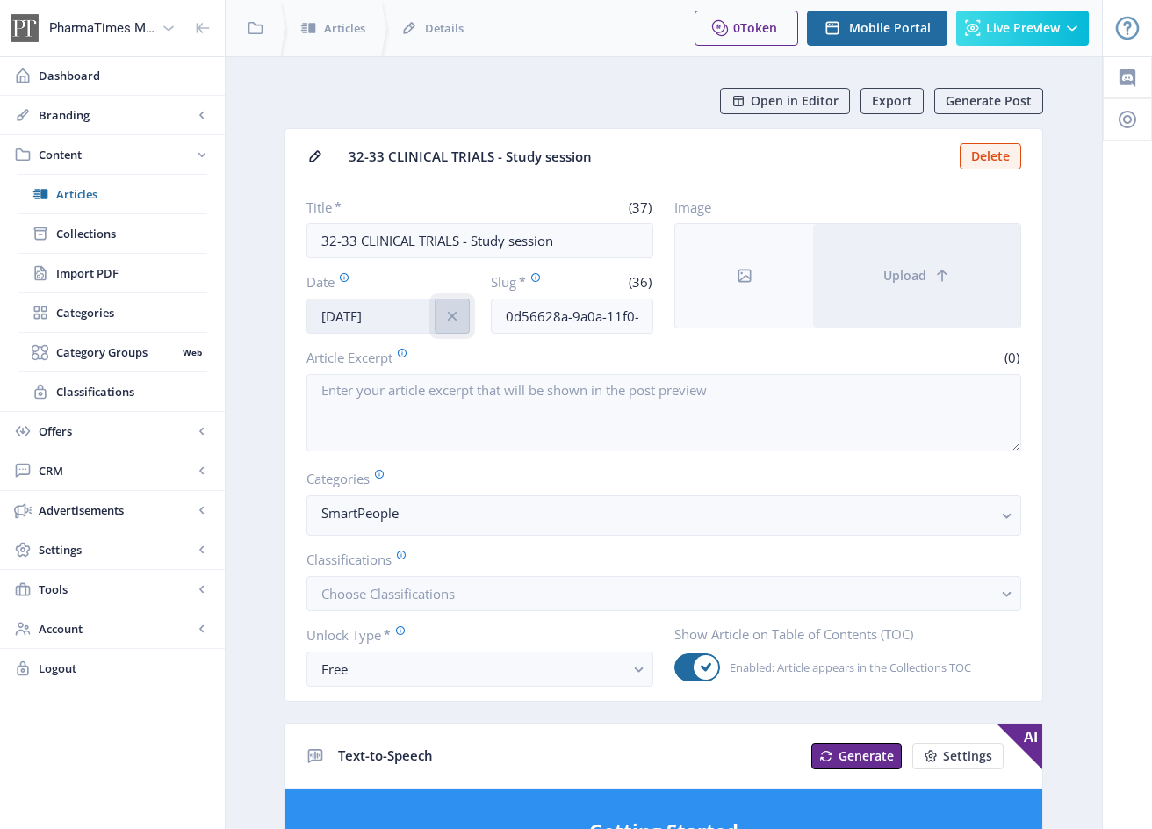
drag, startPoint x: 456, startPoint y: 319, endPoint x: 402, endPoint y: 315, distance: 54.5
click at [456, 319] on icon "info" at bounding box center [452, 316] width 18 height 18
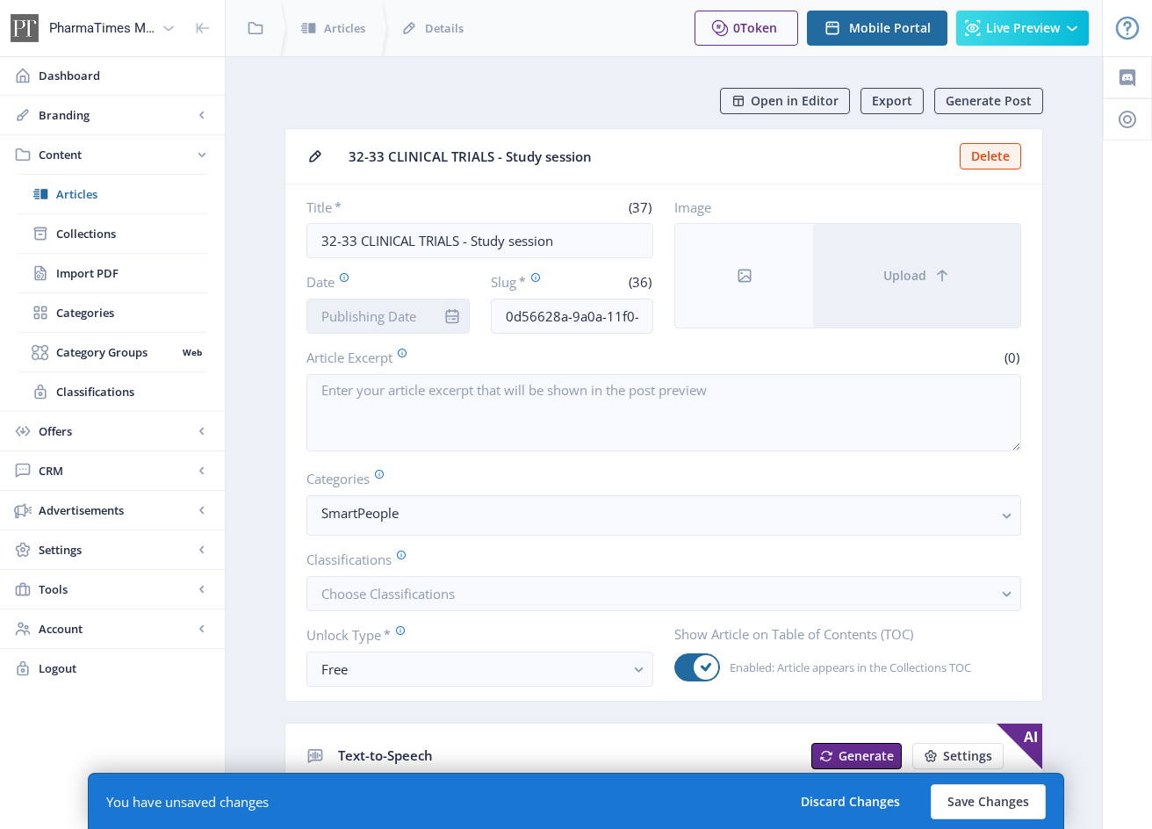
drag, startPoint x: 393, startPoint y: 314, endPoint x: 402, endPoint y: 320, distance: 10.7
click at [393, 314] on input "Date" at bounding box center [387, 315] width 163 height 35
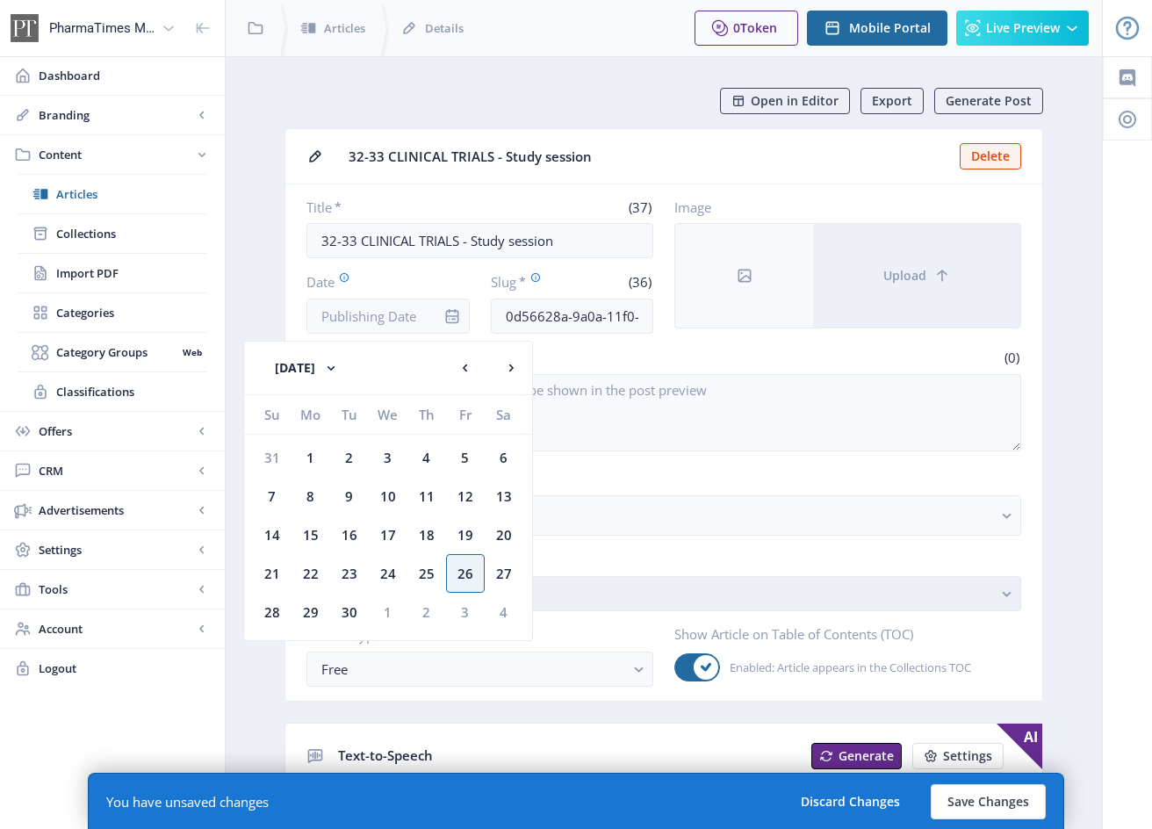
click at [471, 578] on div "26" at bounding box center [465, 573] width 39 height 39
type input "[DATE]"
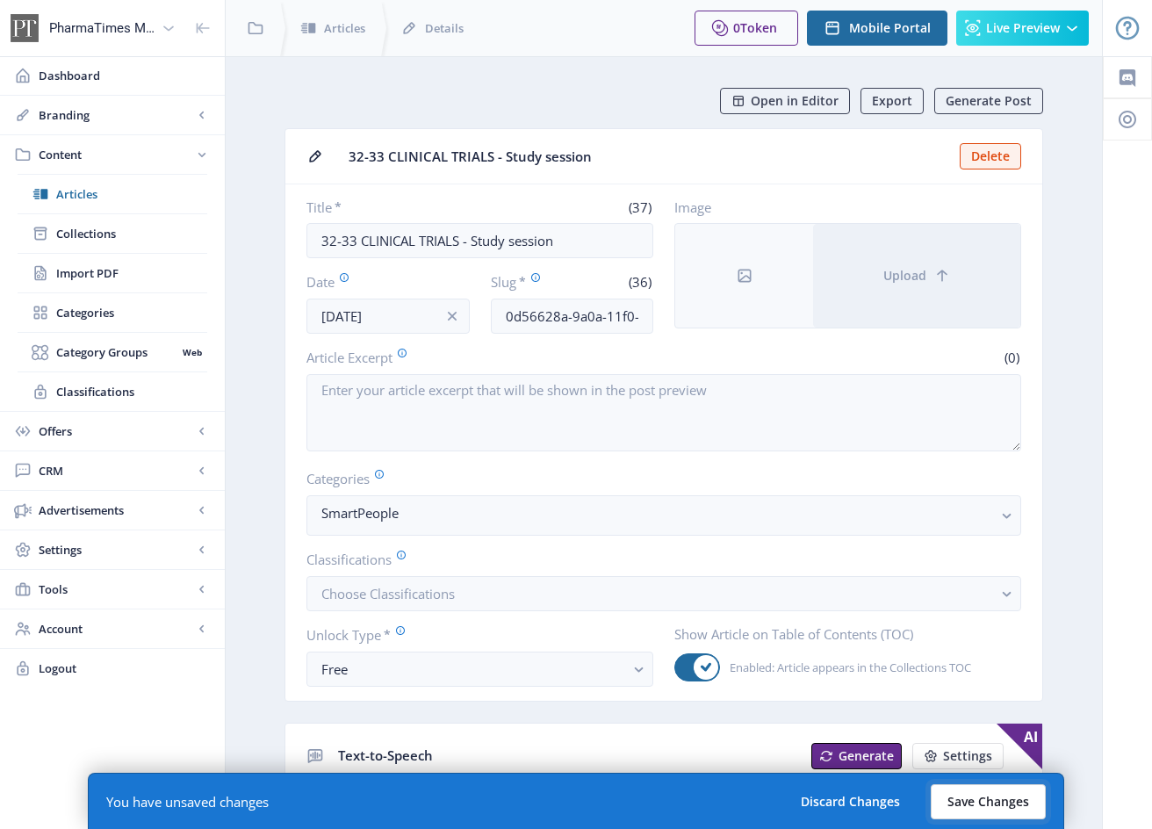
click at [1027, 807] on button "Save Changes" at bounding box center [987, 801] width 115 height 35
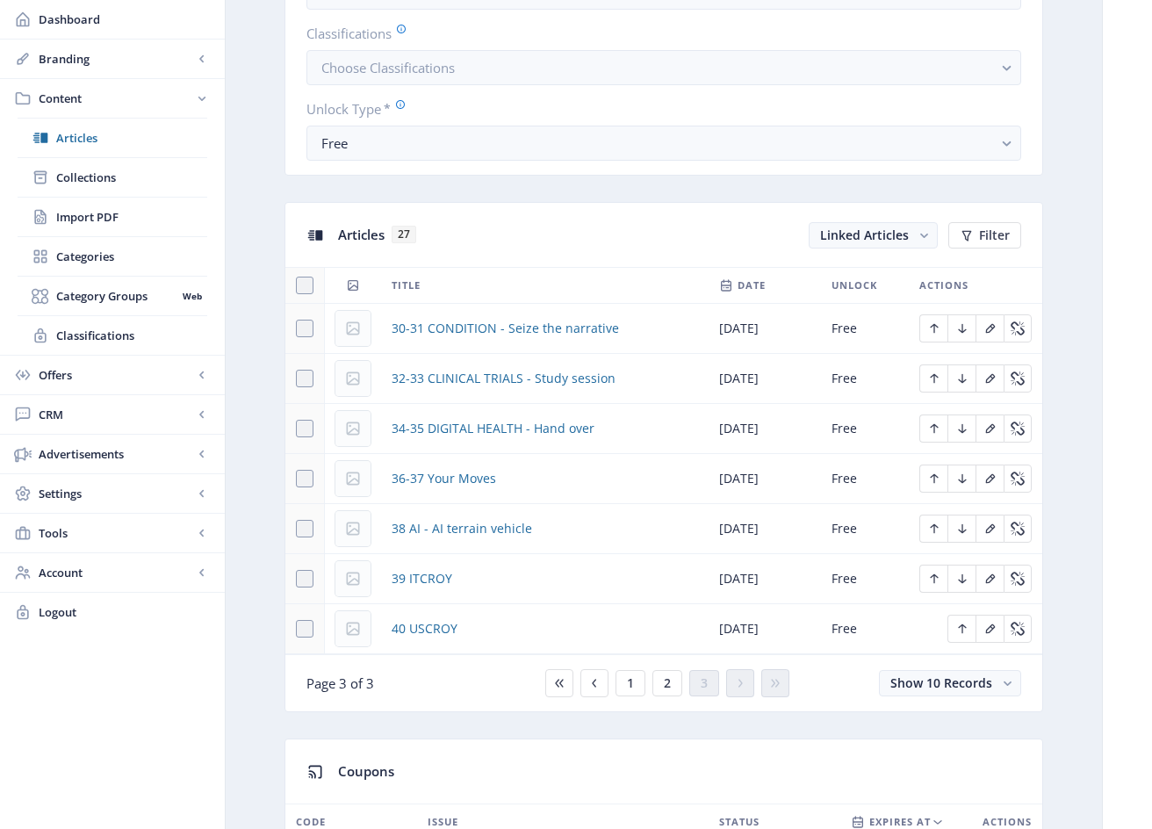
scroll to position [594, 0]
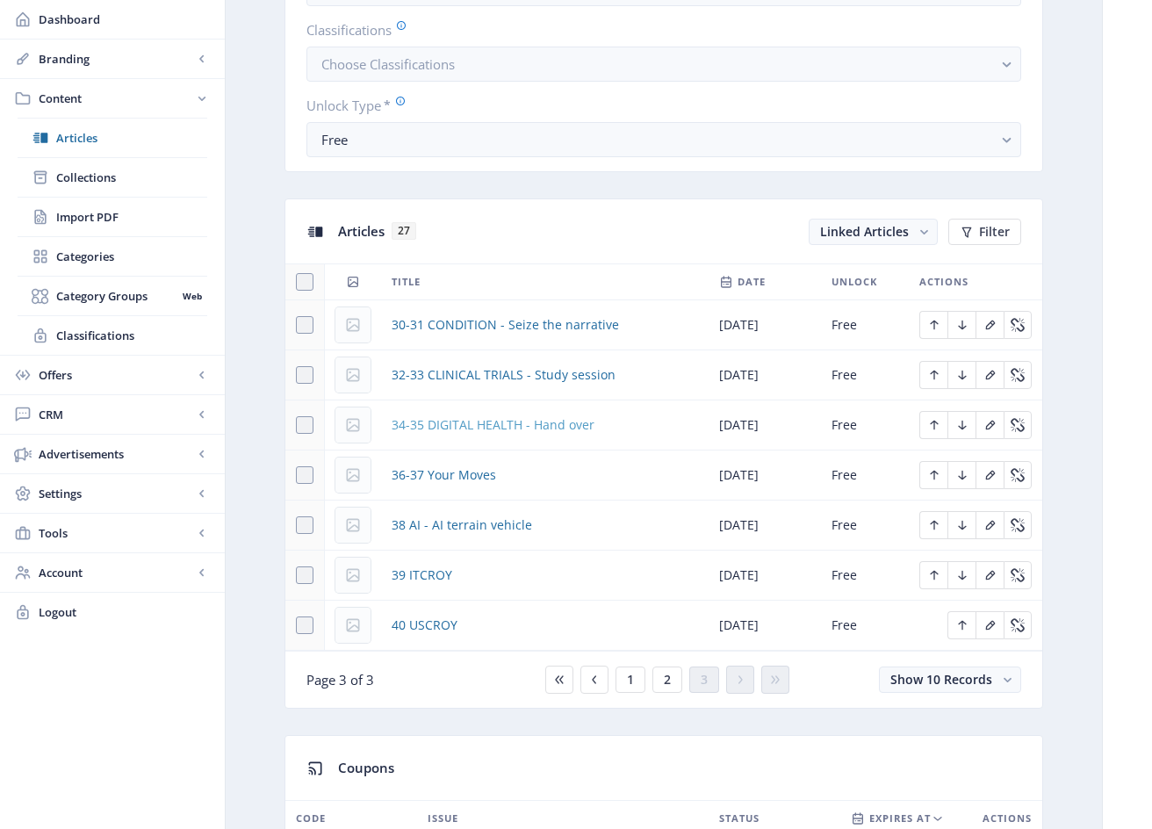
click at [521, 420] on span "34-35 DIGITAL HEALTH - Hand over" at bounding box center [492, 424] width 203 height 21
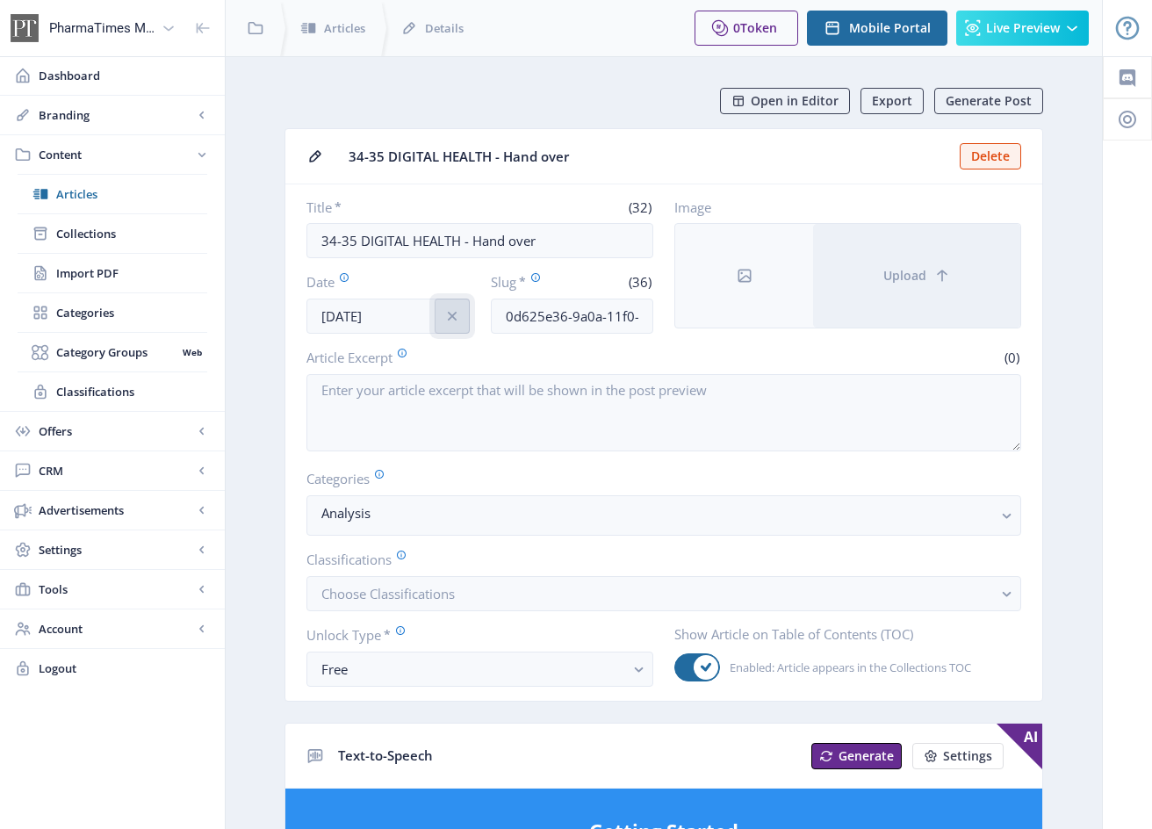
drag, startPoint x: 455, startPoint y: 318, endPoint x: 441, endPoint y: 317, distance: 13.2
click at [452, 318] on icon "info" at bounding box center [452, 316] width 18 height 18
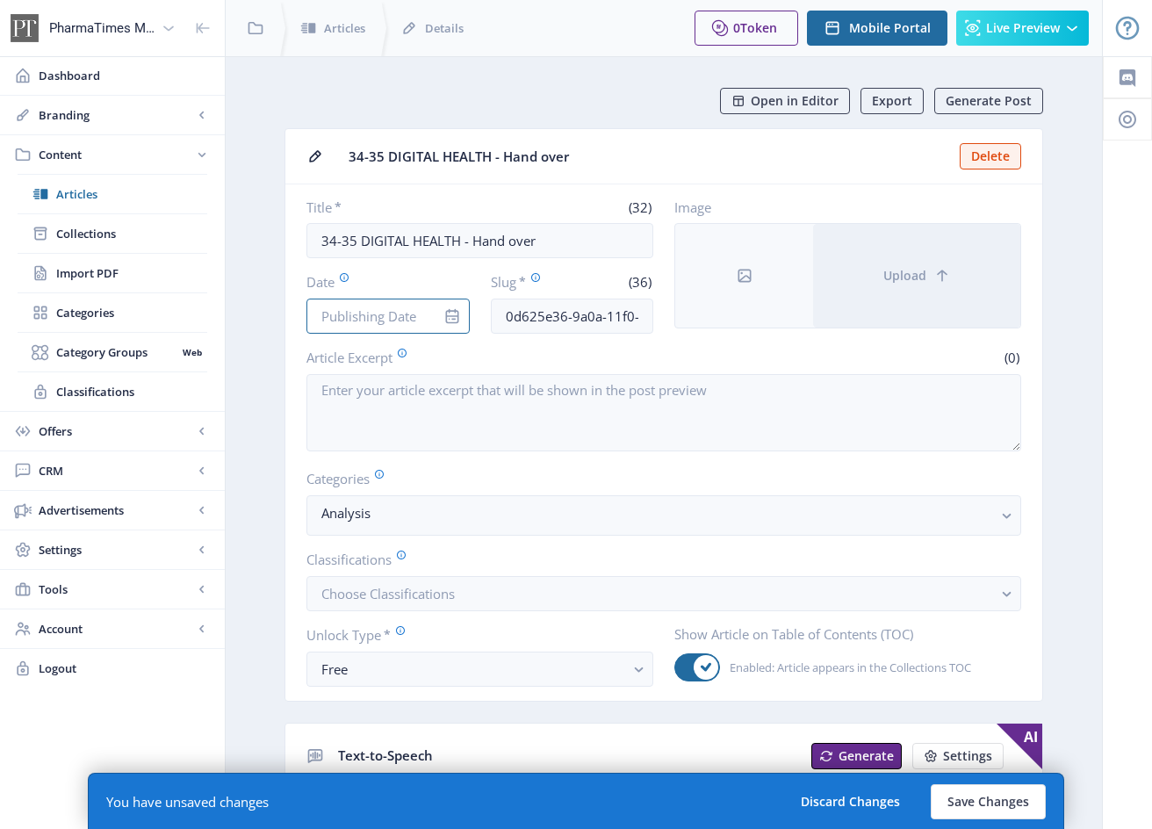
drag, startPoint x: 403, startPoint y: 312, endPoint x: 409, endPoint y: 336, distance: 24.5
click at [403, 312] on input "Date" at bounding box center [387, 315] width 163 height 35
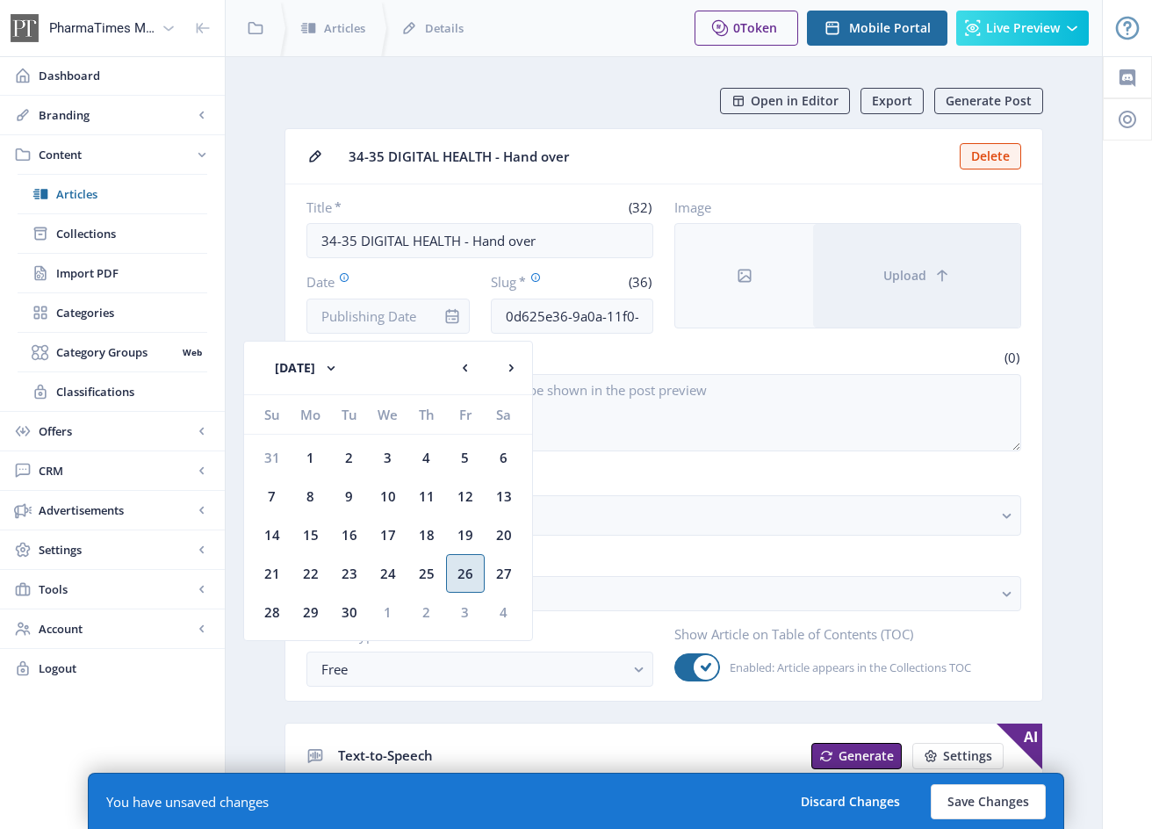
click at [470, 577] on div "26" at bounding box center [465, 573] width 39 height 39
type input "[DATE]"
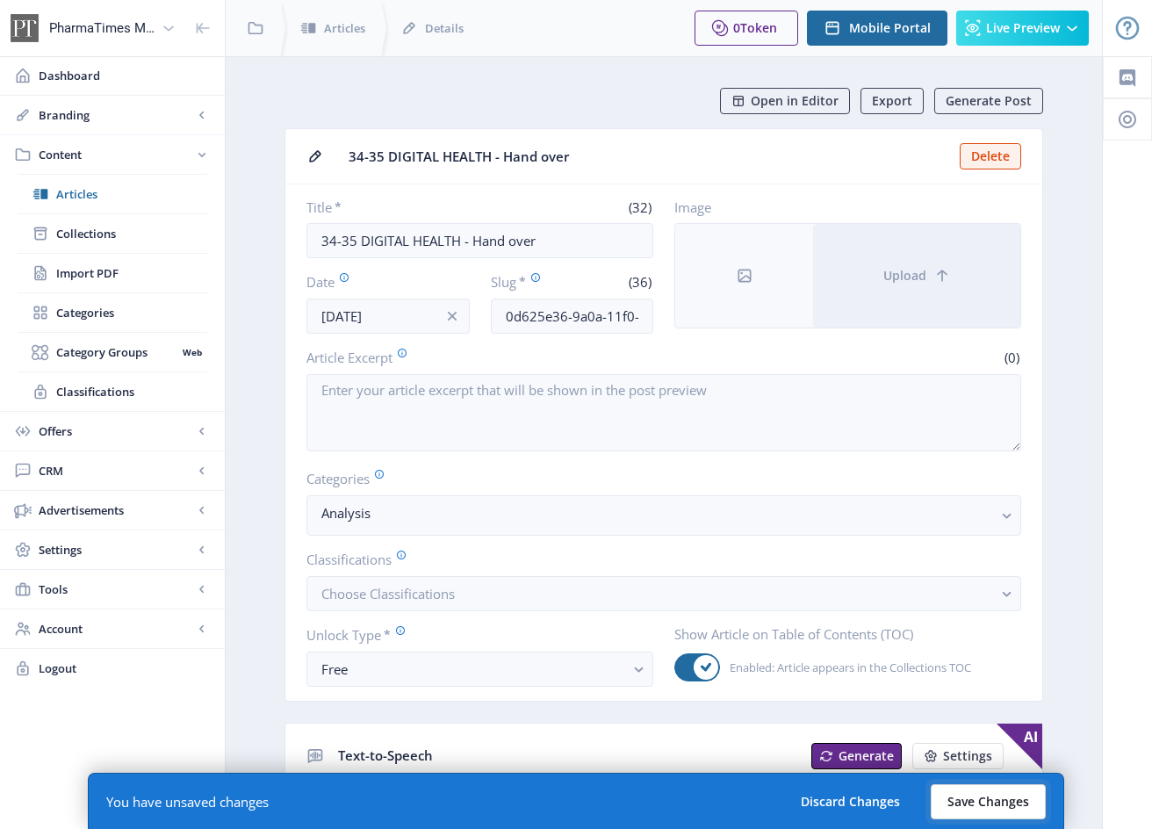
click at [982, 797] on button "Save Changes" at bounding box center [987, 801] width 115 height 35
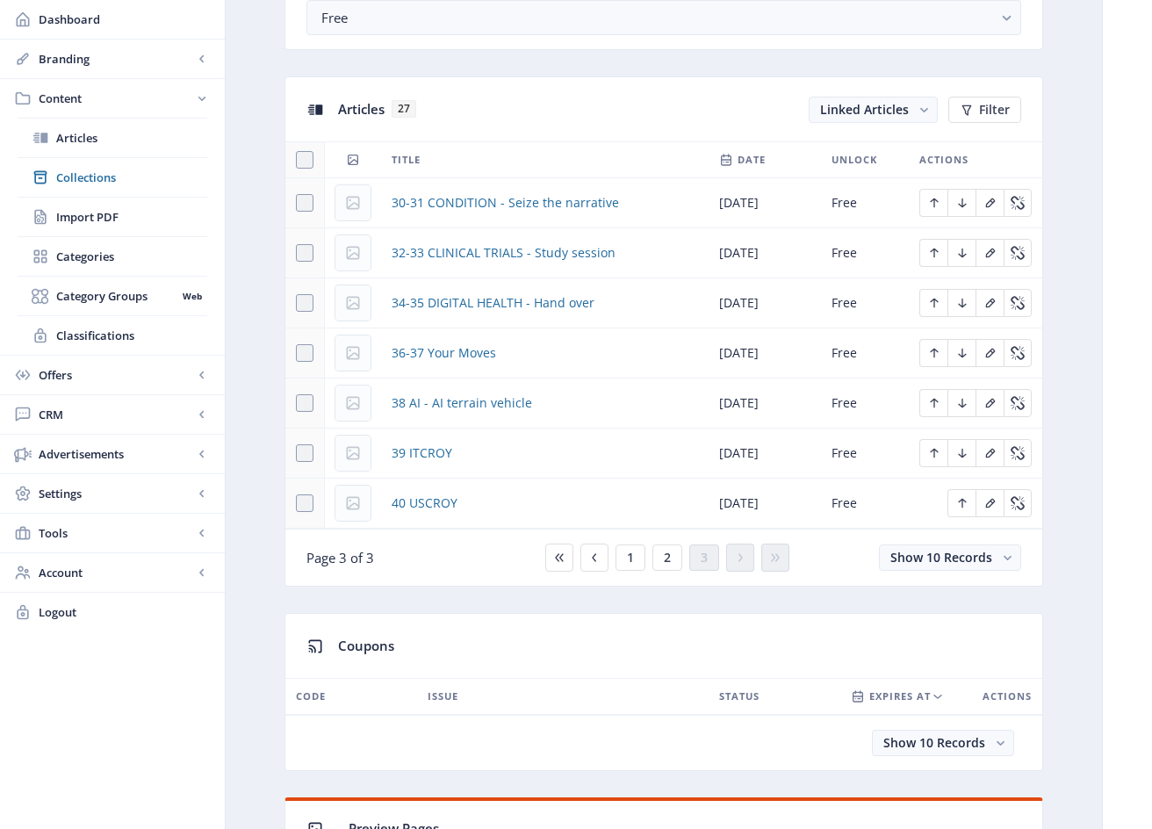
scroll to position [718, 0]
drag, startPoint x: 484, startPoint y: 353, endPoint x: 474, endPoint y: 352, distance: 10.6
click at [484, 353] on span "36-37 Your Moves" at bounding box center [443, 351] width 104 height 21
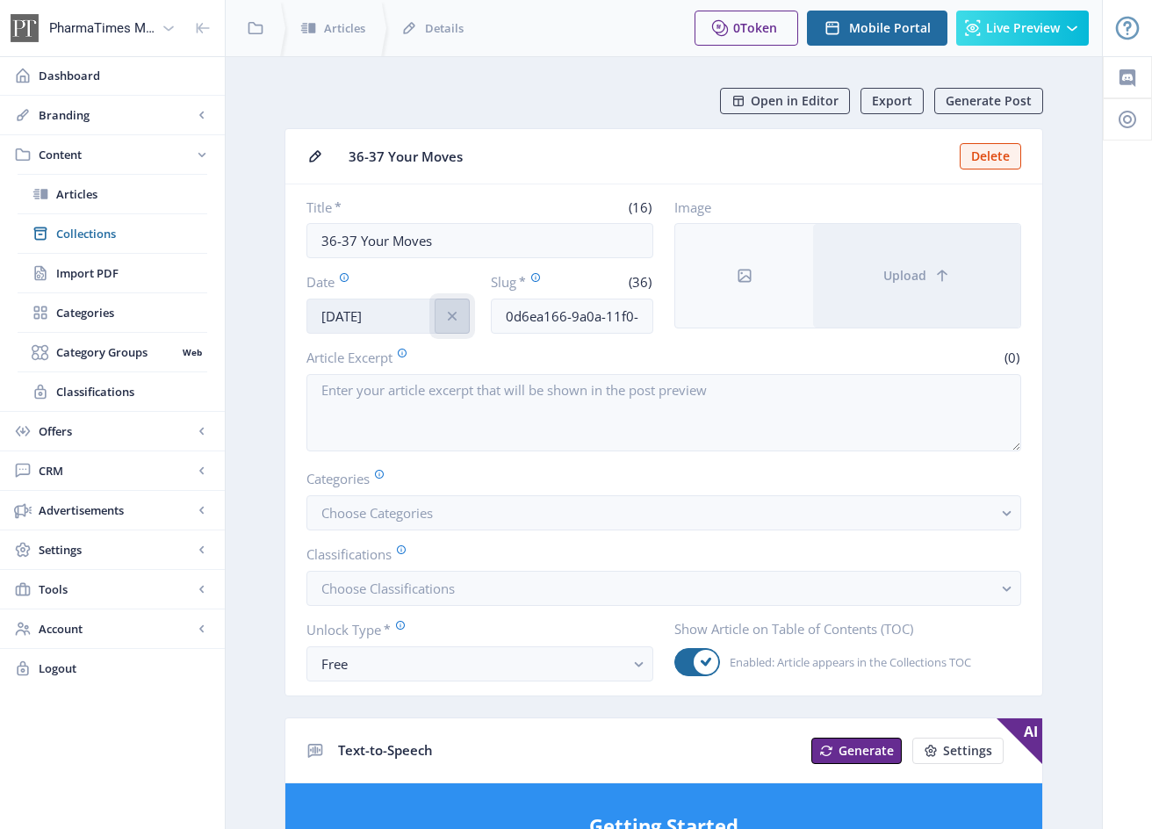
drag, startPoint x: 450, startPoint y: 314, endPoint x: 409, endPoint y: 319, distance: 41.5
click at [450, 314] on icon "info" at bounding box center [451, 316] width 9 height 9
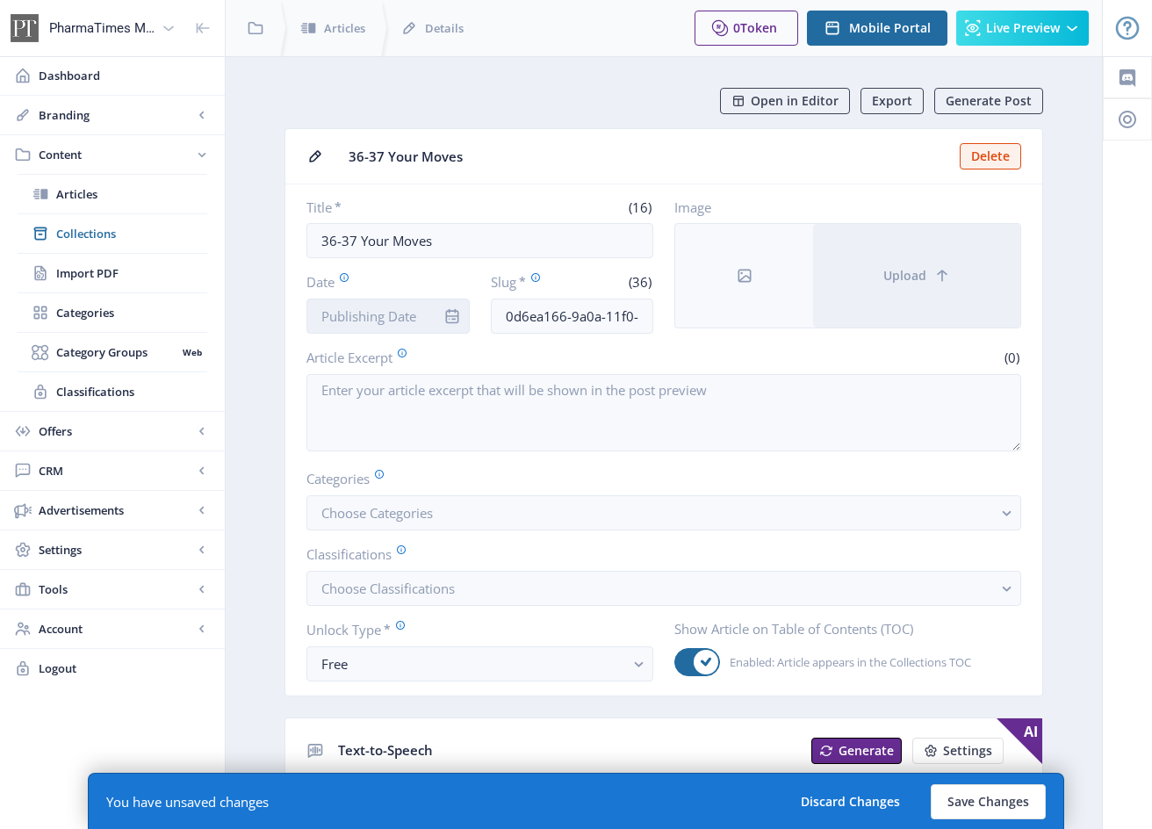
click at [409, 319] on input "Date" at bounding box center [387, 315] width 163 height 35
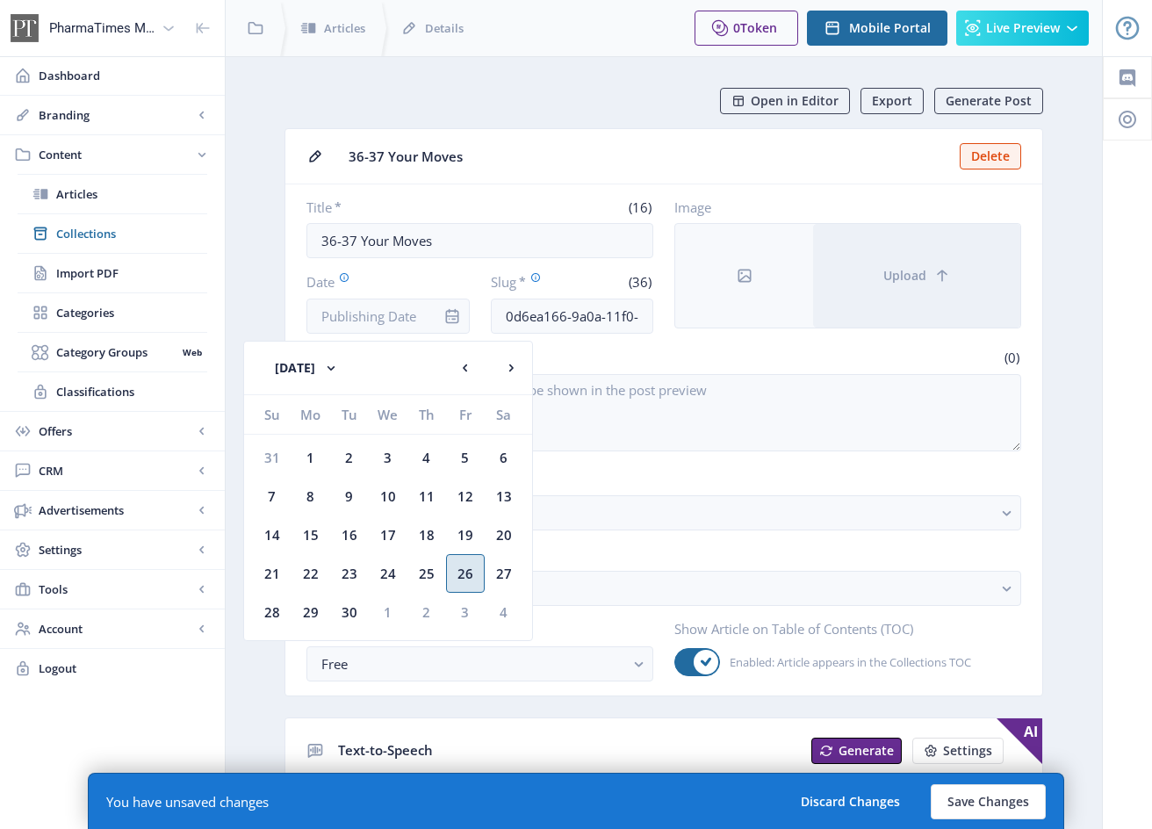
click at [474, 578] on div "26" at bounding box center [465, 573] width 39 height 39
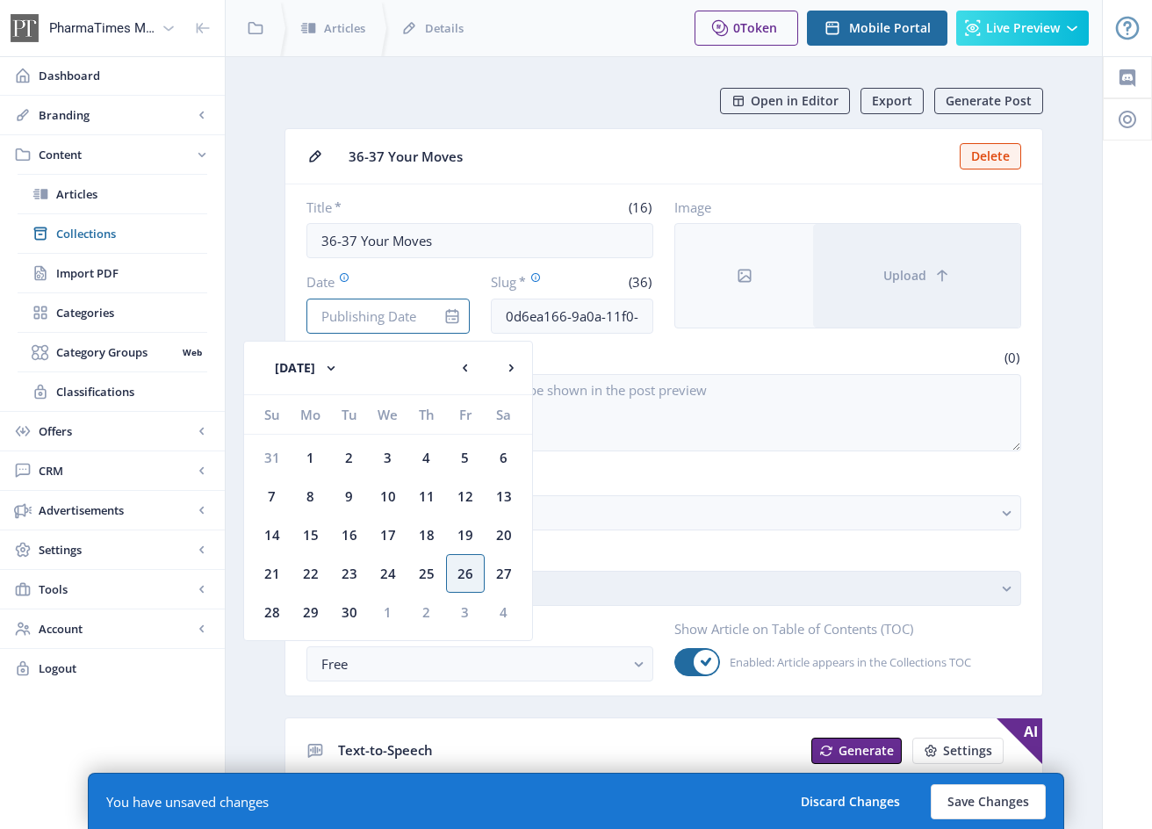
type input "[DATE]"
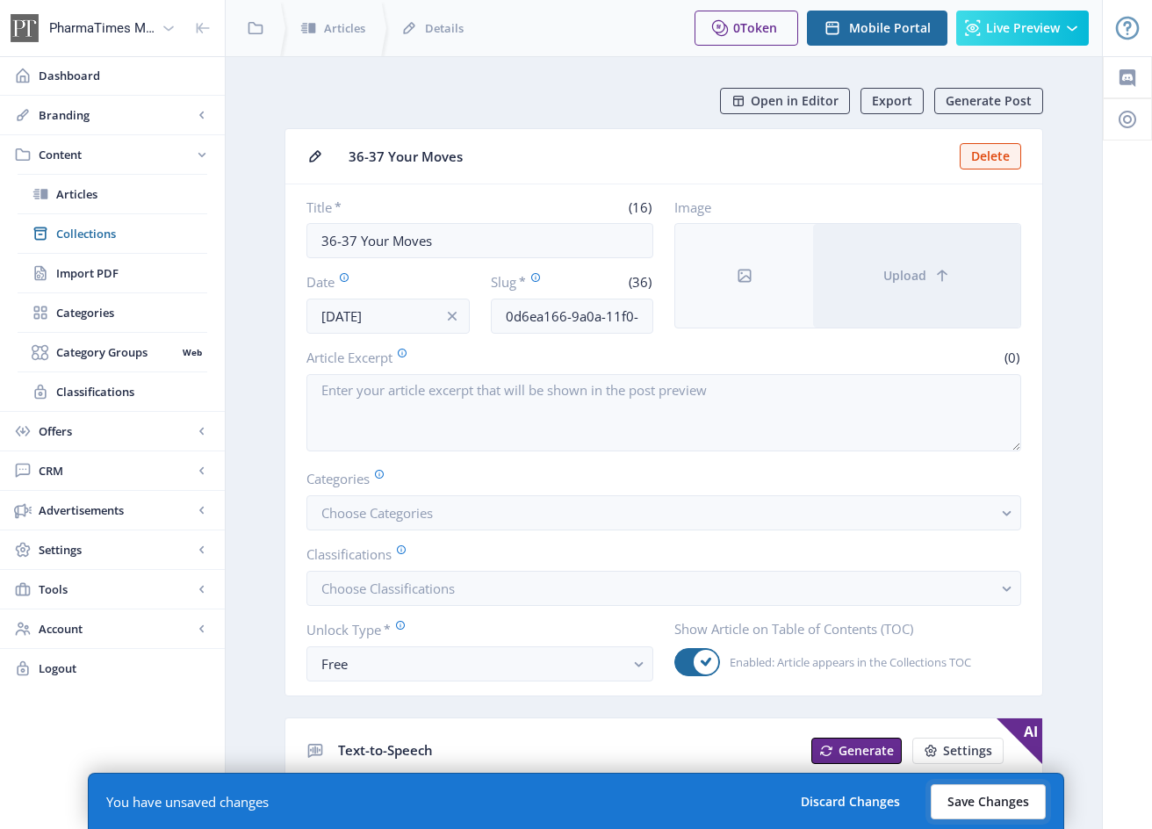
click at [1001, 792] on button "Save Changes" at bounding box center [987, 801] width 115 height 35
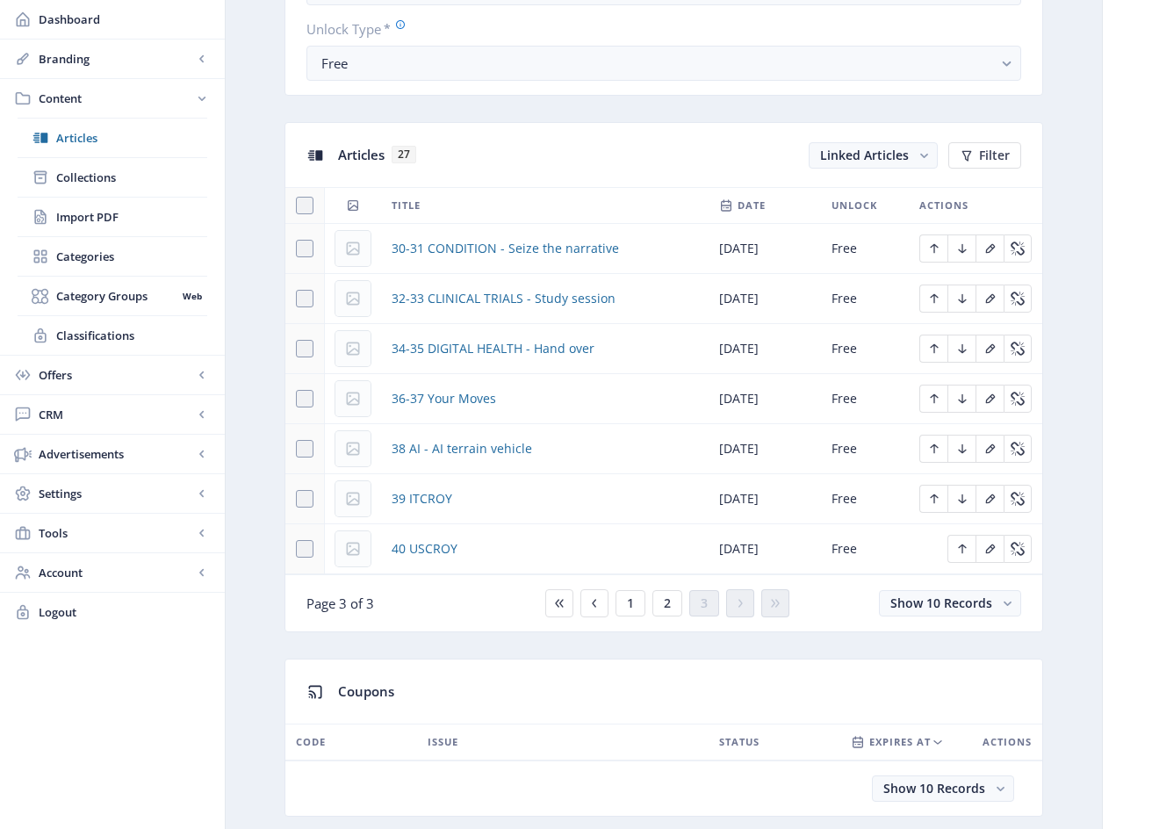
scroll to position [676, 0]
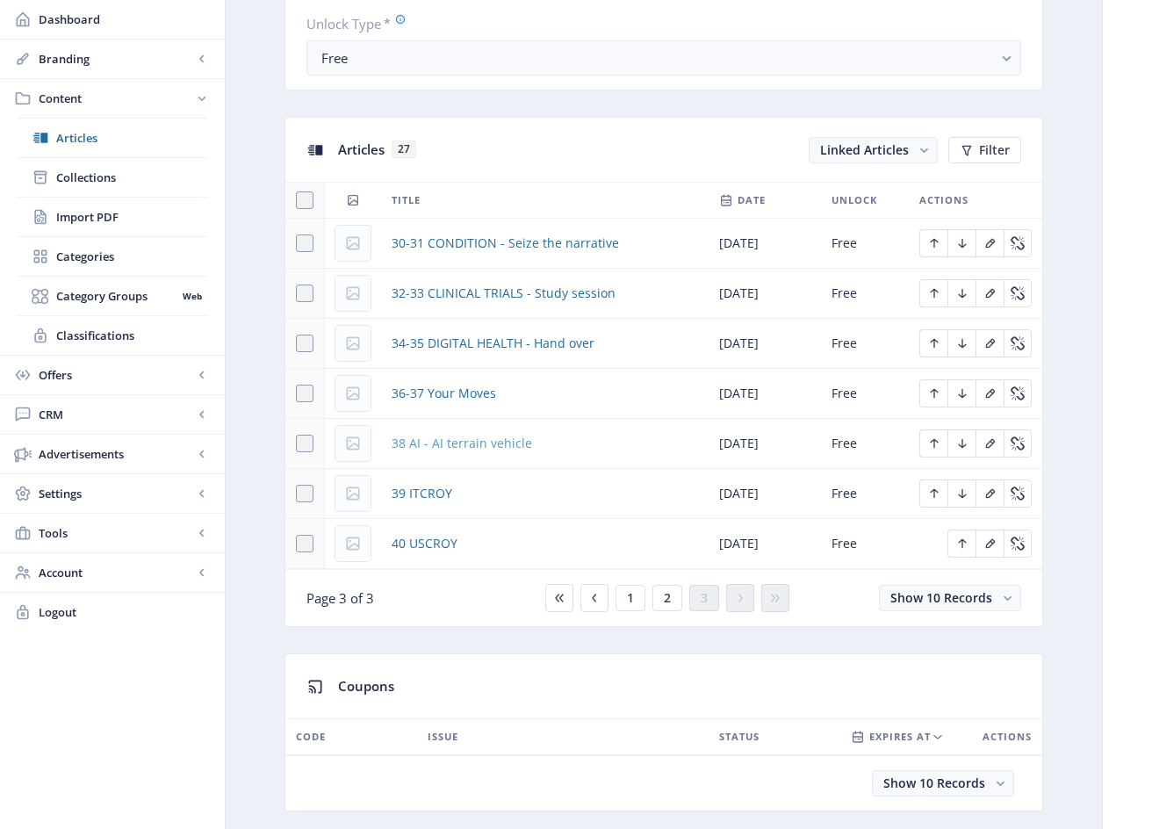
click at [511, 447] on span "38 AI - AI terrain vehicle" at bounding box center [461, 443] width 140 height 21
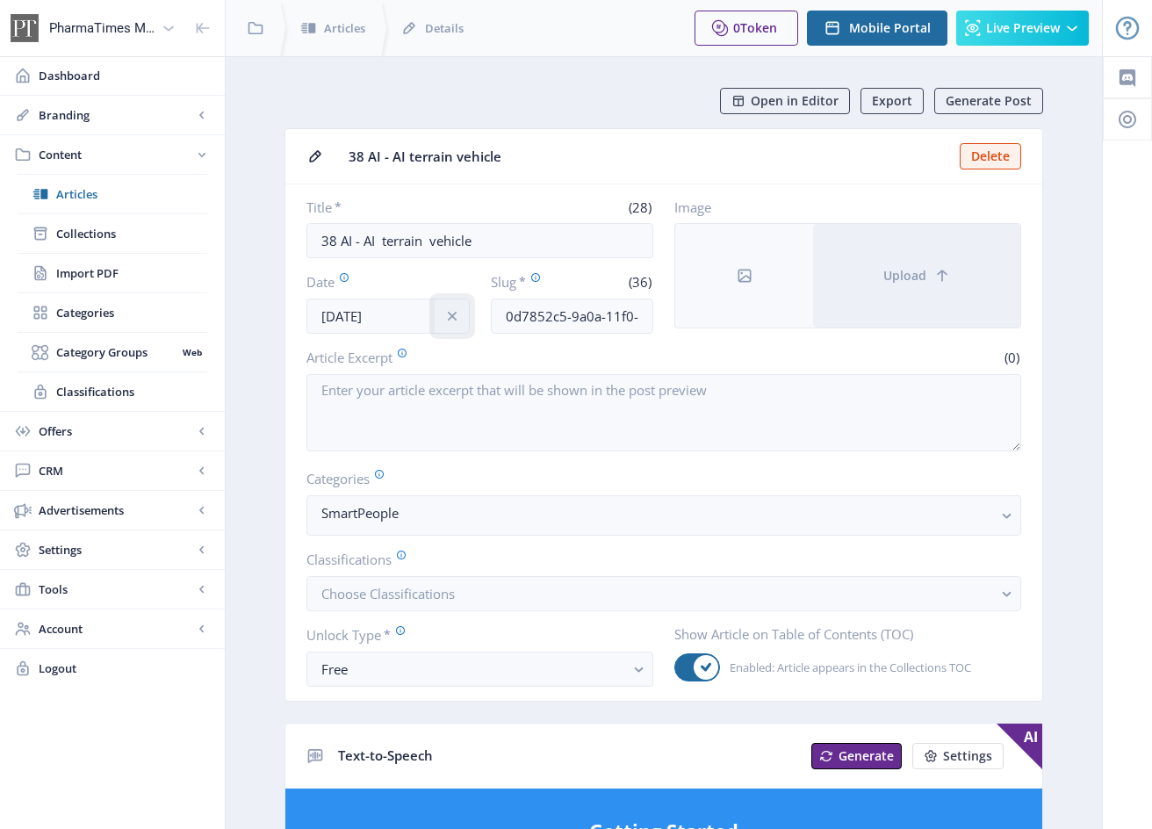
click at [460, 311] on icon "info" at bounding box center [452, 316] width 18 height 18
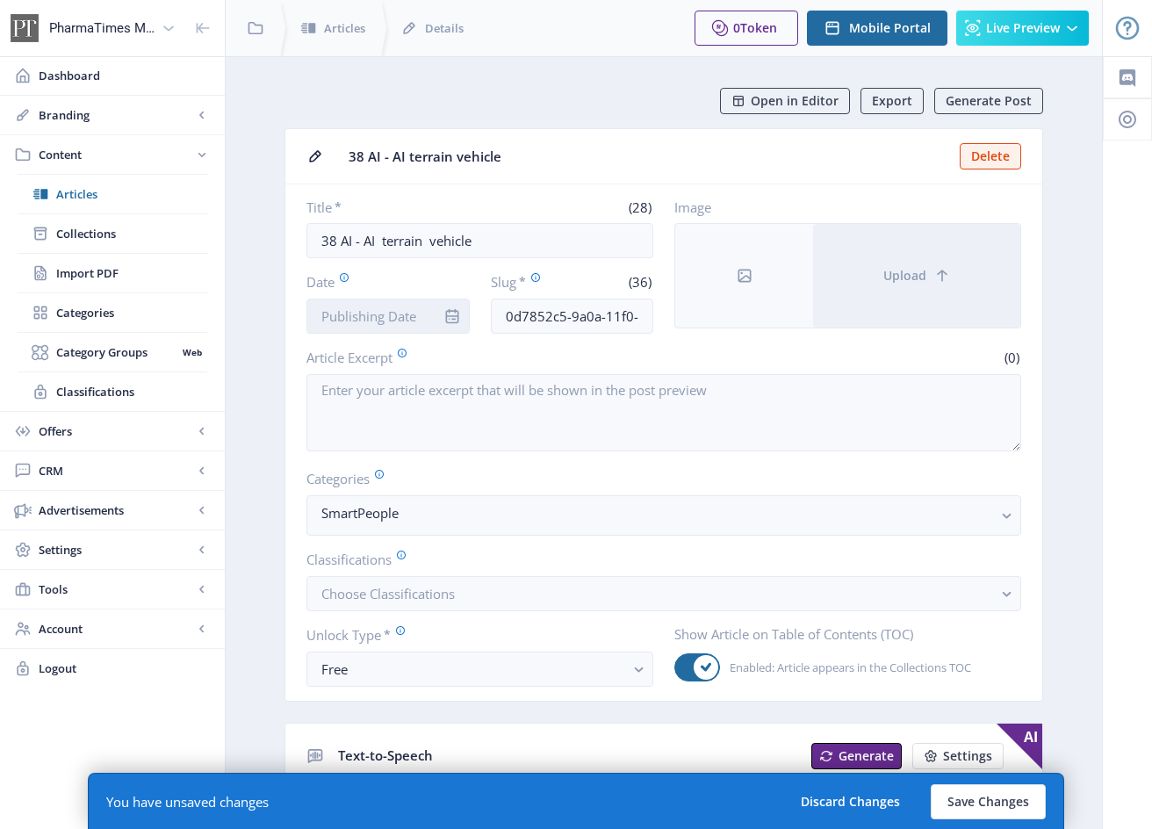
click at [417, 312] on input "Date" at bounding box center [387, 315] width 163 height 35
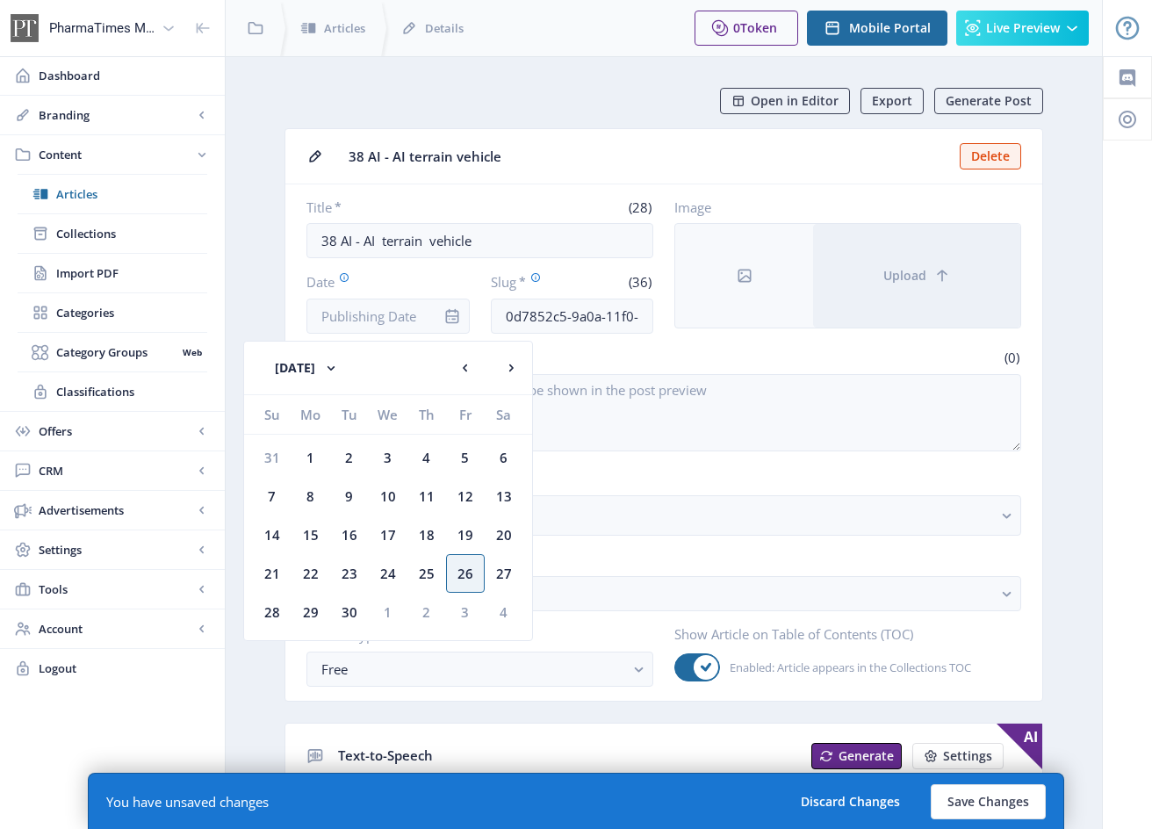
click at [470, 571] on div "26" at bounding box center [465, 573] width 39 height 39
type input "[DATE]"
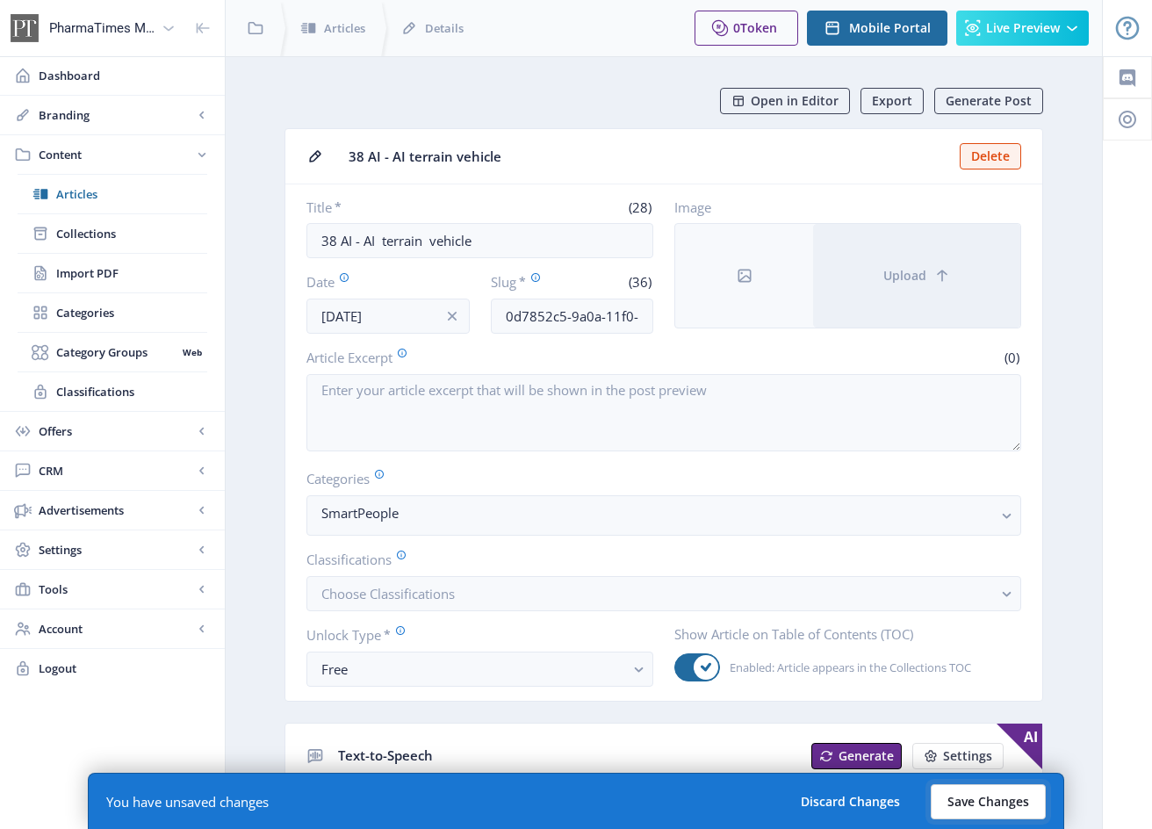
click at [1018, 803] on button "Save Changes" at bounding box center [987, 801] width 115 height 35
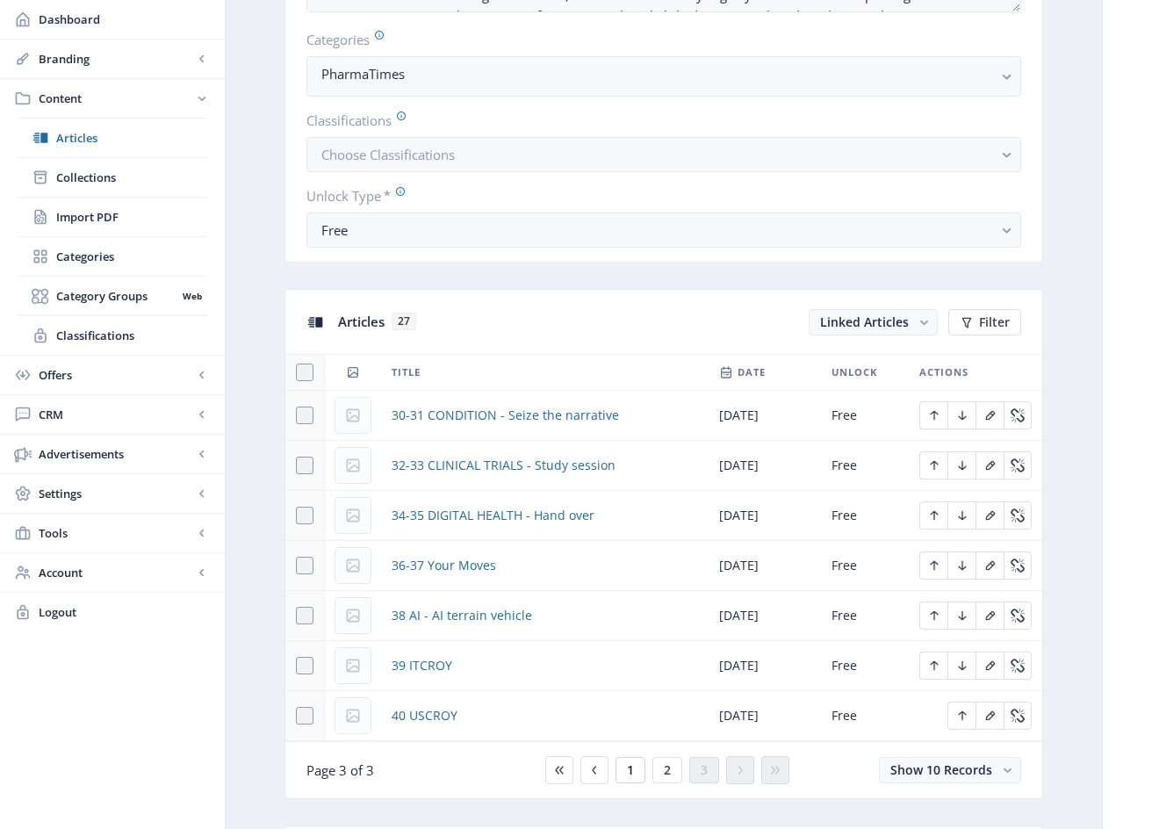
scroll to position [976, 0]
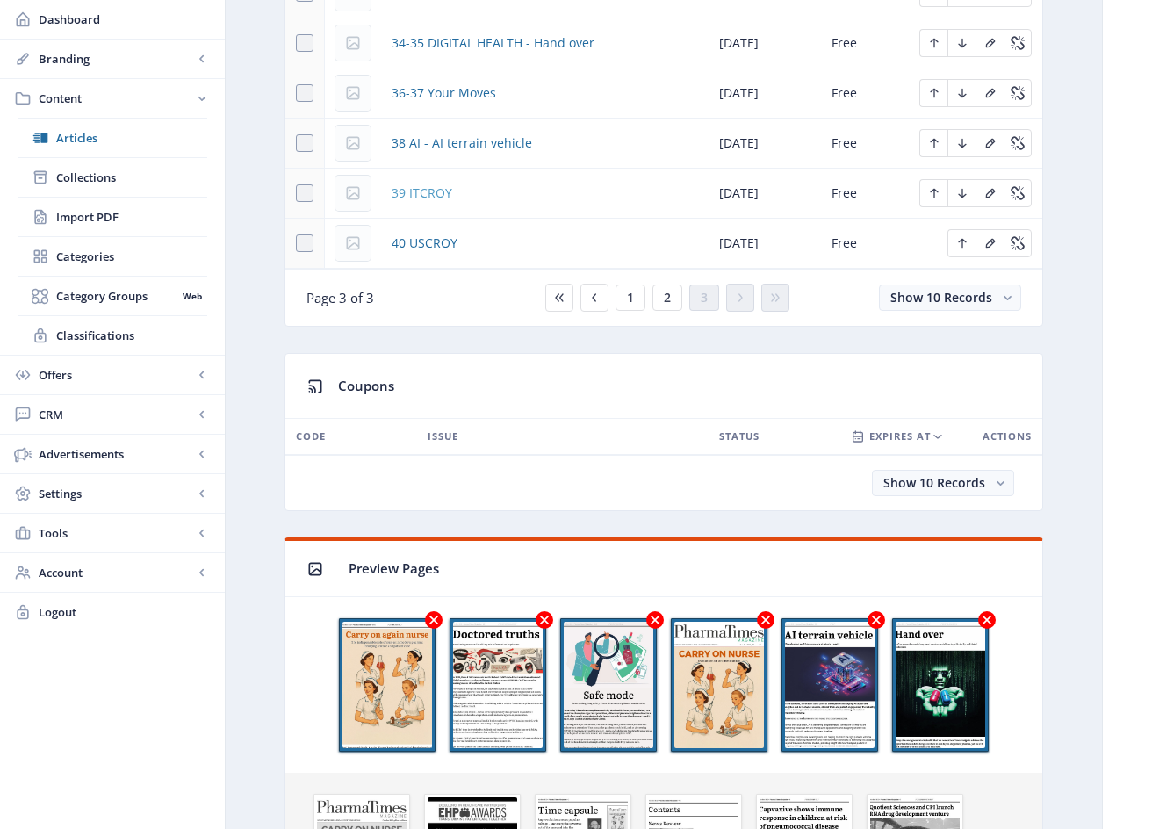
click at [444, 190] on span "39 ITCROY" at bounding box center [421, 193] width 61 height 21
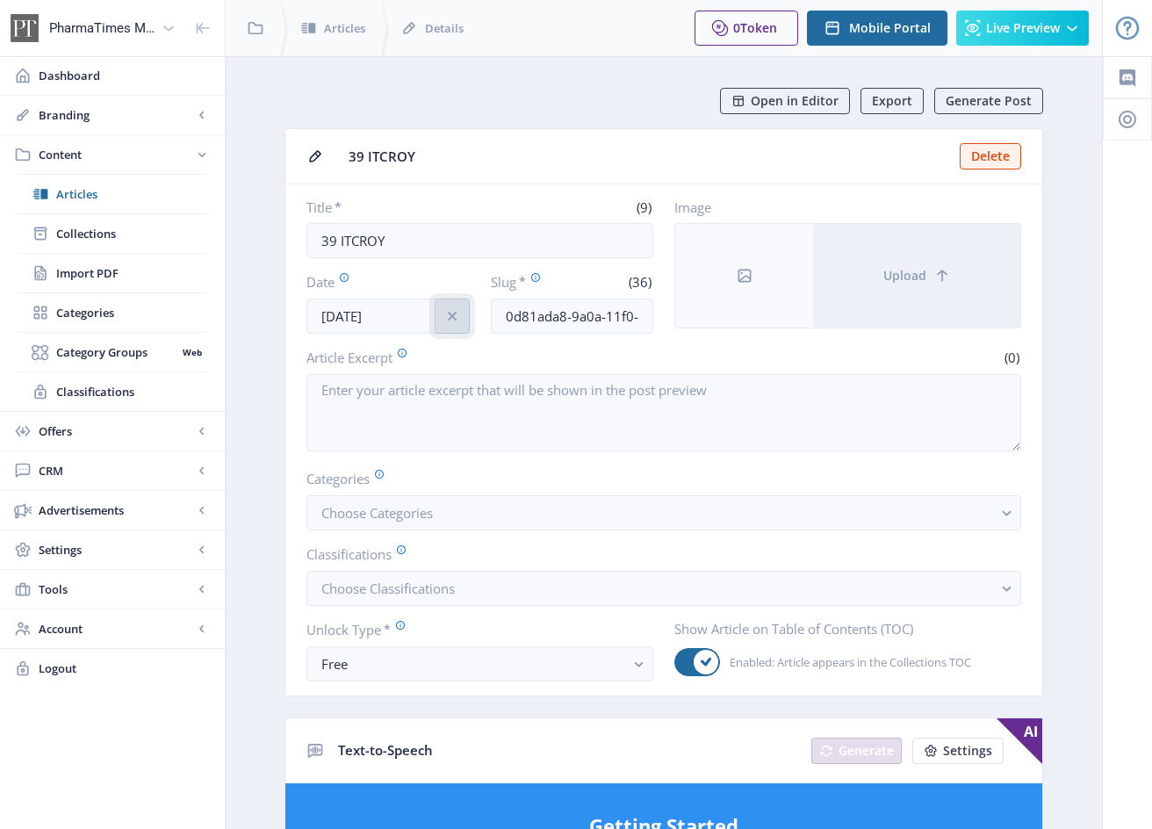
drag, startPoint x: 460, startPoint y: 312, endPoint x: 434, endPoint y: 312, distance: 26.3
click at [459, 312] on icon "info" at bounding box center [452, 316] width 18 height 18
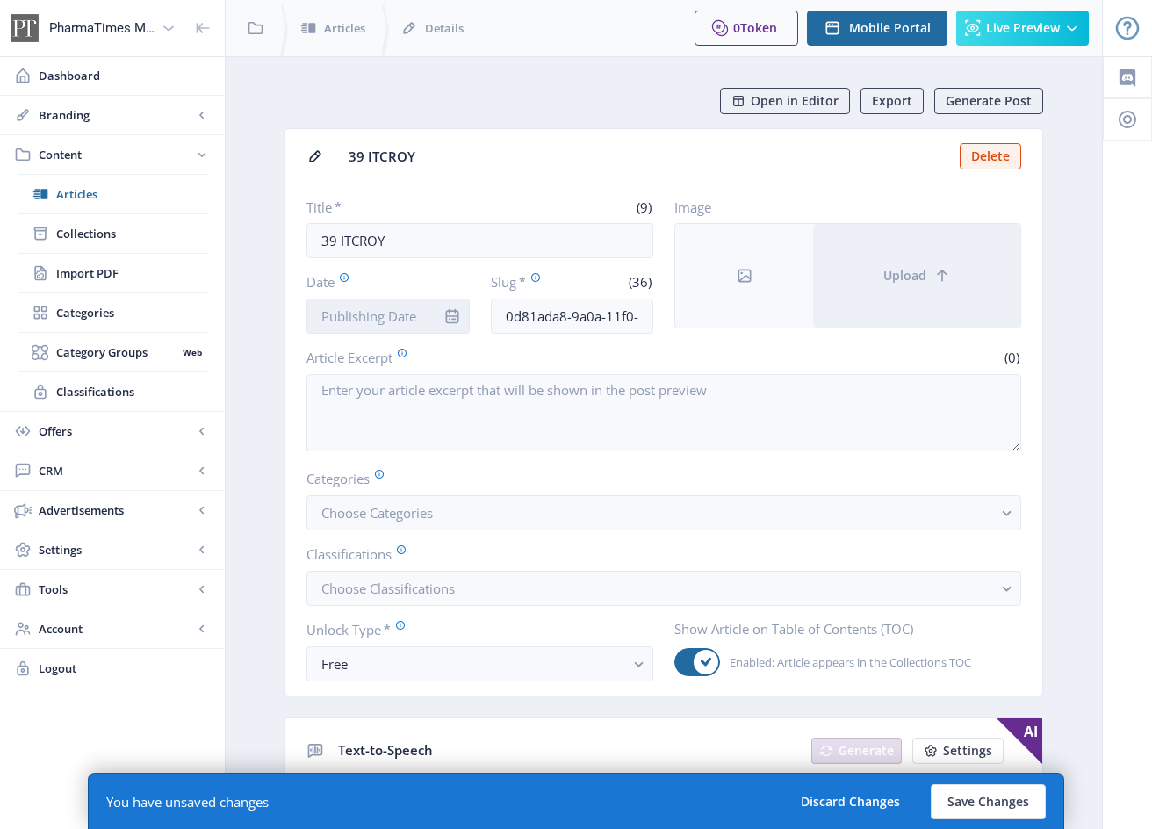
click at [411, 311] on input "Date" at bounding box center [387, 315] width 163 height 35
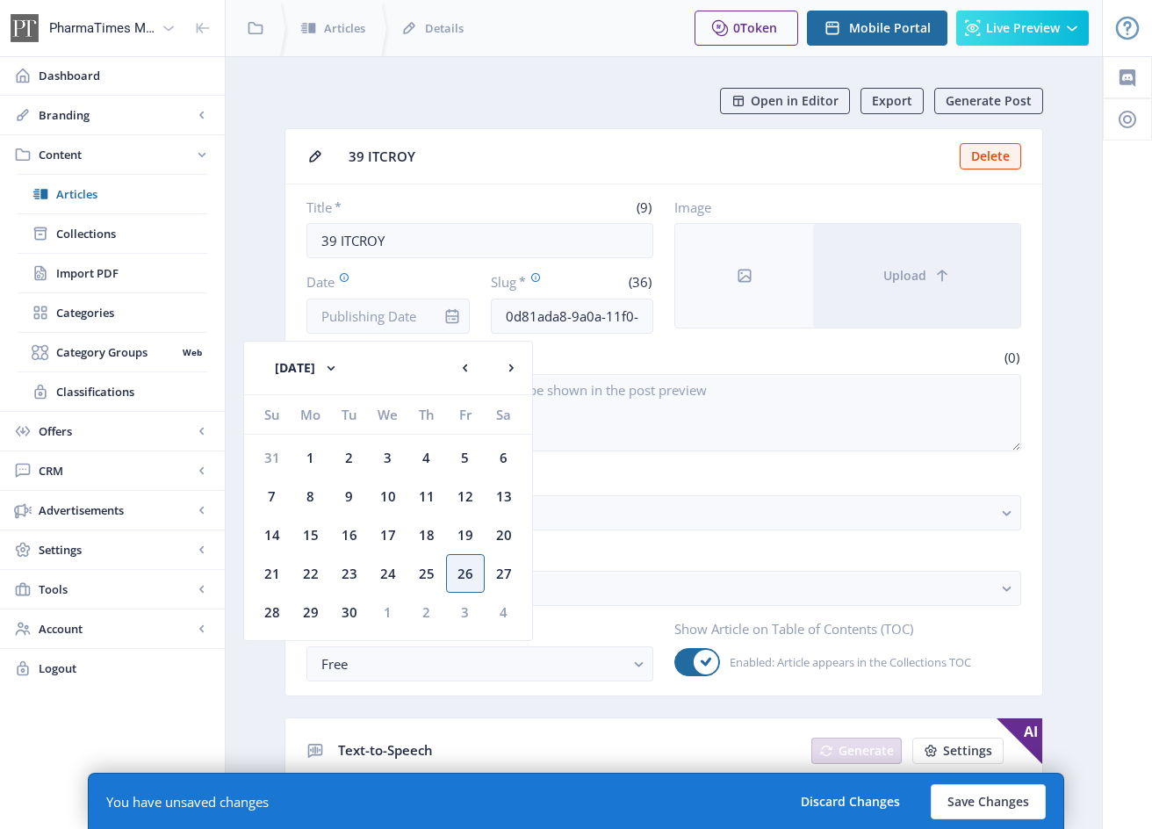
click at [465, 571] on div "26" at bounding box center [465, 573] width 39 height 39
type input "[DATE]"
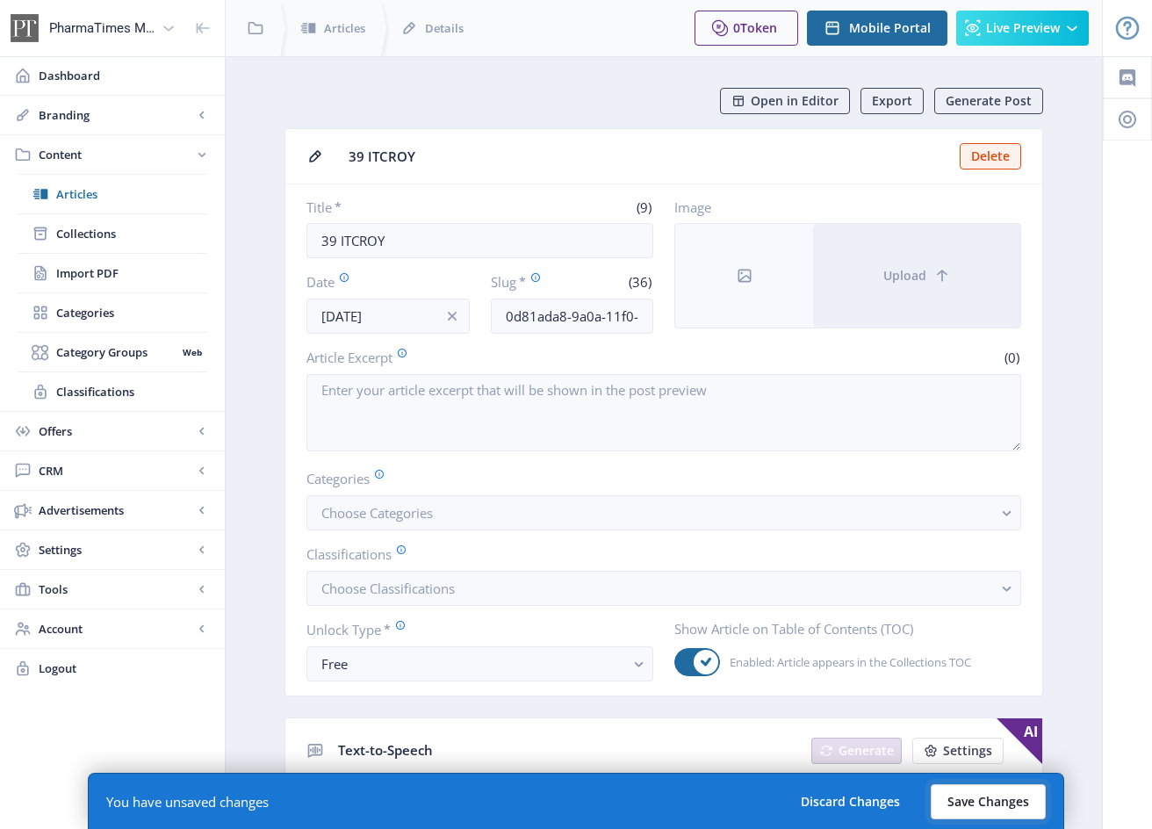
click at [1015, 803] on button "Save Changes" at bounding box center [987, 801] width 115 height 35
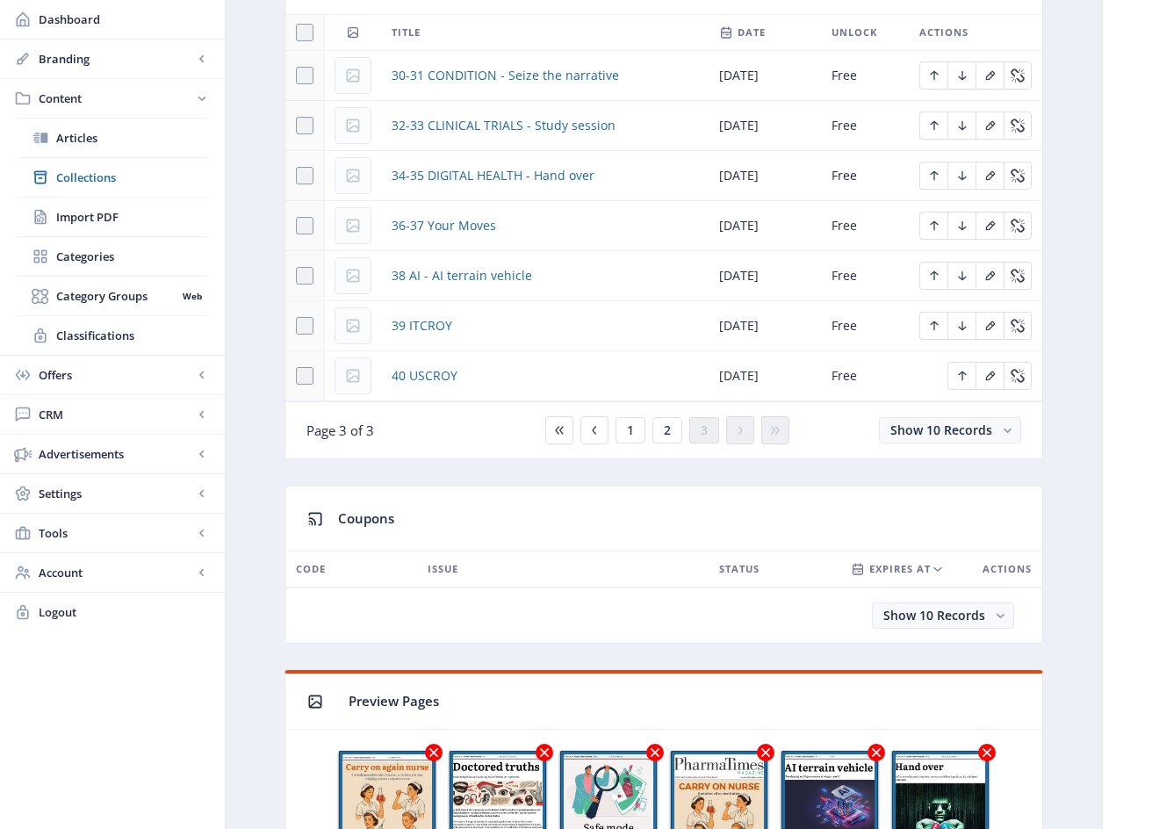
scroll to position [847, 0]
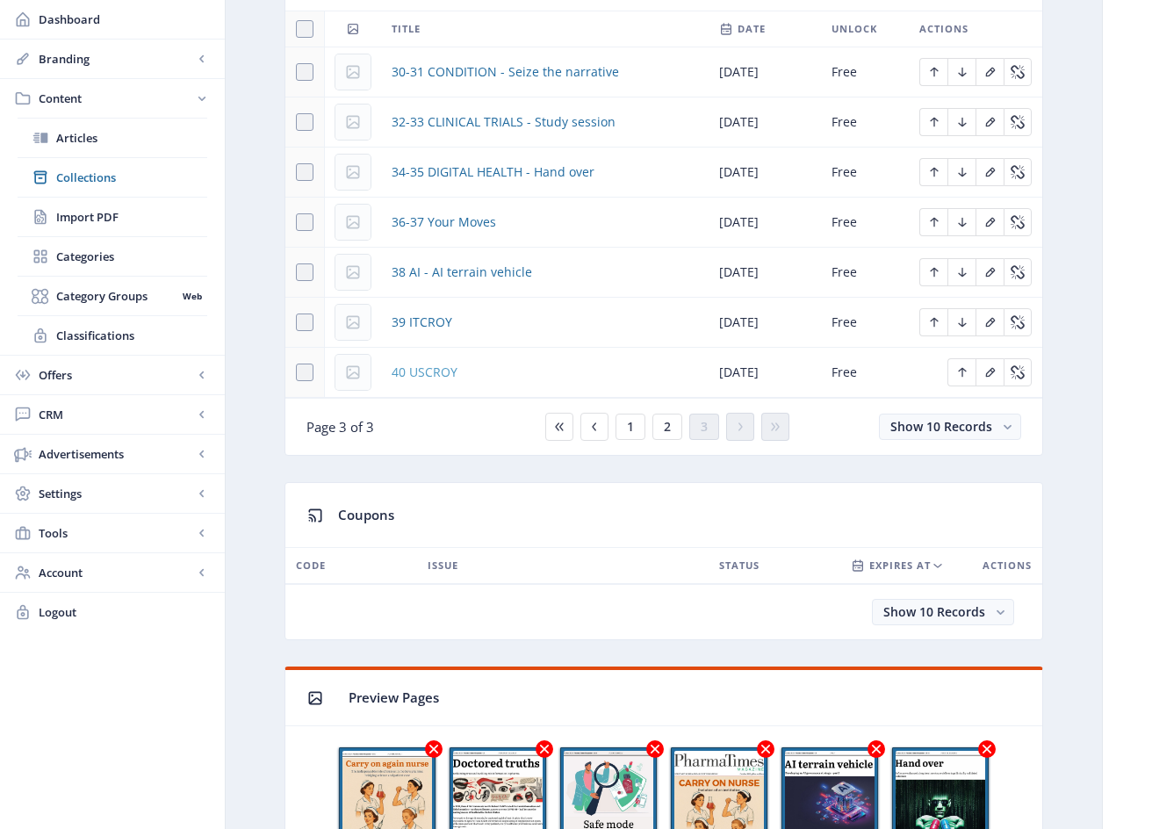
click at [441, 372] on span "40 USCROY" at bounding box center [424, 372] width 66 height 21
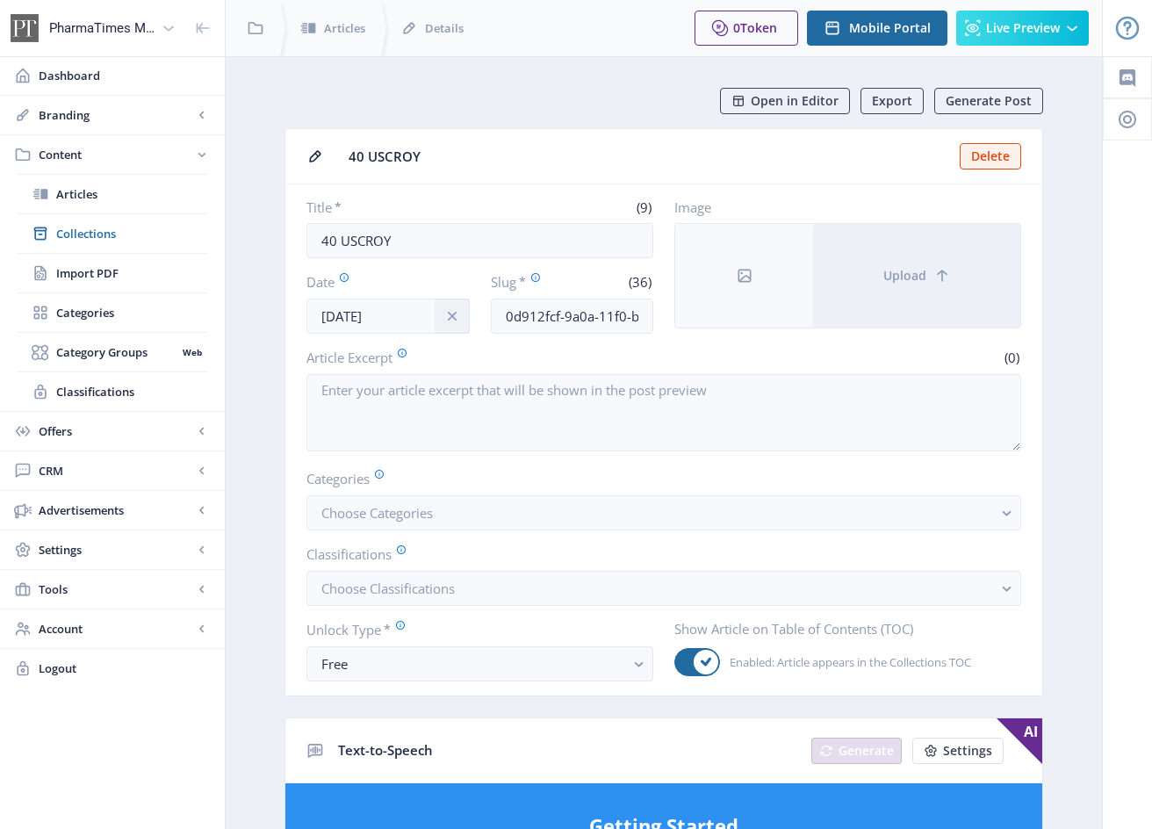
drag, startPoint x: 470, startPoint y: 318, endPoint x: 461, endPoint y: 317, distance: 9.7
click at [470, 318] on div "Date [DATE] Slug * (36) 0d912fcf-9a0a-11f0-bd64-4201ac1fa005" at bounding box center [479, 302] width 347 height 61
drag, startPoint x: 460, startPoint y: 317, endPoint x: 447, endPoint y: 317, distance: 13.2
click at [460, 317] on icon "info" at bounding box center [452, 316] width 18 height 18
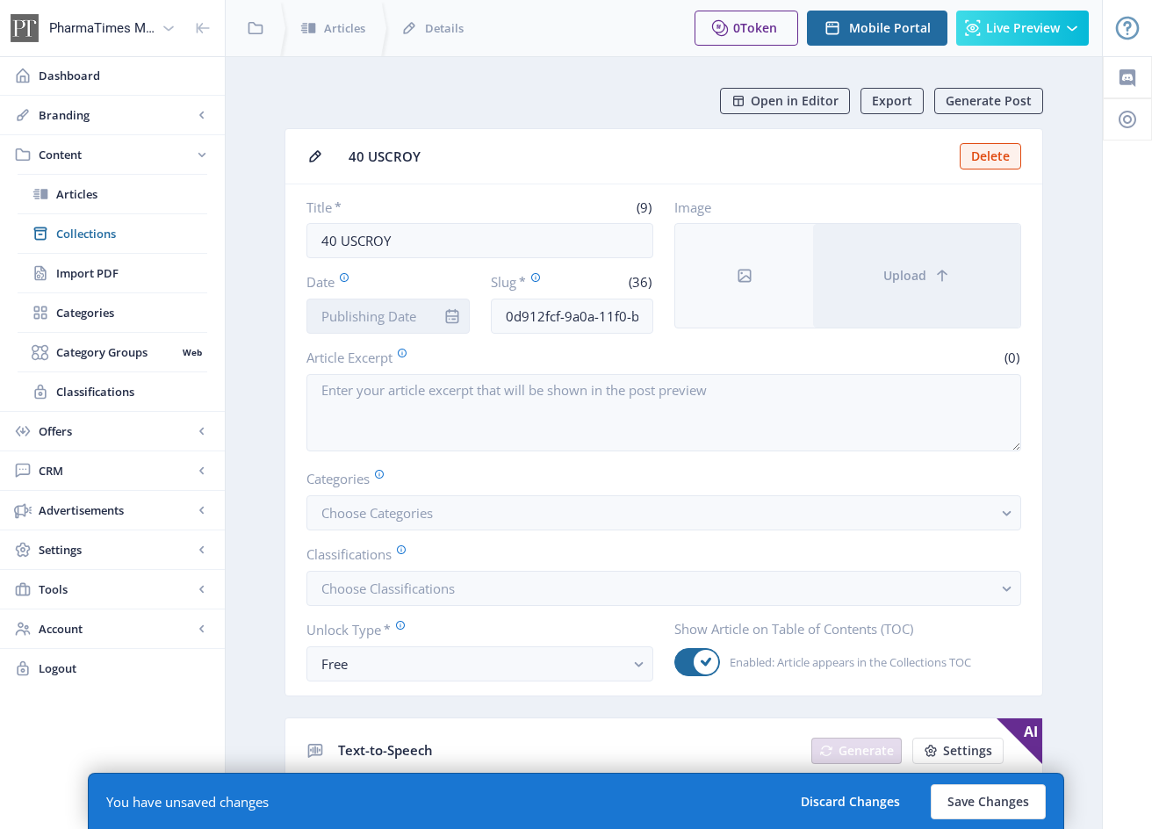
click at [404, 312] on input "Date" at bounding box center [387, 315] width 163 height 35
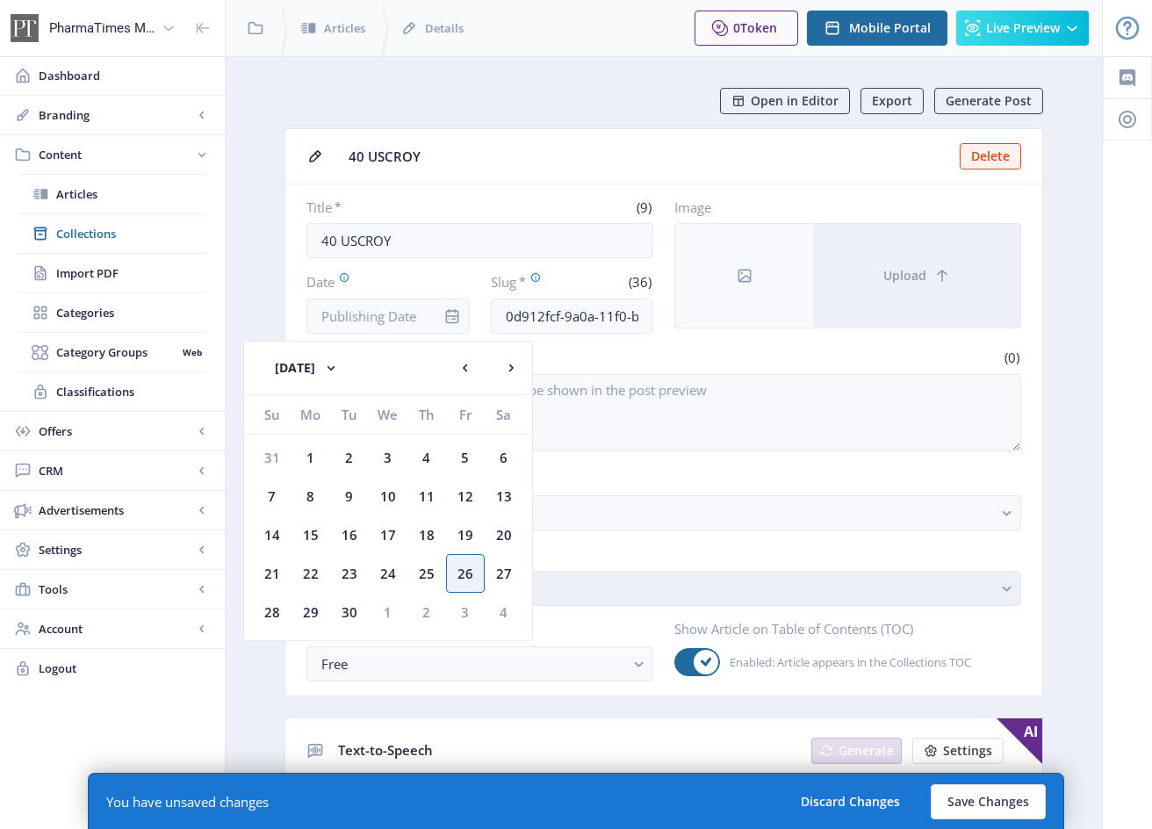
click at [470, 574] on div "26" at bounding box center [465, 573] width 39 height 39
type input "[DATE]"
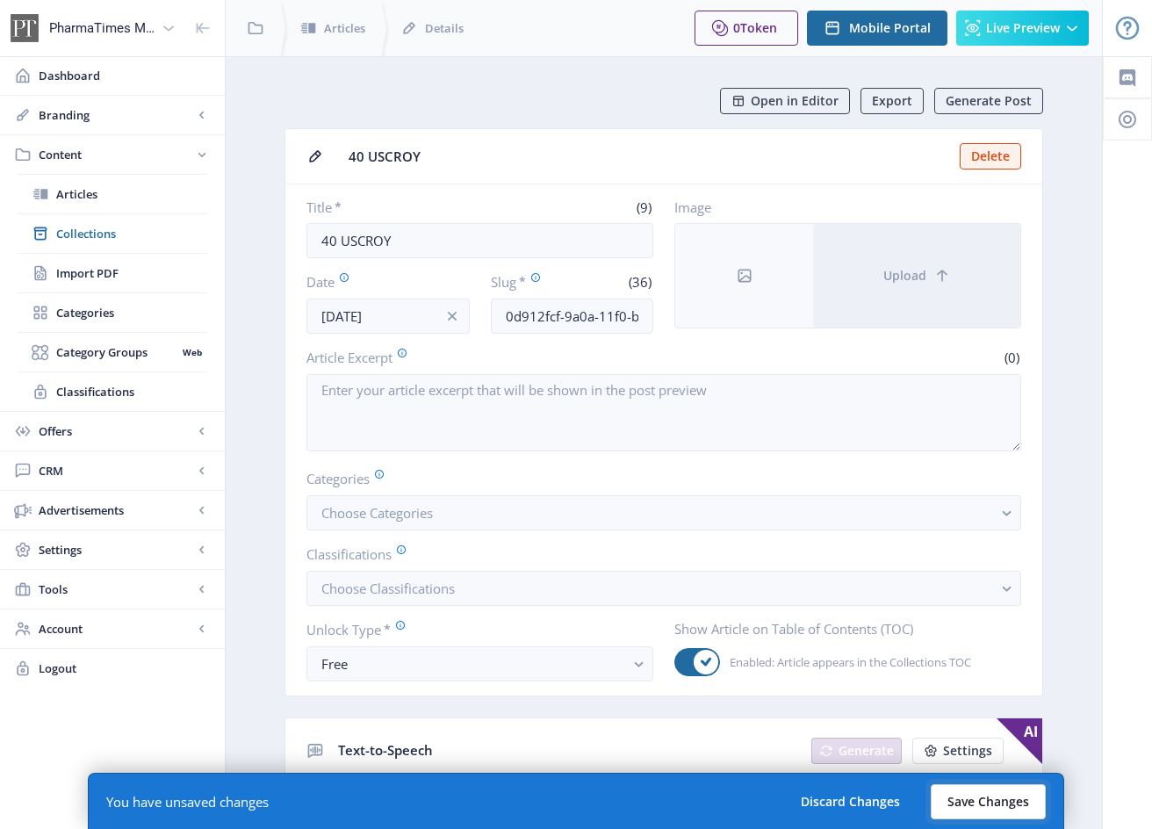
click at [999, 804] on button "Save Changes" at bounding box center [987, 801] width 115 height 35
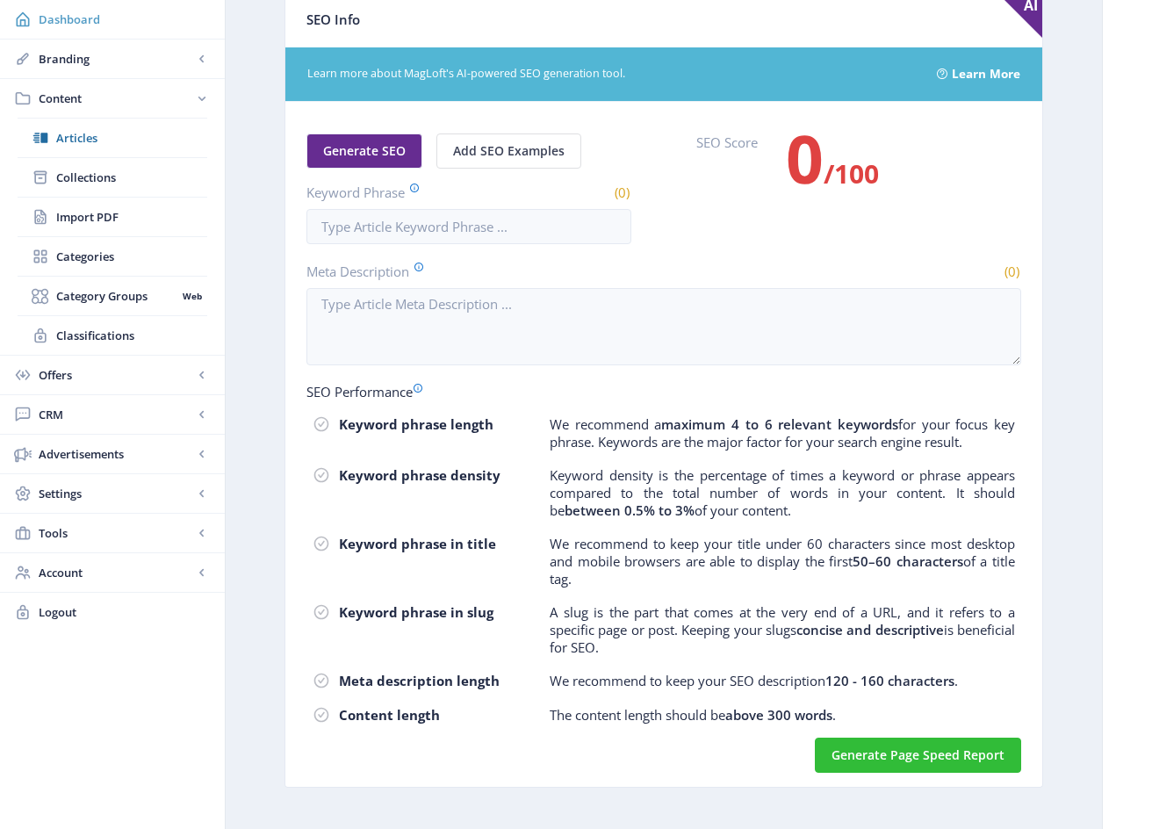
scroll to position [939, 0]
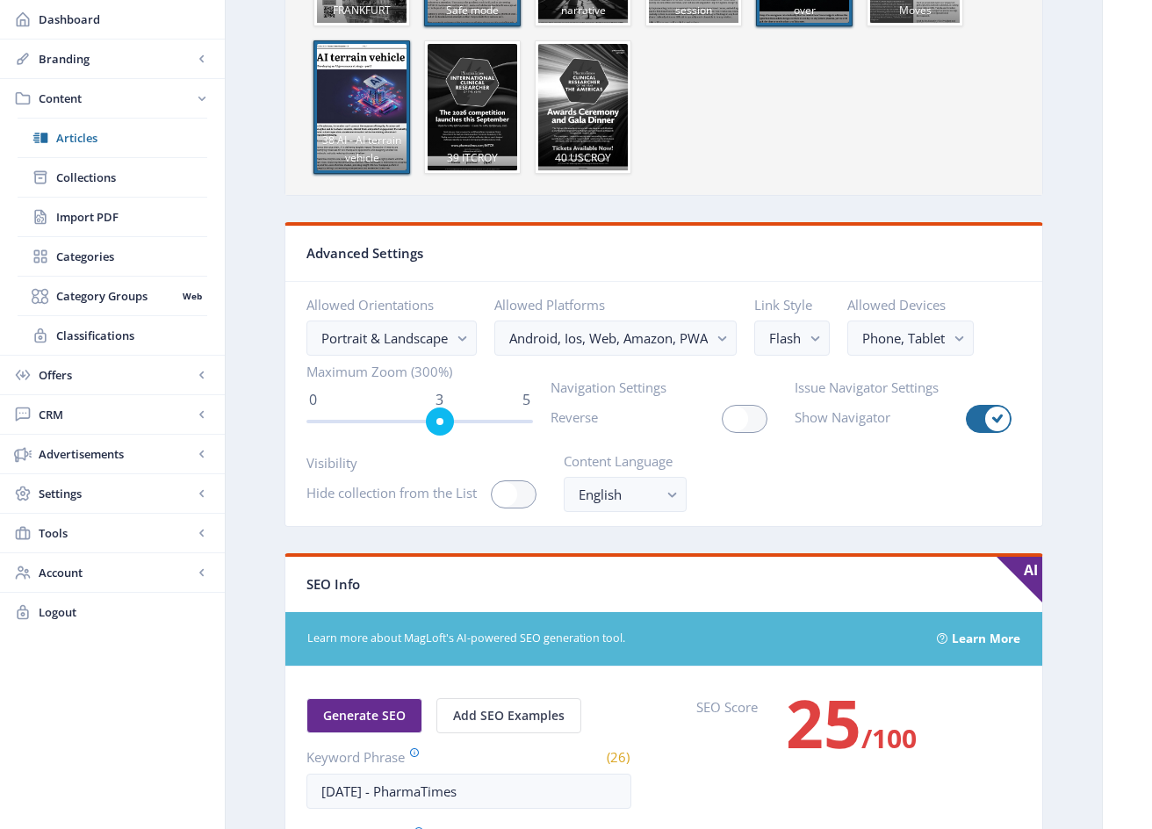
scroll to position [2321, 0]
